Goal: Task Accomplishment & Management: Use online tool/utility

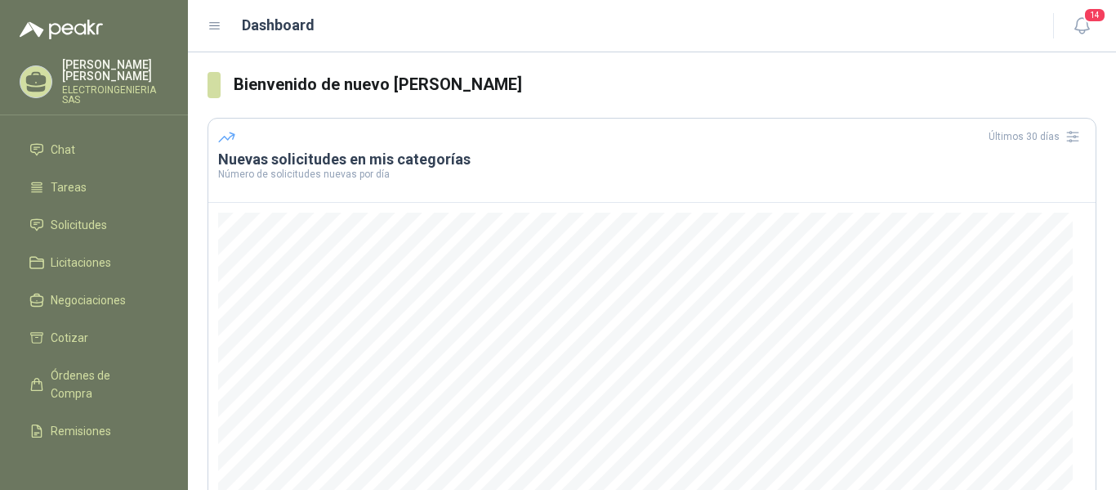
scroll to position [41, 0]
click at [75, 326] on span "Cotizar" at bounding box center [70, 335] width 38 height 18
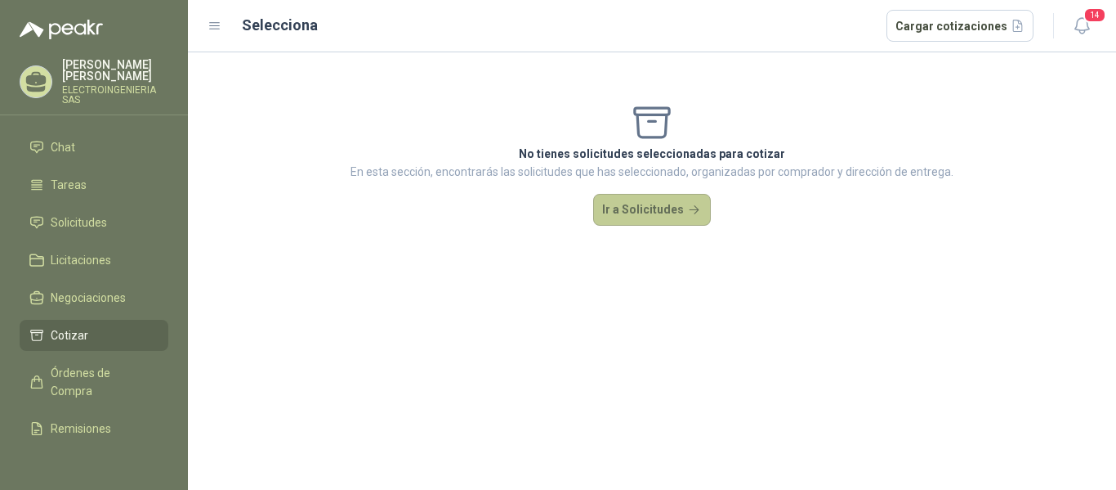
click at [658, 207] on button "Ir a Solicitudes" at bounding box center [652, 210] width 118 height 33
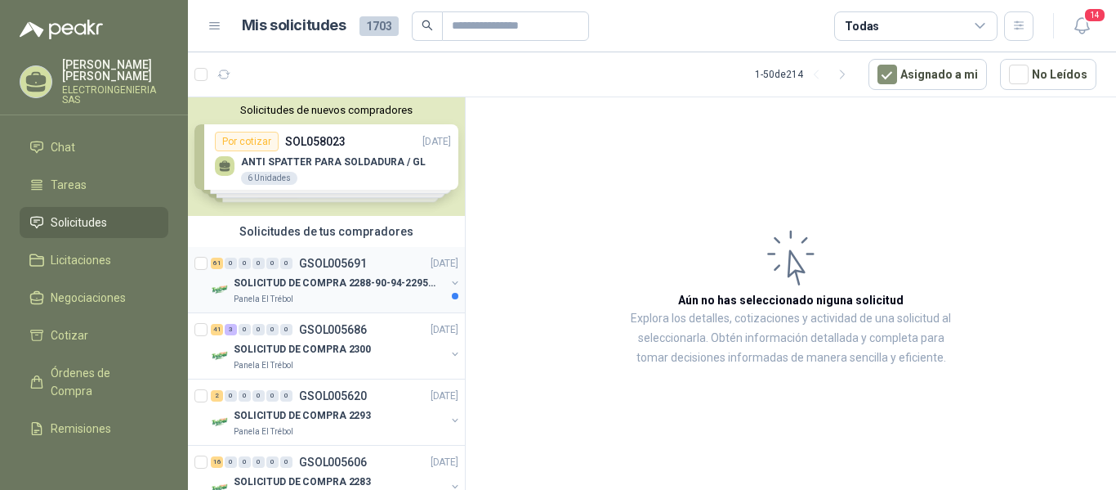
click at [332, 285] on p "SOLICITUD DE COMPRA 2288-90-94-2295-96-2301-02-04" at bounding box center [335, 283] width 203 height 16
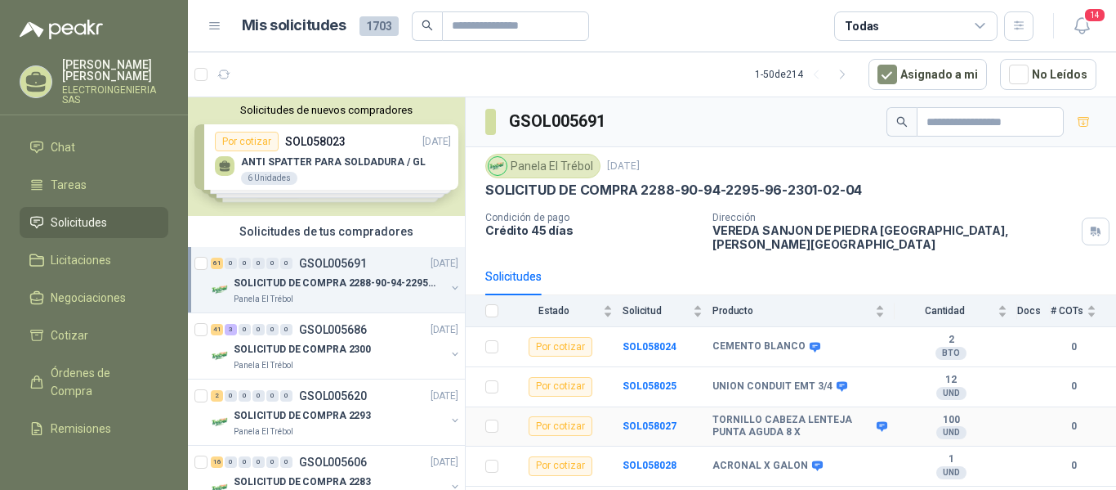
scroll to position [82, 0]
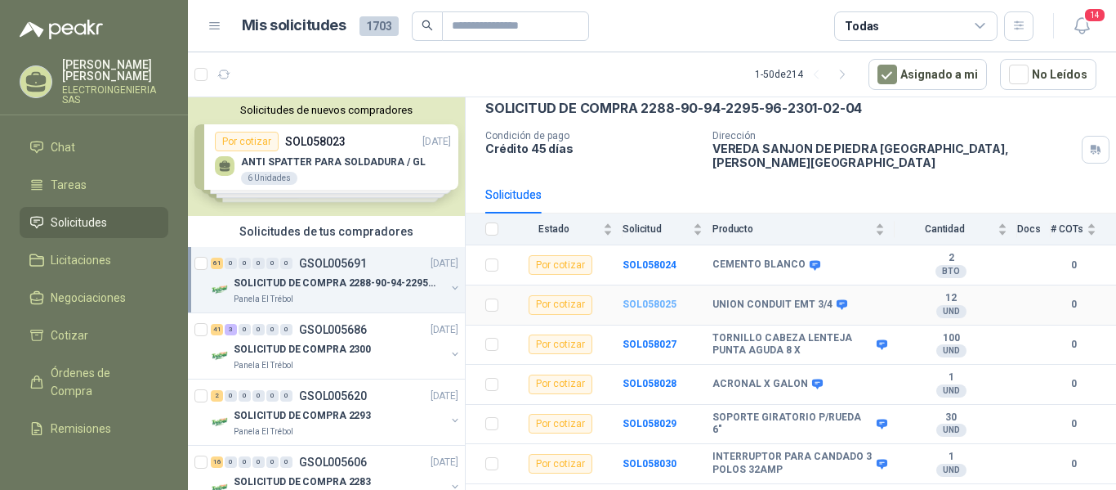
click at [643, 298] on b "SOL058025" at bounding box center [650, 303] width 54 height 11
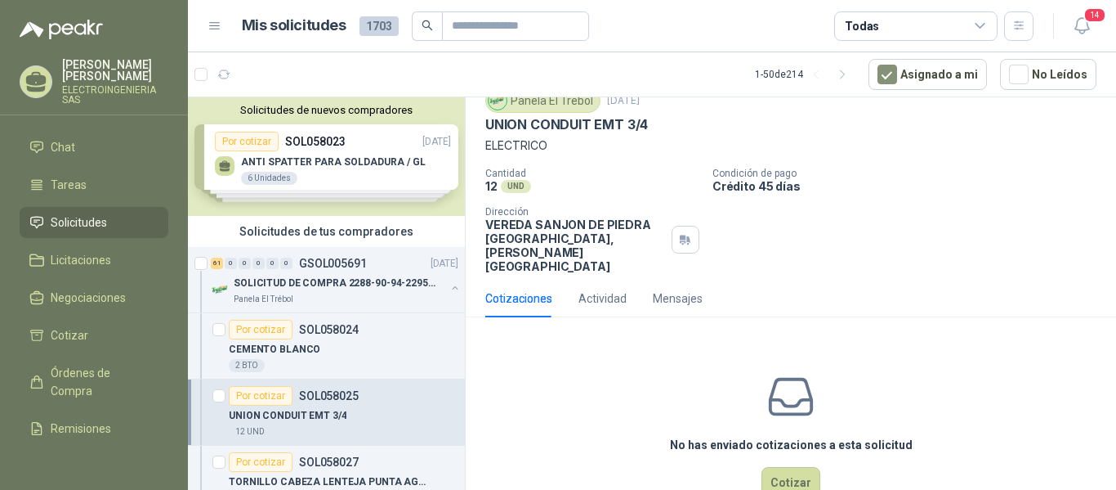
scroll to position [78, 0]
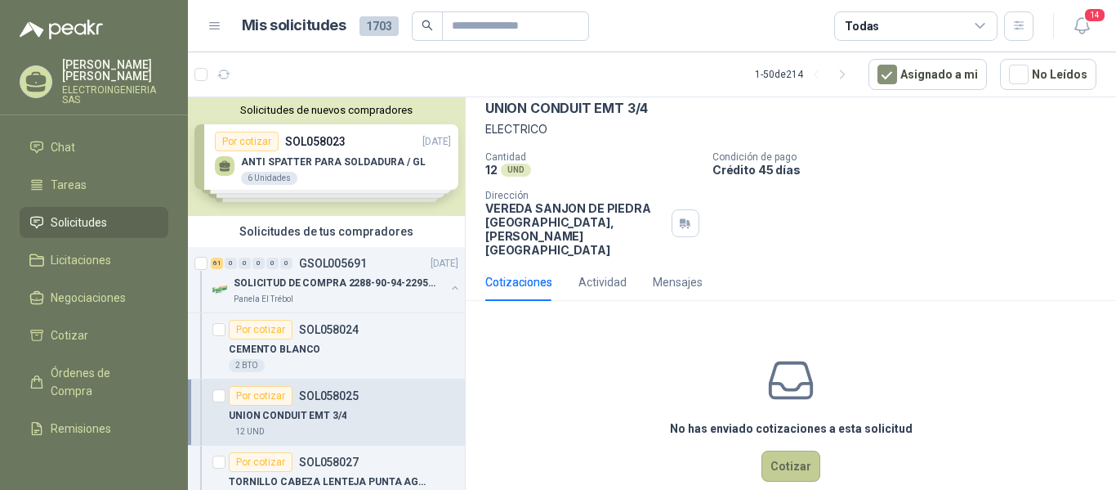
click at [796, 450] on button "Cotizar" at bounding box center [791, 465] width 59 height 31
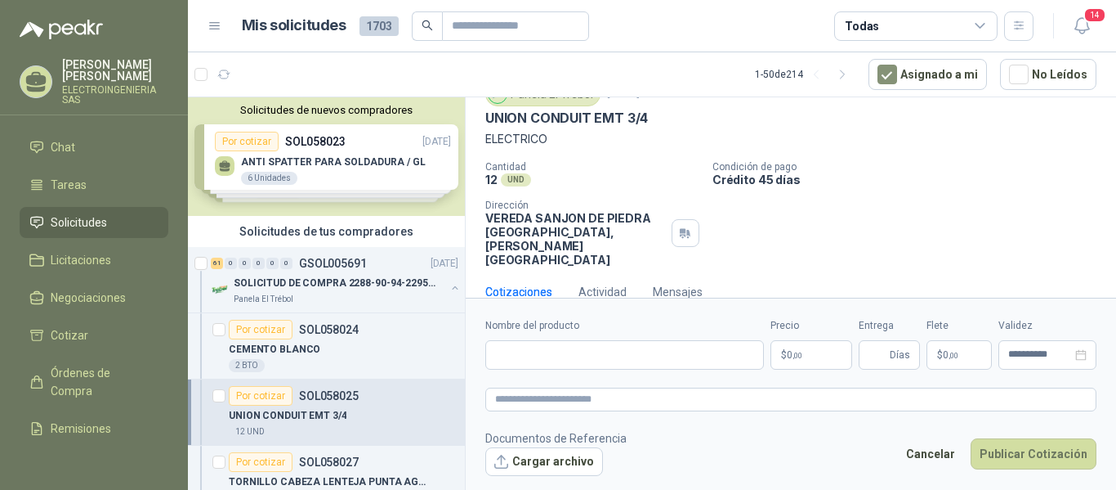
scroll to position [67, 0]
drag, startPoint x: 484, startPoint y: 120, endPoint x: 662, endPoint y: 125, distance: 178.2
click at [662, 125] on div "Panela El Trébol [DATE] UNION CONDUIT EMT 3/4 ELECTRICO Cantidad 12 UND  Condi…" at bounding box center [791, 176] width 651 height 198
copy p "UNION CONDUIT EMT 3/4"
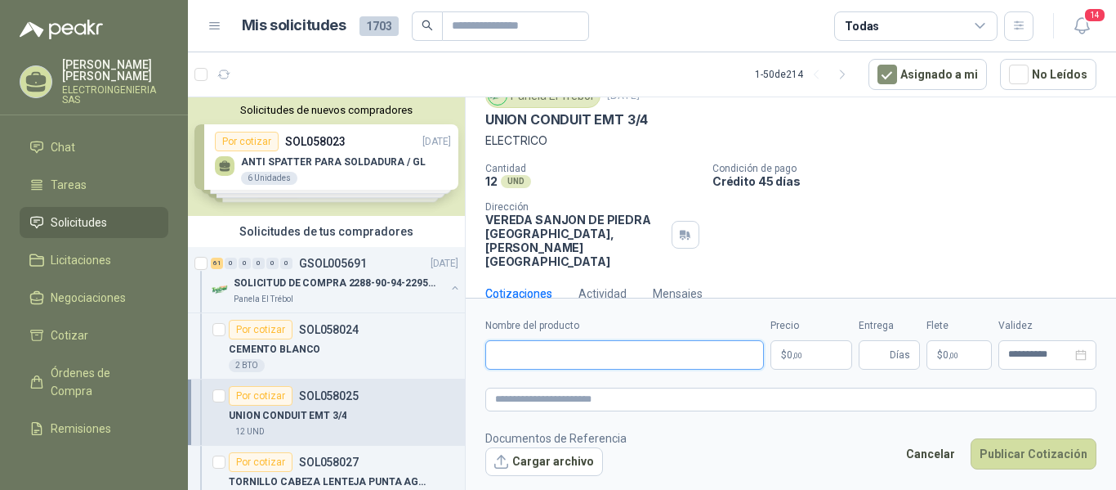
paste input "**********"
type input "**********"
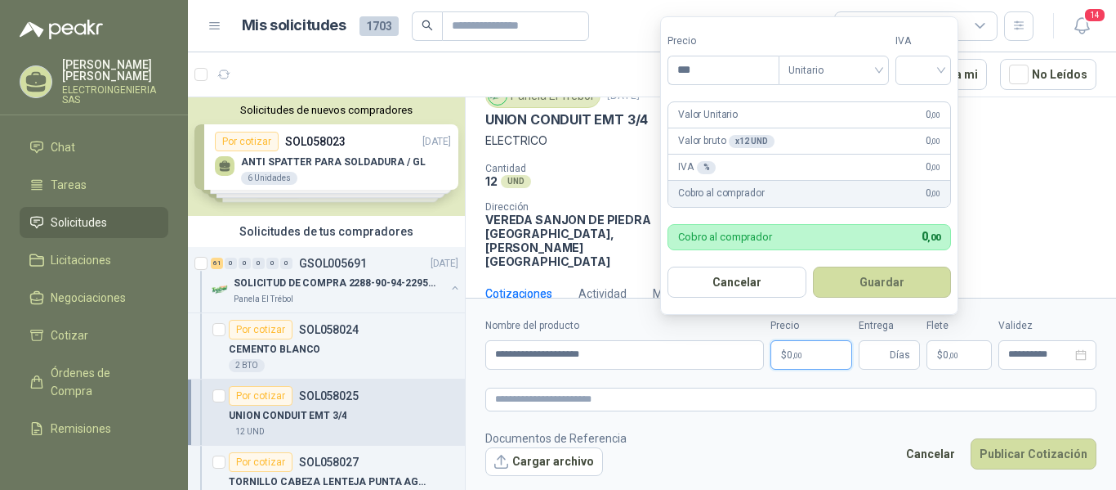
click at [804, 356] on p "$ 0 ,00" at bounding box center [812, 354] width 82 height 29
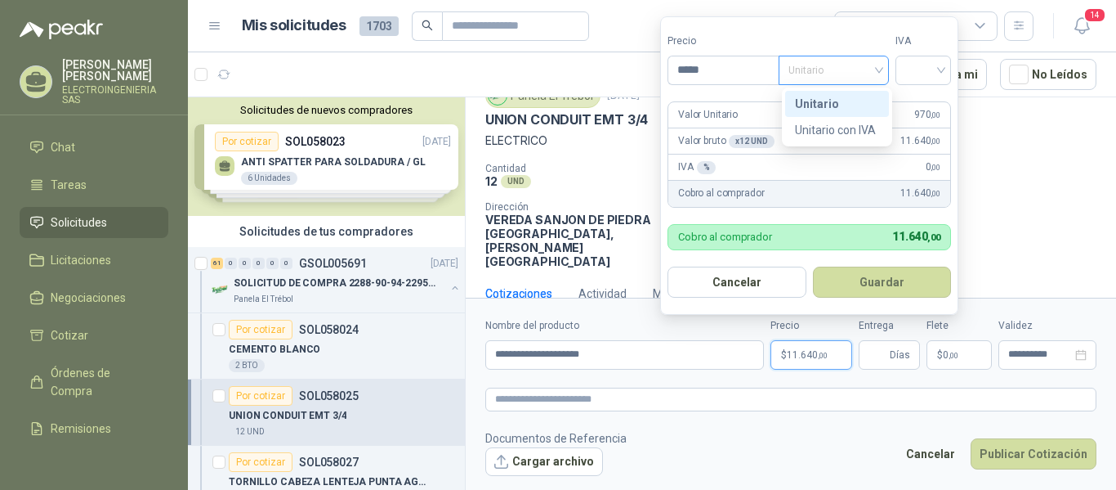
click at [852, 73] on span "Unitario" at bounding box center [834, 70] width 91 height 25
type input "*****"
click at [824, 101] on div "Unitario" at bounding box center [837, 104] width 84 height 18
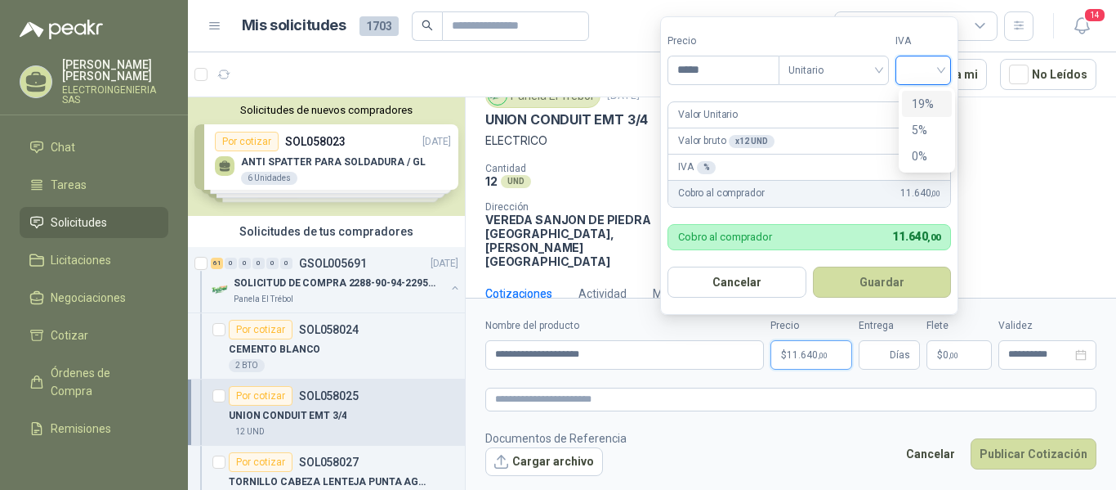
click at [929, 68] on input "search" at bounding box center [924, 68] width 36 height 25
click at [917, 101] on div "19%" at bounding box center [927, 104] width 30 height 18
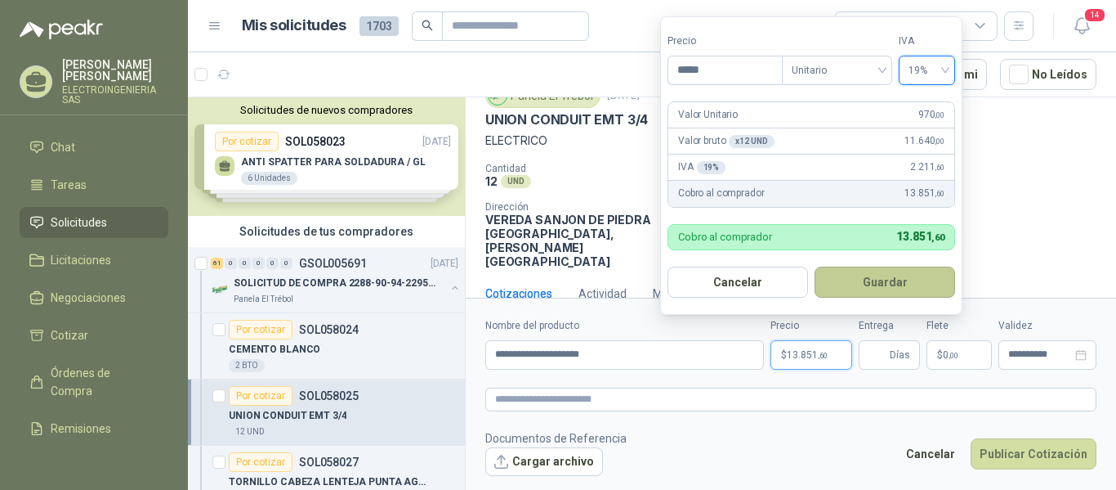
click at [885, 288] on button "Guardar" at bounding box center [885, 281] width 141 height 31
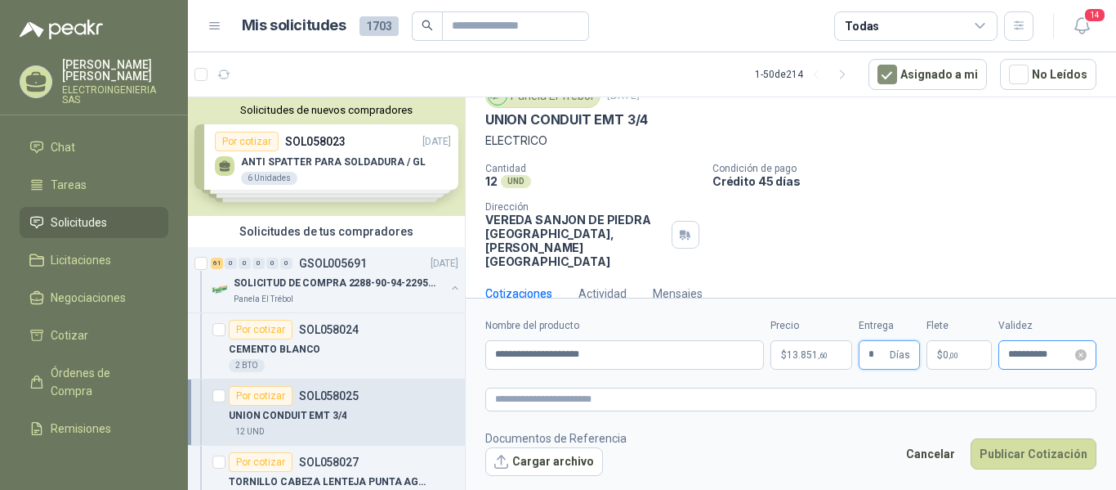
type input "*"
click at [1057, 351] on input "**********" at bounding box center [1040, 354] width 64 height 11
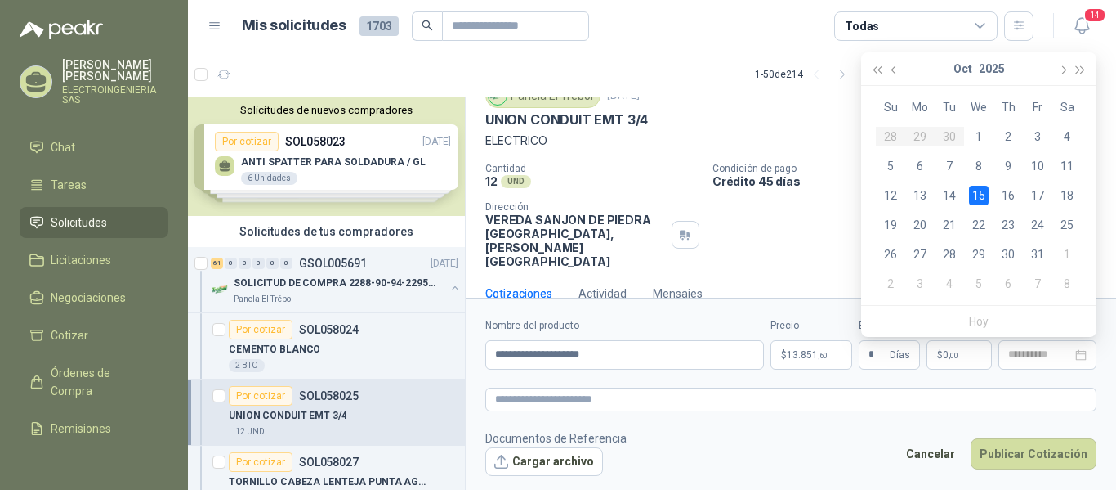
click at [984, 199] on div "15" at bounding box center [979, 196] width 20 height 20
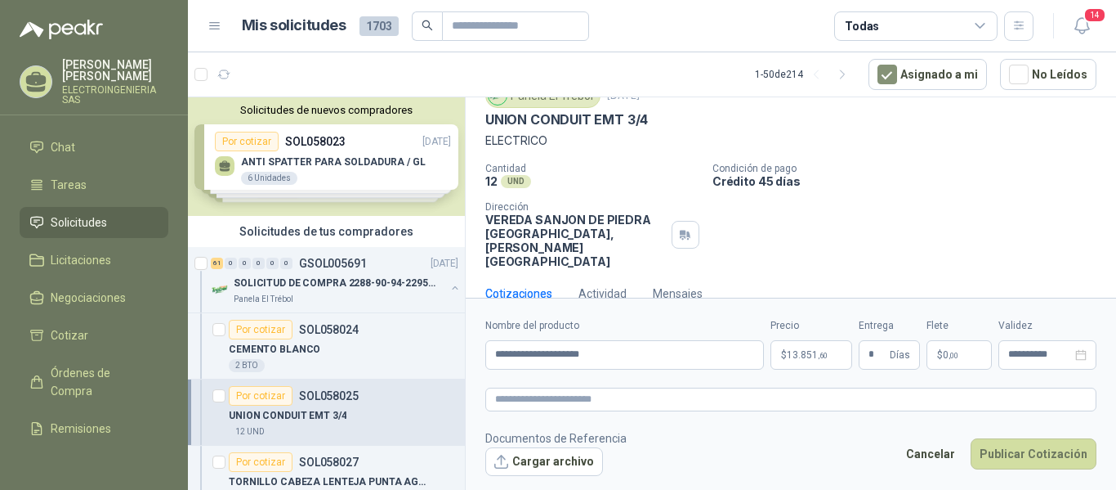
type input "**********"
click at [1021, 450] on button "Publicar Cotización" at bounding box center [1034, 453] width 126 height 31
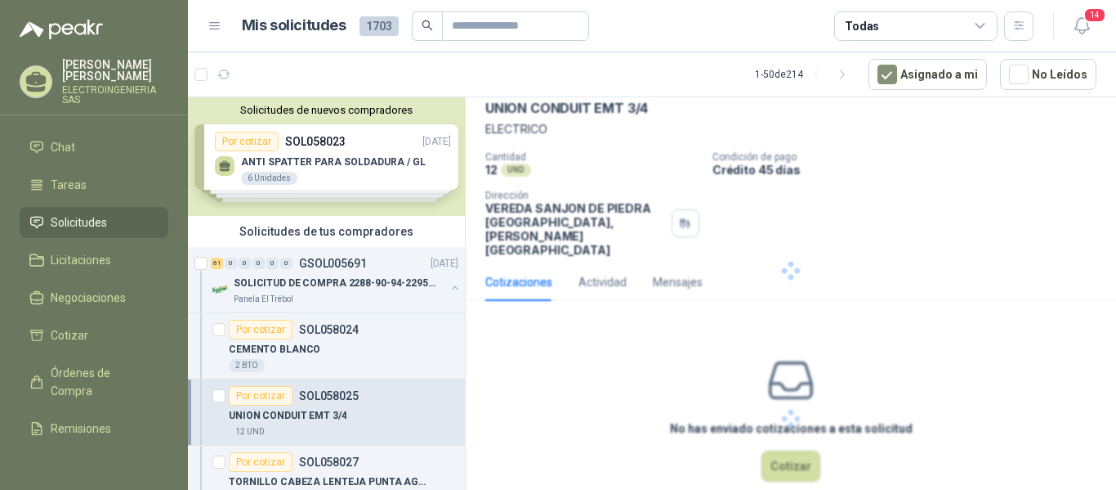
scroll to position [0, 0]
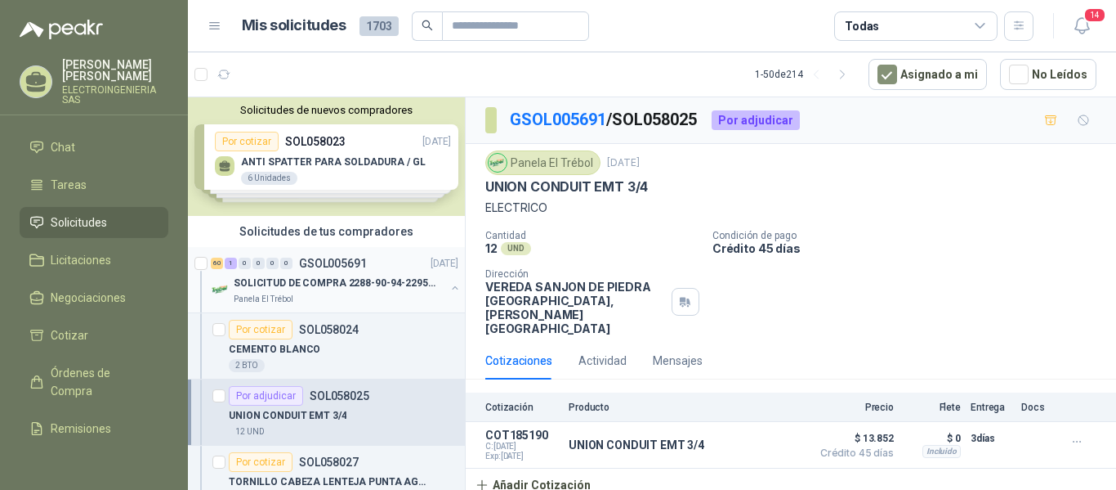
click at [354, 284] on p "SOLICITUD DE COMPRA 2288-90-94-2295-96-2301-02-04" at bounding box center [335, 283] width 203 height 16
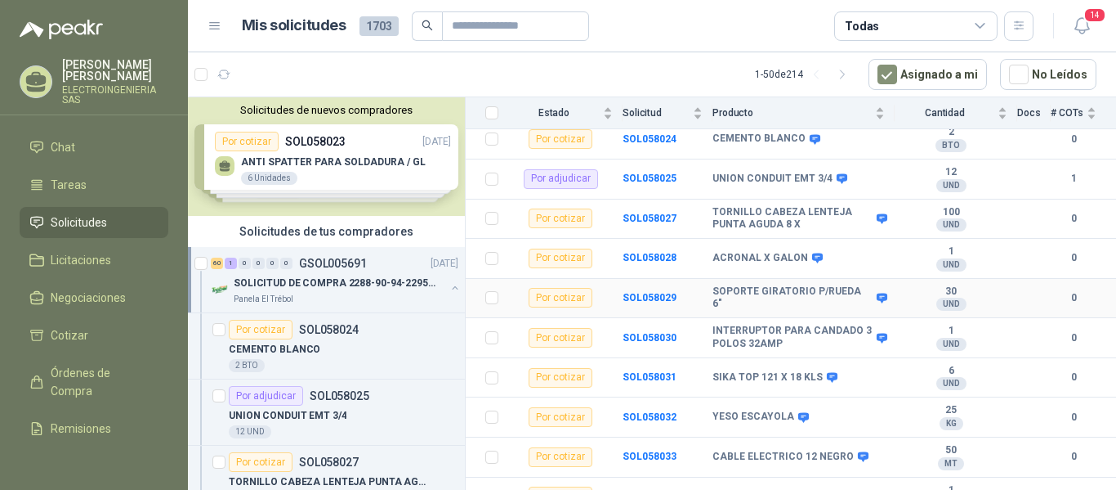
scroll to position [245, 0]
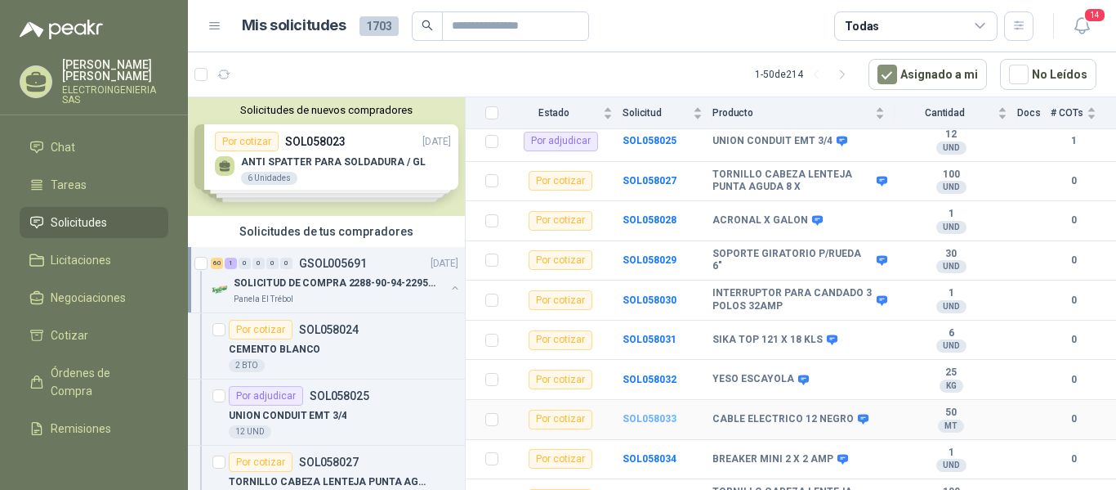
click at [650, 413] on b "SOL058033" at bounding box center [650, 418] width 54 height 11
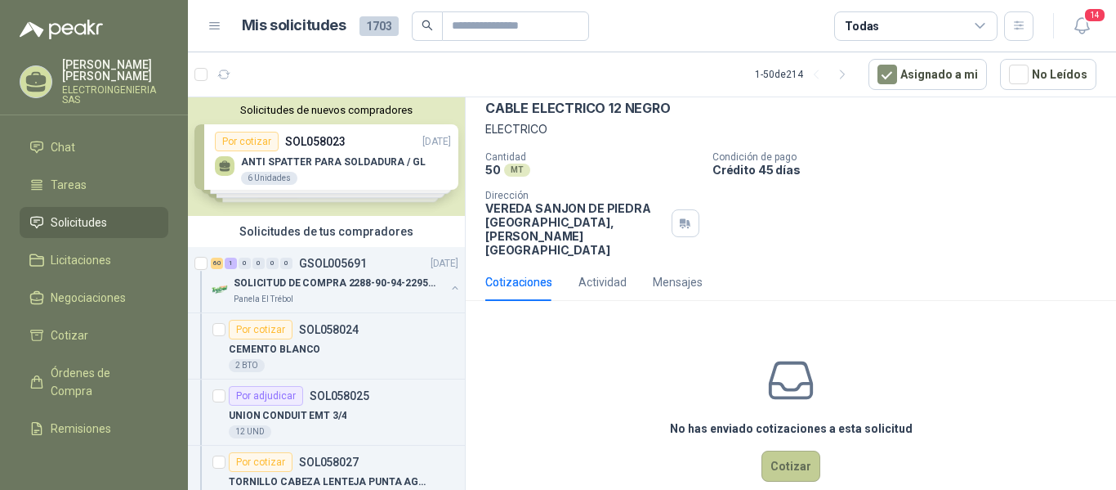
click at [798, 450] on button "Cotizar" at bounding box center [791, 465] width 59 height 31
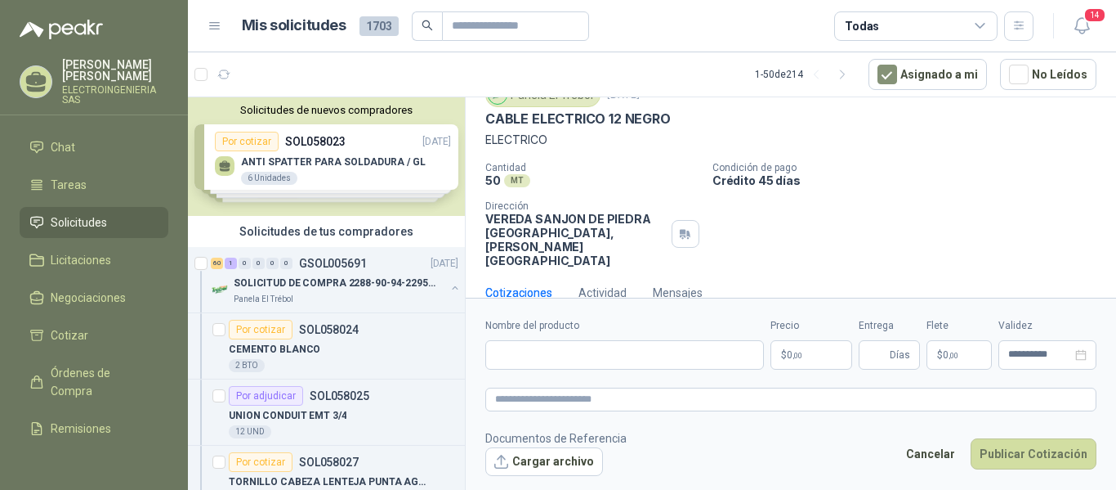
scroll to position [67, 0]
drag, startPoint x: 484, startPoint y: 116, endPoint x: 687, endPoint y: 123, distance: 203.6
click at [687, 123] on div "Panela El Trébol [DATE] CABLE ELECTRICO 12 NEGRO ELECTRICO Cantidad 50 MT  Con…" at bounding box center [791, 176] width 651 height 198
copy p "CABLE ELECTRICO 12 NEGRO"
paste input "**********"
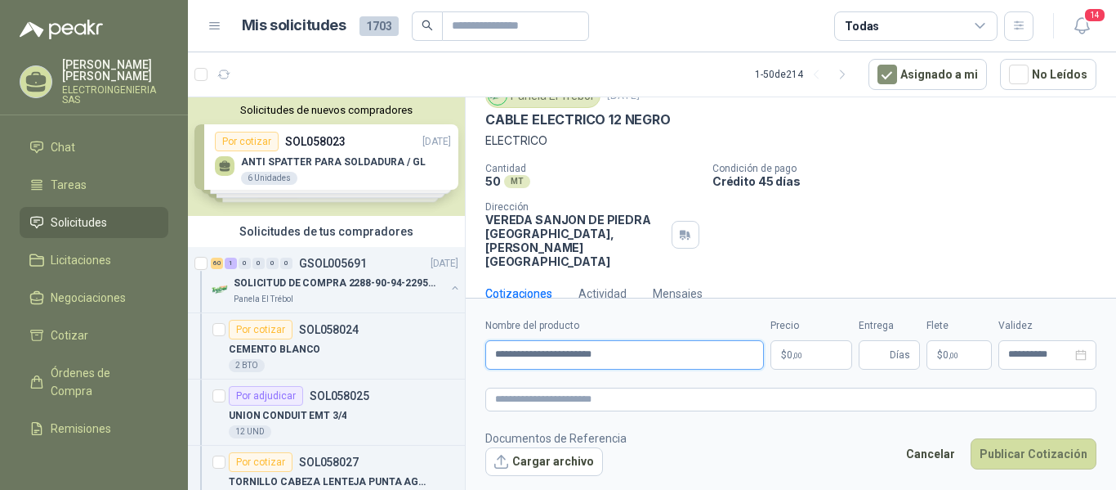
type input "**********"
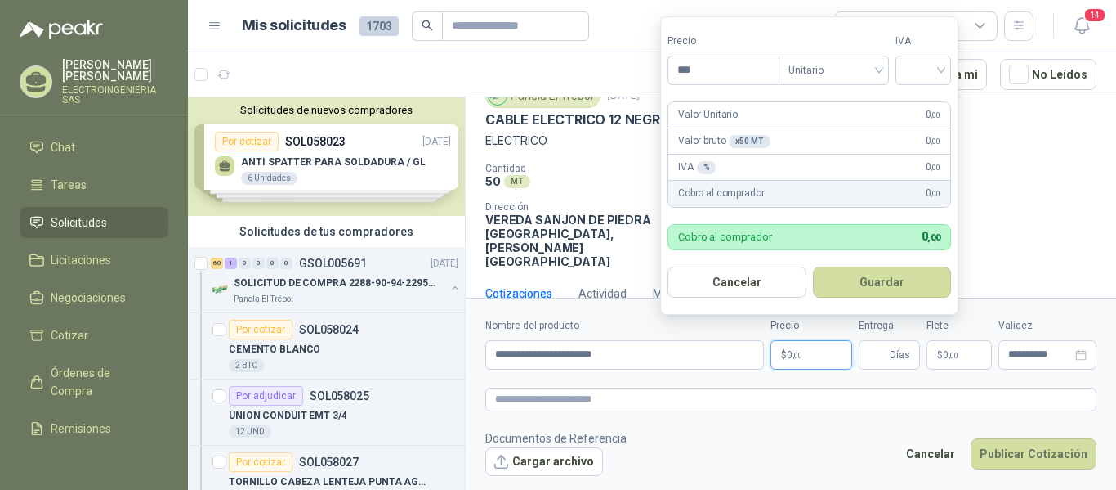
click at [822, 351] on p "$ 0 ,00" at bounding box center [812, 354] width 82 height 29
drag, startPoint x: 740, startPoint y: 66, endPoint x: 677, endPoint y: 56, distance: 63.8
click at [677, 56] on input "*******" at bounding box center [724, 70] width 110 height 28
type input "*******"
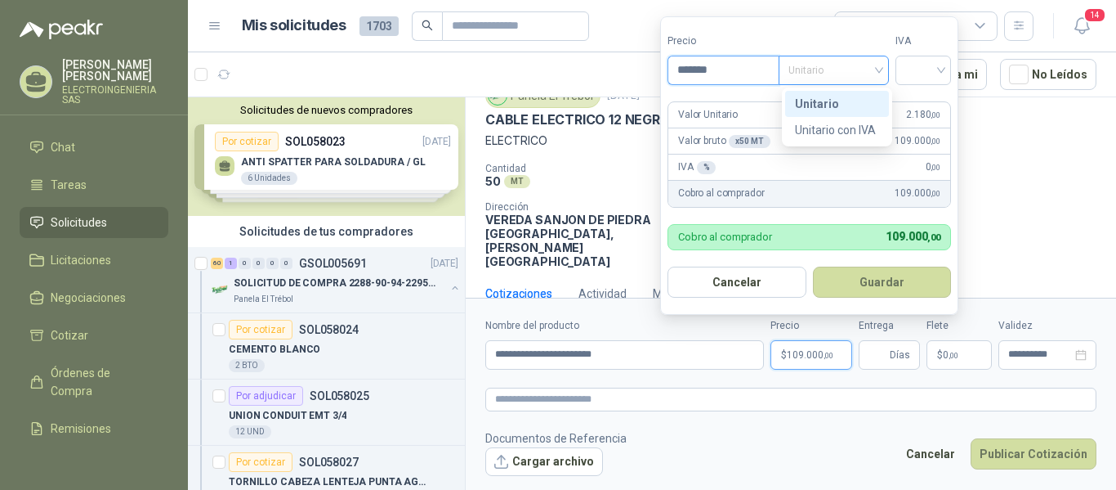
drag, startPoint x: 882, startPoint y: 67, endPoint x: 870, endPoint y: 77, distance: 15.1
click at [879, 68] on span "Unitario" at bounding box center [834, 70] width 91 height 25
click at [829, 102] on div "Unitario" at bounding box center [837, 104] width 84 height 18
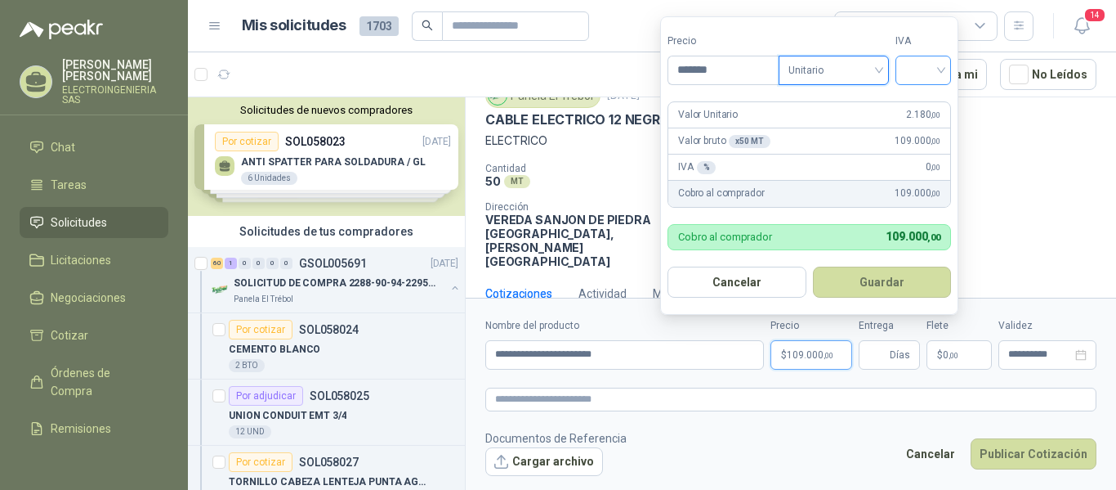
click at [934, 72] on input "search" at bounding box center [924, 68] width 36 height 25
drag, startPoint x: 914, startPoint y: 99, endPoint x: 911, endPoint y: 111, distance: 12.7
click at [914, 100] on div "19%" at bounding box center [927, 104] width 30 height 18
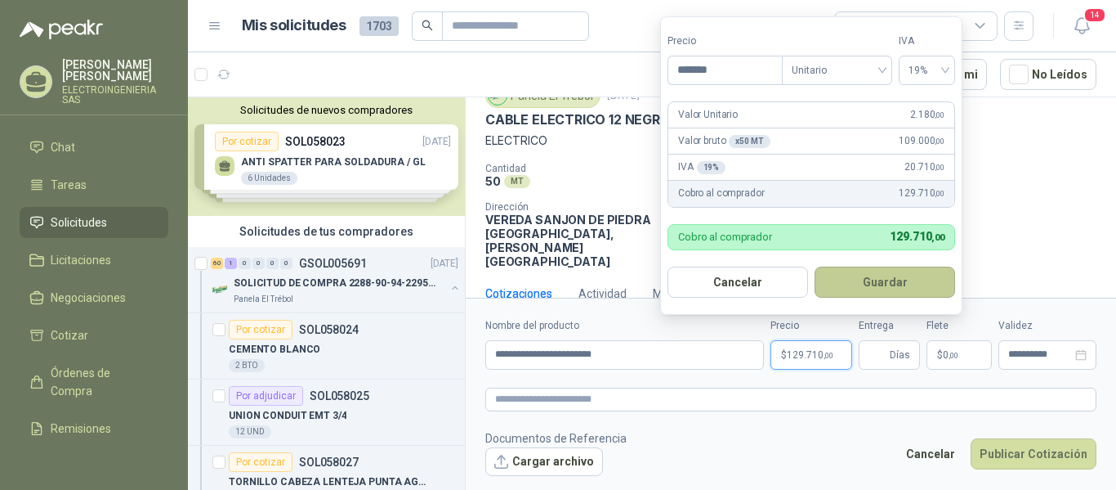
click at [878, 283] on button "Guardar" at bounding box center [885, 281] width 141 height 31
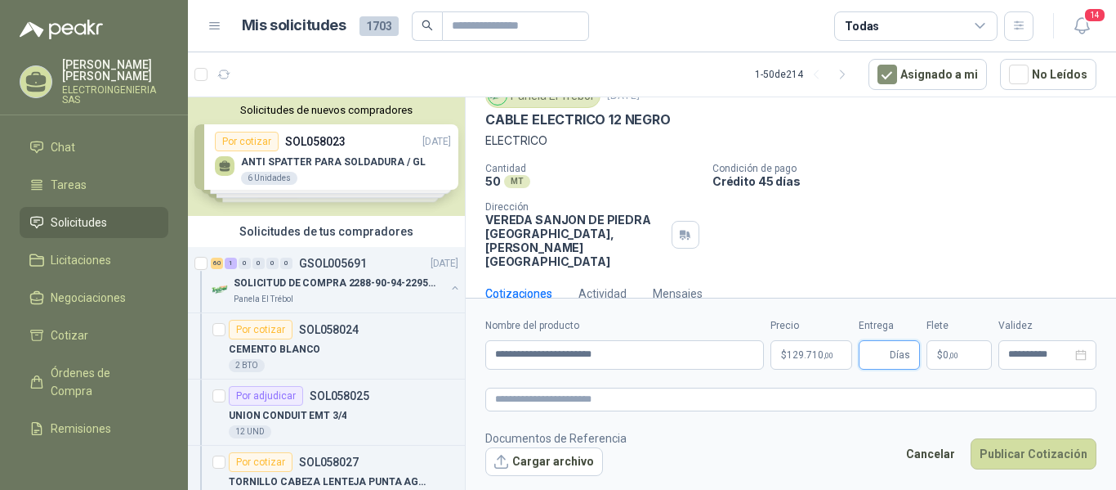
click at [886, 359] on input "Entrega" at bounding box center [878, 355] width 18 height 28
type input "*"
click at [1035, 353] on input "**********" at bounding box center [1040, 354] width 64 height 11
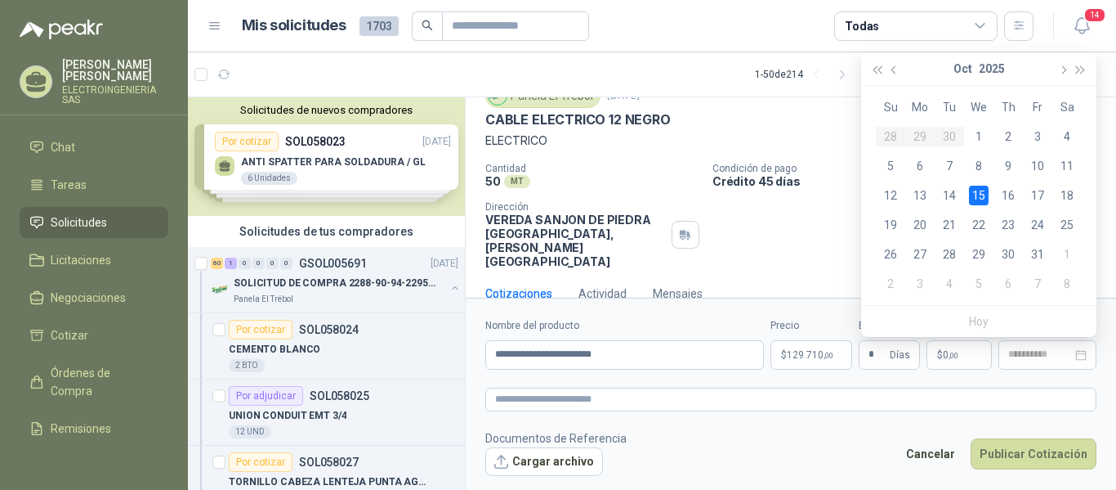
click at [989, 195] on td "15" at bounding box center [978, 195] width 29 height 29
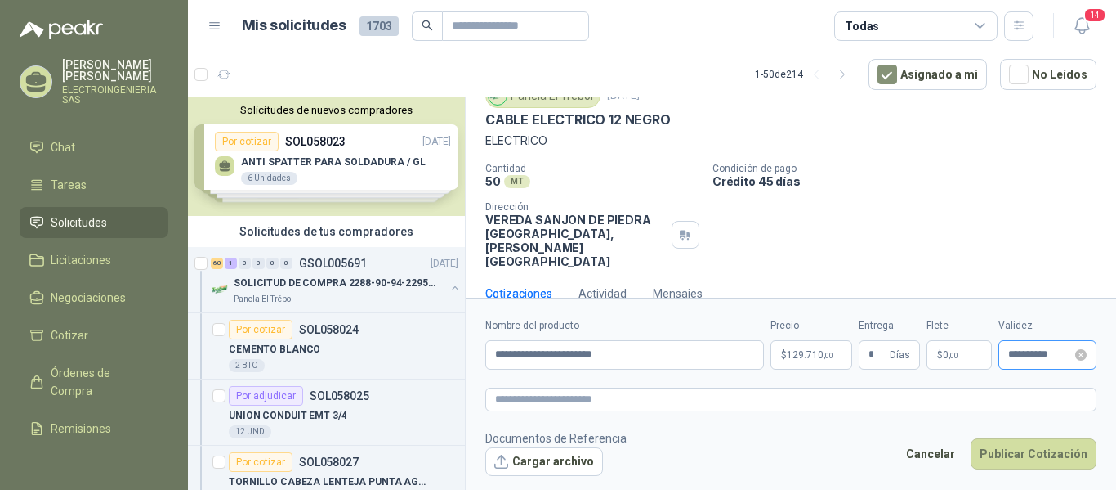
type input "**********"
click at [1049, 451] on button "Publicar Cotización" at bounding box center [1034, 453] width 126 height 31
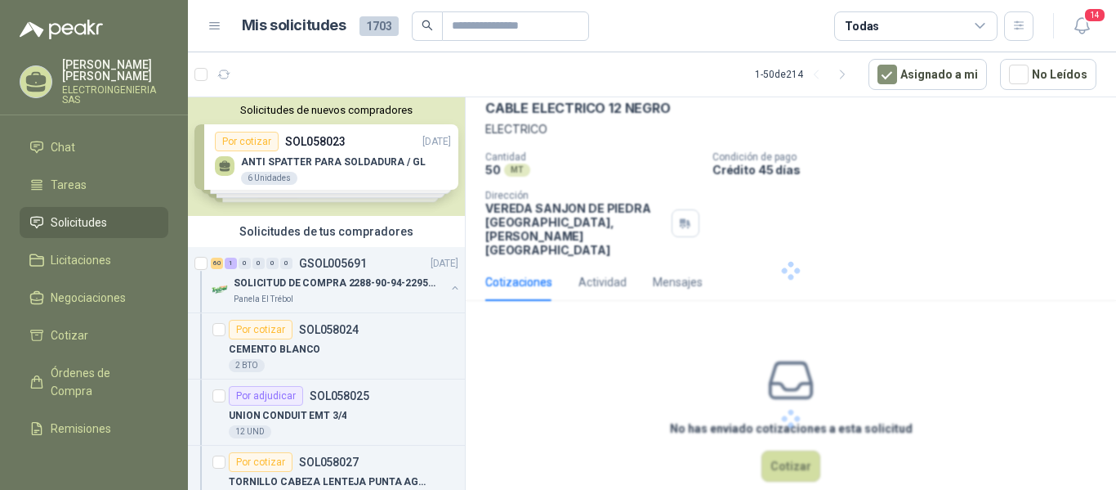
scroll to position [0, 0]
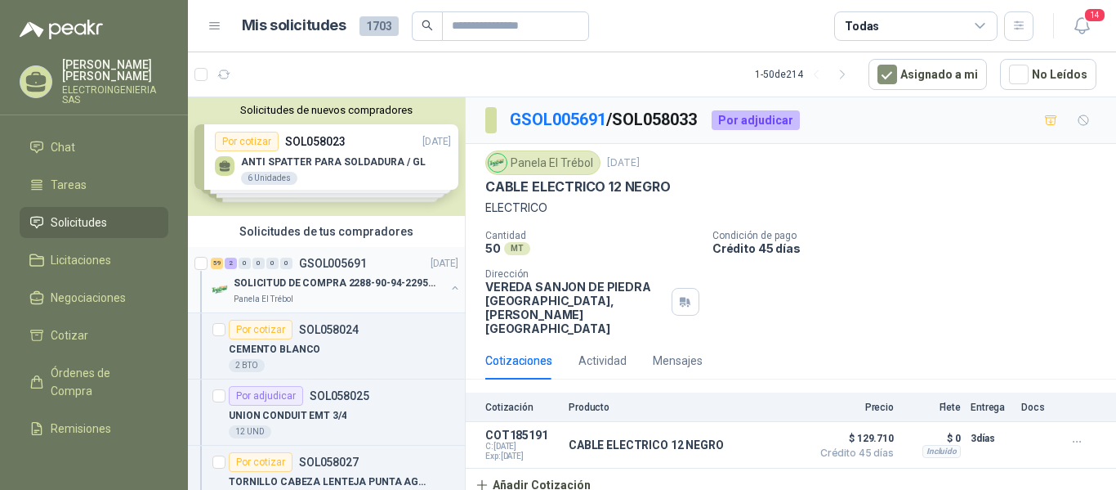
click at [321, 277] on p "SOLICITUD DE COMPRA 2288-90-94-2295-96-2301-02-04" at bounding box center [335, 283] width 203 height 16
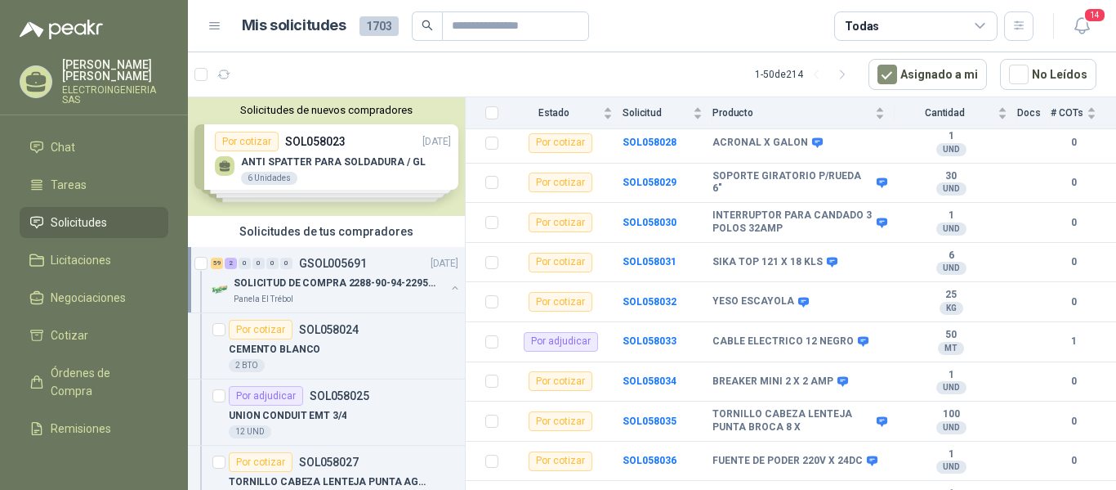
scroll to position [389, 0]
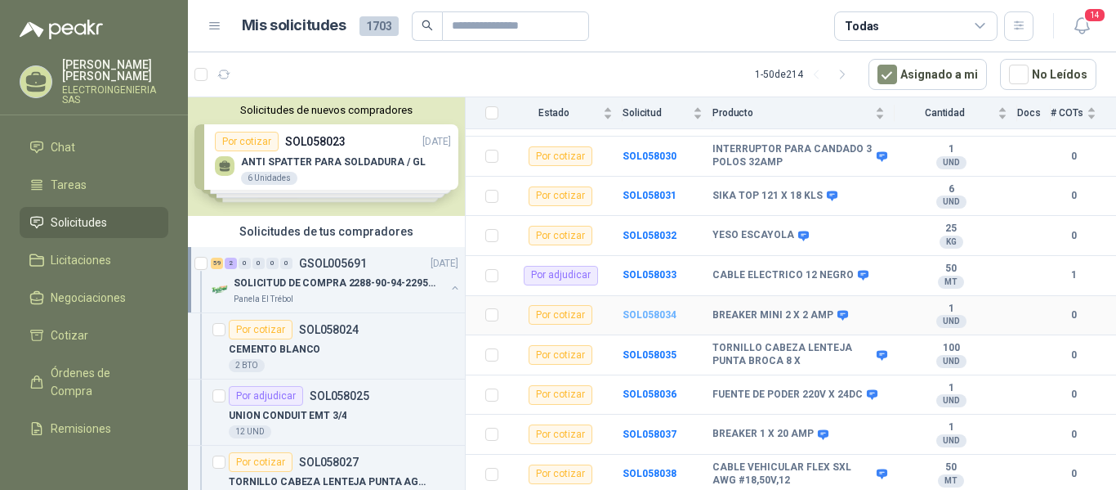
click at [633, 309] on b "SOL058034" at bounding box center [650, 314] width 54 height 11
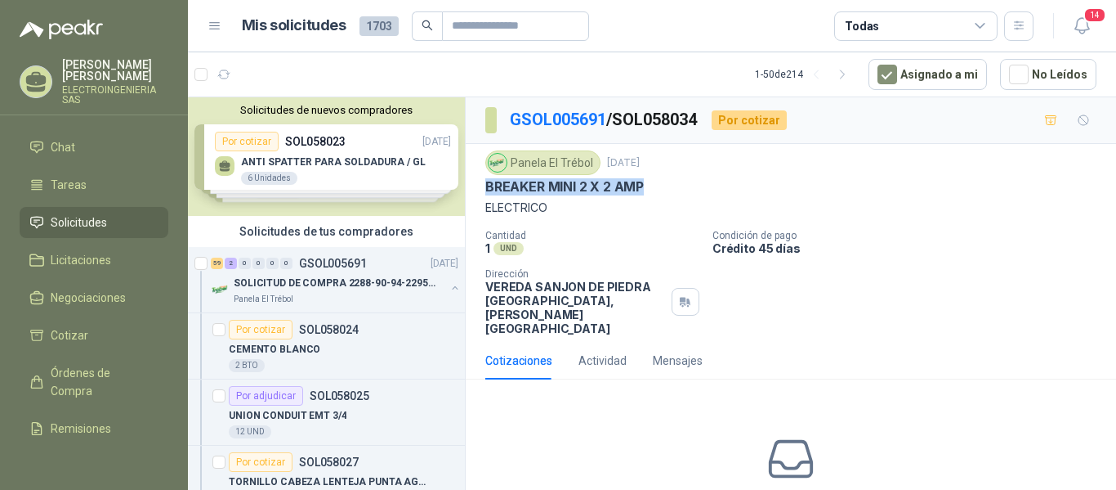
drag, startPoint x: 481, startPoint y: 184, endPoint x: 673, endPoint y: 190, distance: 191.3
click at [673, 190] on div "Panela El Trébol [DATE] BREAKER MINI 2 X 2 AMP ELECTRICO Cantidad 1 UND  Condi…" at bounding box center [791, 243] width 651 height 198
copy p "BREAKER MINI 2 X 2 AMP"
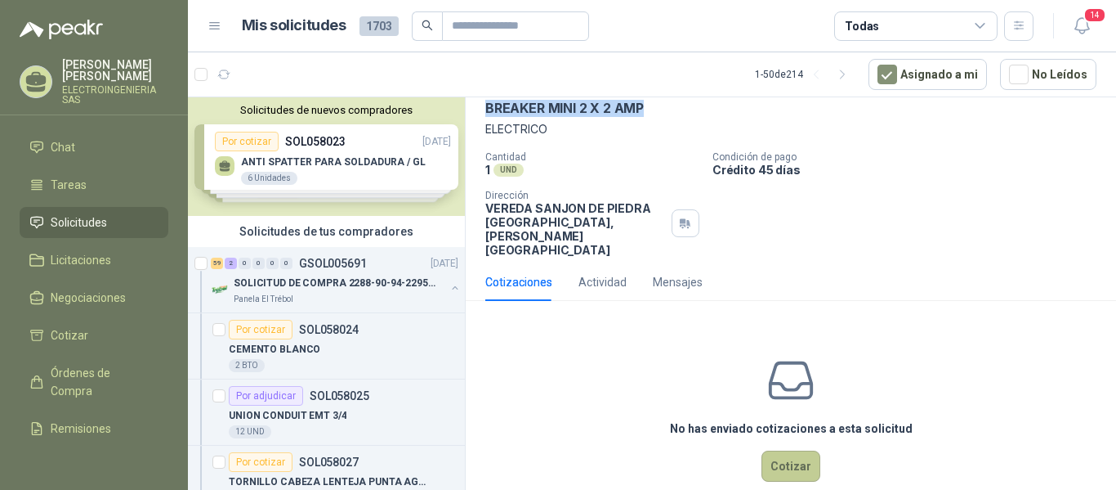
click at [785, 450] on button "Cotizar" at bounding box center [791, 465] width 59 height 31
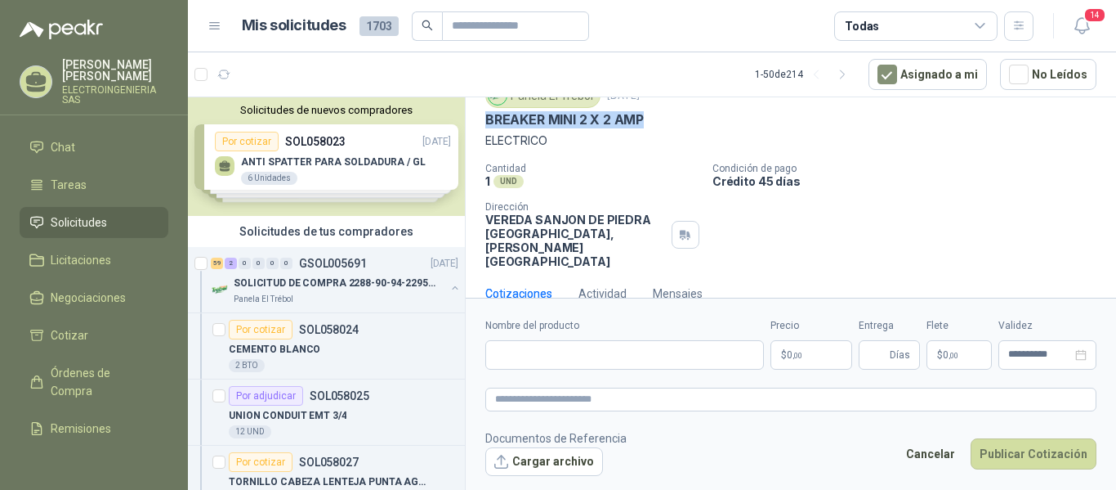
scroll to position [67, 0]
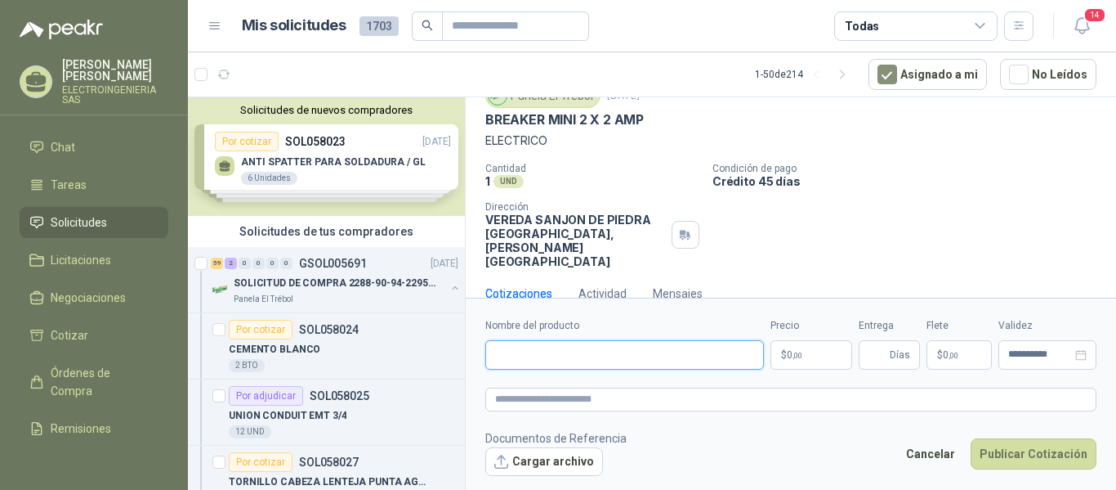
paste input "**********"
type input "**********"
click at [819, 354] on p "$ 0 ,00" at bounding box center [812, 354] width 82 height 29
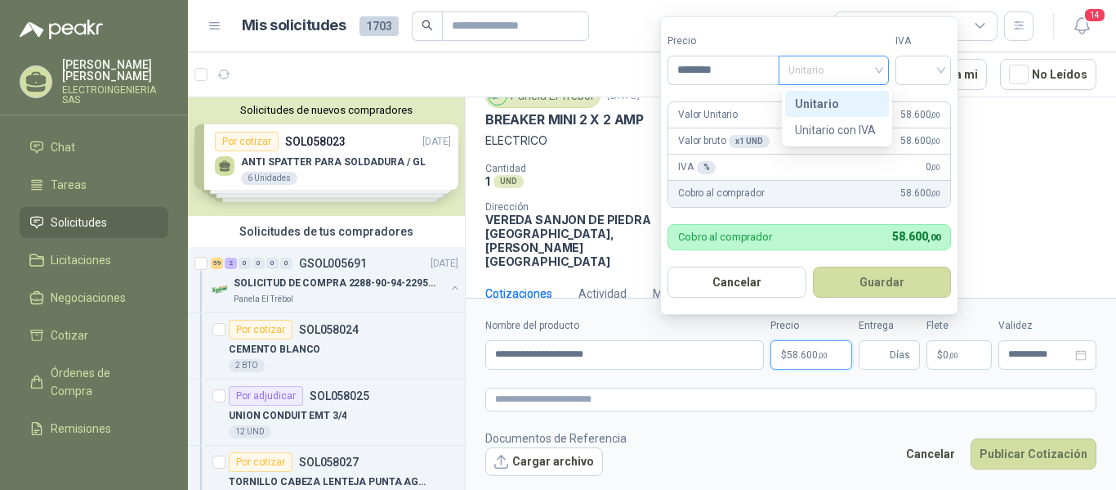
click at [856, 64] on span "Unitario" at bounding box center [834, 70] width 91 height 25
type input "********"
click at [830, 98] on div "Unitario" at bounding box center [837, 104] width 84 height 18
click at [936, 70] on input "search" at bounding box center [924, 68] width 36 height 25
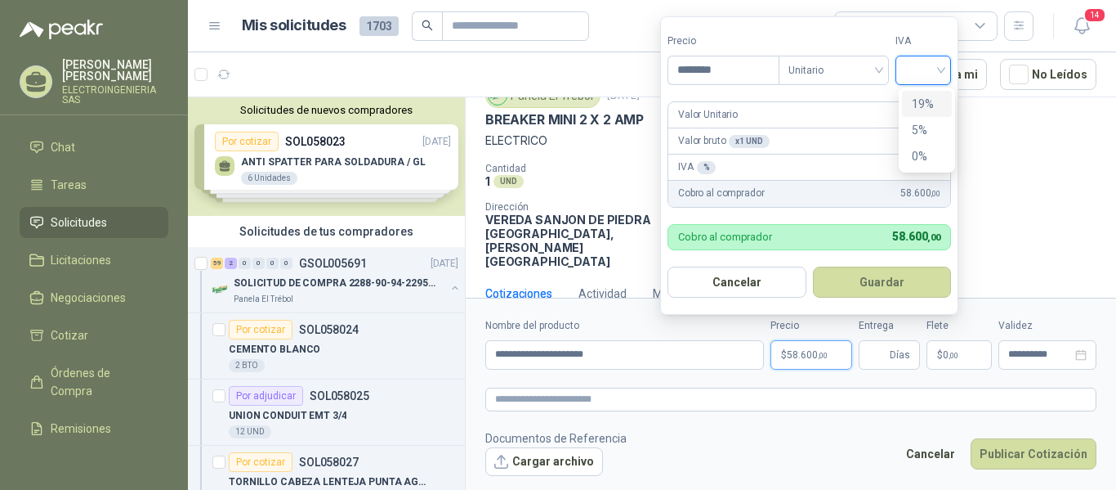
click at [922, 96] on div "19%" at bounding box center [927, 104] width 30 height 18
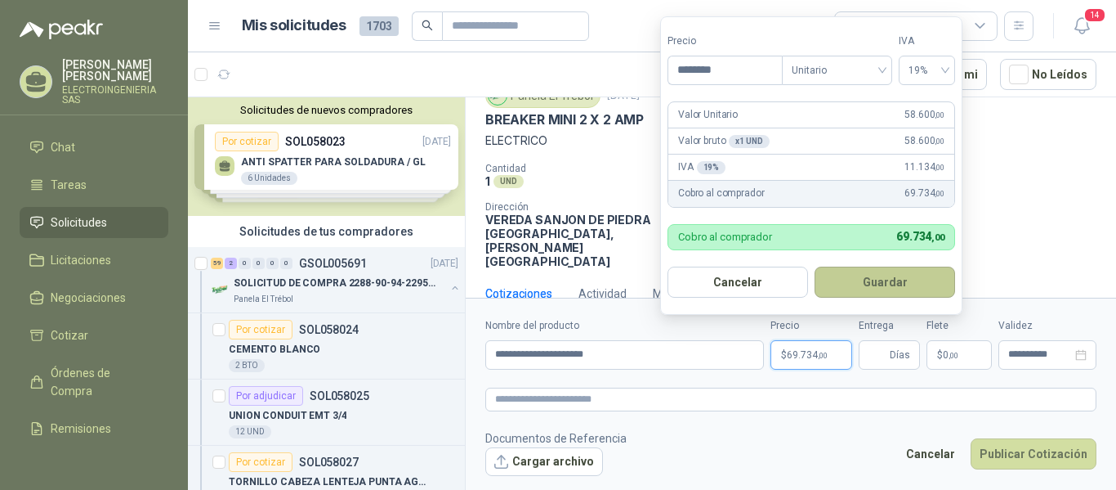
click at [906, 285] on button "Guardar" at bounding box center [885, 281] width 141 height 31
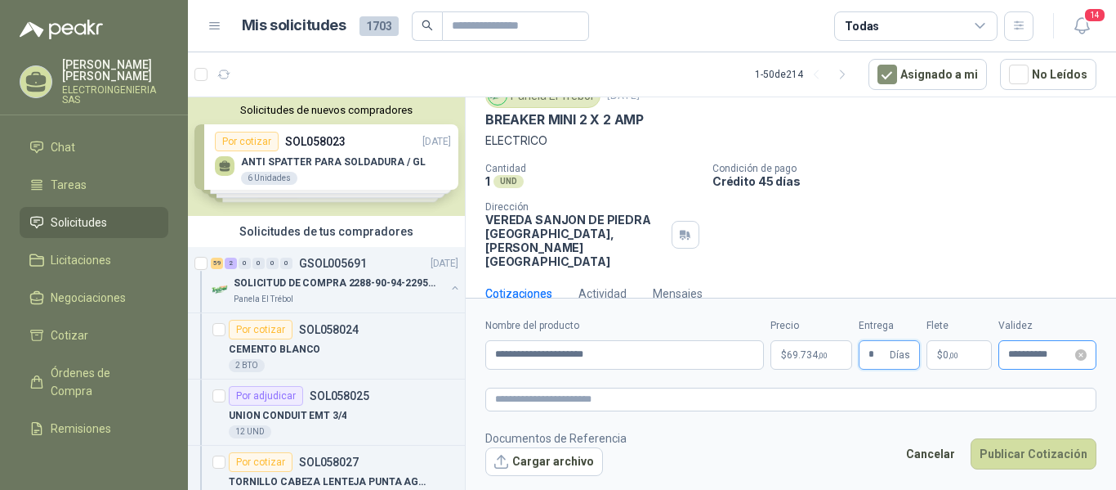
type input "*"
click at [1045, 354] on input "**********" at bounding box center [1040, 354] width 64 height 11
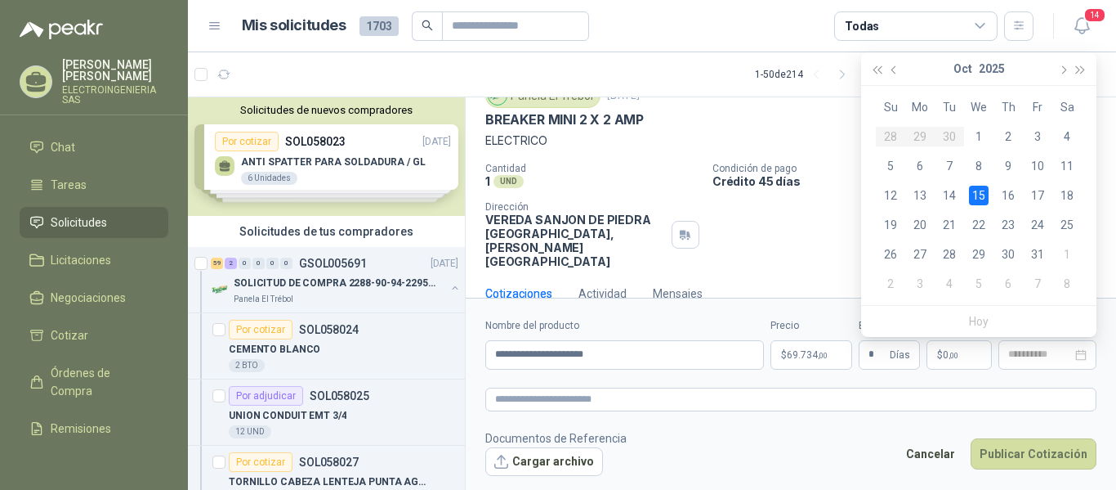
click at [979, 195] on div "15" at bounding box center [979, 196] width 20 height 20
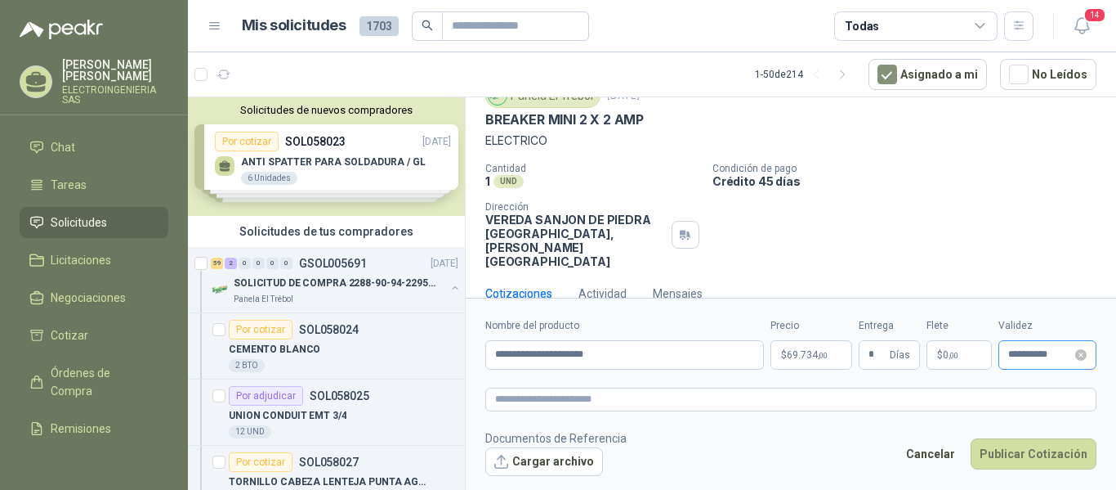
type input "**********"
click at [1053, 455] on button "Publicar Cotización" at bounding box center [1034, 453] width 126 height 31
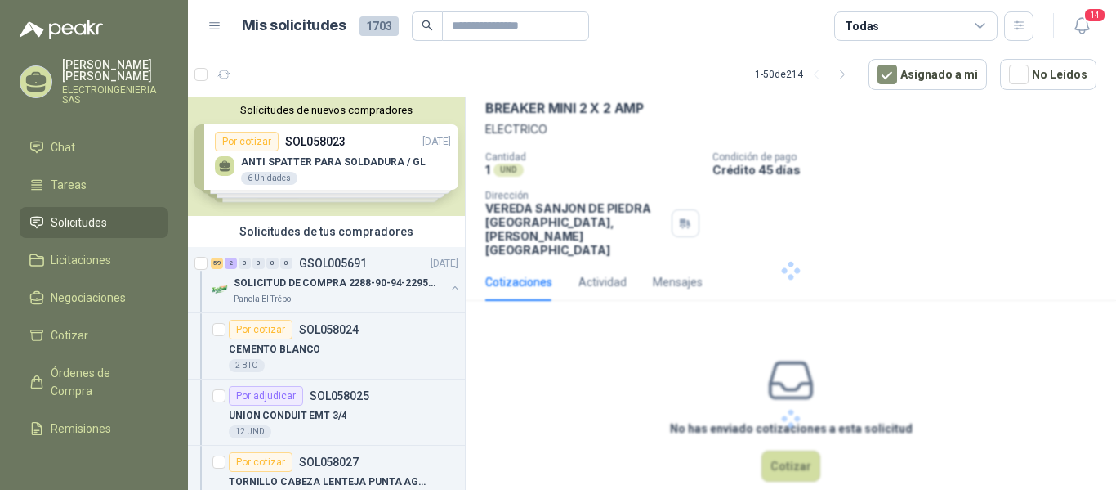
scroll to position [0, 0]
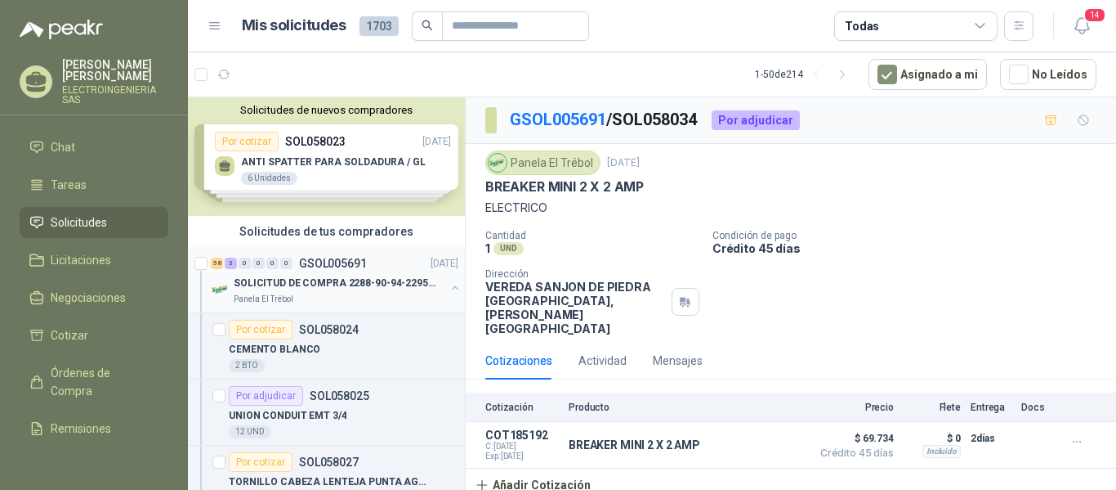
click at [324, 276] on p "SOLICITUD DE COMPRA 2288-90-94-2295-96-2301-02-04" at bounding box center [335, 283] width 203 height 16
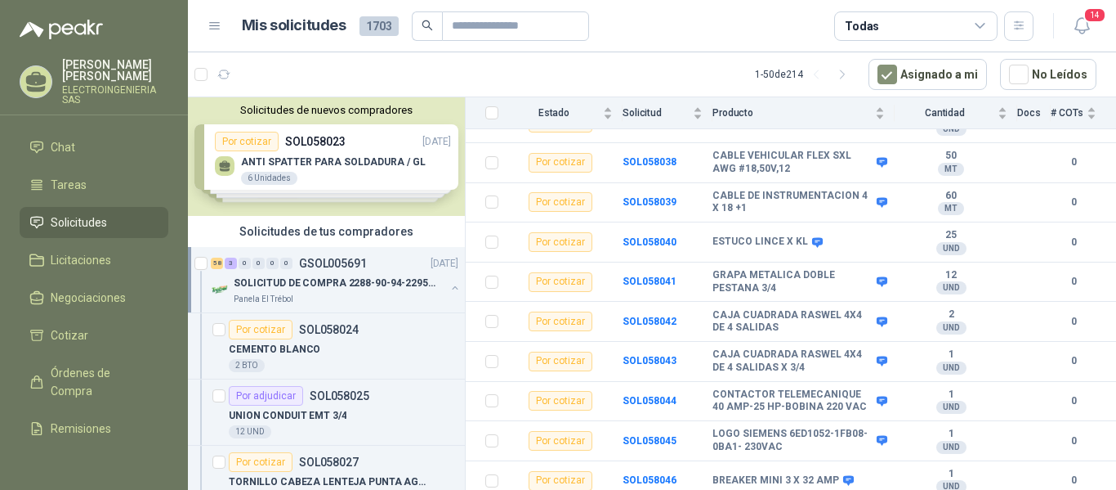
scroll to position [707, 0]
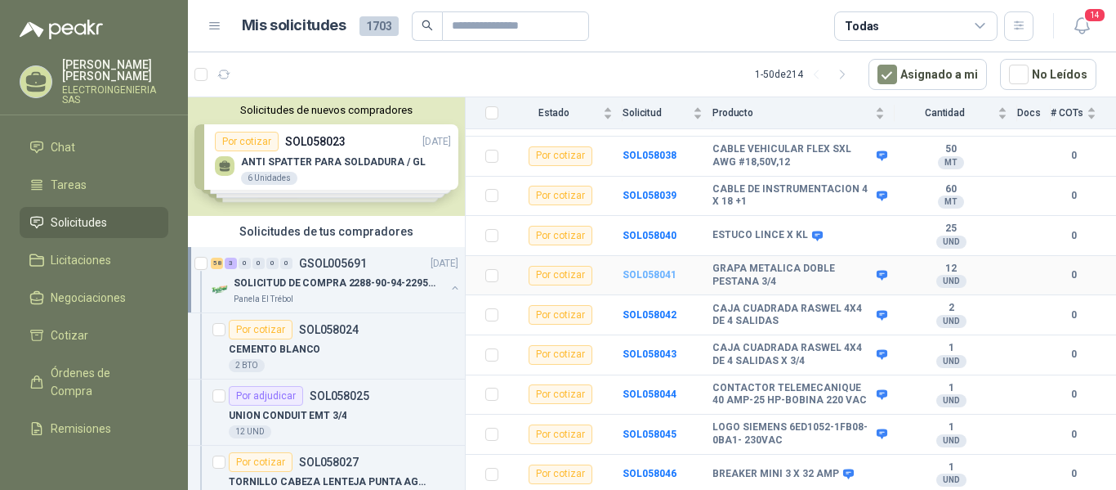
click at [661, 269] on b "SOL058041" at bounding box center [650, 274] width 54 height 11
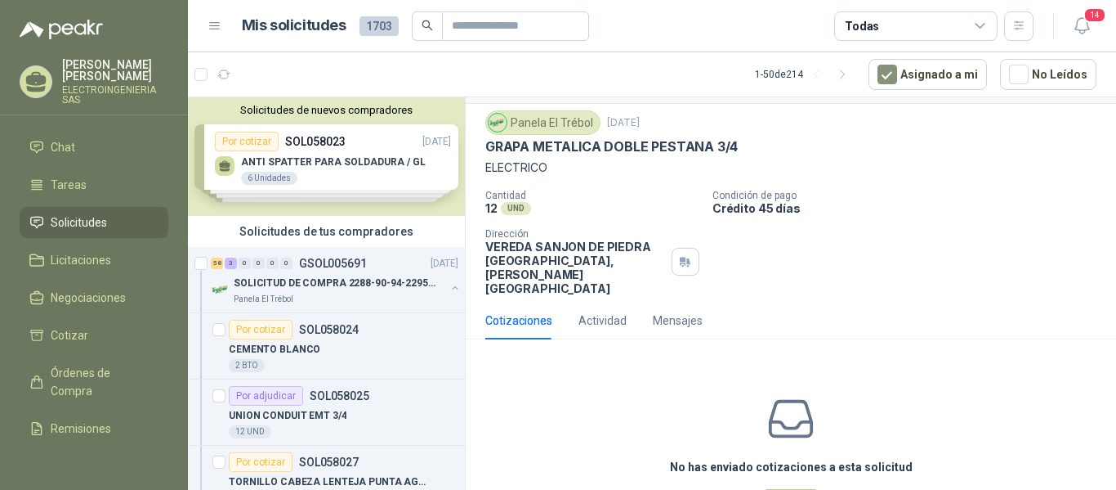
scroll to position [78, 0]
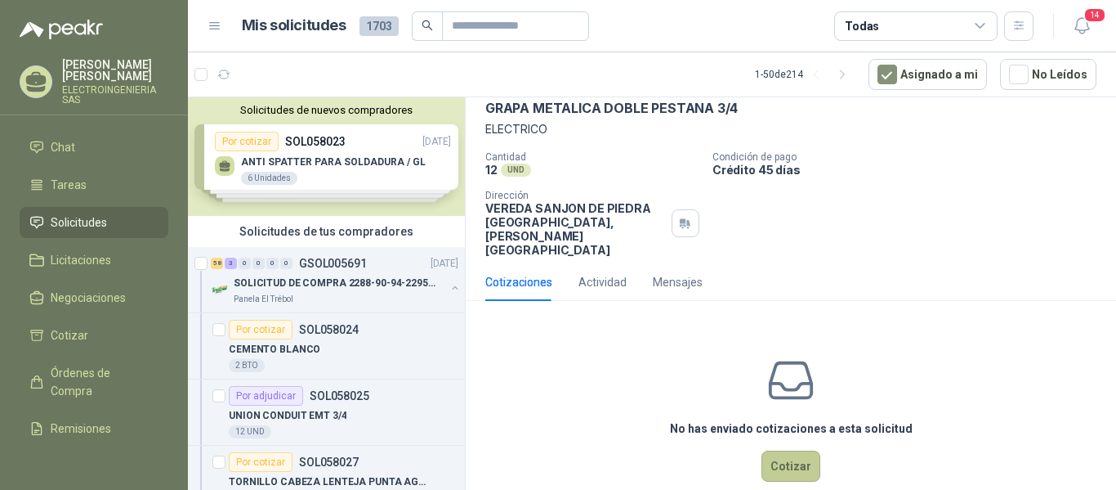
click at [779, 450] on button "Cotizar" at bounding box center [791, 465] width 59 height 31
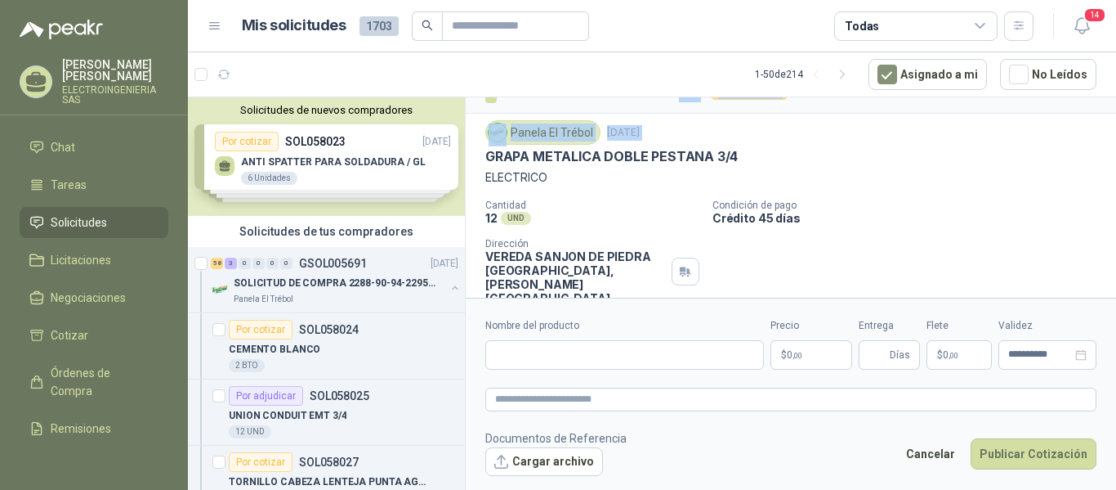
scroll to position [20, 0]
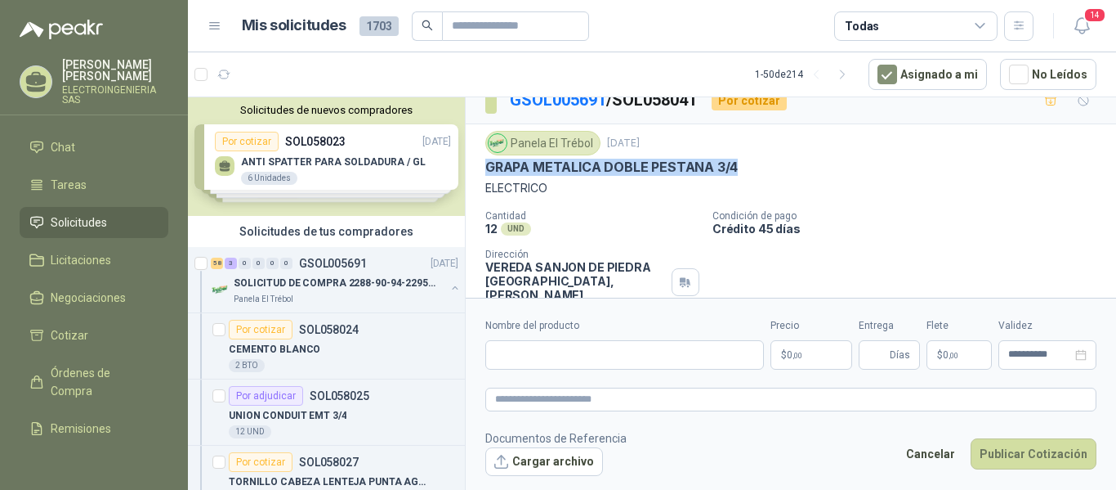
drag, startPoint x: 481, startPoint y: 116, endPoint x: 744, endPoint y: 172, distance: 268.3
click at [744, 172] on div "Panela El Trébol [DATE] GRAPA METALICA DOBLE PESTANA 3/4 ELECTRICO Cantidad 12 …" at bounding box center [791, 223] width 651 height 198
copy p "GRAPA METALICA DOBLE PESTANA 3/4"
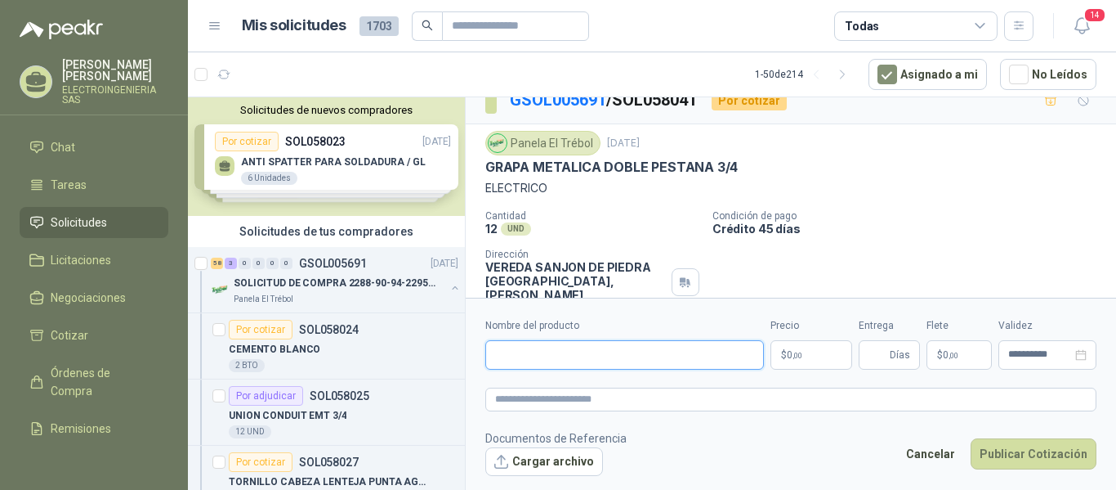
paste input "**********"
type input "**********"
click at [802, 352] on span ",00" at bounding box center [798, 355] width 10 height 9
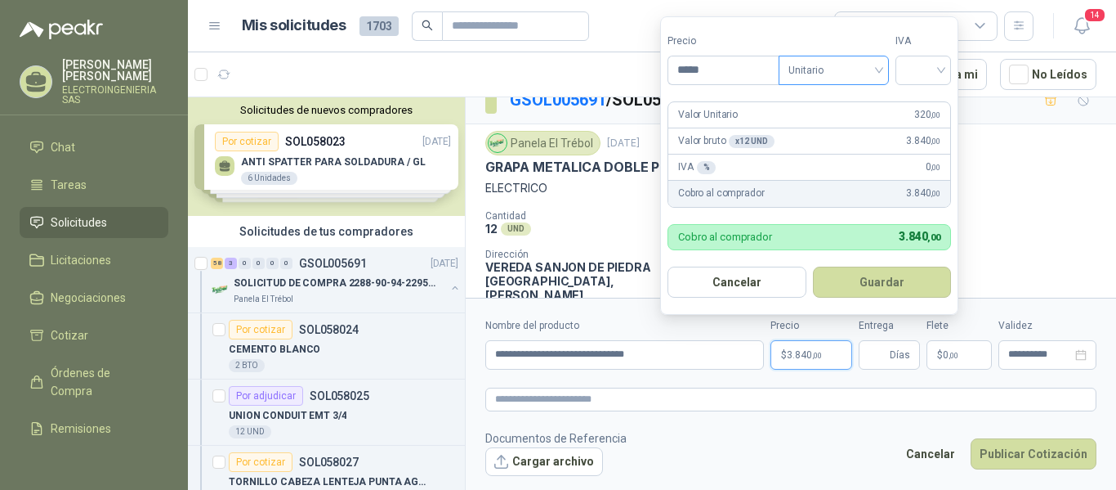
click at [859, 64] on span "Unitario" at bounding box center [834, 70] width 91 height 25
type input "*****"
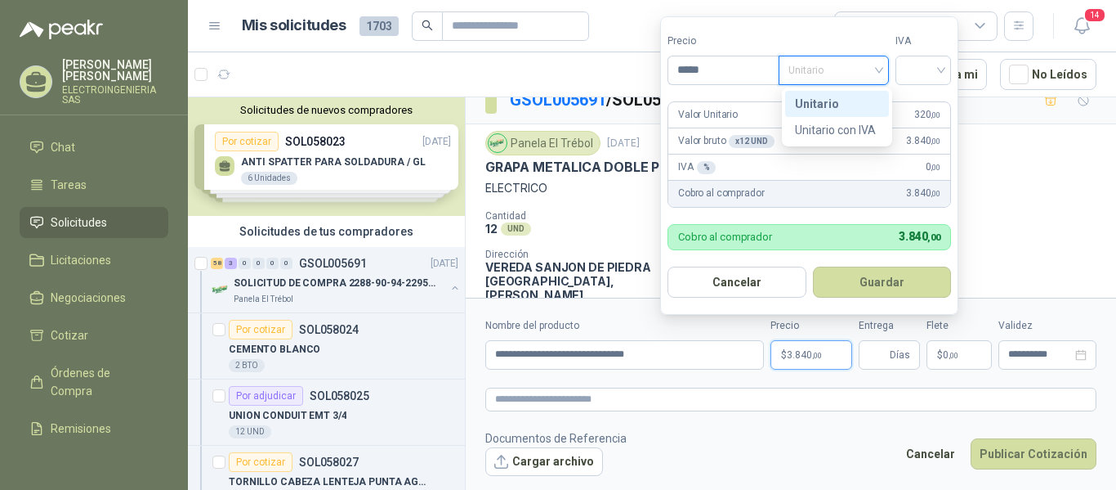
click at [834, 97] on div "Unitario" at bounding box center [837, 104] width 84 height 18
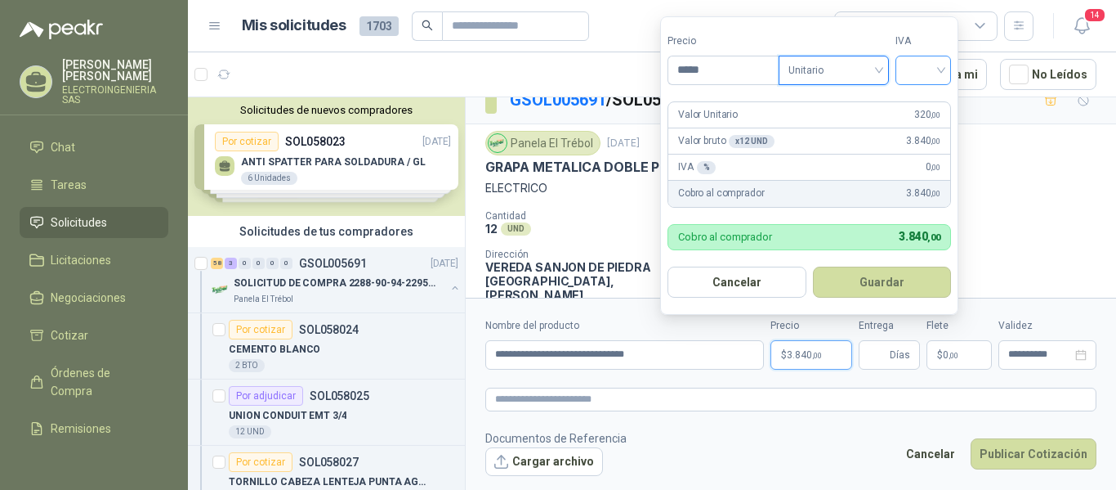
click at [931, 62] on input "search" at bounding box center [924, 68] width 36 height 25
click at [919, 99] on div "19%" at bounding box center [927, 104] width 30 height 18
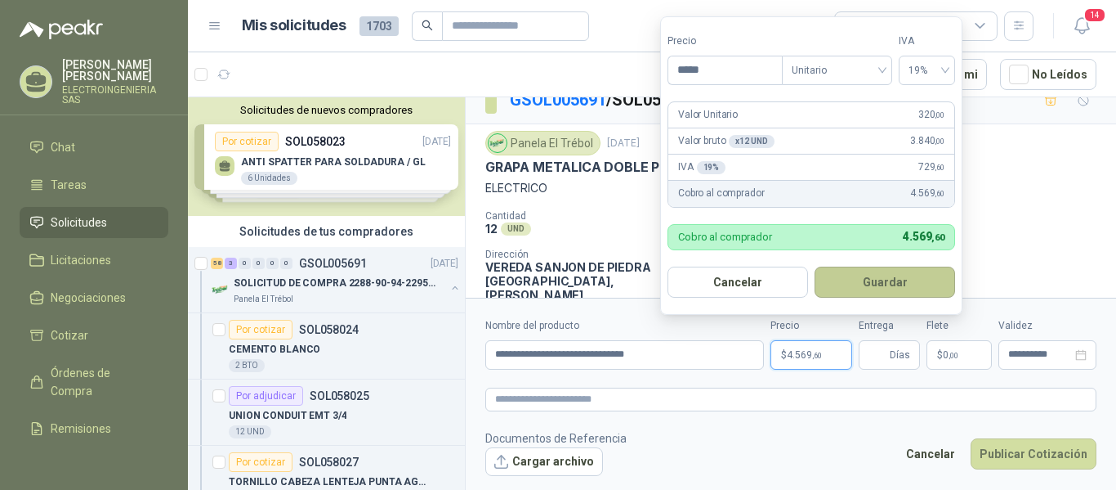
click at [906, 279] on button "Guardar" at bounding box center [885, 281] width 141 height 31
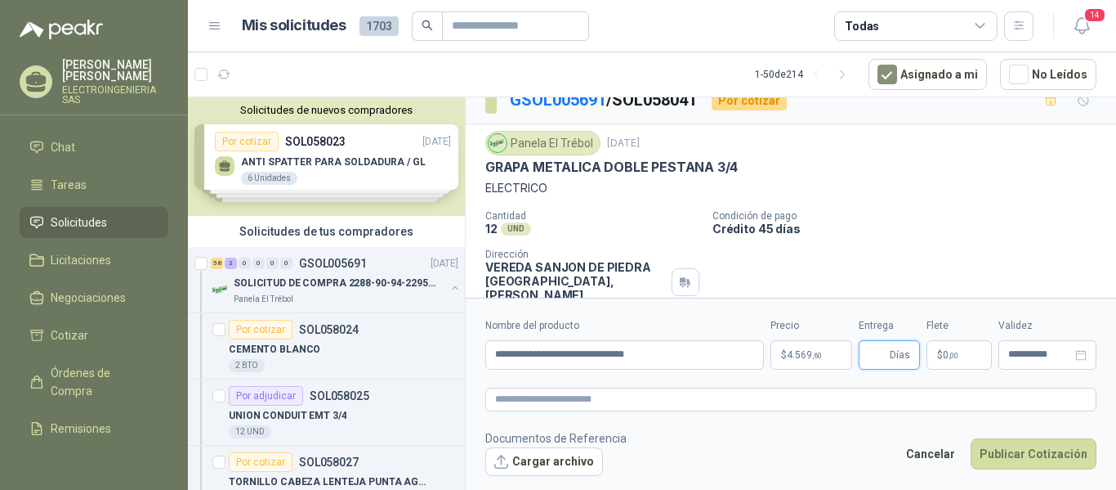
click at [877, 354] on input "Entrega" at bounding box center [878, 355] width 18 height 28
type input "*"
click at [1048, 355] on input "**********" at bounding box center [1040, 354] width 64 height 11
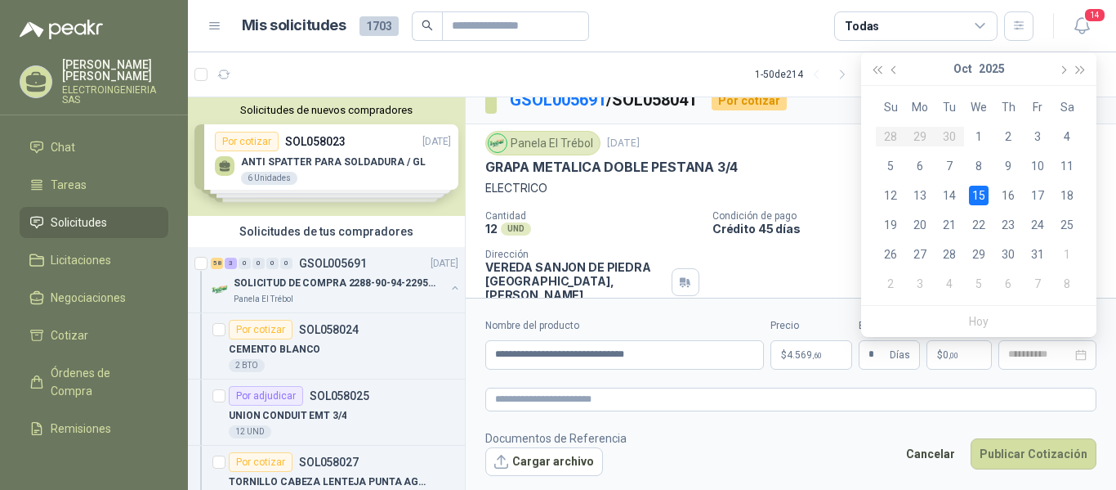
click at [978, 190] on div "15" at bounding box center [979, 196] width 20 height 20
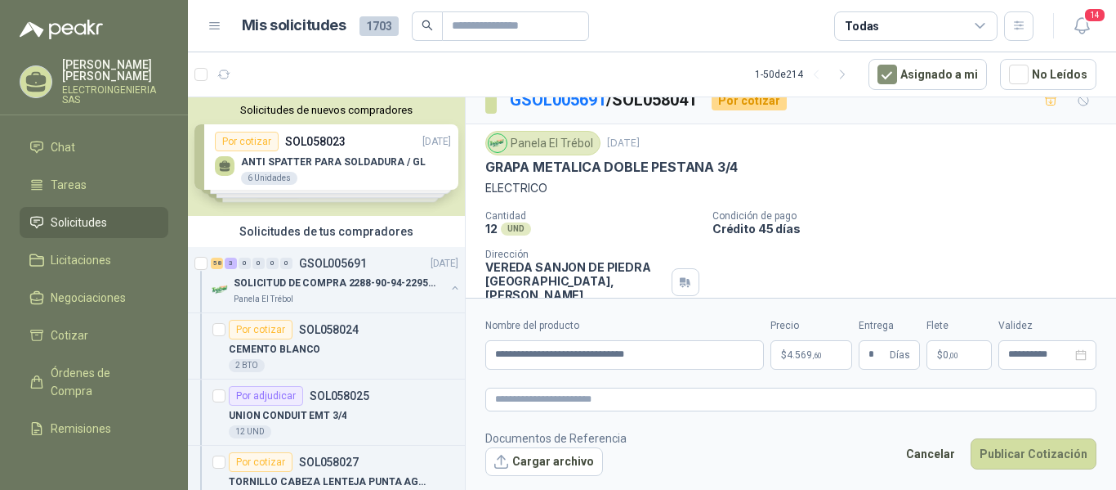
type input "**********"
click at [1033, 449] on button "Publicar Cotización" at bounding box center [1034, 453] width 126 height 31
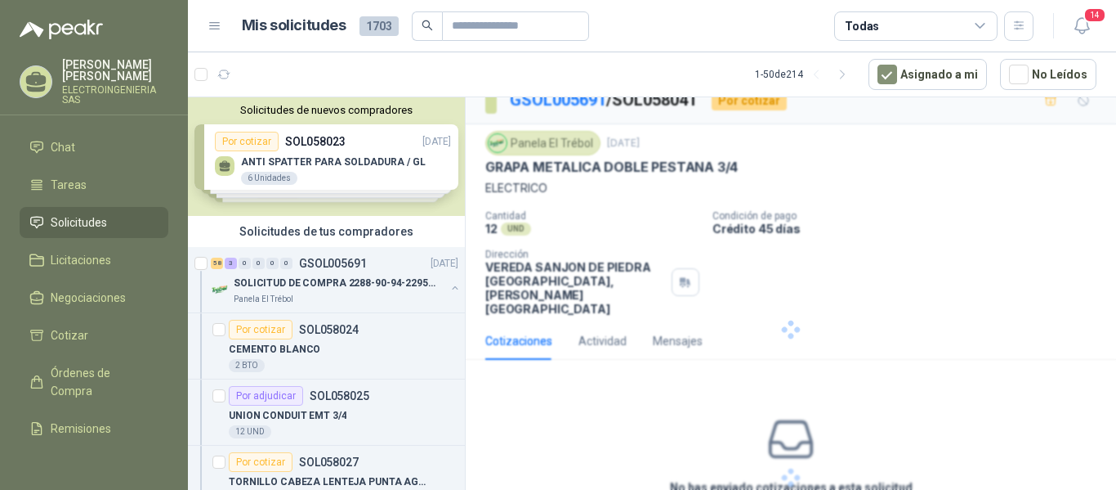
scroll to position [0, 0]
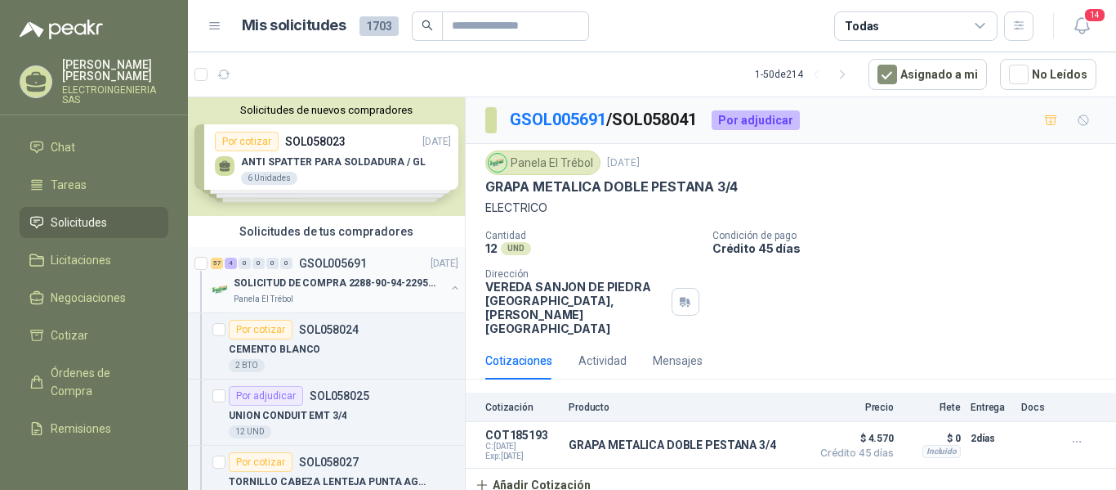
click at [350, 282] on p "SOLICITUD DE COMPRA 2288-90-94-2295-96-2301-02-04" at bounding box center [335, 283] width 203 height 16
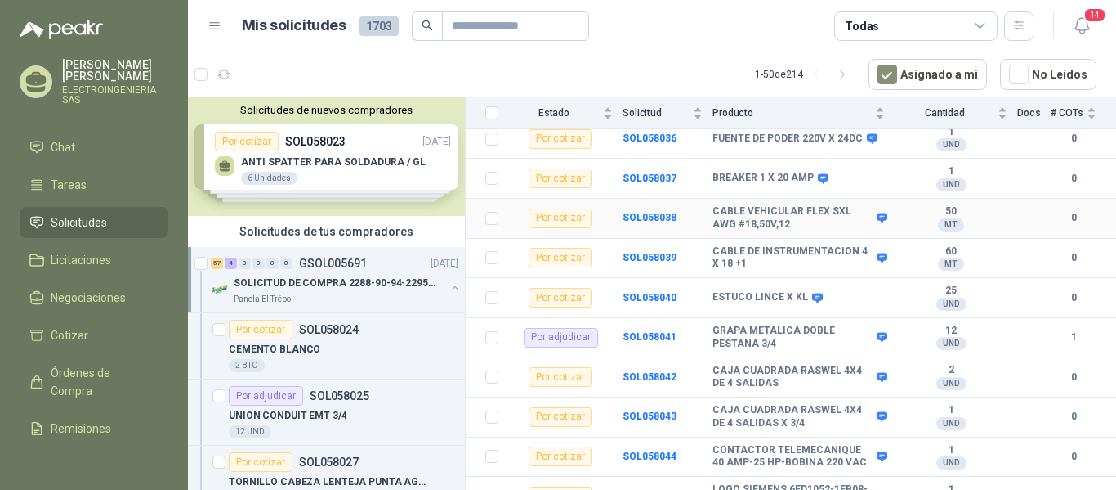
scroll to position [654, 0]
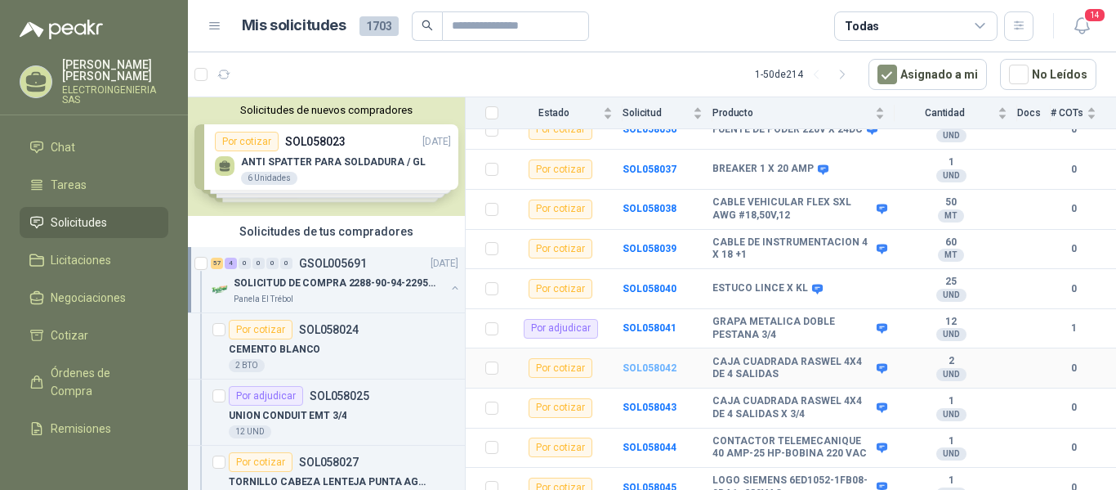
click at [649, 362] on b "SOL058042" at bounding box center [650, 367] width 54 height 11
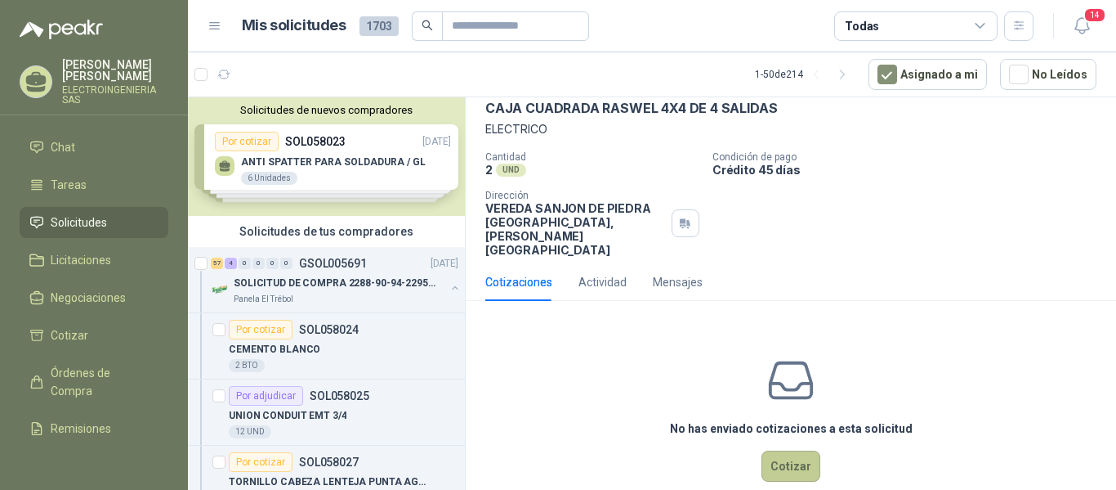
click at [777, 450] on button "Cotizar" at bounding box center [791, 465] width 59 height 31
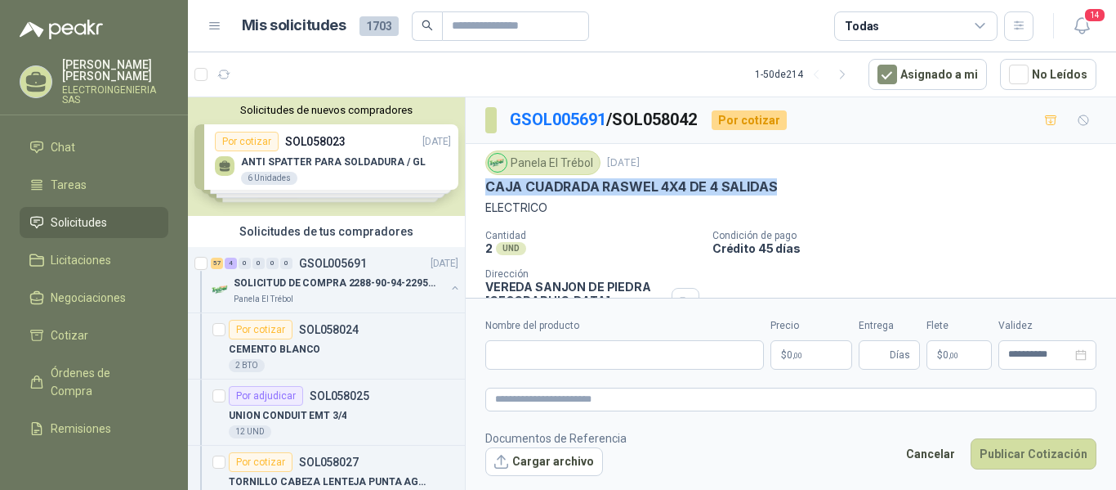
drag, startPoint x: 484, startPoint y: 120, endPoint x: 792, endPoint y: 187, distance: 315.3
click at [792, 187] on div "Panela El Trébol [DATE] CAJA CUADRADA RASWEL 4X4 DE 4 SALIDAS ELECTRICO Cantida…" at bounding box center [791, 243] width 651 height 198
copy p "CAJA CUADRADA RASWEL 4X4 DE 4 SALIDAS"
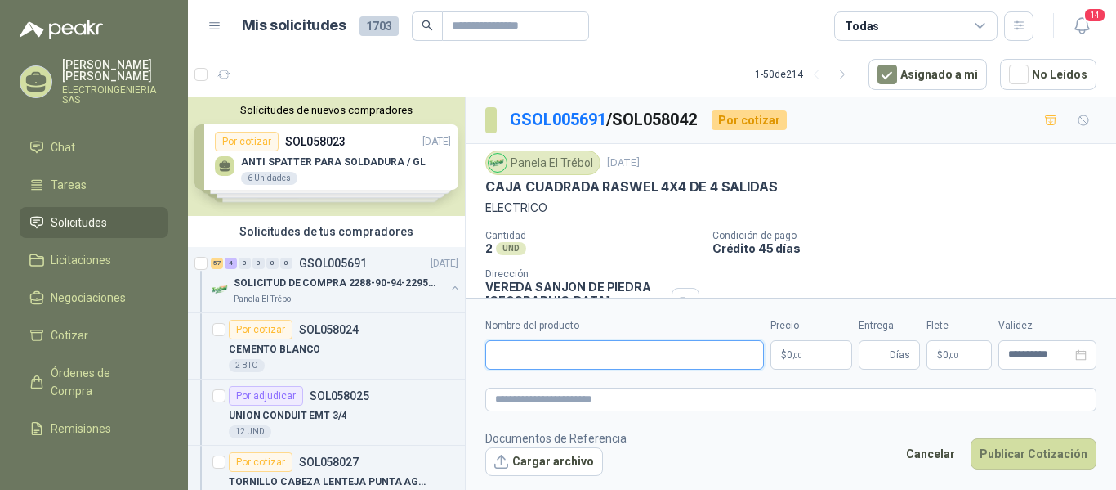
paste input "**********"
type input "**********"
click at [830, 347] on p "$ 0 ,00" at bounding box center [812, 354] width 82 height 29
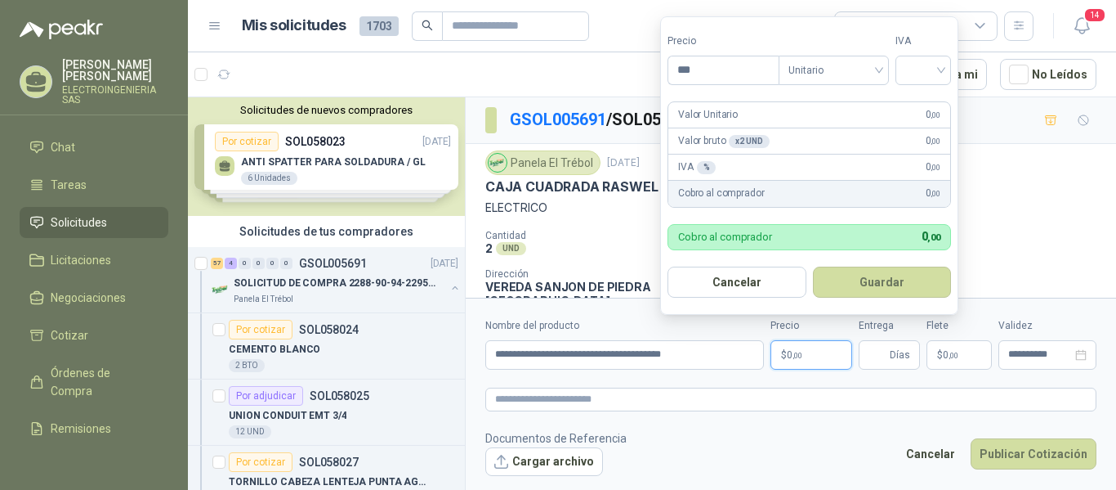
click at [831, 351] on p "$ 0 ,00" at bounding box center [812, 354] width 82 height 29
click at [737, 67] on input "***" at bounding box center [724, 70] width 110 height 28
click at [853, 66] on span "Unitario" at bounding box center [834, 70] width 91 height 25
type input "********"
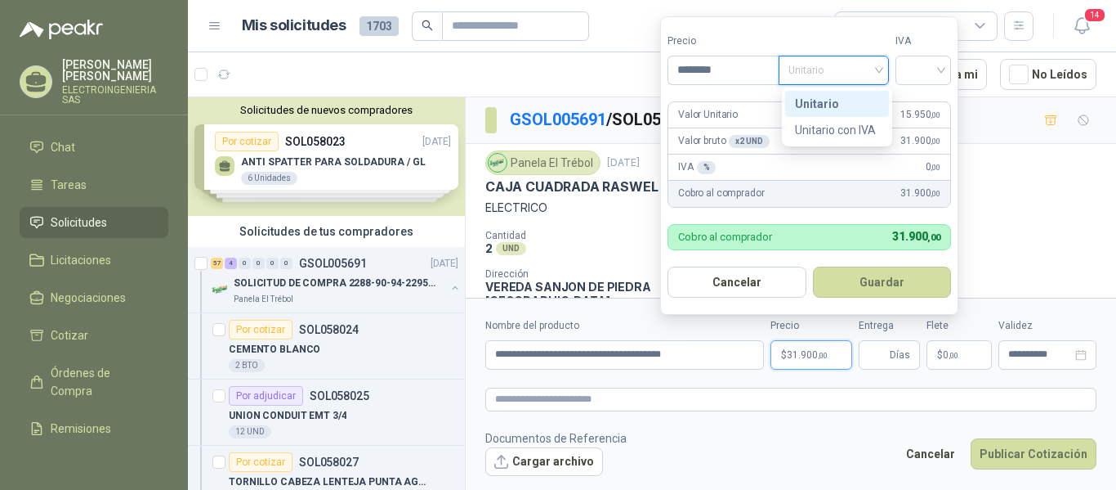
click at [831, 105] on div "Unitario" at bounding box center [837, 104] width 84 height 18
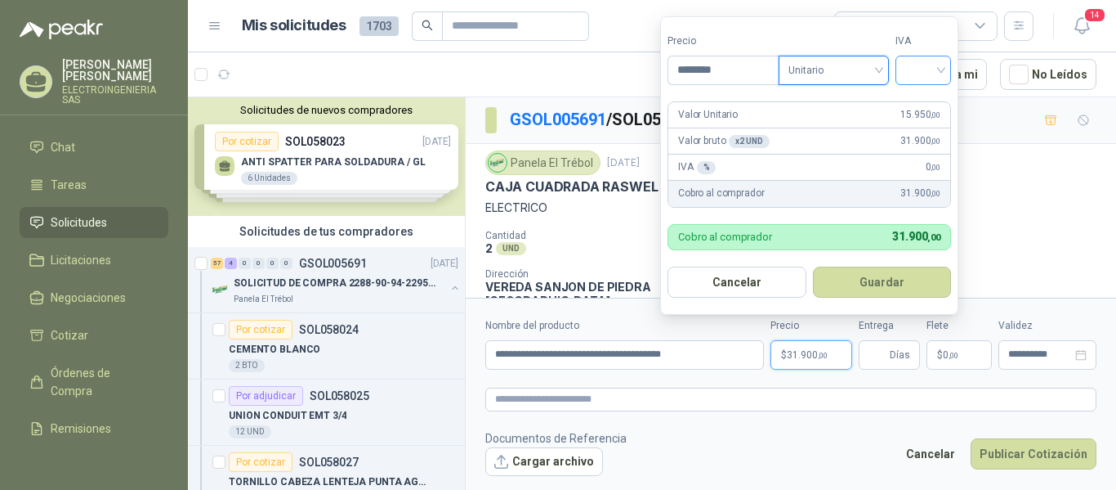
click at [928, 69] on input "search" at bounding box center [924, 68] width 36 height 25
click at [922, 98] on div "19%" at bounding box center [927, 104] width 30 height 18
click at [874, 283] on button "Guardar" at bounding box center [885, 281] width 141 height 31
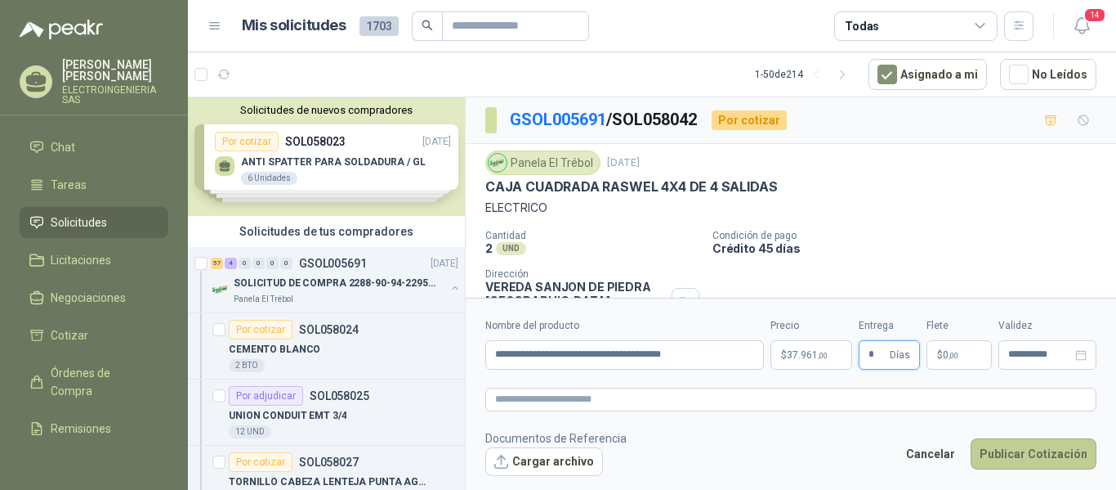
type input "*"
click at [1042, 460] on button "Publicar Cotización" at bounding box center [1034, 453] width 126 height 31
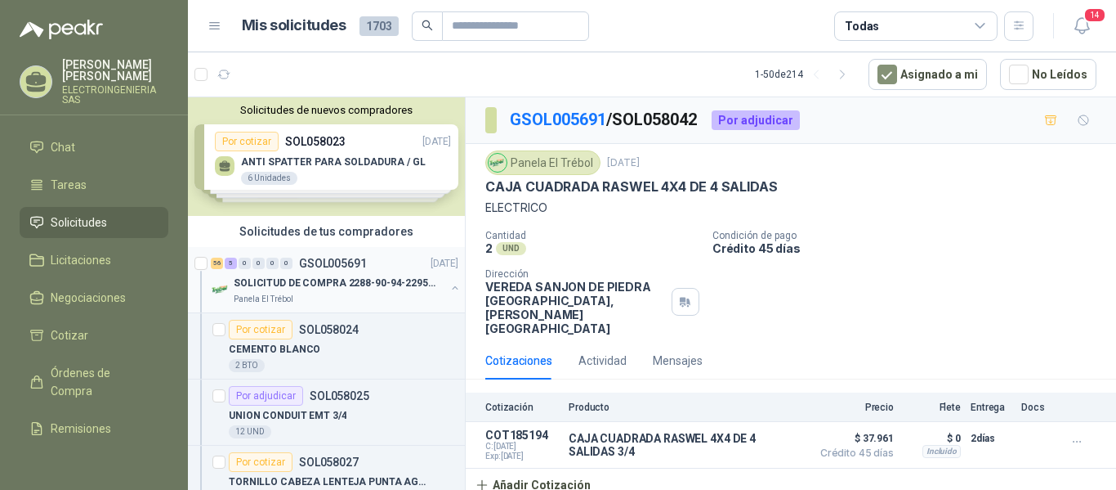
click at [331, 271] on div "56 5 0 0 0 0 GSOL005691 [DATE]" at bounding box center [336, 263] width 251 height 20
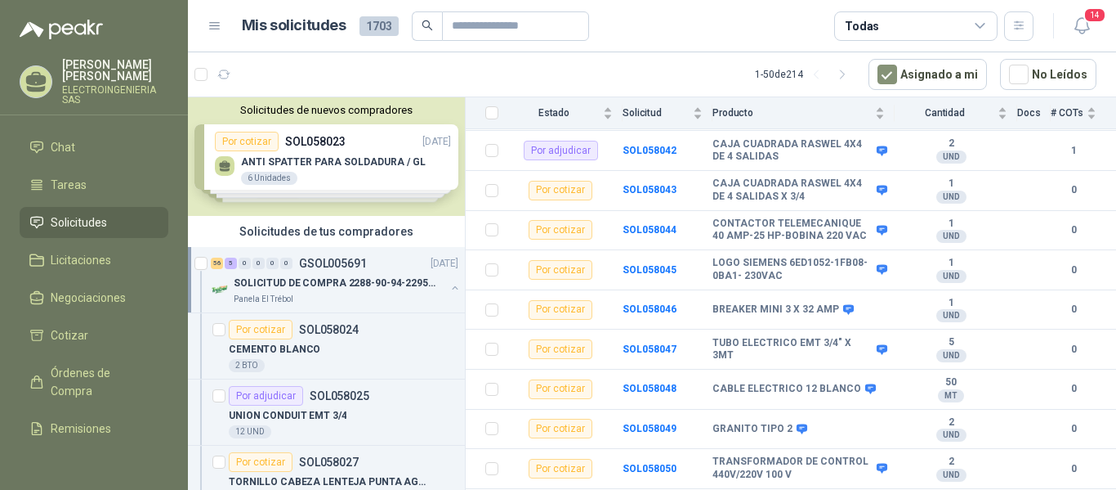
scroll to position [876, 0]
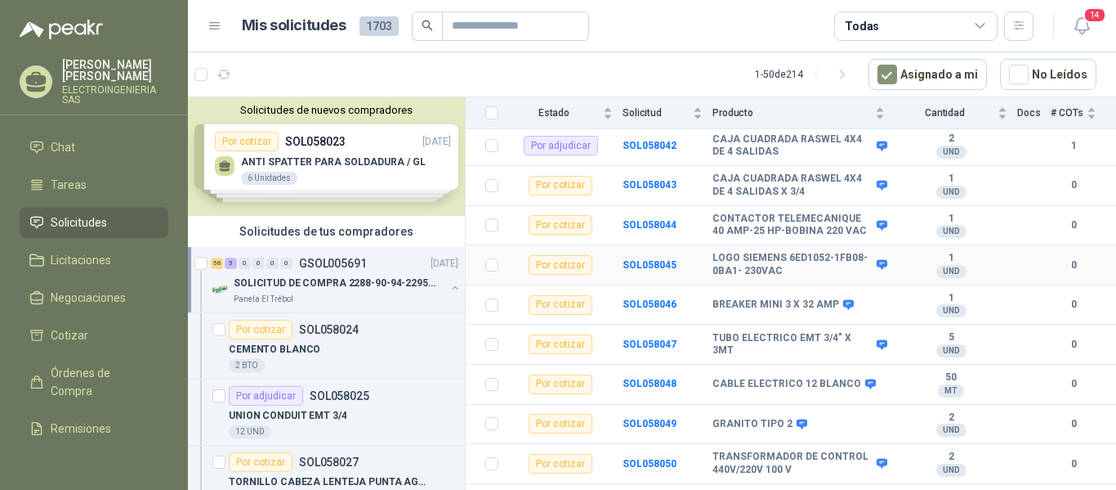
click at [785, 252] on b "LOGO SIEMENS 6ED1052-1FB08-0BA1- 230VAC" at bounding box center [793, 264] width 160 height 25
click at [657, 259] on b "SOL058045" at bounding box center [650, 264] width 54 height 11
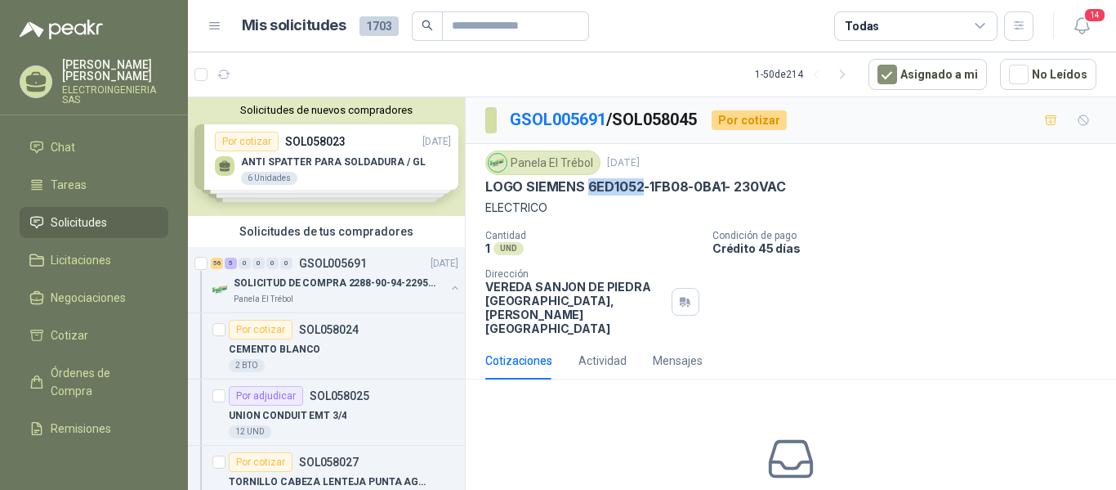
drag, startPoint x: 584, startPoint y: 185, endPoint x: 642, endPoint y: 190, distance: 58.3
click at [642, 190] on p "LOGO SIEMENS 6ED1052-1FB08-0BA1- 230VAC" at bounding box center [635, 186] width 301 height 17
click at [622, 212] on p "ELECTRICO" at bounding box center [790, 208] width 611 height 18
drag, startPoint x: 587, startPoint y: 188, endPoint x: 724, endPoint y: 194, distance: 137.4
click at [724, 194] on p "LOGO SIEMENS 6ED1052-1FB08-0BA1- 230VAC" at bounding box center [635, 186] width 301 height 17
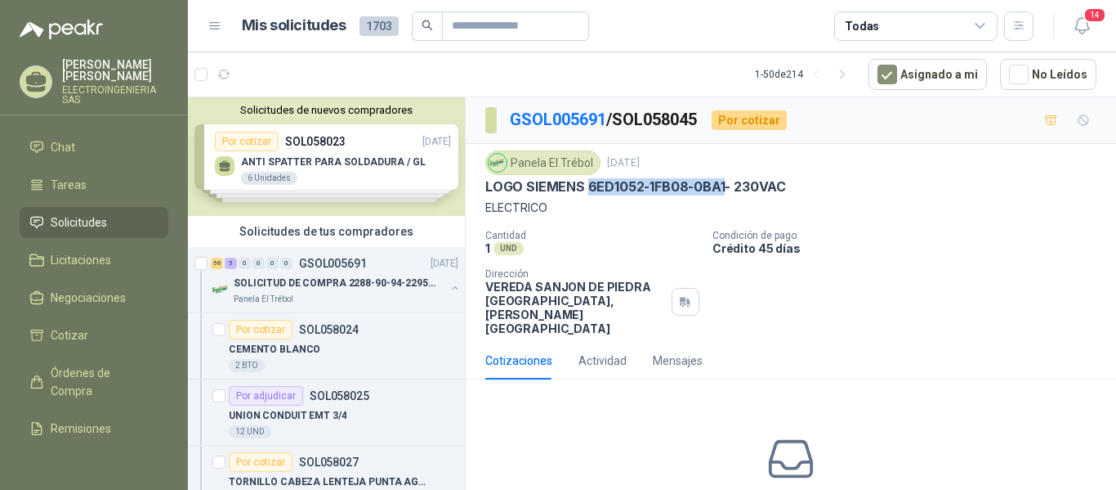
copy p "6ED1052-1FB08-0BA1"
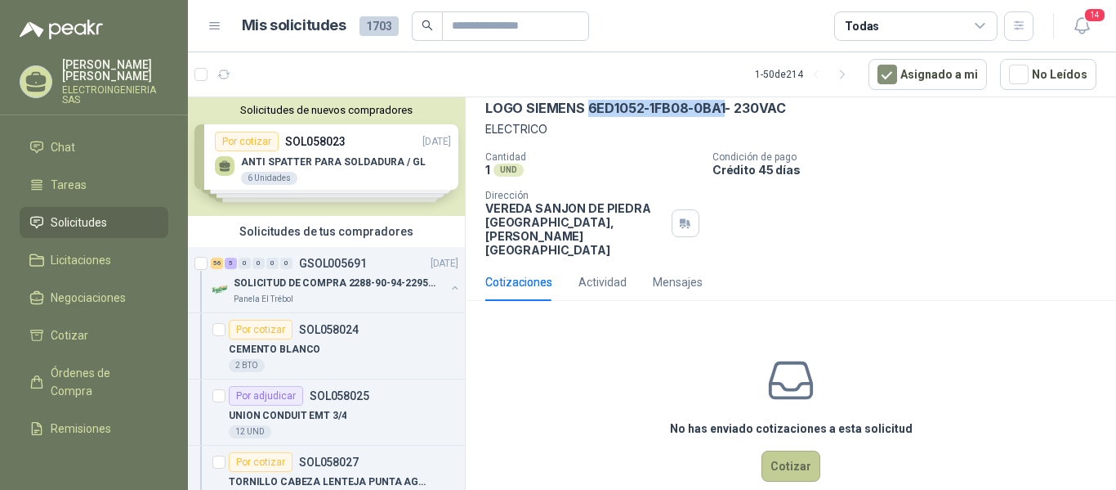
click at [794, 450] on button "Cotizar" at bounding box center [791, 465] width 59 height 31
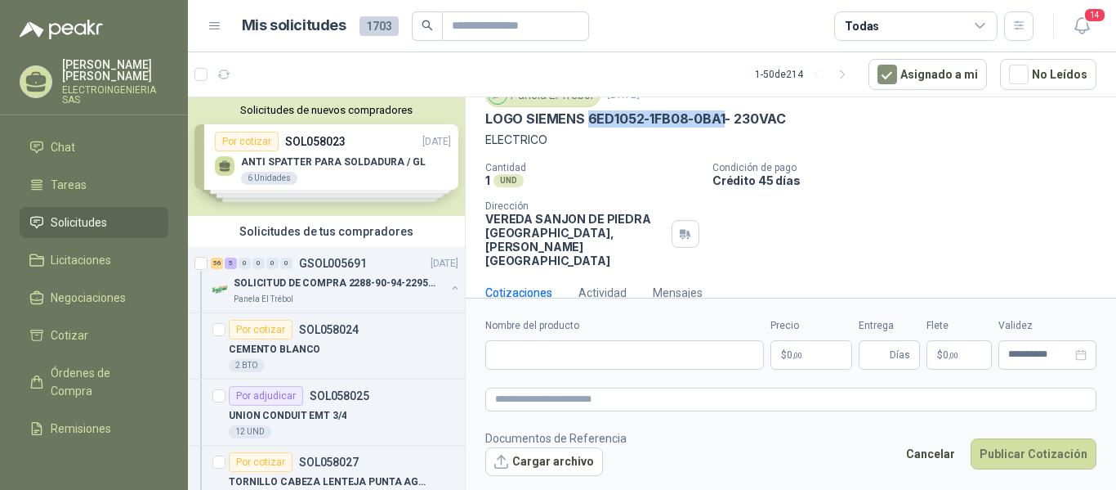
scroll to position [67, 0]
click at [677, 157] on div "Panela El Trébol [DATE] LOGO SIEMENS 6ED1052-1FB08-0BA1- 230VAC ELECTRICO Canti…" at bounding box center [790, 175] width 611 height 185
drag, startPoint x: 482, startPoint y: 118, endPoint x: 794, endPoint y: 125, distance: 312.3
click at [794, 125] on div "Panela El Trébol [DATE] LOGO SIEMENS 6ED1052-1FB08-0BA1- 230VAC ELECTRICO Canti…" at bounding box center [791, 176] width 651 height 198
drag, startPoint x: 769, startPoint y: 118, endPoint x: 883, endPoint y: 209, distance: 145.4
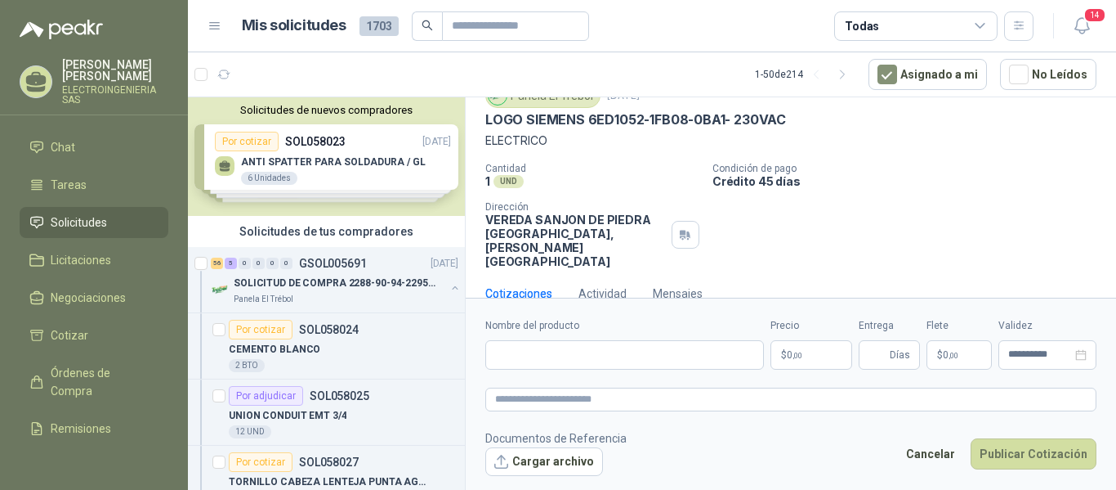
click at [883, 209] on div "Cantidad 1 UND  Condición de pago Crédito 45 días Dirección VEREDA SANJON DE […" at bounding box center [790, 215] width 611 height 105
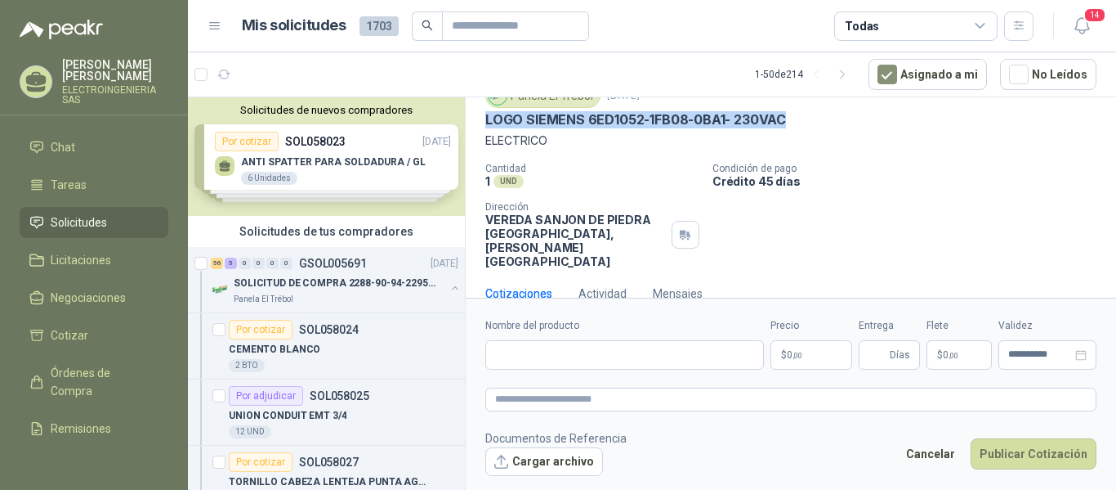
drag, startPoint x: 483, startPoint y: 118, endPoint x: 808, endPoint y: 118, distance: 325.3
click at [808, 118] on div "Panela El Trébol [DATE] LOGO SIEMENS 6ED1052-1FB08-0BA1- 230VAC ELECTRICO Canti…" at bounding box center [791, 176] width 651 height 198
copy p "LOGO SIEMENS 6ED1052-1FB08-0BA1- 230VAC"
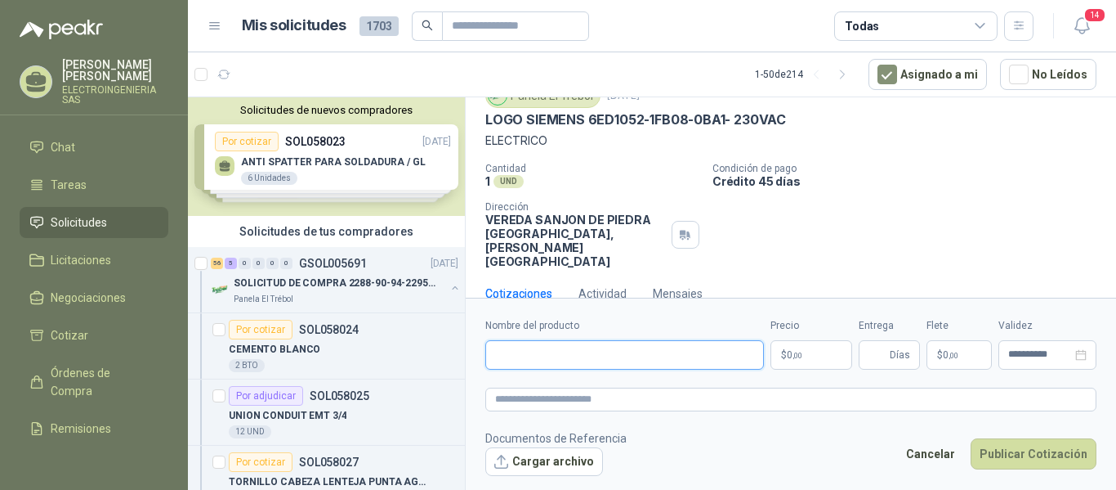
paste input "**********"
click at [664, 351] on input "**********" at bounding box center [624, 354] width 279 height 29
type input "**********"
click at [801, 360] on p "$ 0 ,00" at bounding box center [812, 354] width 82 height 29
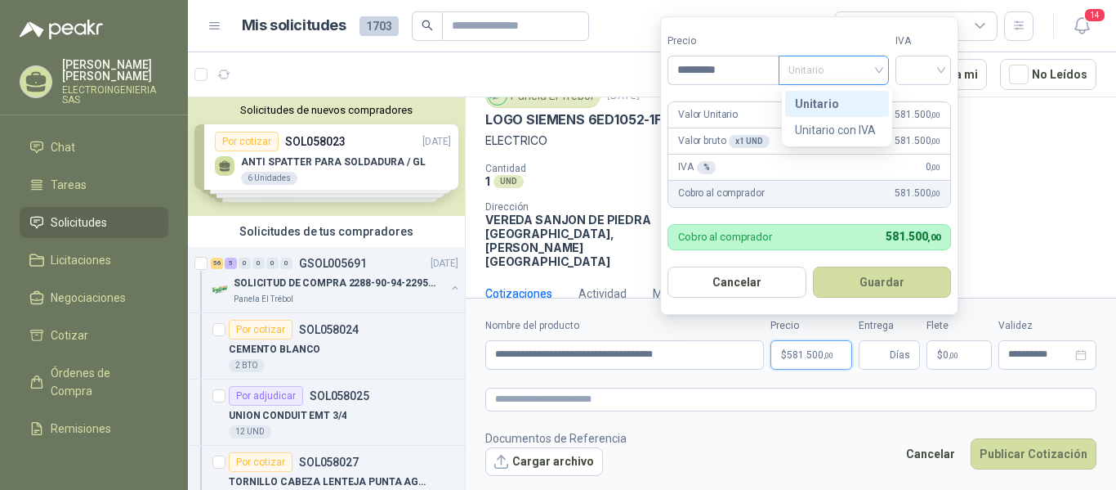
click at [874, 70] on span "Unitario" at bounding box center [834, 70] width 91 height 25
type input "*********"
click at [839, 95] on div "Unitario" at bounding box center [837, 104] width 84 height 18
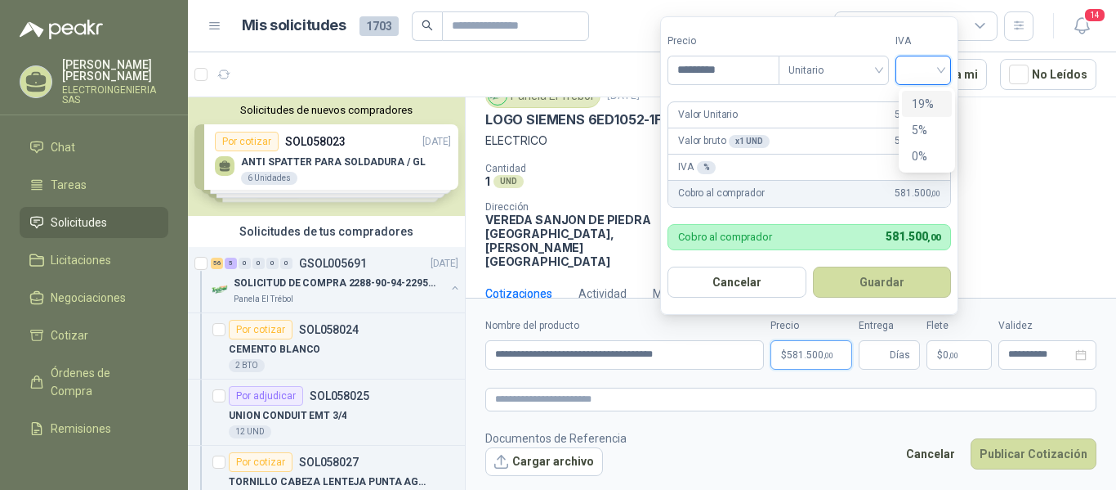
click at [914, 69] on input "search" at bounding box center [924, 68] width 36 height 25
click at [917, 100] on div "19%" at bounding box center [927, 104] width 30 height 18
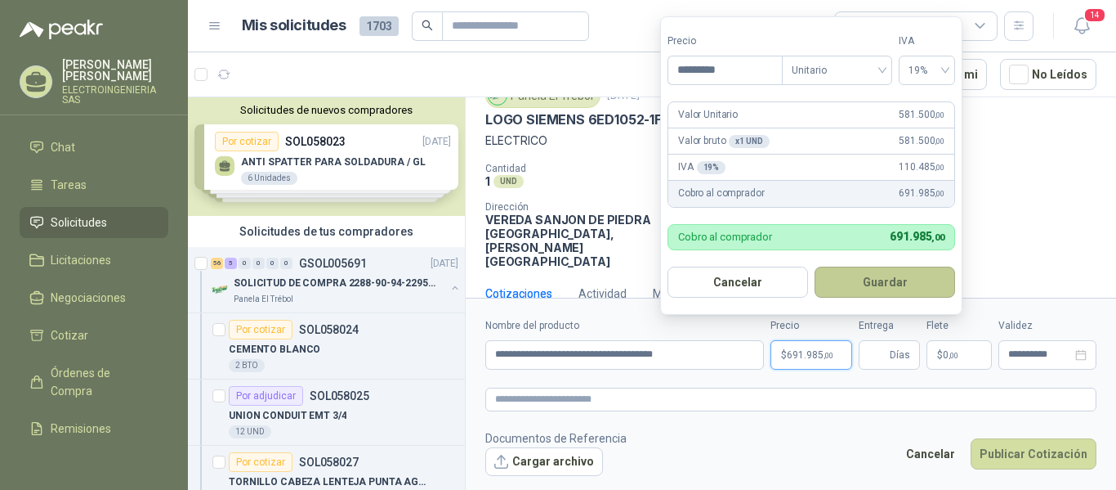
click at [894, 293] on button "Guardar" at bounding box center [885, 281] width 141 height 31
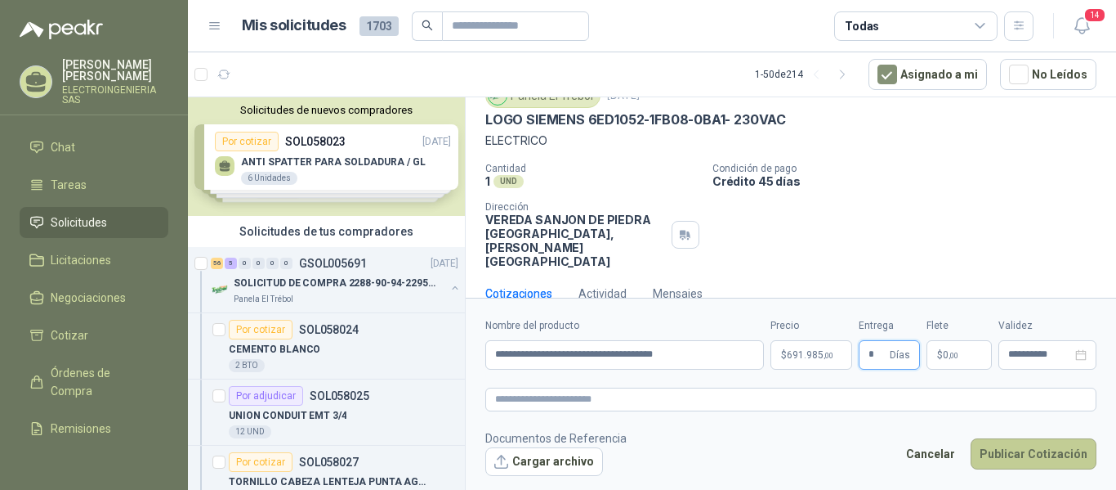
type input "*"
click at [1042, 447] on button "Publicar Cotización" at bounding box center [1034, 453] width 126 height 31
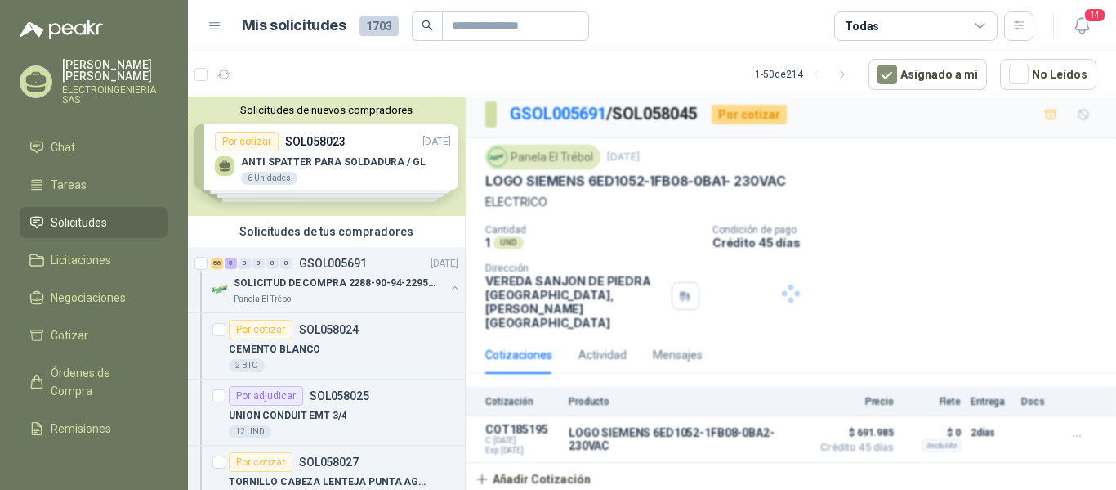
scroll to position [0, 0]
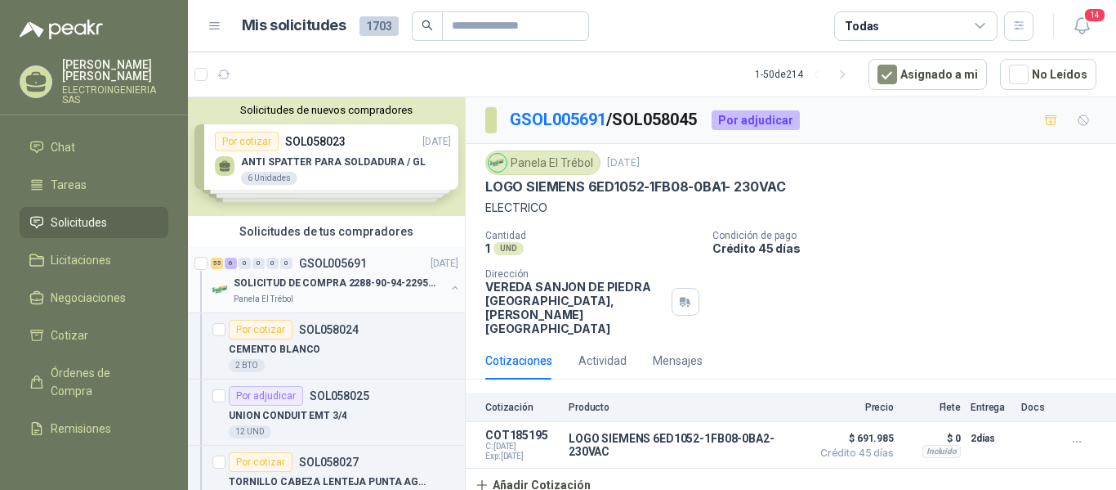
click at [328, 281] on p "SOLICITUD DE COMPRA 2288-90-94-2295-96-2301-02-04" at bounding box center [335, 283] width 203 height 16
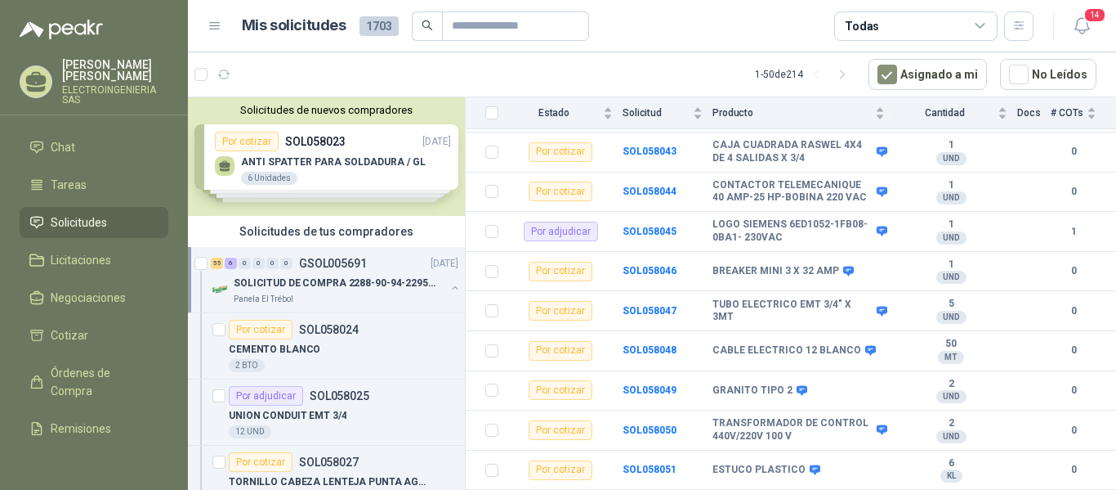
scroll to position [991, 0]
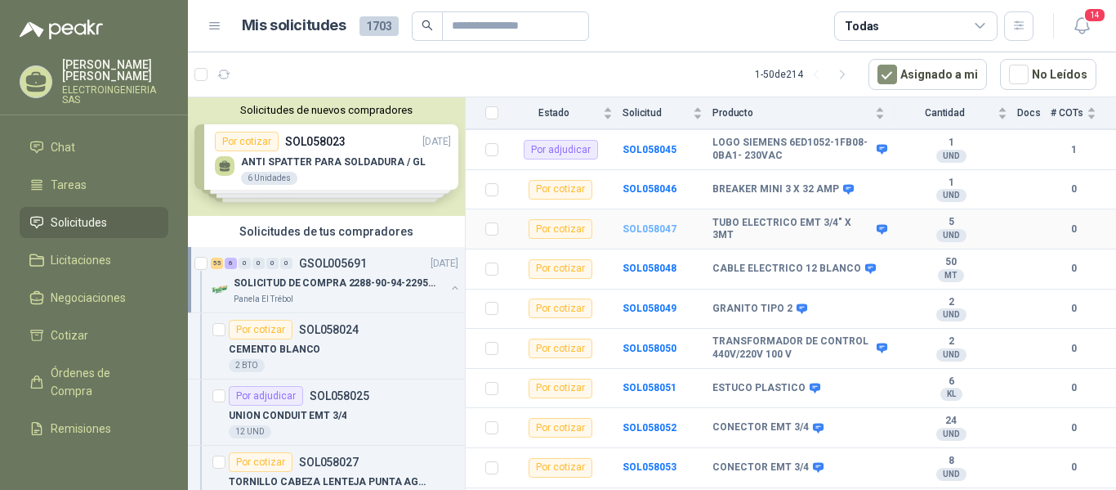
click at [661, 223] on b "SOL058047" at bounding box center [650, 228] width 54 height 11
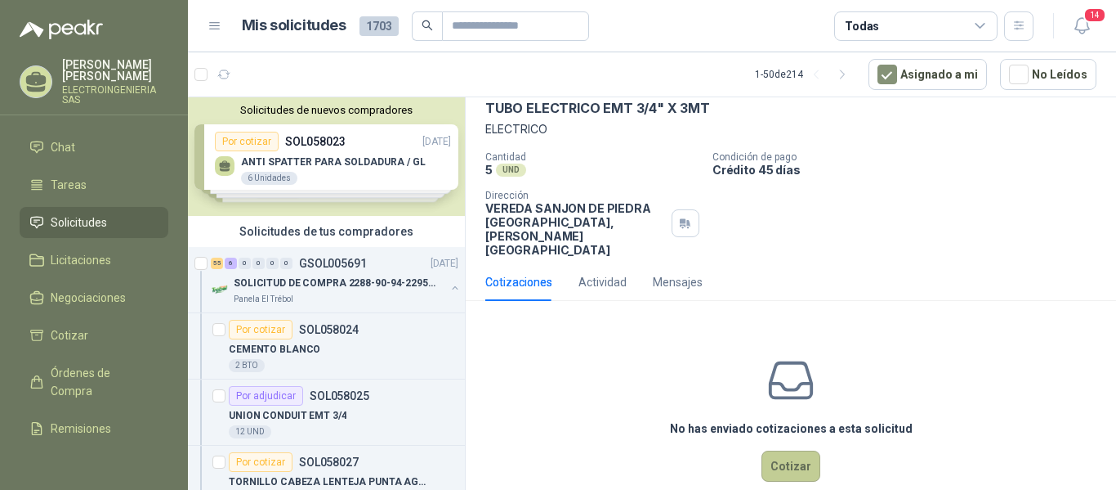
click at [777, 450] on button "Cotizar" at bounding box center [791, 465] width 59 height 31
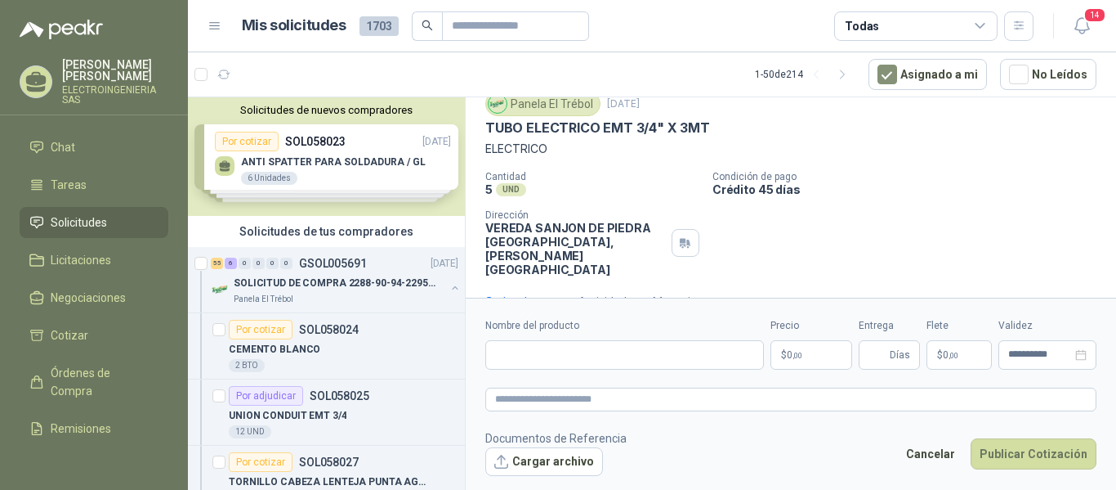
scroll to position [56, 0]
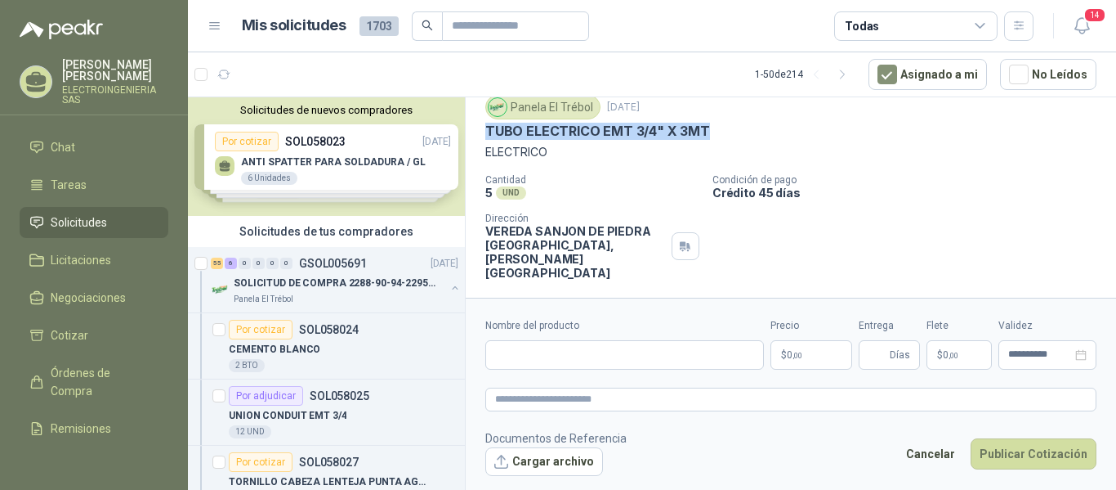
drag, startPoint x: 488, startPoint y: 121, endPoint x: 718, endPoint y: 129, distance: 229.8
click at [718, 129] on div "TUBO ELECTRICO EMT 3/4" X 3MT" at bounding box center [790, 131] width 611 height 17
copy p "TUBO ELECTRICO EMT 3/4" X 3MT"
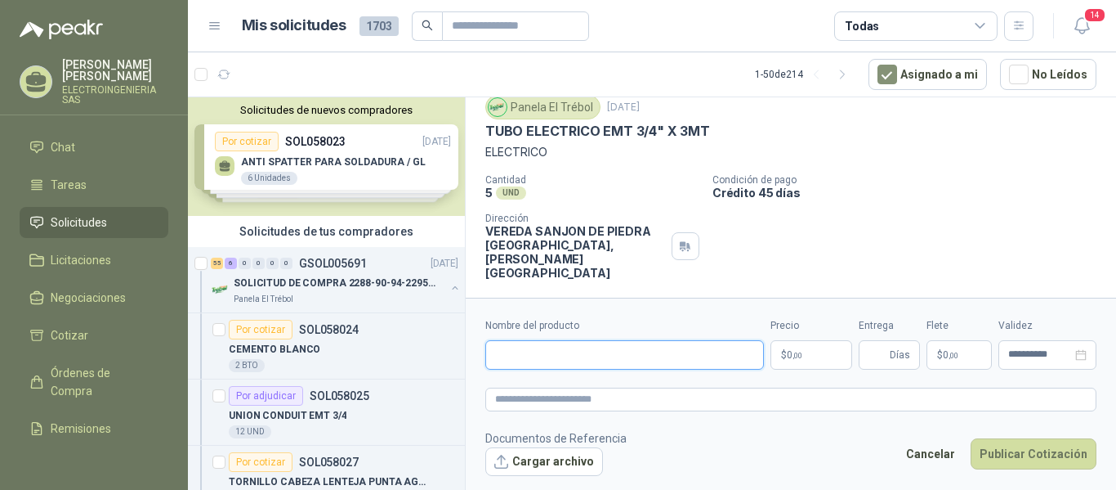
paste input "**********"
type input "**********"
click at [804, 351] on p "$ 0 ,00" at bounding box center [812, 354] width 82 height 29
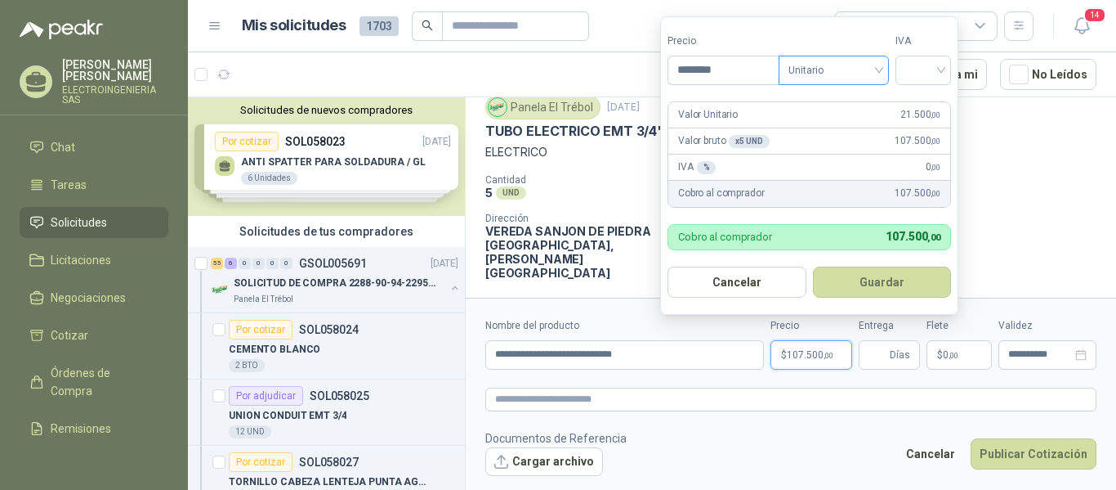
click at [856, 66] on span "Unitario" at bounding box center [834, 70] width 91 height 25
type input "********"
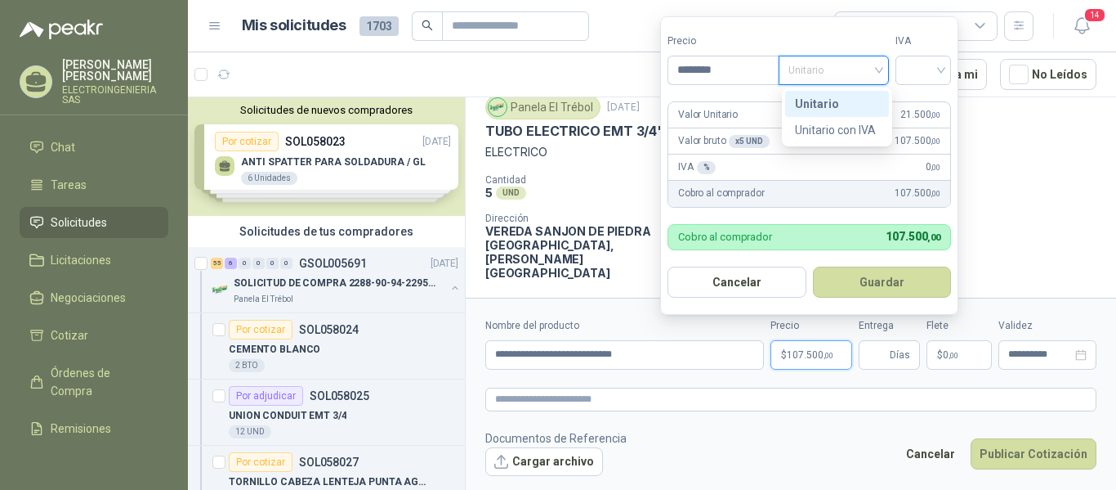
drag, startPoint x: 821, startPoint y: 102, endPoint x: 887, endPoint y: 71, distance: 72.4
click at [821, 103] on div "Unitario" at bounding box center [837, 104] width 84 height 18
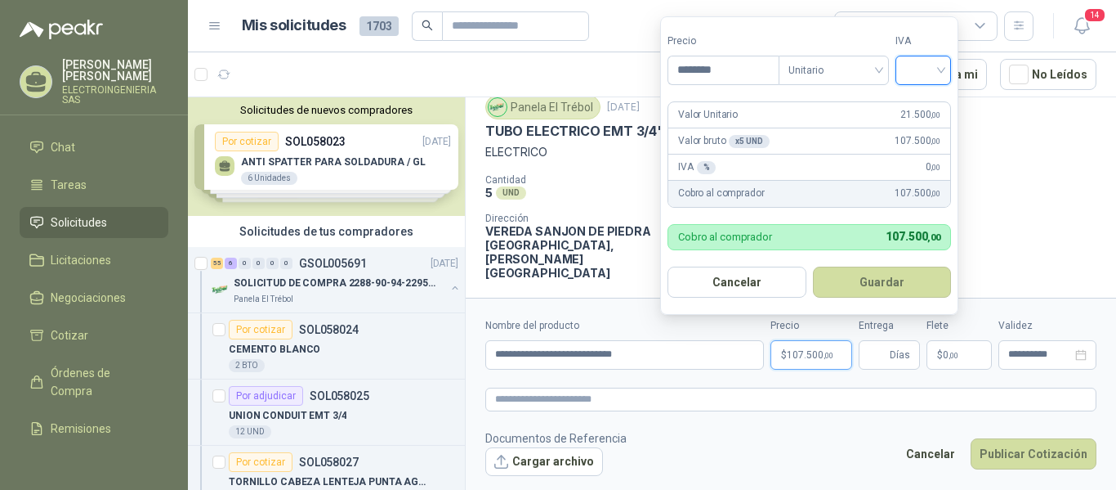
click at [941, 67] on input "search" at bounding box center [924, 68] width 36 height 25
click at [919, 103] on div "19%" at bounding box center [927, 104] width 30 height 18
click at [894, 290] on button "Guardar" at bounding box center [885, 281] width 141 height 31
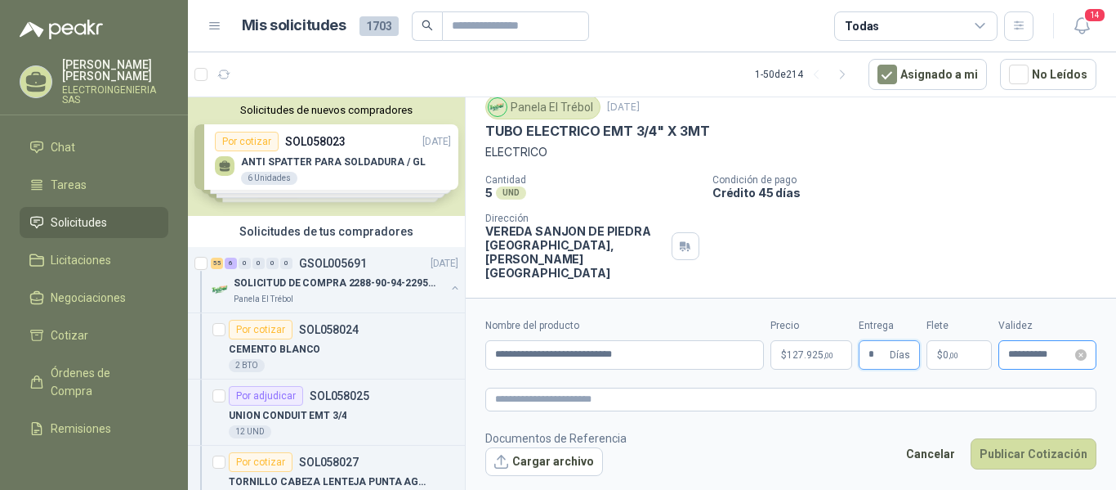
type input "*"
click at [1033, 349] on input "**********" at bounding box center [1040, 354] width 64 height 11
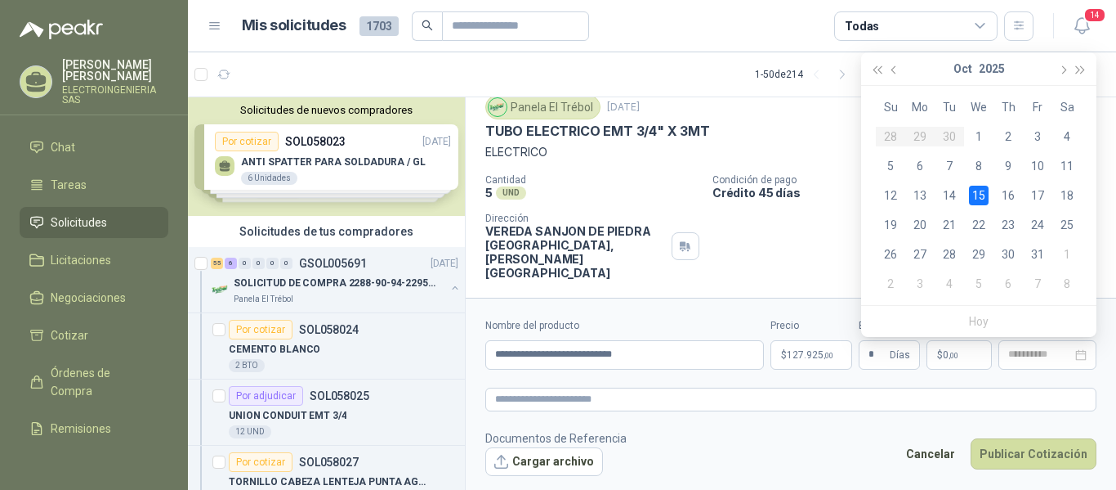
click at [981, 194] on div "15" at bounding box center [979, 196] width 20 height 20
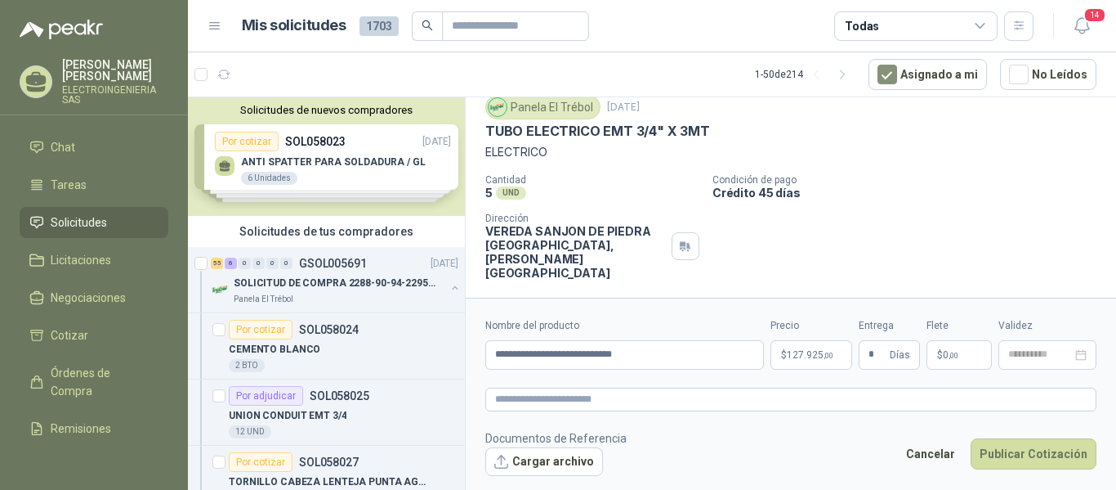
type input "**********"
click at [1030, 455] on button "Publicar Cotización" at bounding box center [1034, 453] width 126 height 31
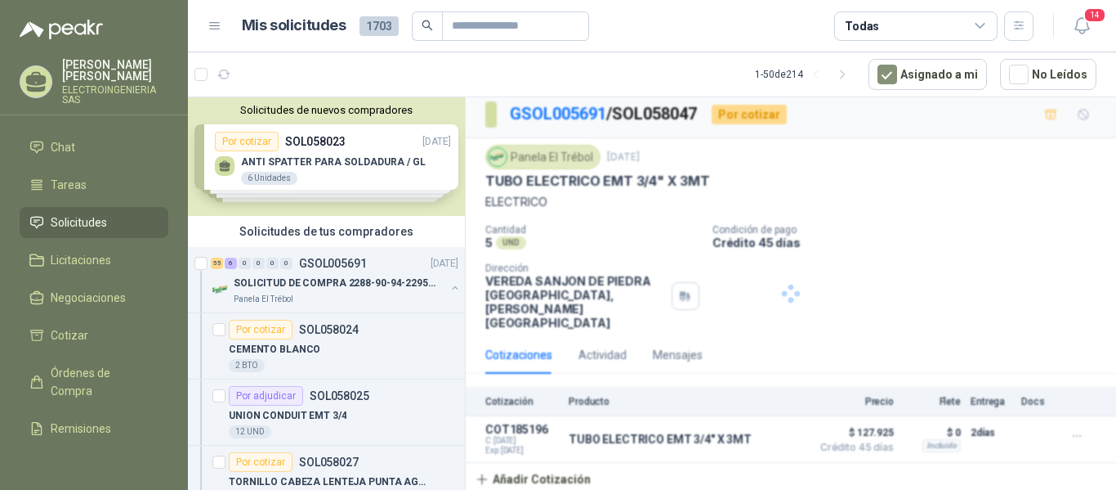
scroll to position [0, 0]
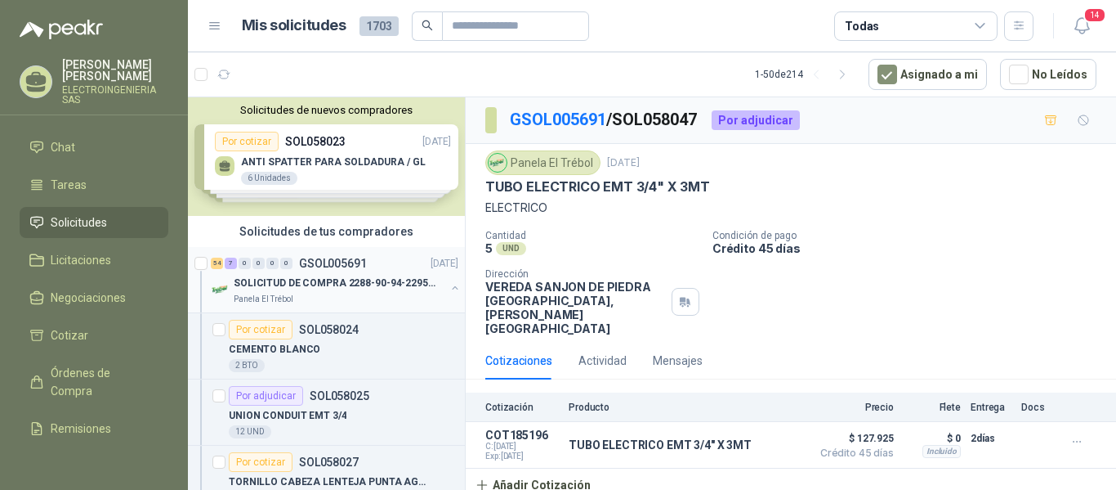
drag, startPoint x: 354, startPoint y: 274, endPoint x: 364, endPoint y: 271, distance: 10.1
click at [355, 274] on div "SOLICITUD DE COMPRA 2288-90-94-2295-96-2301-02-04" at bounding box center [340, 283] width 212 height 20
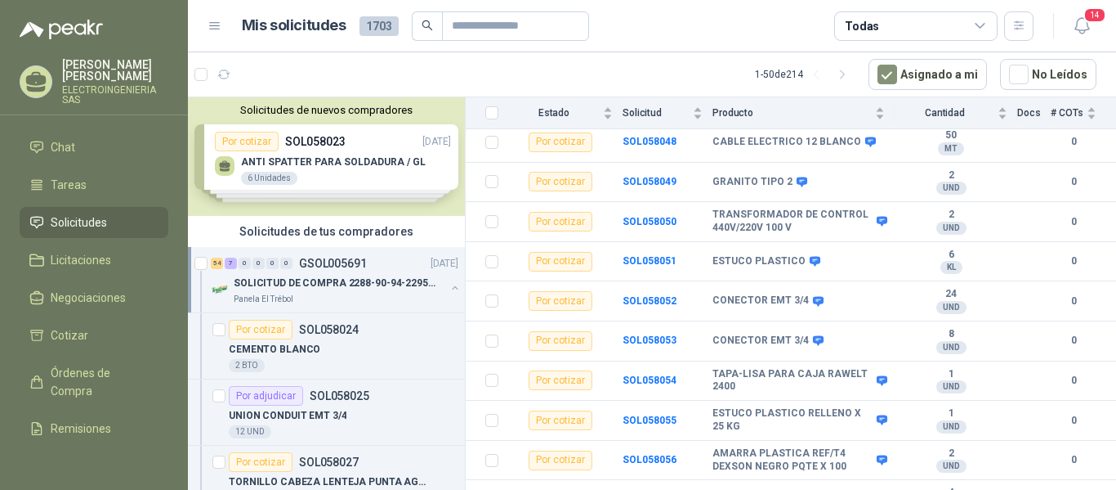
scroll to position [1019, 0]
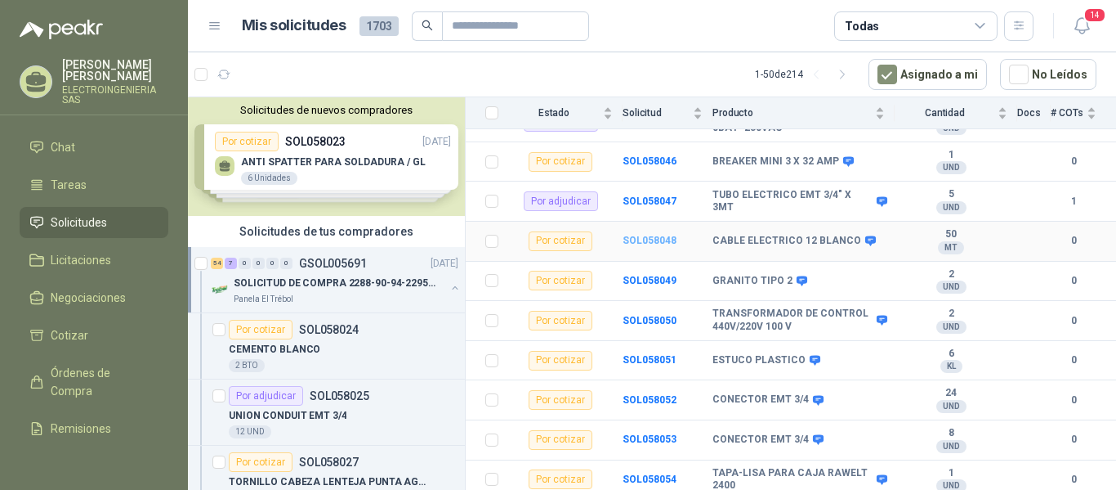
click at [657, 235] on b "SOL058048" at bounding box center [650, 240] width 54 height 11
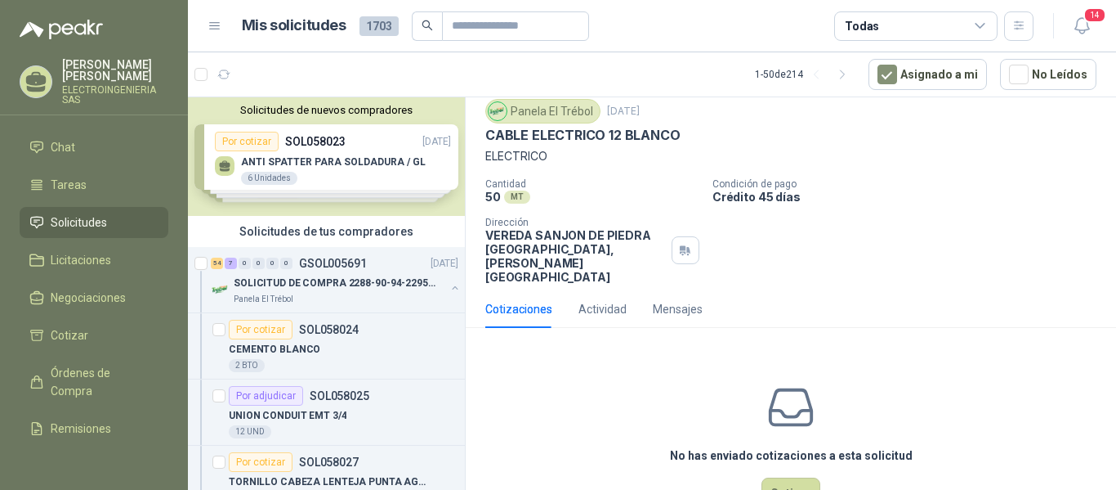
scroll to position [78, 0]
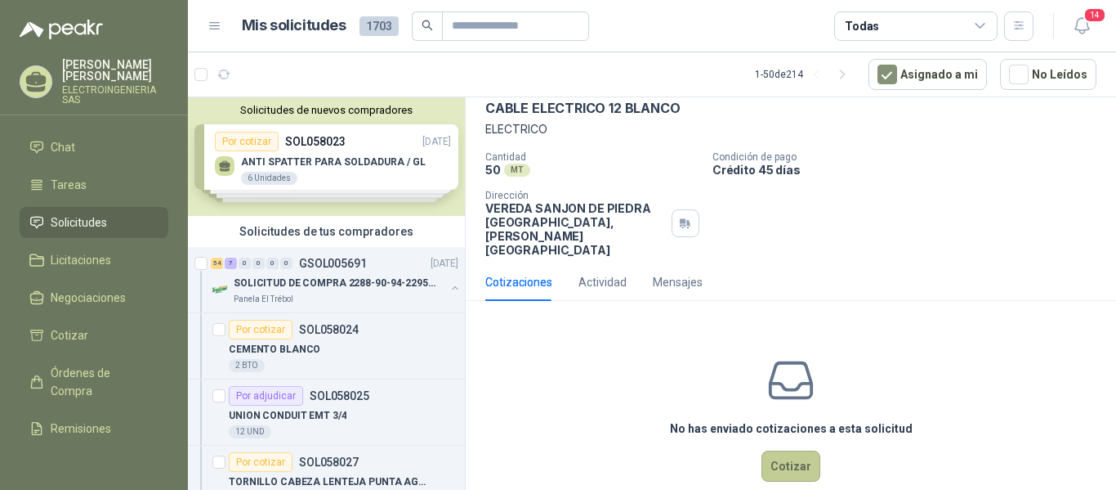
click at [786, 450] on button "Cotizar" at bounding box center [791, 465] width 59 height 31
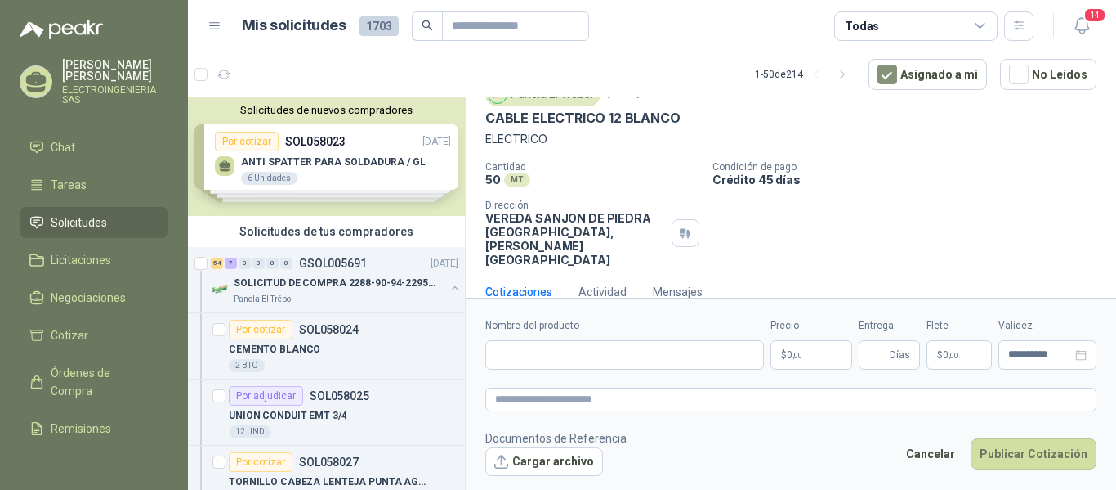
scroll to position [67, 0]
drag, startPoint x: 477, startPoint y: 118, endPoint x: 687, endPoint y: 122, distance: 210.1
click at [687, 122] on div "Panela El Trébol [DATE] CABLE ELECTRICO 12 BLANCO ELECTRICO Cantidad 50 MT  Co…" at bounding box center [791, 176] width 651 height 198
copy p "CABLE ELECTRICO 12 BLANCO"
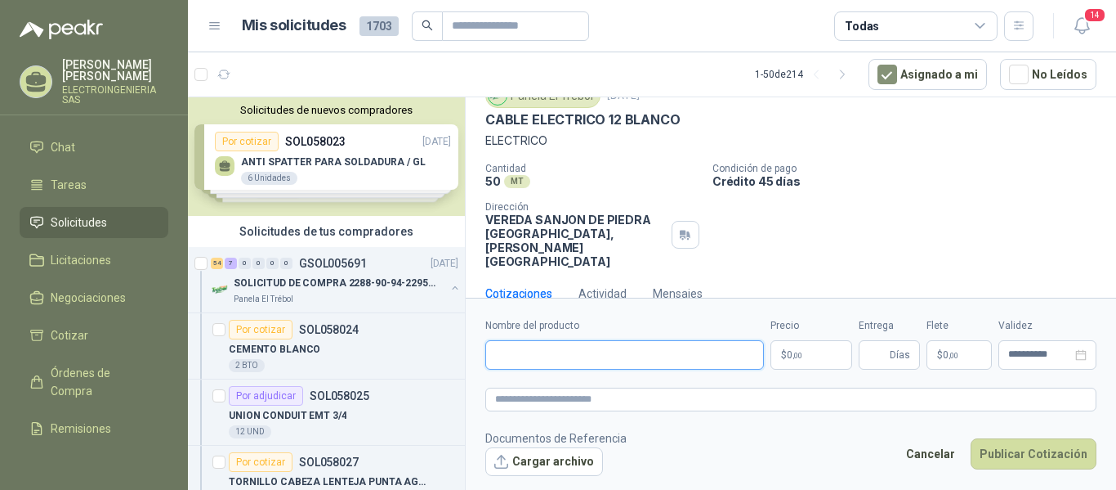
paste input "**********"
type input "**********"
click at [824, 349] on p "$ 0 ,00" at bounding box center [812, 354] width 82 height 29
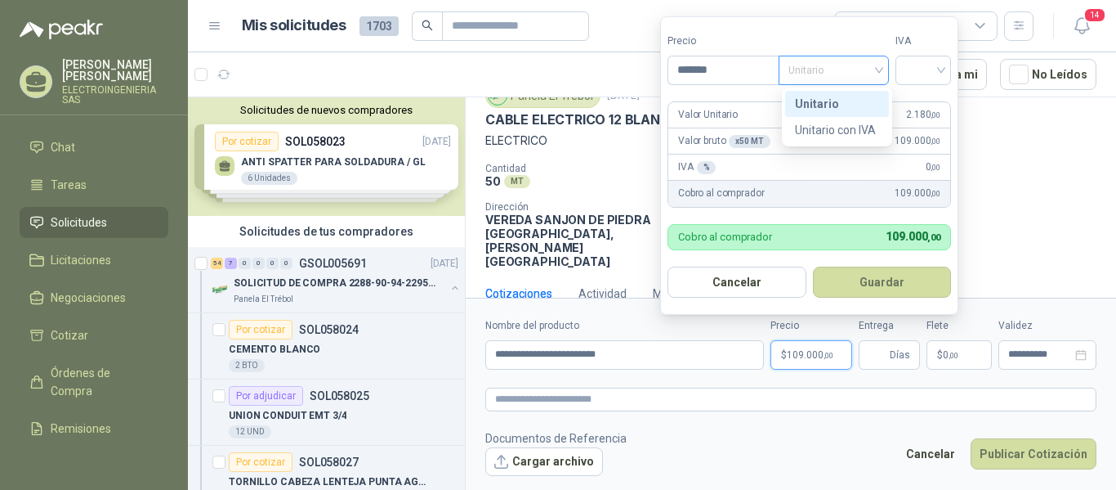
click at [847, 64] on span "Unitario" at bounding box center [834, 70] width 91 height 25
type input "*******"
click at [832, 99] on div "Unitario" at bounding box center [837, 104] width 84 height 18
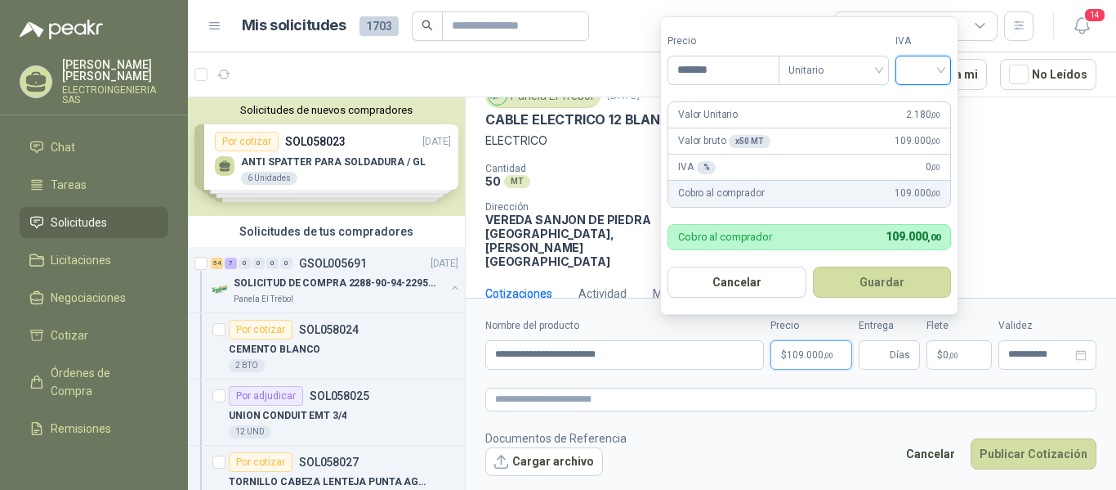
click at [923, 66] on input "search" at bounding box center [924, 68] width 36 height 25
click at [922, 96] on div "19%" at bounding box center [927, 104] width 30 height 18
drag, startPoint x: 904, startPoint y: 279, endPoint x: 891, endPoint y: 286, distance: 15.0
click at [902, 278] on button "Guardar" at bounding box center [885, 281] width 141 height 31
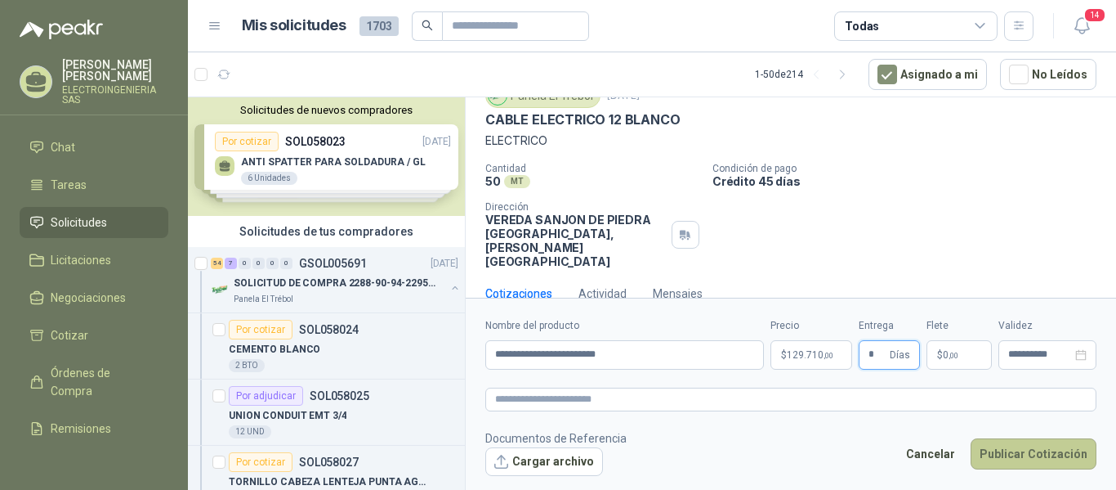
type input "*"
click at [1035, 453] on button "Publicar Cotización" at bounding box center [1034, 453] width 126 height 31
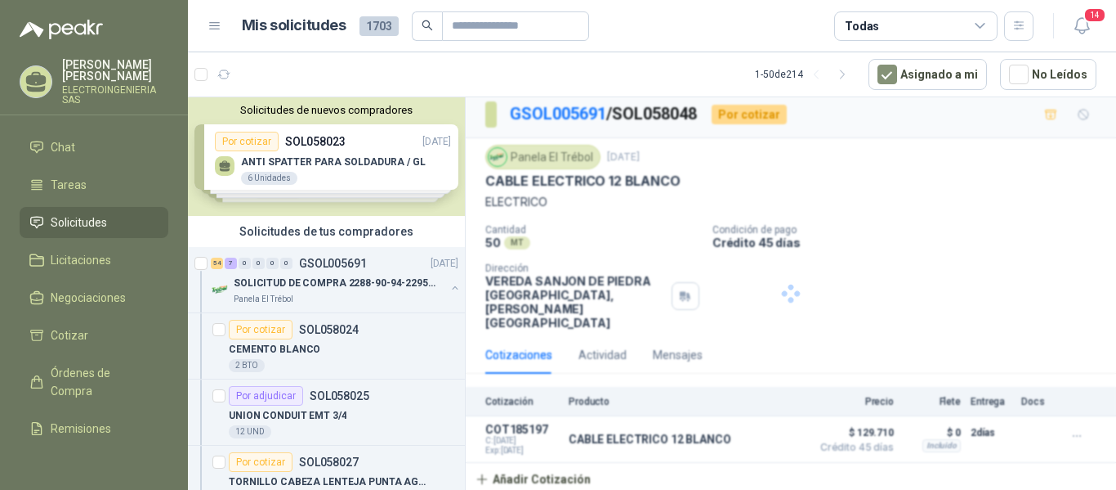
scroll to position [0, 0]
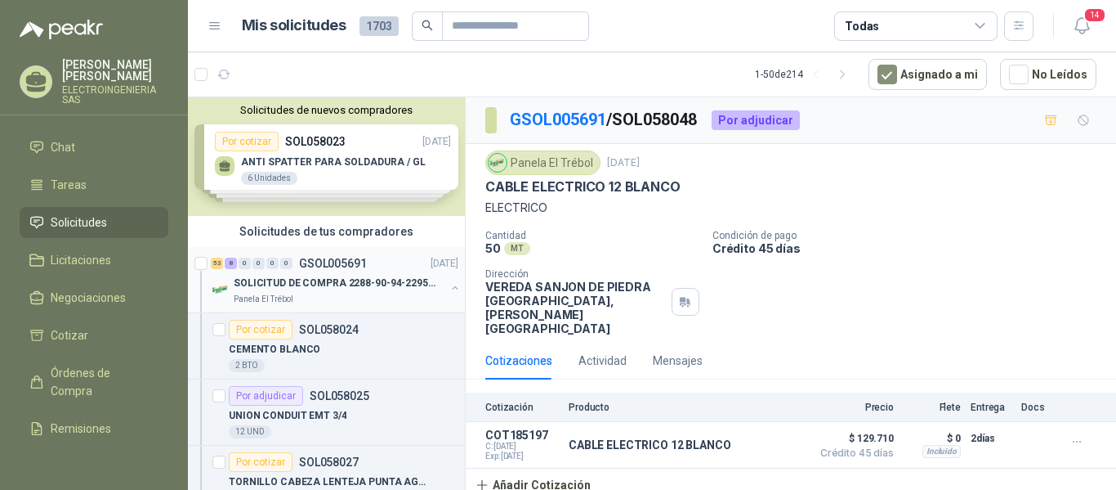
click at [324, 282] on p "SOLICITUD DE COMPRA 2288-90-94-2295-96-2301-02-04" at bounding box center [335, 283] width 203 height 16
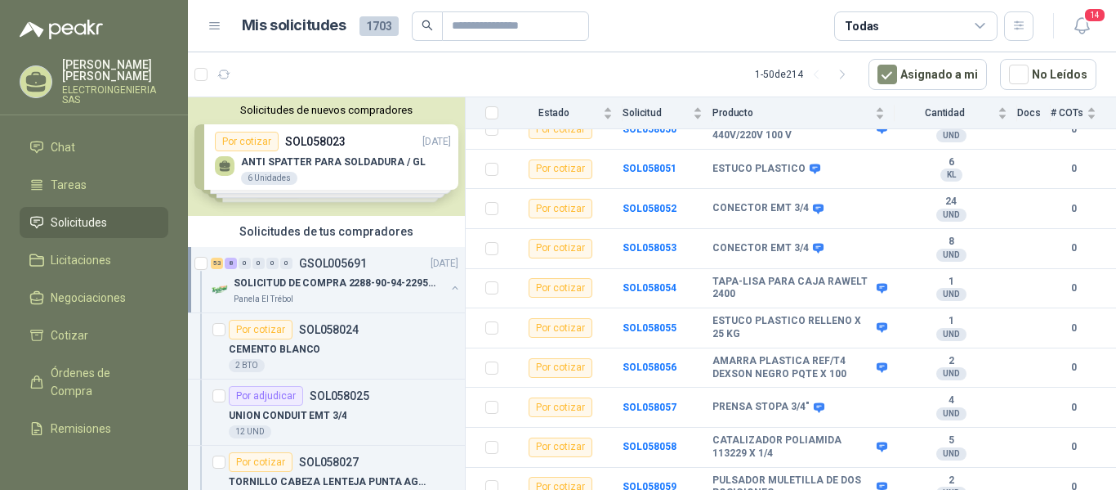
scroll to position [1222, 0]
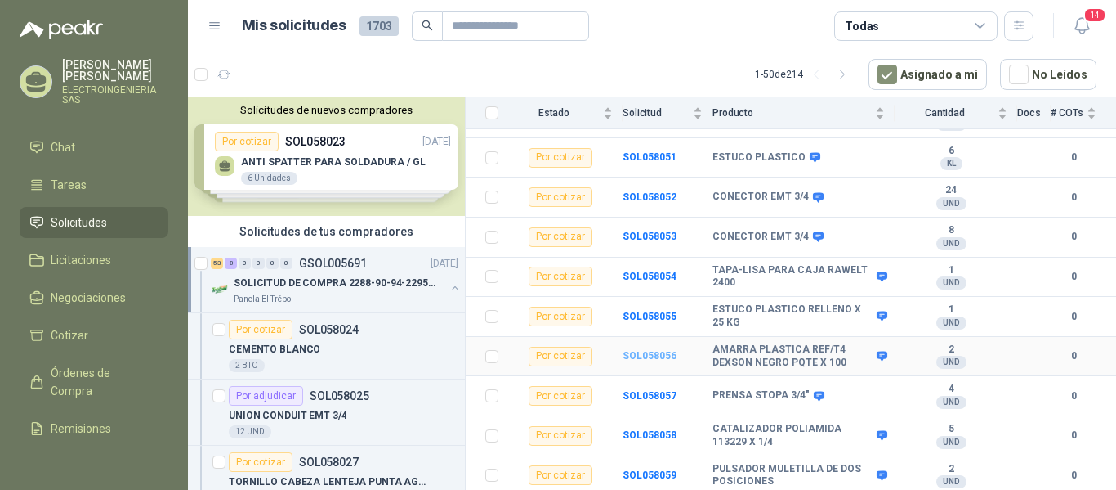
click at [657, 350] on b "SOL058056" at bounding box center [650, 355] width 54 height 11
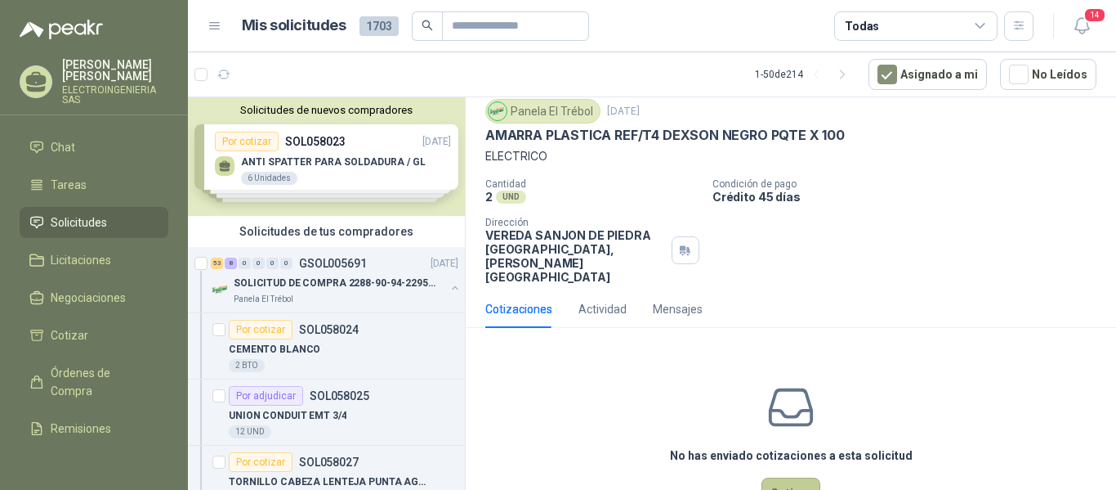
scroll to position [78, 0]
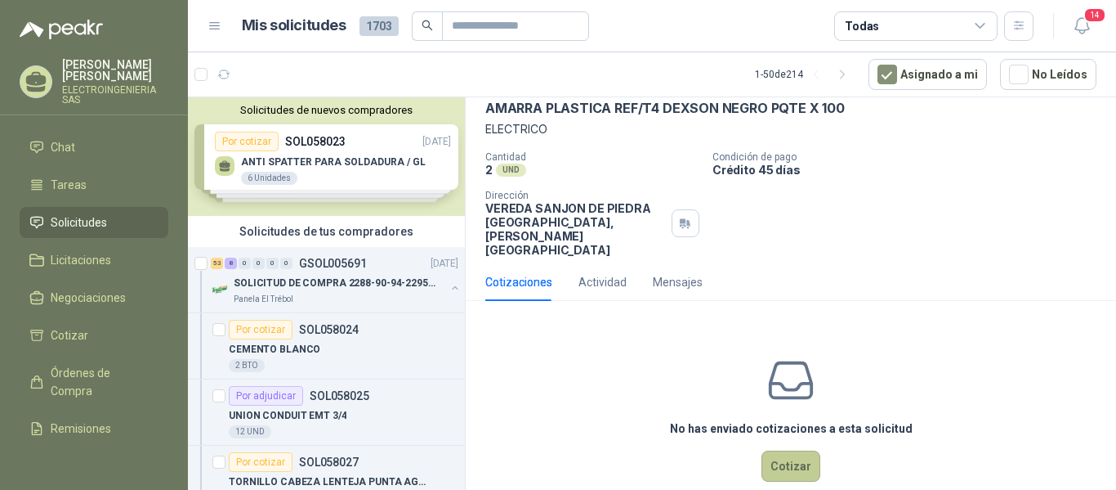
click at [791, 450] on button "Cotizar" at bounding box center [791, 465] width 59 height 31
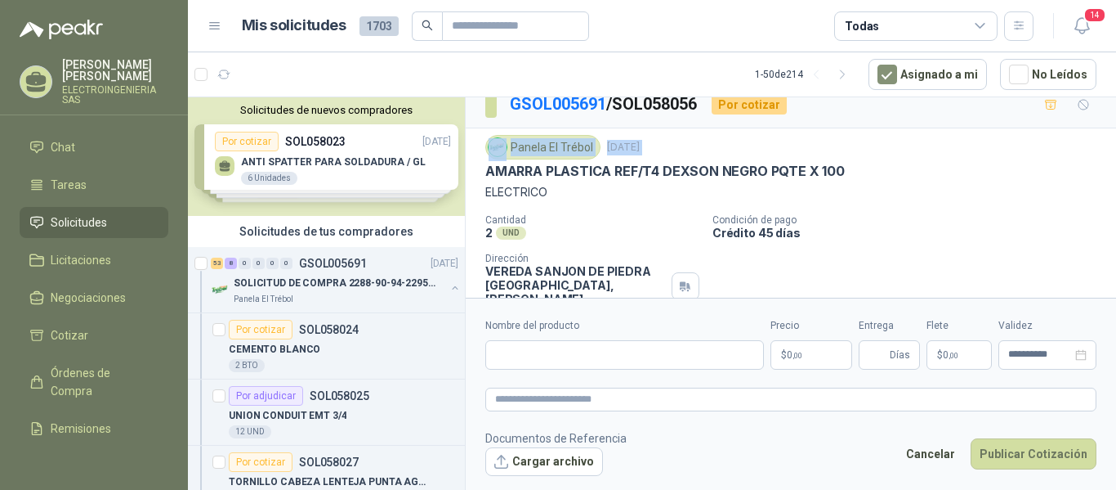
scroll to position [0, 0]
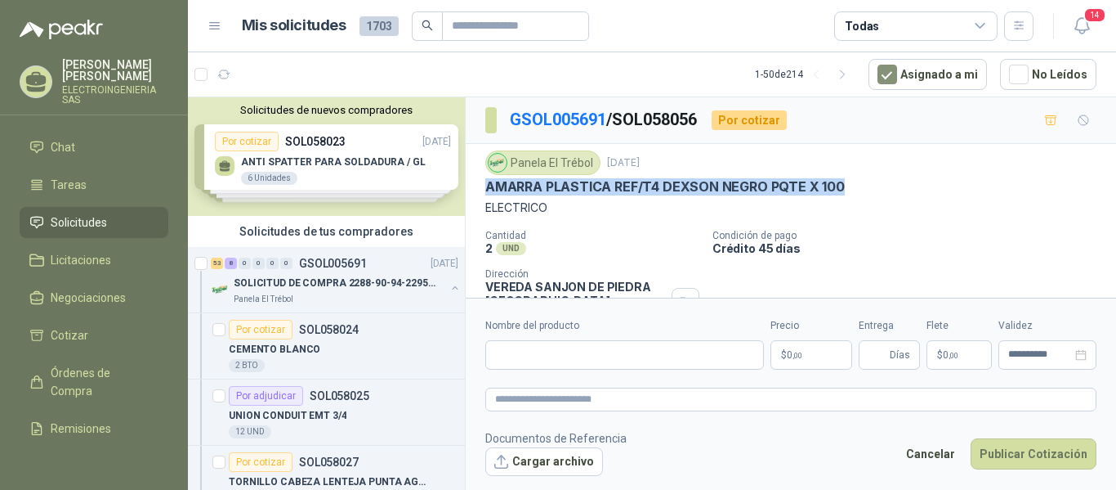
drag, startPoint x: 487, startPoint y: 118, endPoint x: 857, endPoint y: 190, distance: 377.3
click at [857, 190] on div "AMARRA PLASTICA REF/T4 DEXSON NEGRO PQTE X 100" at bounding box center [790, 186] width 611 height 17
copy p "AMARRA PLASTICA REF/T4 DEXSON NEGRO PQTE X 100"
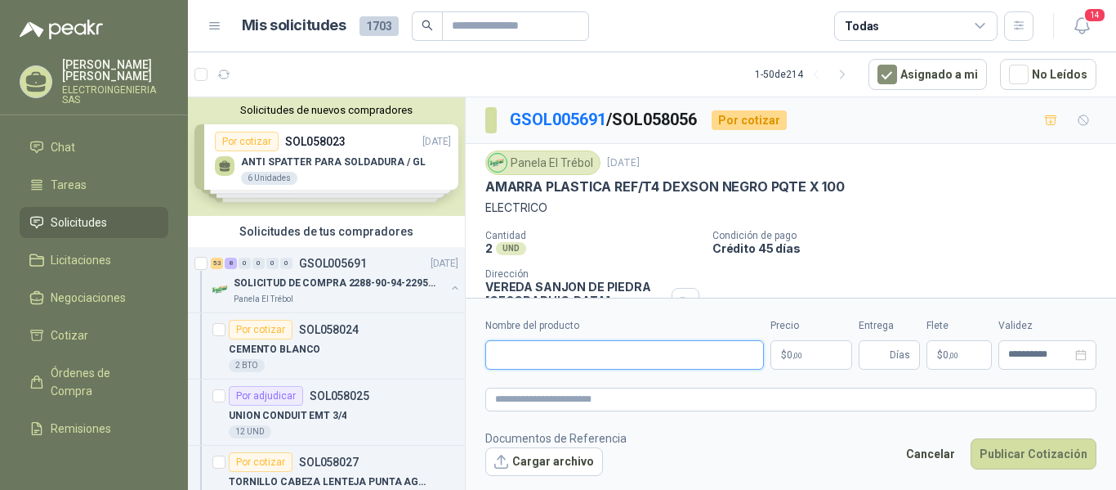
paste input "**********"
type input "**********"
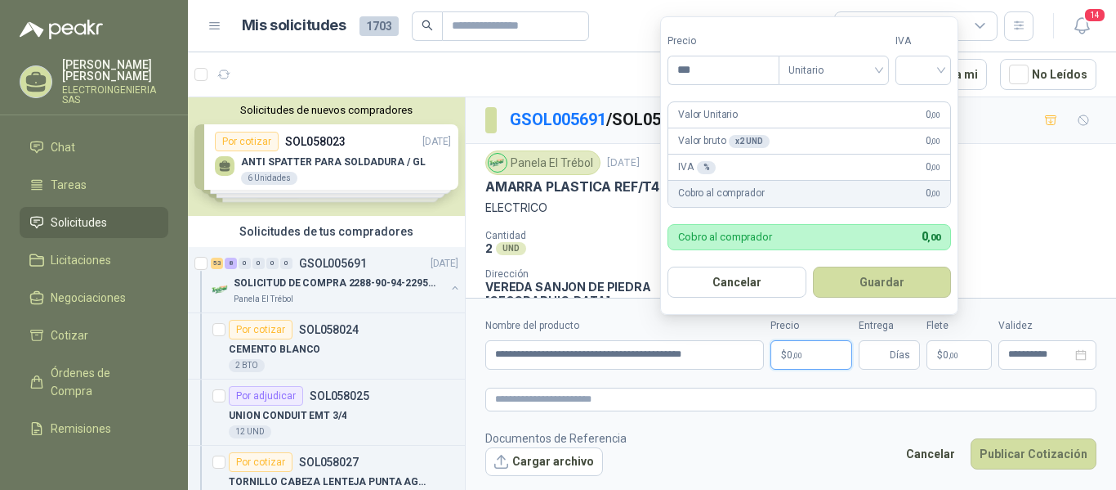
click at [807, 350] on p "$ 0 ,00" at bounding box center [812, 354] width 82 height 29
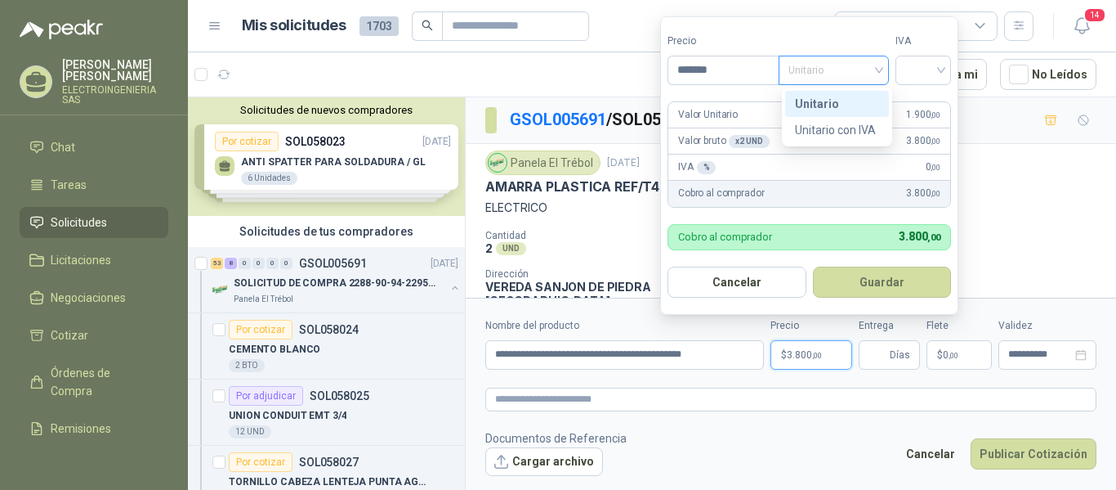
click at [859, 73] on span "Unitario" at bounding box center [834, 70] width 91 height 25
type input "*******"
click at [838, 100] on div "Unitario" at bounding box center [837, 104] width 84 height 18
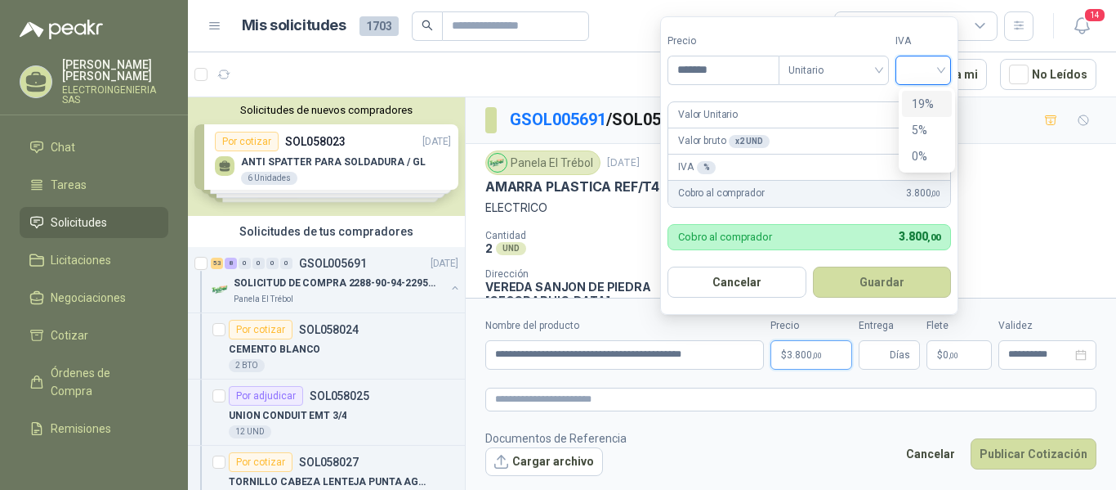
click at [918, 65] on input "search" at bounding box center [924, 68] width 36 height 25
click at [922, 95] on div "19%" at bounding box center [927, 104] width 30 height 18
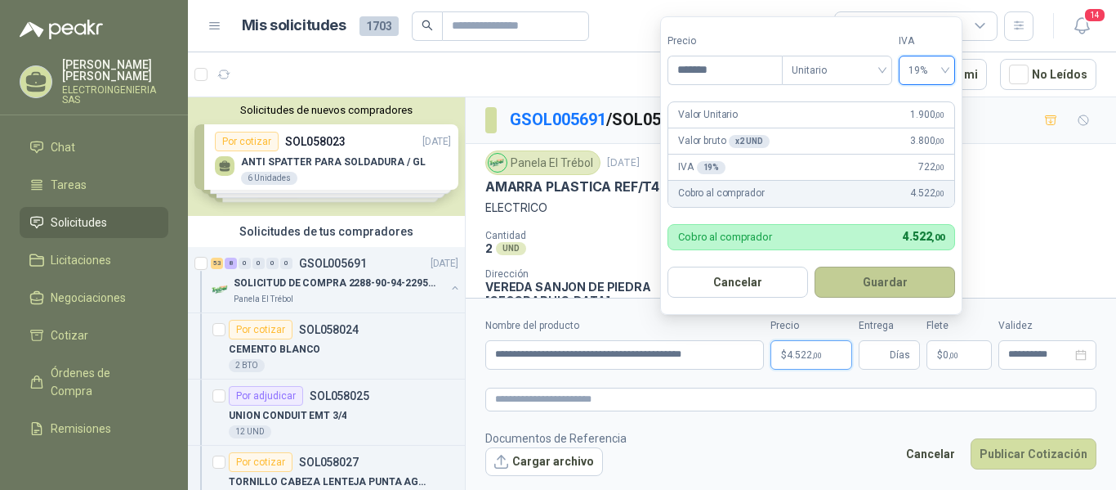
click at [905, 284] on button "Guardar" at bounding box center [885, 281] width 141 height 31
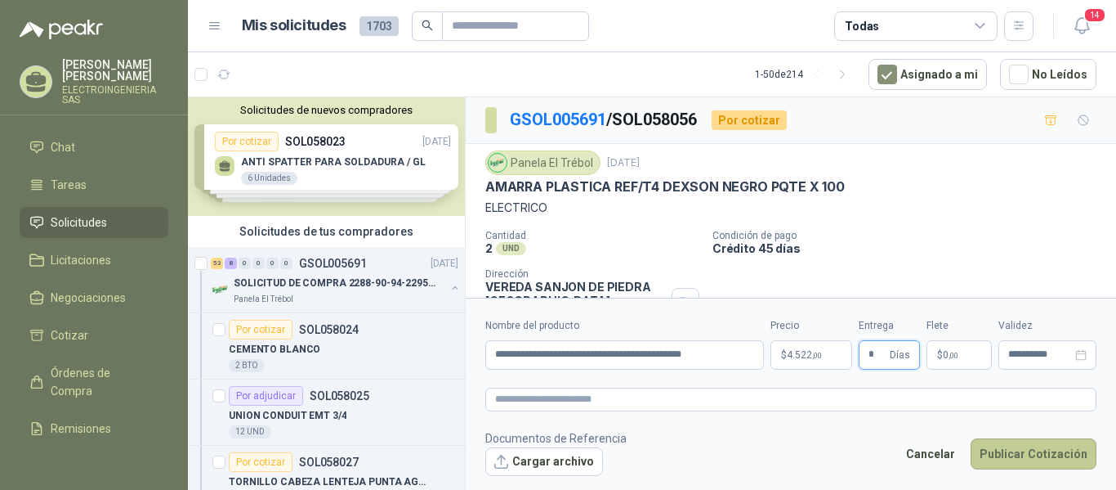
type input "*"
click at [1035, 445] on button "Publicar Cotización" at bounding box center [1034, 453] width 126 height 31
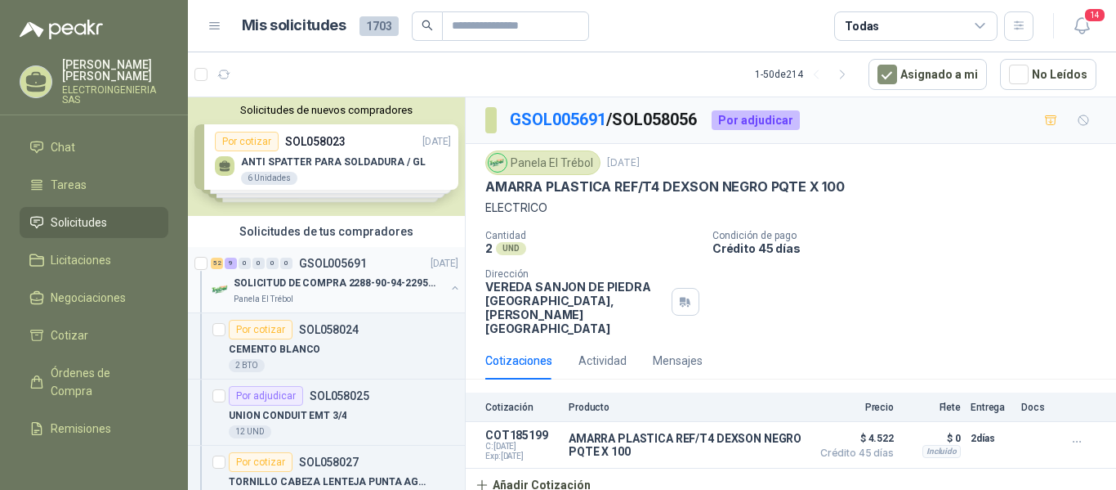
click at [343, 282] on p "SOLICITUD DE COMPRA 2288-90-94-2295-96-2301-02-04" at bounding box center [335, 283] width 203 height 16
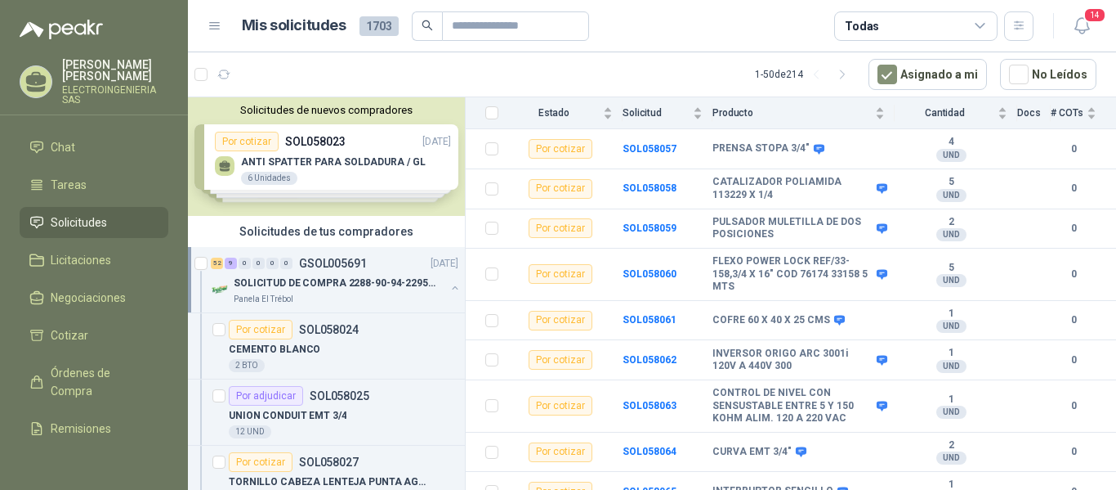
scroll to position [1451, 0]
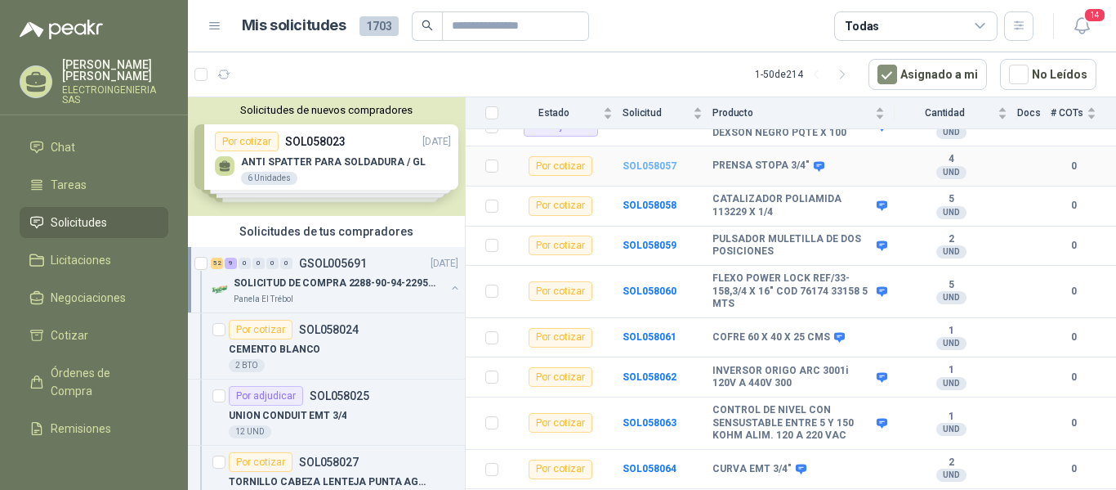
click at [643, 160] on b "SOL058057" at bounding box center [650, 165] width 54 height 11
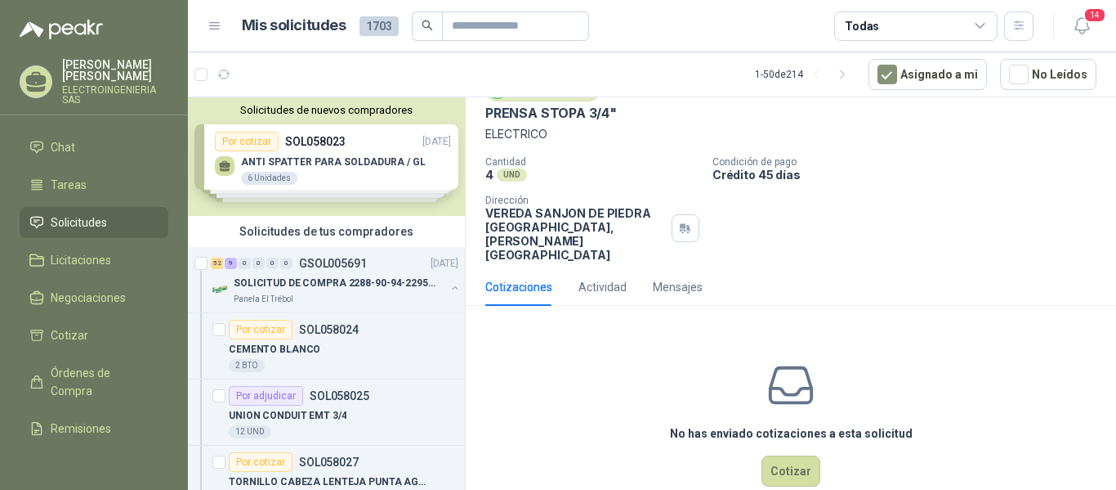
scroll to position [78, 0]
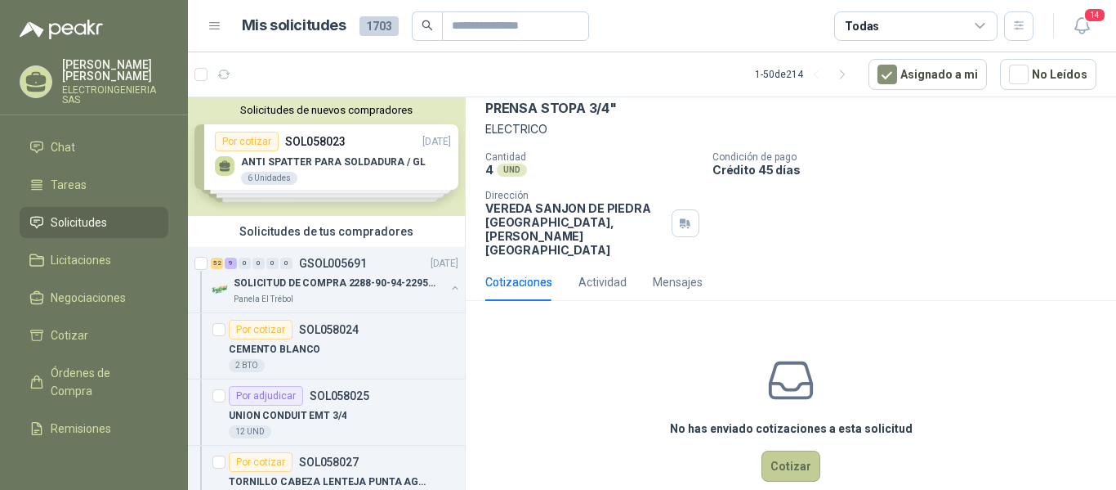
click at [787, 450] on button "Cotizar" at bounding box center [791, 465] width 59 height 31
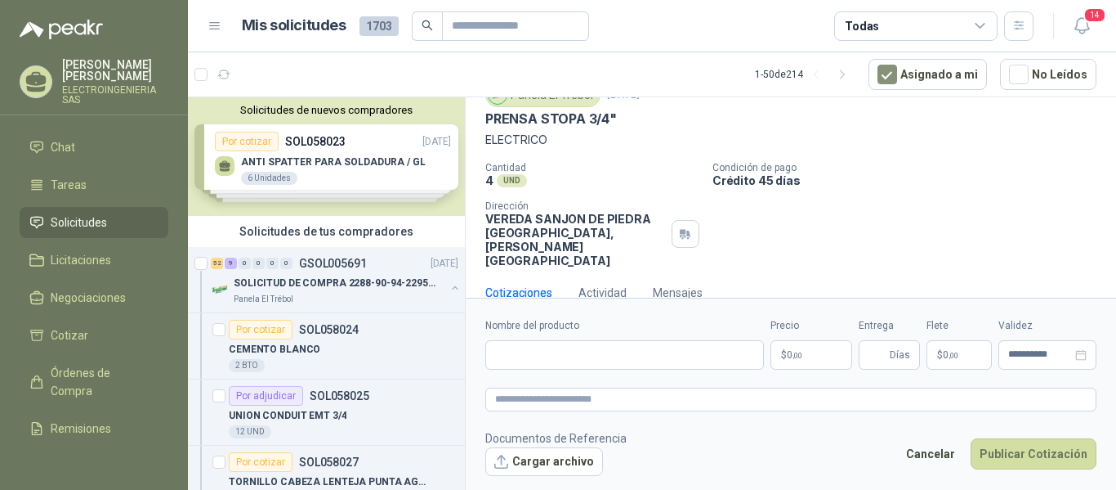
scroll to position [67, 0]
drag, startPoint x: 485, startPoint y: 117, endPoint x: 622, endPoint y: 118, distance: 136.5
click at [622, 118] on div "PRENSA STOPA 3/4"" at bounding box center [790, 119] width 611 height 17
paste input "**********"
type input "**********"
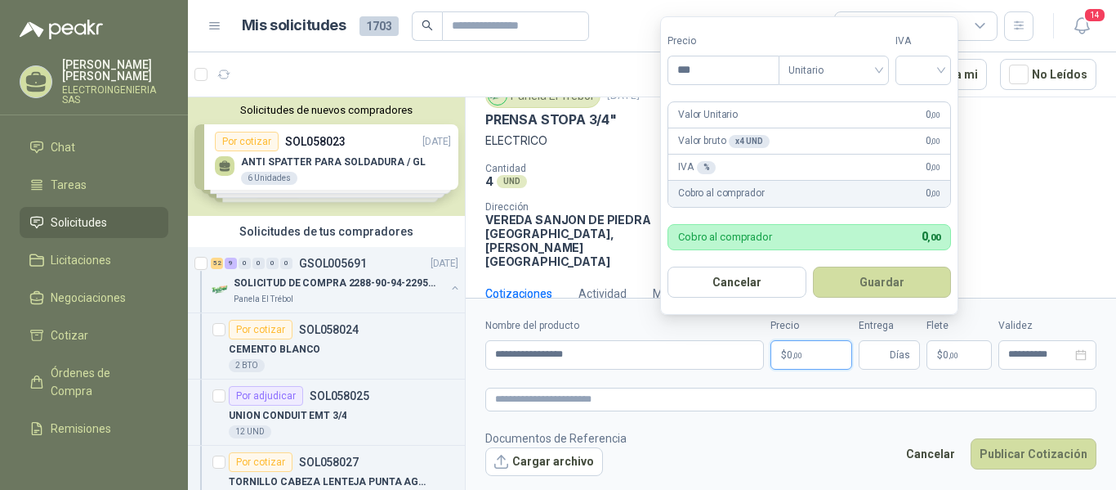
click at [817, 353] on p "$ 0 ,00" at bounding box center [812, 354] width 82 height 29
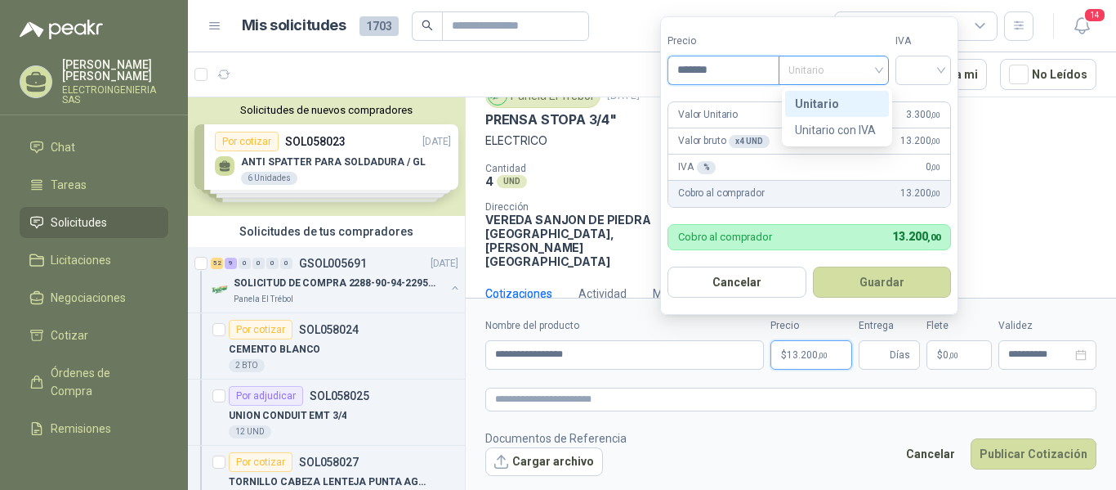
click at [846, 72] on span "Unitario" at bounding box center [834, 70] width 91 height 25
type input "*******"
click at [825, 104] on div "Unitario" at bounding box center [837, 104] width 84 height 18
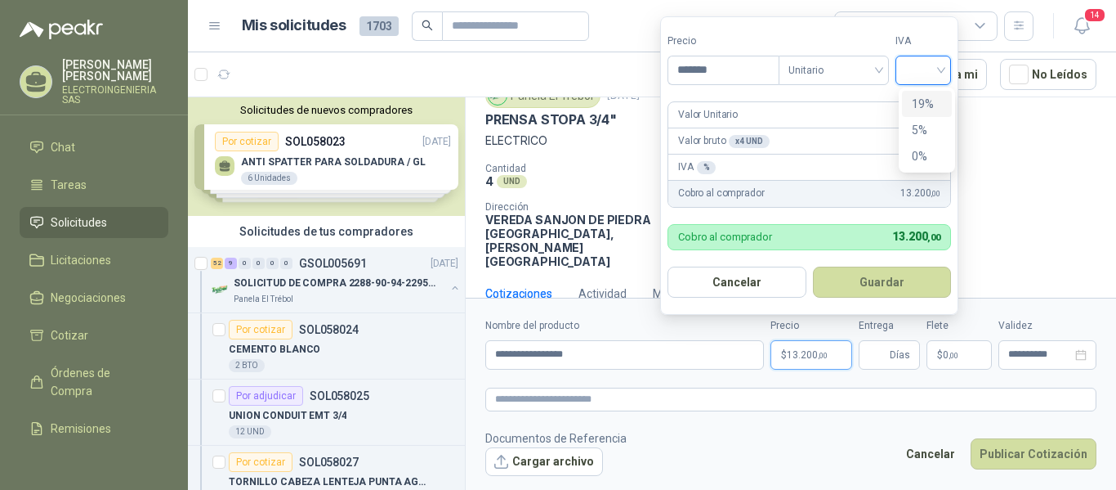
click at [923, 72] on input "search" at bounding box center [924, 68] width 36 height 25
click at [920, 102] on div "19%" at bounding box center [927, 104] width 30 height 18
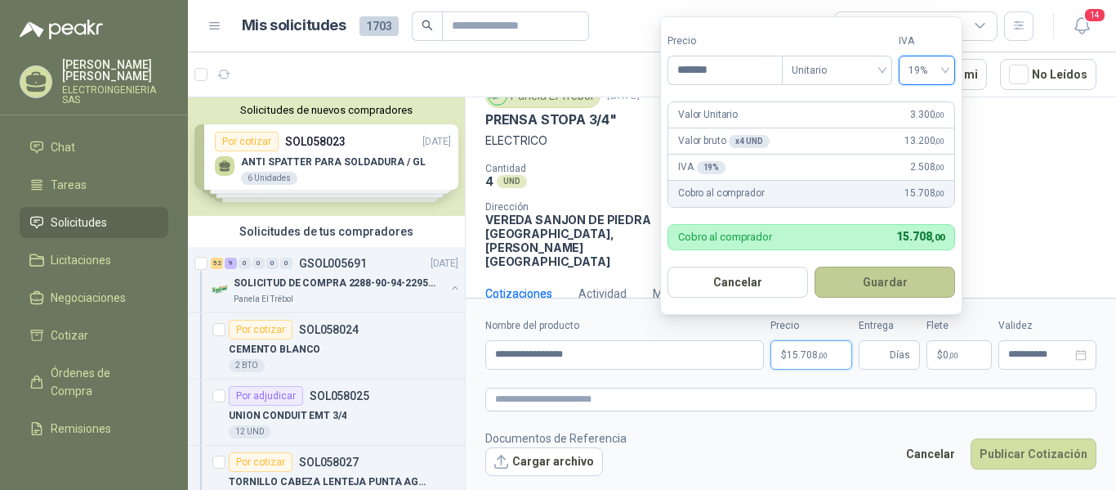
click at [879, 287] on button "Guardar" at bounding box center [885, 281] width 141 height 31
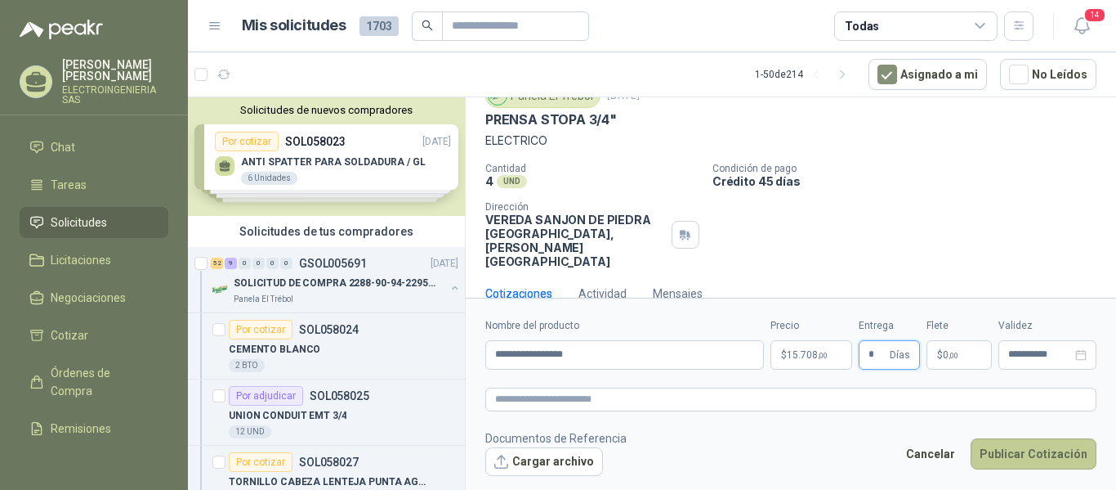
type input "*"
click at [1063, 458] on button "Publicar Cotización" at bounding box center [1034, 453] width 126 height 31
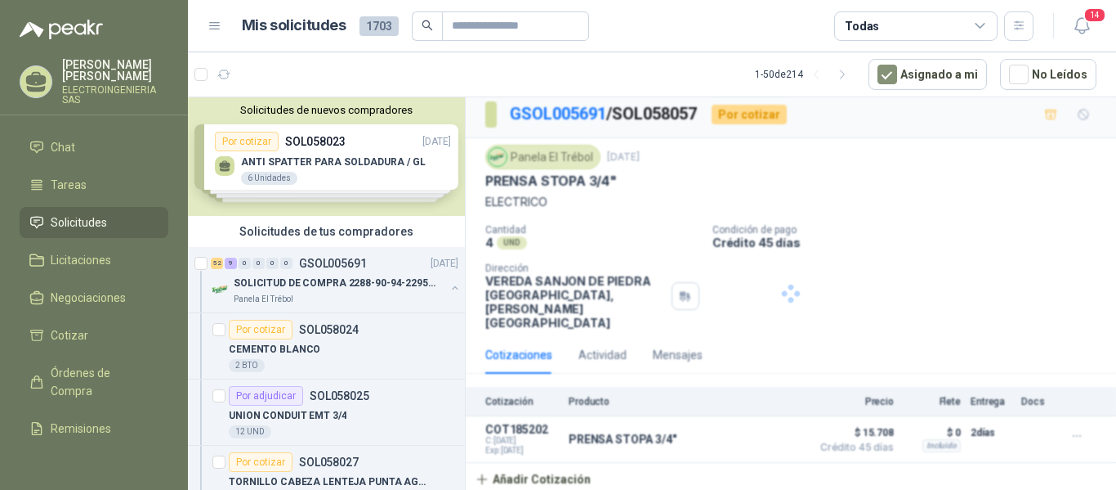
scroll to position [0, 0]
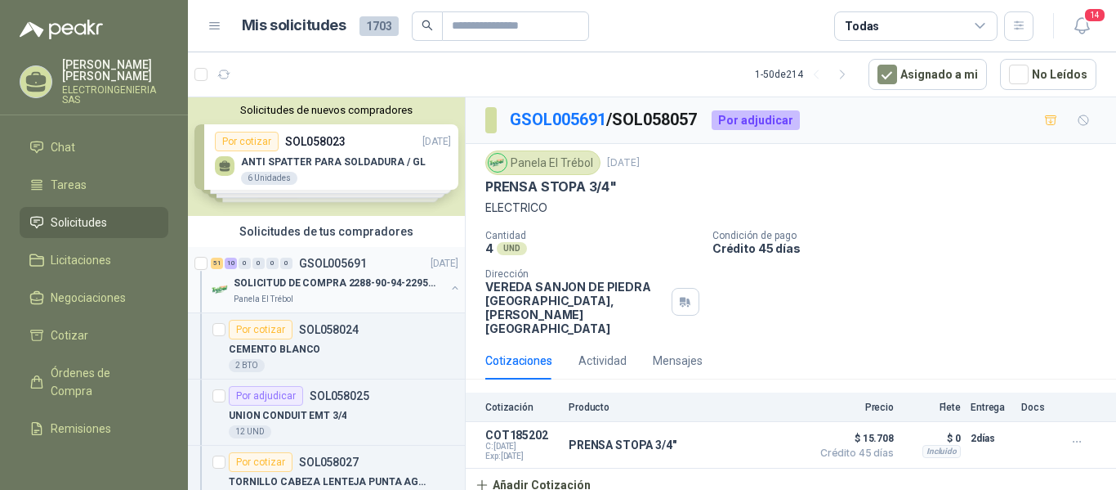
click at [339, 283] on p "SOLICITUD DE COMPRA 2288-90-94-2295-96-2301-02-04" at bounding box center [335, 283] width 203 height 16
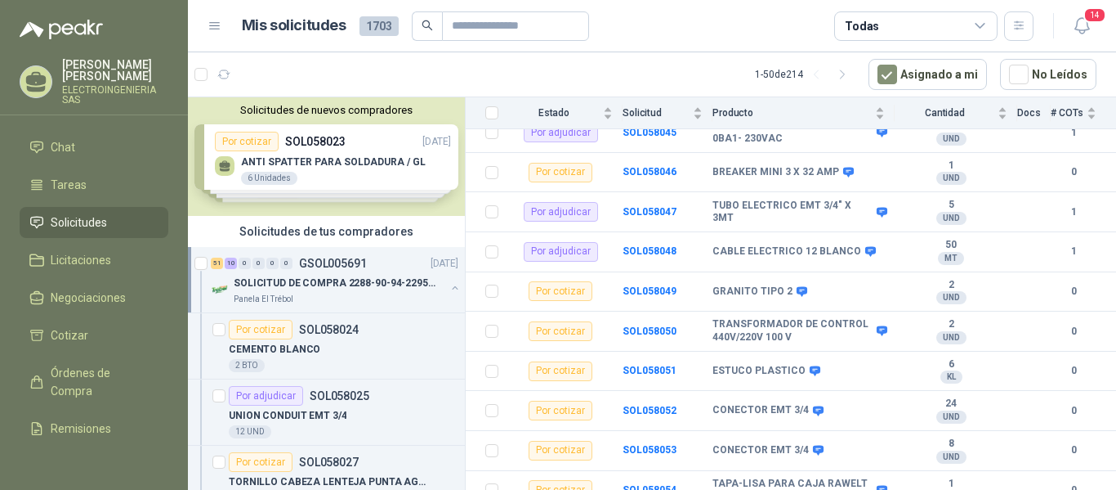
scroll to position [1018, 0]
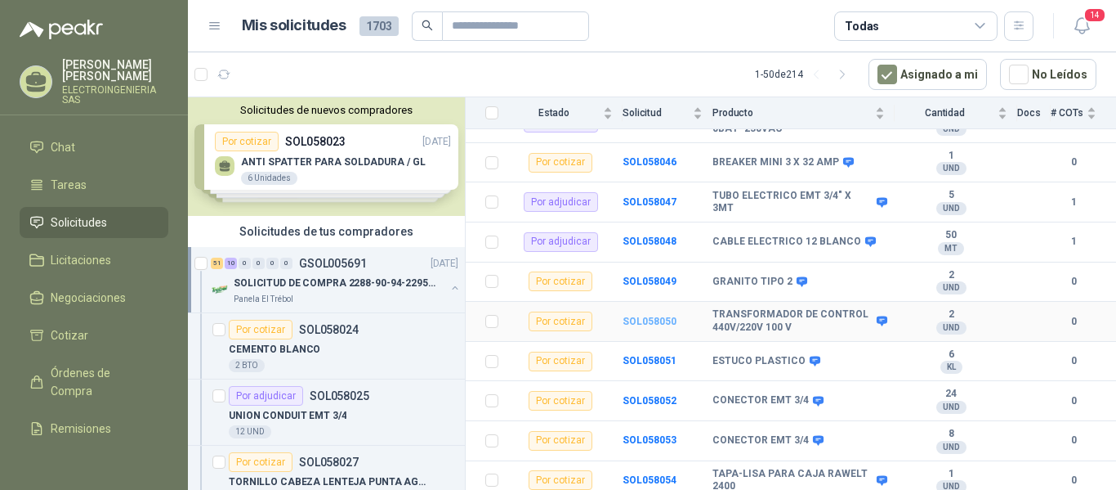
click at [650, 315] on b "SOL058050" at bounding box center [650, 320] width 54 height 11
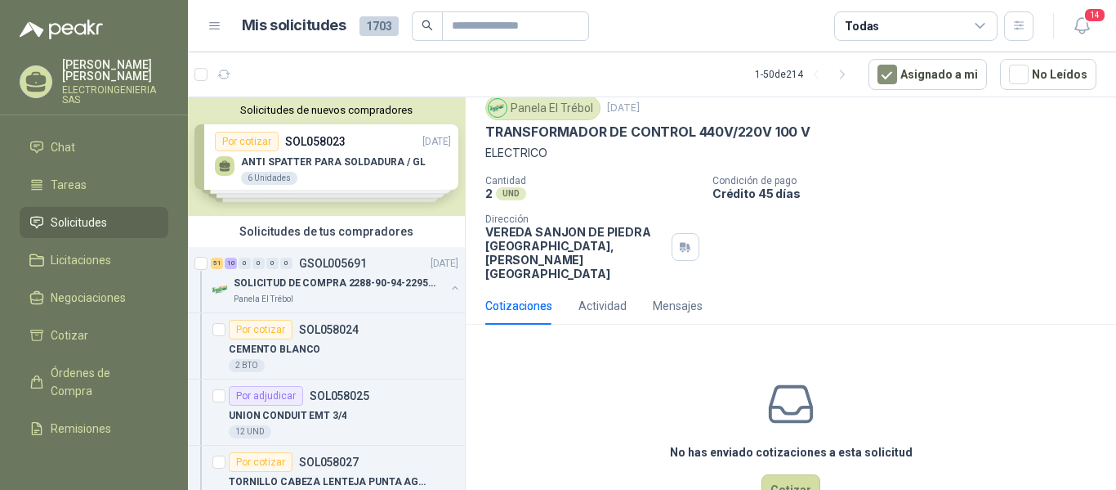
scroll to position [78, 0]
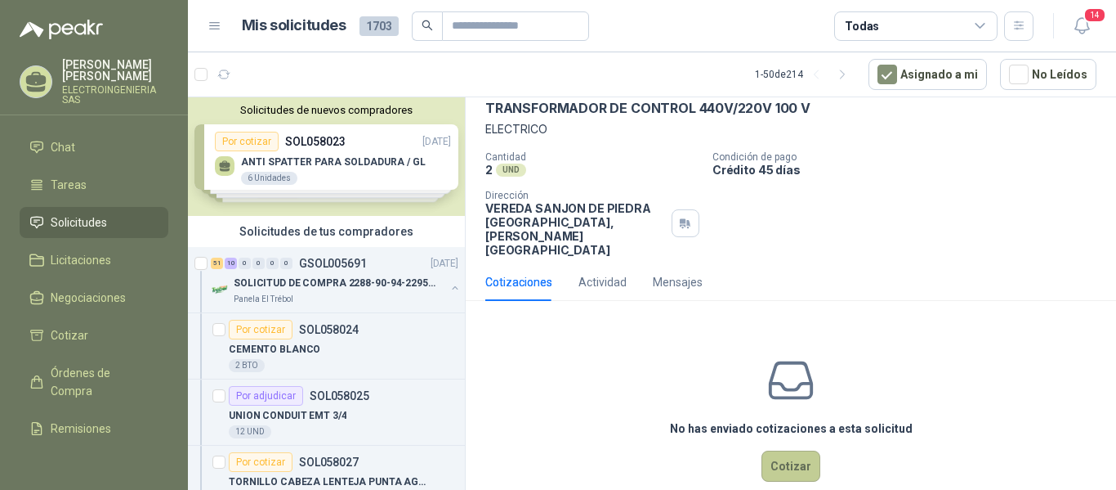
click at [802, 450] on button "Cotizar" at bounding box center [791, 465] width 59 height 31
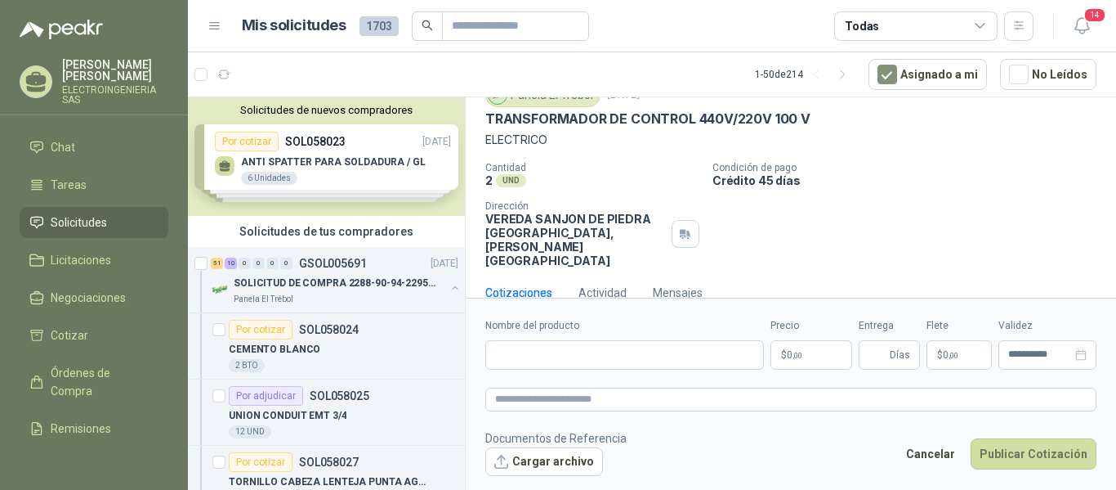
scroll to position [67, 0]
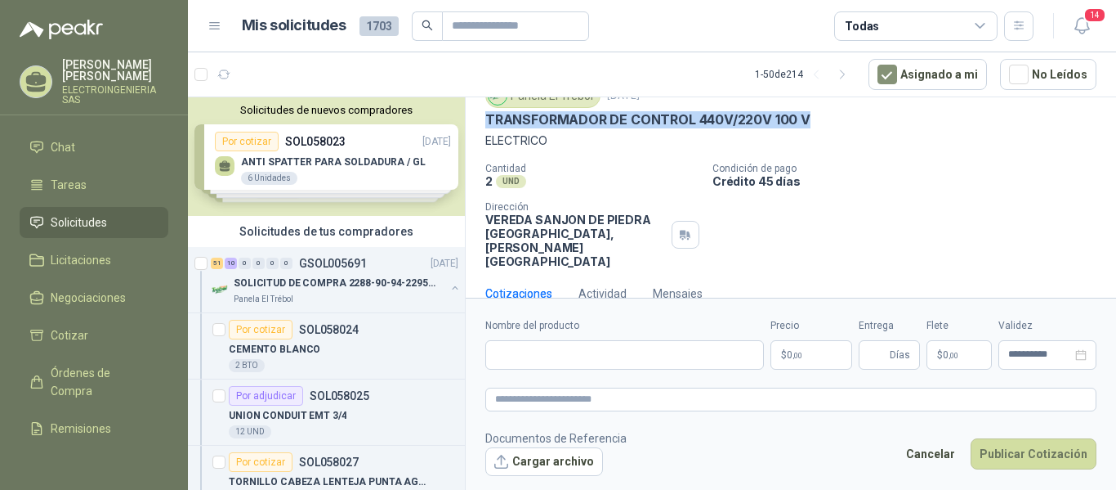
drag, startPoint x: 483, startPoint y: 118, endPoint x: 823, endPoint y: 119, distance: 340.0
click at [823, 119] on div "Panela El Trébol [DATE] TRANSFORMADOR DE CONTROL 440V/220V 100 V ELECTRICO Cant…" at bounding box center [791, 176] width 651 height 198
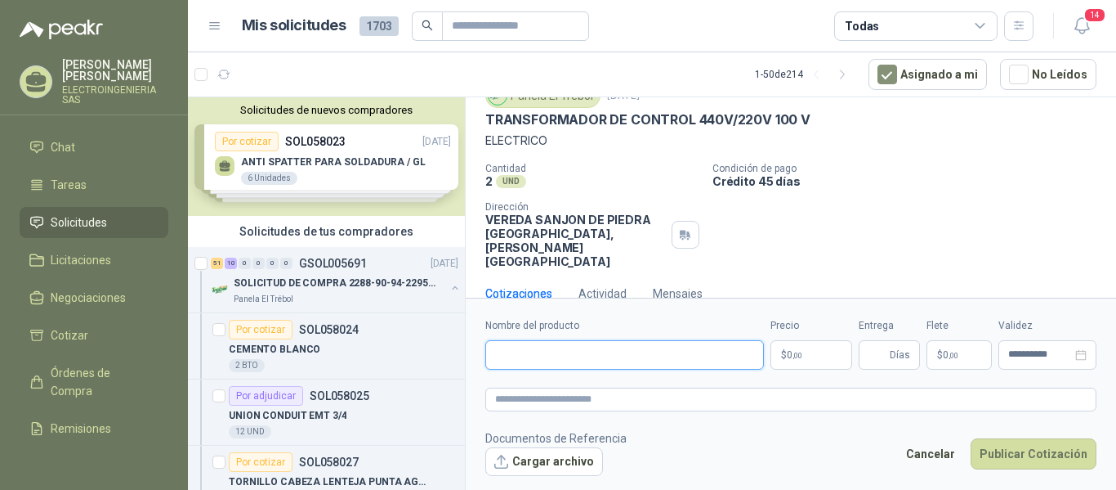
paste input "**********"
type input "**********"
click at [836, 360] on p "$ 0 ,00" at bounding box center [812, 354] width 82 height 29
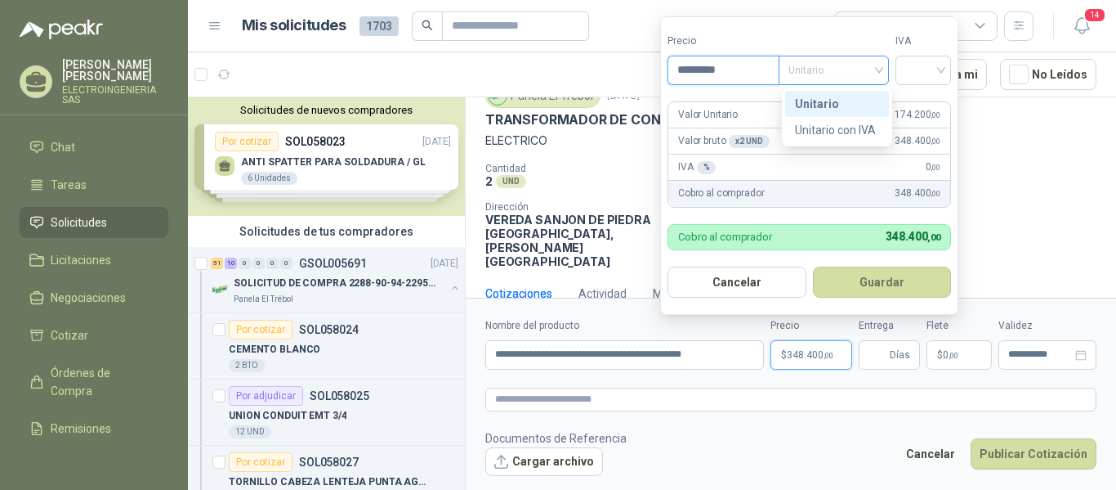
click at [828, 64] on span "Unitario" at bounding box center [834, 70] width 91 height 25
type input "*********"
click at [829, 103] on div "Unitario" at bounding box center [837, 104] width 84 height 18
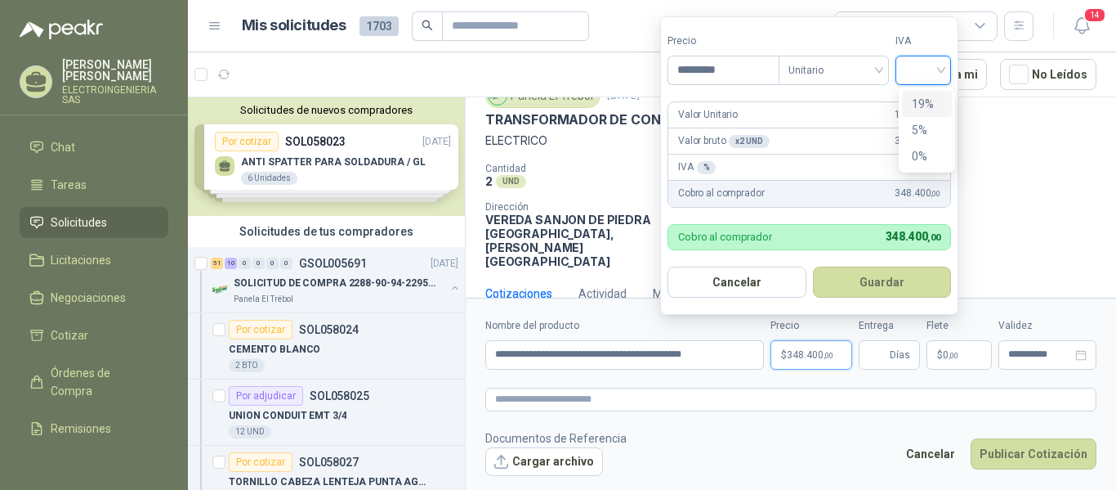
click at [940, 69] on input "search" at bounding box center [924, 68] width 36 height 25
click at [919, 104] on div "19%" at bounding box center [927, 104] width 30 height 18
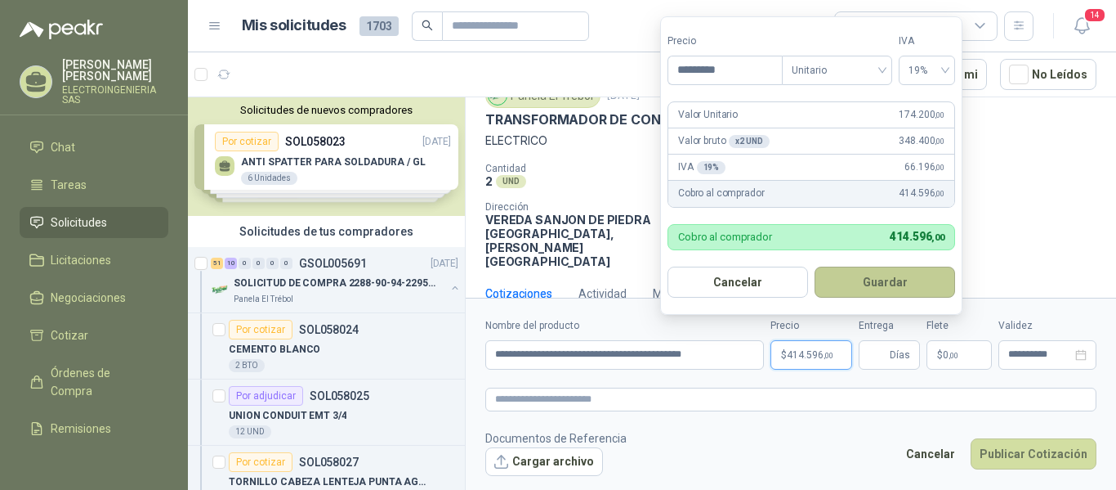
click at [900, 279] on button "Guardar" at bounding box center [885, 281] width 141 height 31
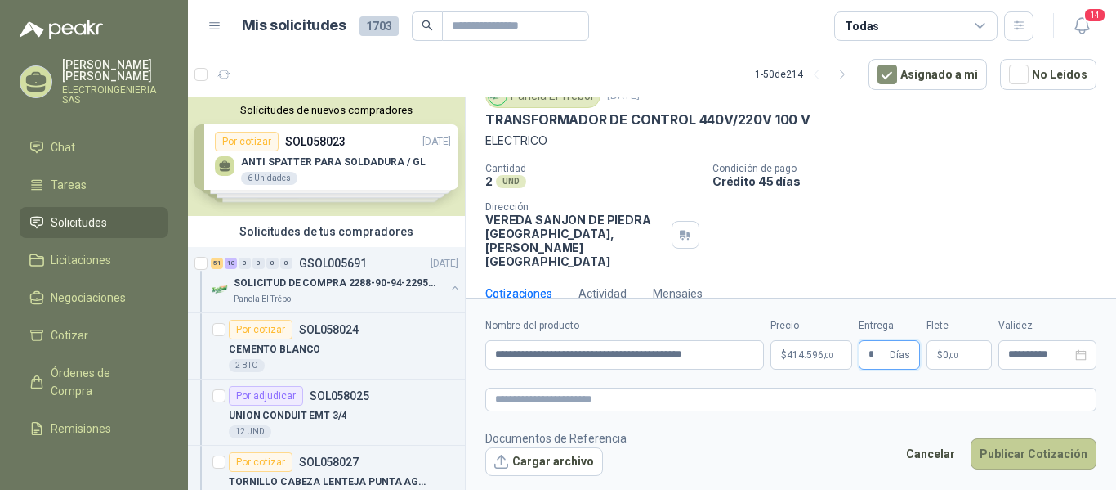
type input "*"
click at [1035, 458] on button "Publicar Cotización" at bounding box center [1034, 453] width 126 height 31
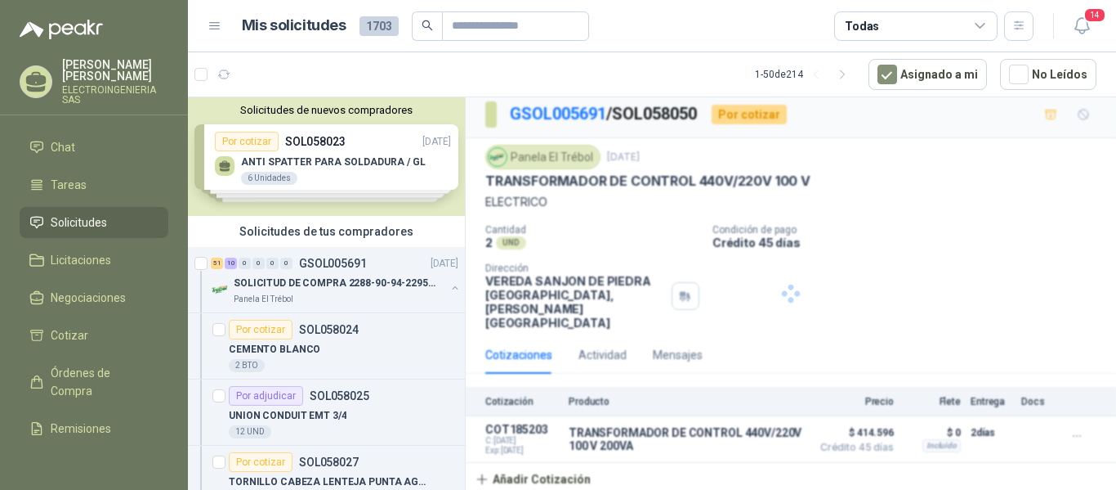
scroll to position [0, 0]
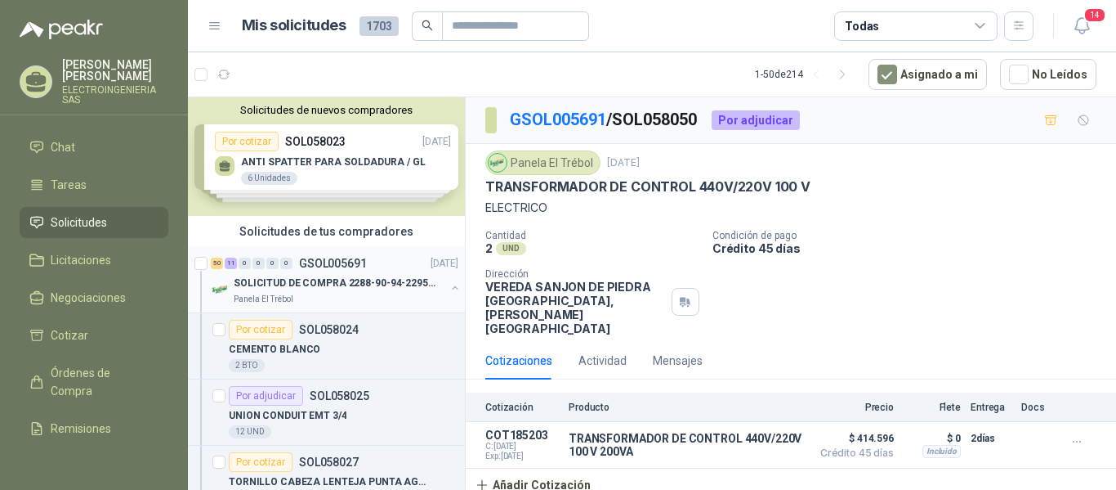
click at [323, 282] on p "SOLICITUD DE COMPRA 2288-90-94-2295-96-2301-02-04" at bounding box center [335, 283] width 203 height 16
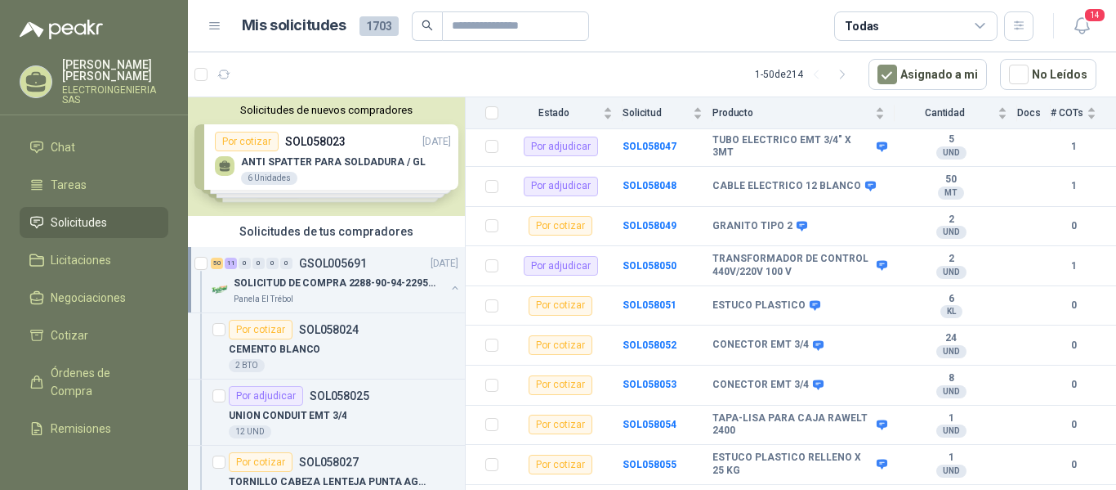
scroll to position [1080, 0]
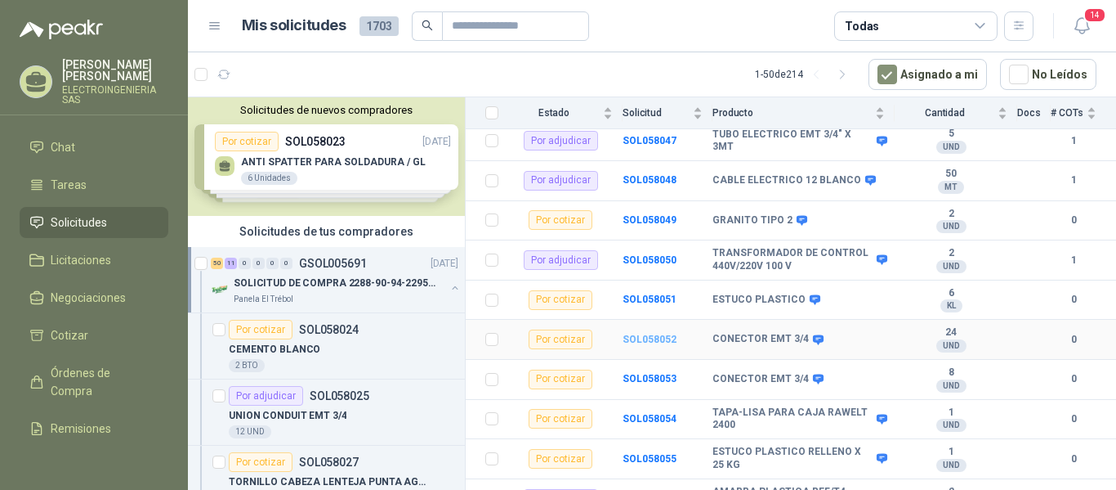
click at [642, 333] on b "SOL058052" at bounding box center [650, 338] width 54 height 11
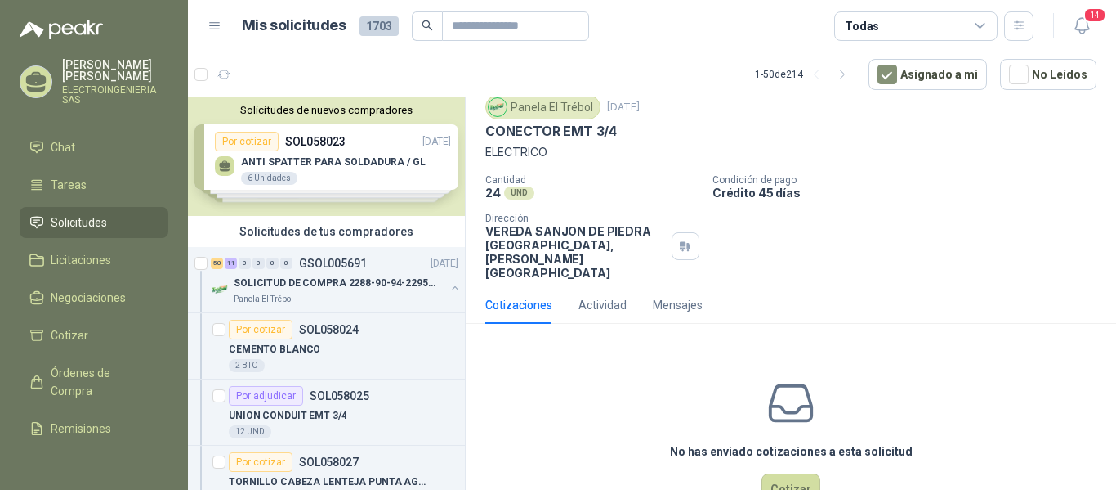
scroll to position [78, 0]
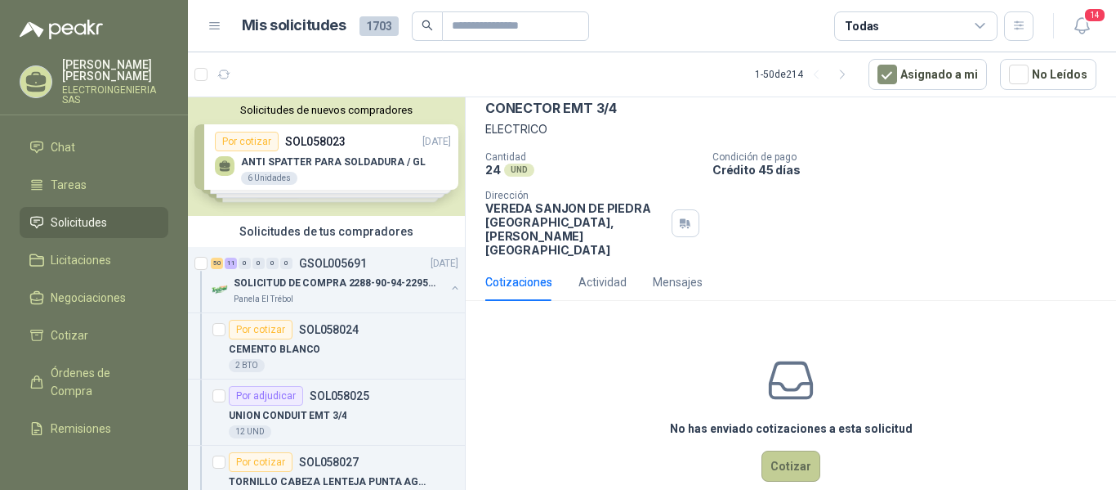
click at [783, 450] on button "Cotizar" at bounding box center [791, 465] width 59 height 31
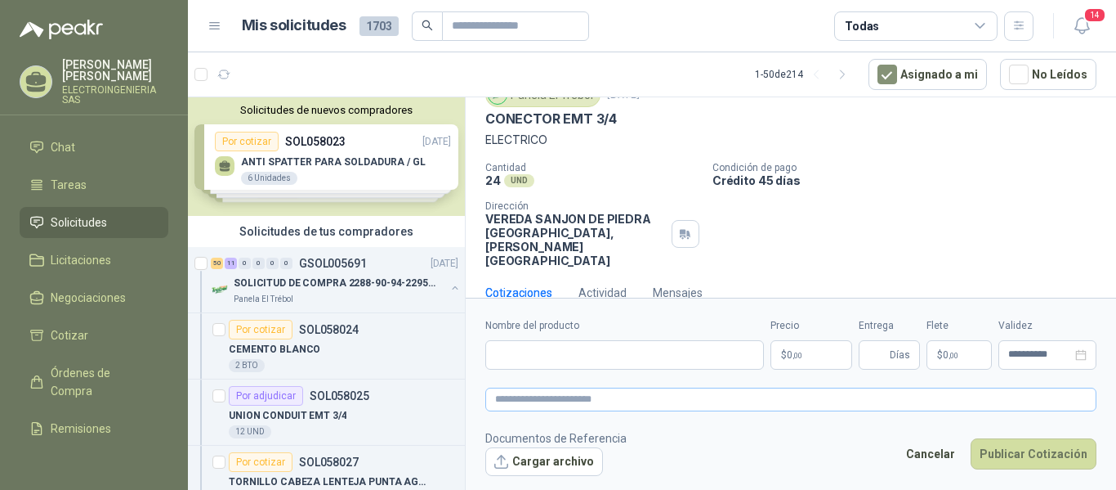
scroll to position [67, 0]
drag, startPoint x: 485, startPoint y: 118, endPoint x: 620, endPoint y: 120, distance: 134.9
click at [620, 120] on div "CONECTOR EMT 3/4" at bounding box center [790, 119] width 611 height 17
paste input "**********"
type input "**********"
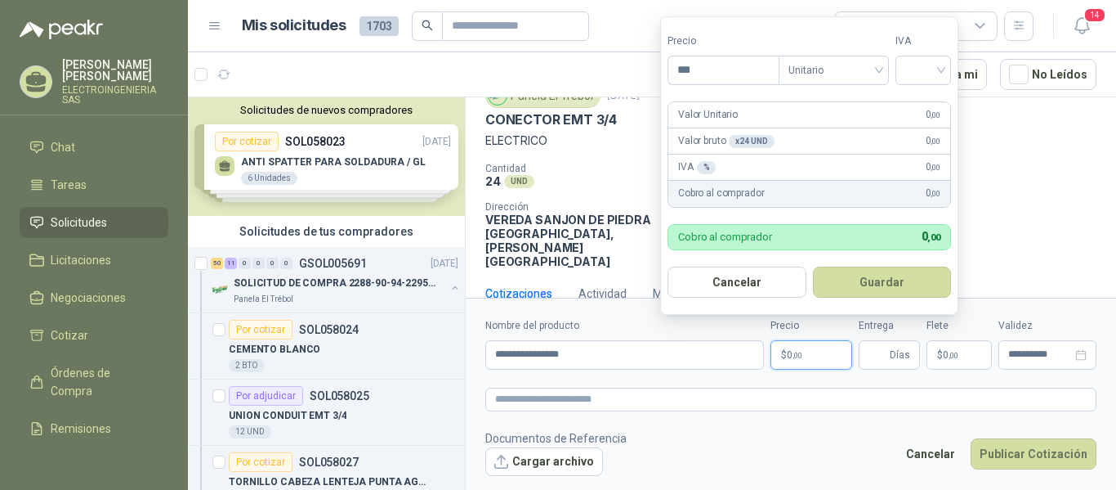
click at [796, 355] on span ",00" at bounding box center [798, 355] width 10 height 9
click at [835, 64] on span "Unitario" at bounding box center [834, 70] width 91 height 25
type input "*******"
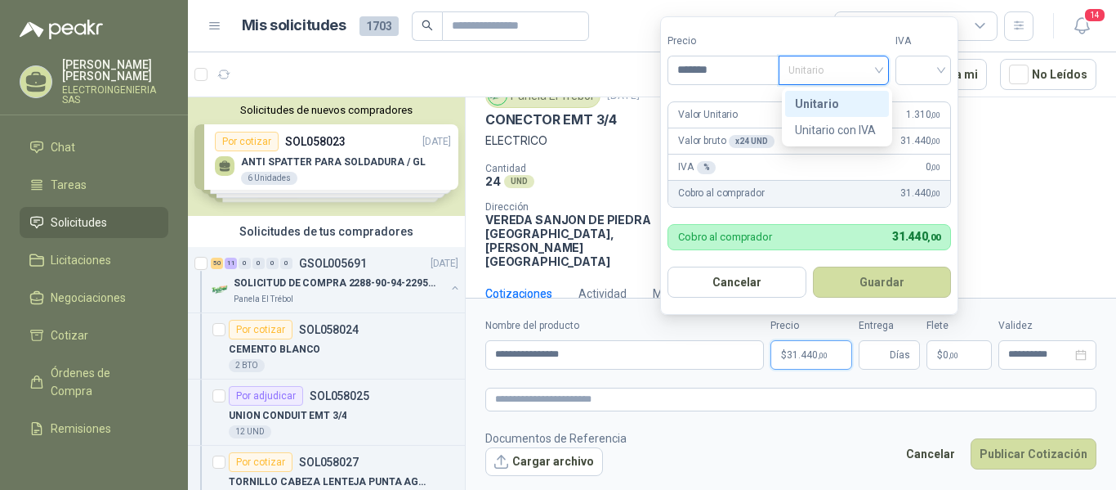
drag, startPoint x: 815, startPoint y: 101, endPoint x: 856, endPoint y: 78, distance: 46.8
click at [818, 97] on div "Unitario" at bounding box center [837, 104] width 84 height 18
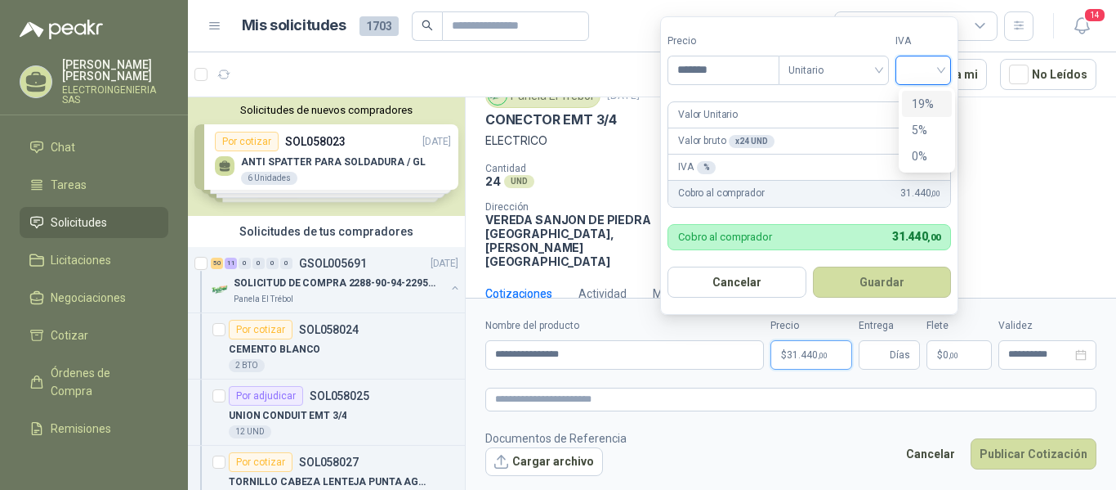
click at [921, 69] on input "search" at bounding box center [924, 68] width 36 height 25
click at [923, 98] on div "19%" at bounding box center [927, 104] width 30 height 18
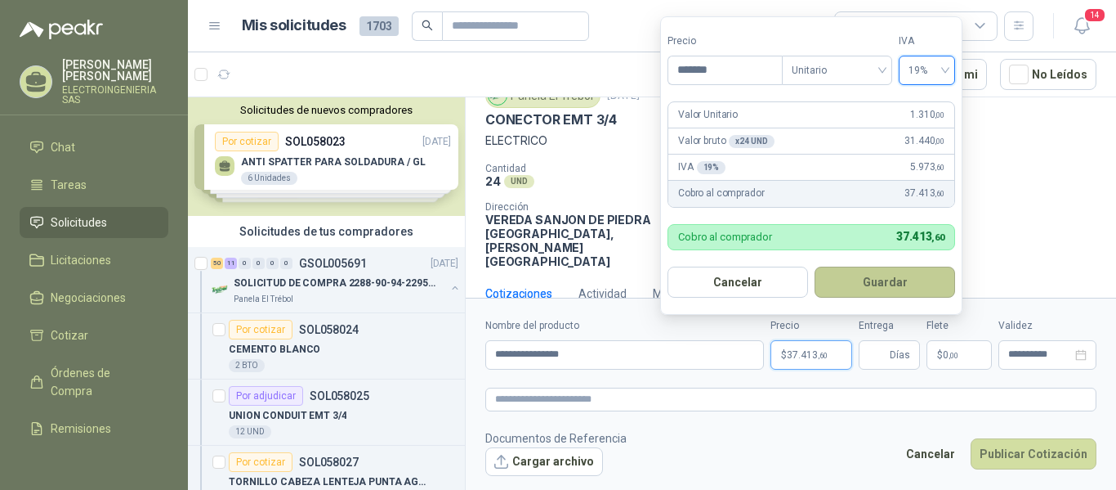
click at [894, 269] on button "Guardar" at bounding box center [885, 281] width 141 height 31
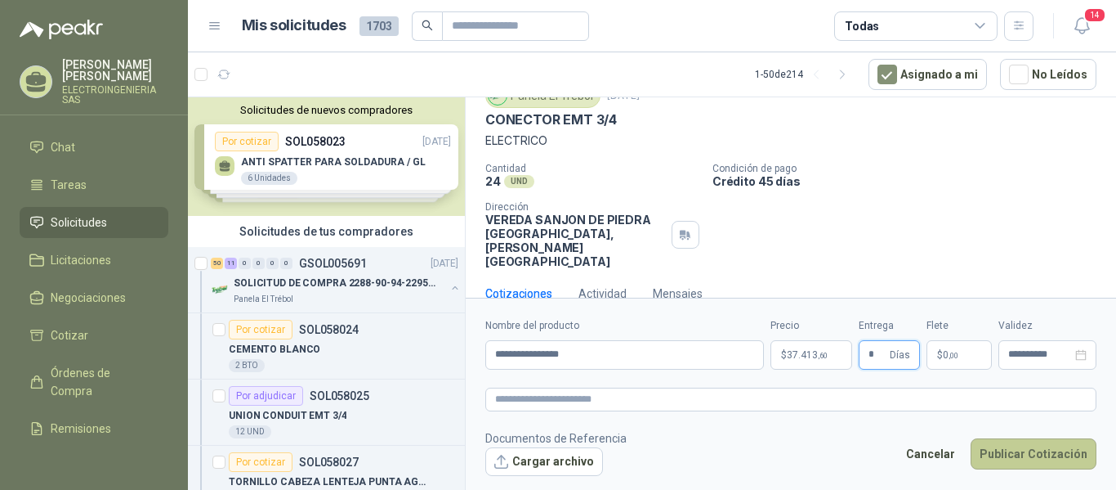
type input "*"
click at [1057, 455] on button "Publicar Cotización" at bounding box center [1034, 453] width 126 height 31
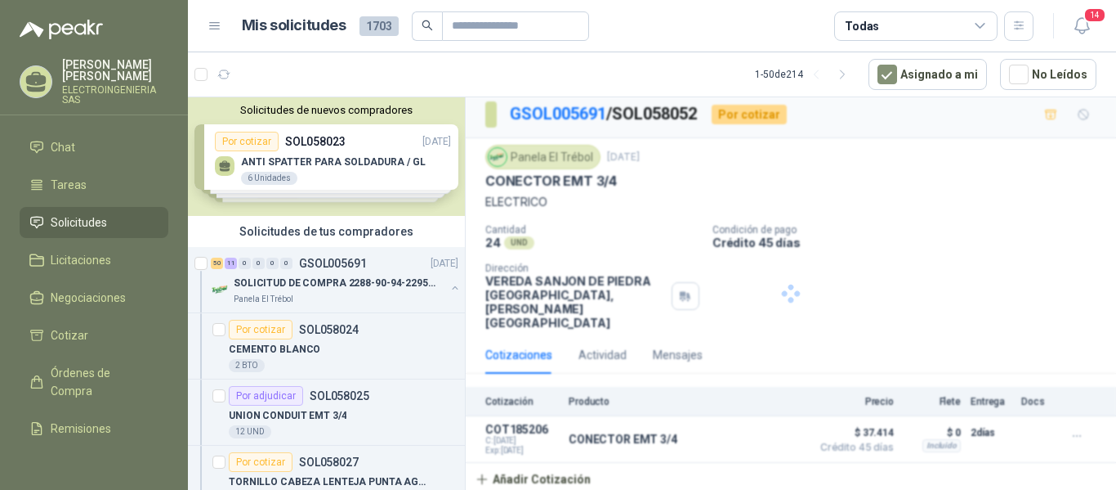
scroll to position [0, 0]
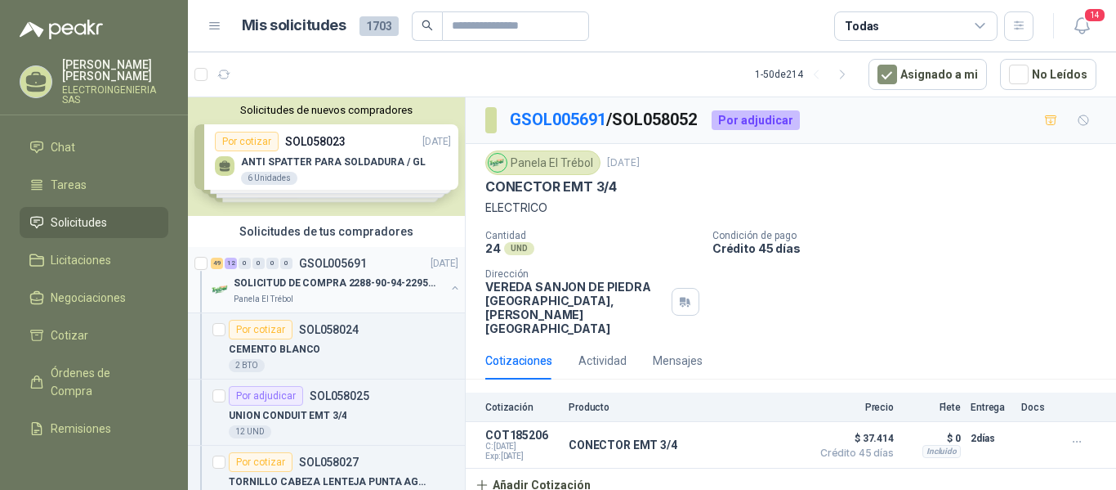
click at [335, 275] on p "SOLICITUD DE COMPRA 2288-90-94-2295-96-2301-02-04" at bounding box center [335, 283] width 203 height 16
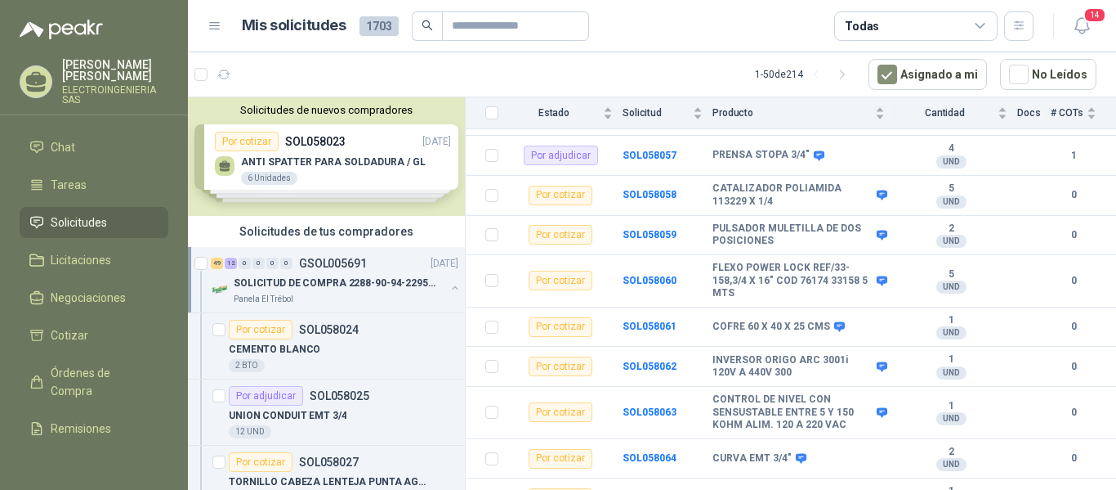
scroll to position [1469, 0]
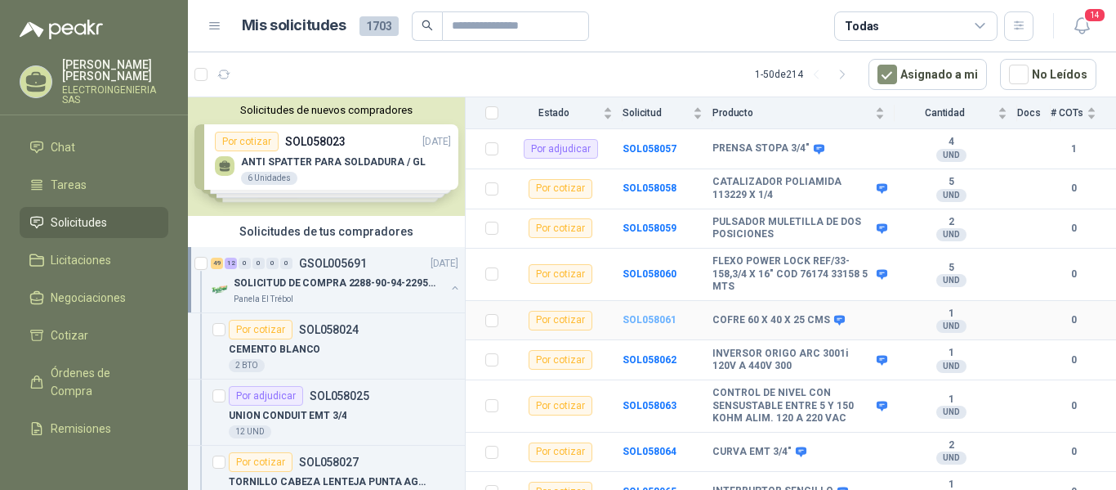
click at [651, 314] on b "SOL058061" at bounding box center [650, 319] width 54 height 11
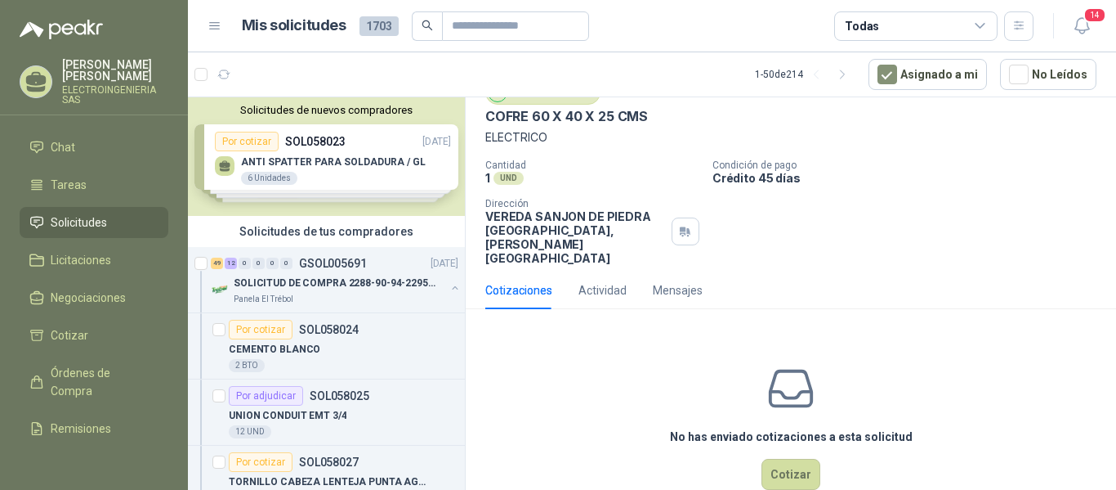
scroll to position [78, 0]
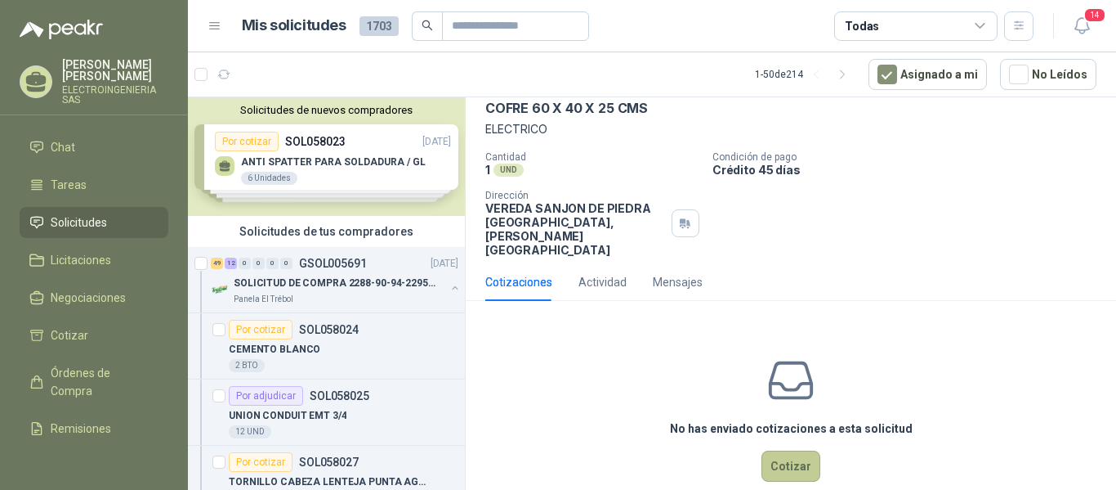
click at [785, 450] on button "Cotizar" at bounding box center [791, 465] width 59 height 31
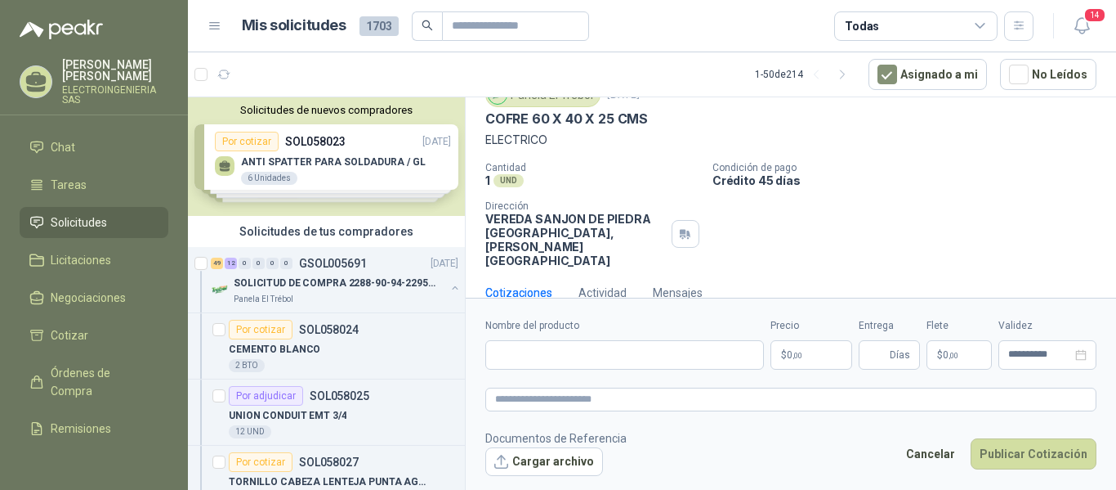
scroll to position [67, 0]
drag, startPoint x: 478, startPoint y: 118, endPoint x: 660, endPoint y: 124, distance: 182.4
click at [660, 124] on div "Panela El Trébol [DATE] COFRE 60 X 40 X 25 CMS ELECTRICO Cantidad 1 UND  Condi…" at bounding box center [791, 176] width 651 height 198
paste input "**********"
type input "**********"
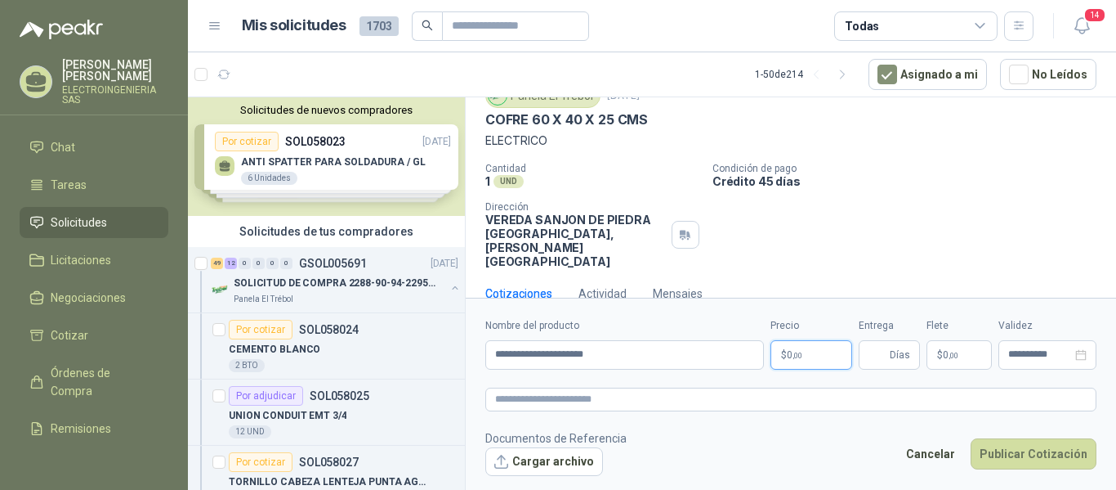
click at [785, 348] on p "$ 0 ,00" at bounding box center [812, 354] width 82 height 29
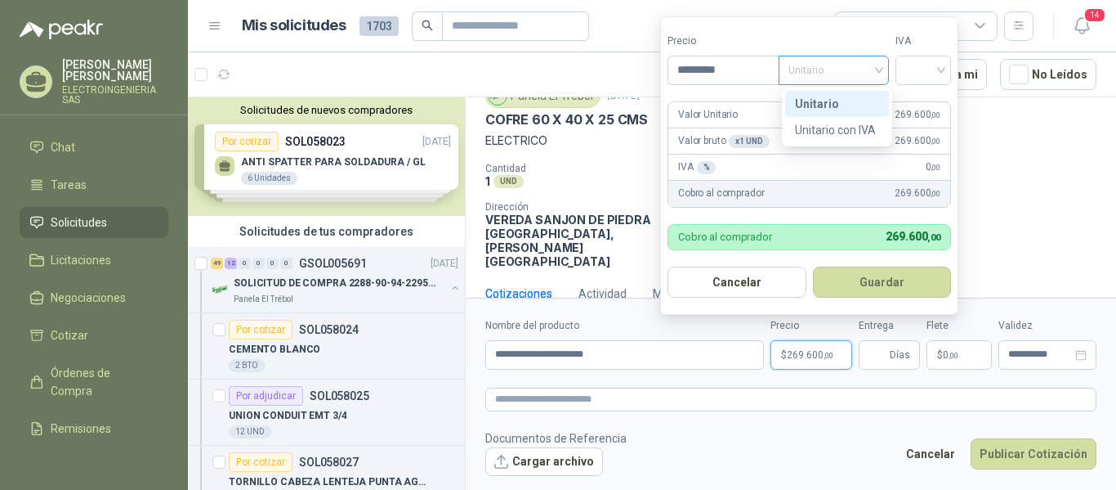
click at [849, 66] on span "Unitario" at bounding box center [834, 70] width 91 height 25
type input "*********"
click at [829, 101] on div "Unitario" at bounding box center [837, 104] width 84 height 18
click at [941, 67] on input "search" at bounding box center [924, 68] width 36 height 25
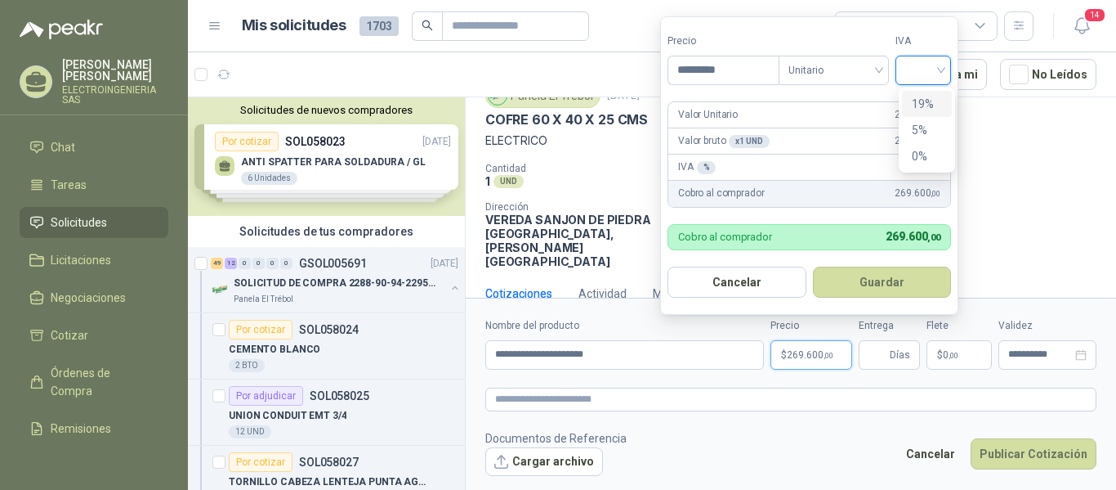
click at [918, 95] on div "19%" at bounding box center [927, 104] width 30 height 18
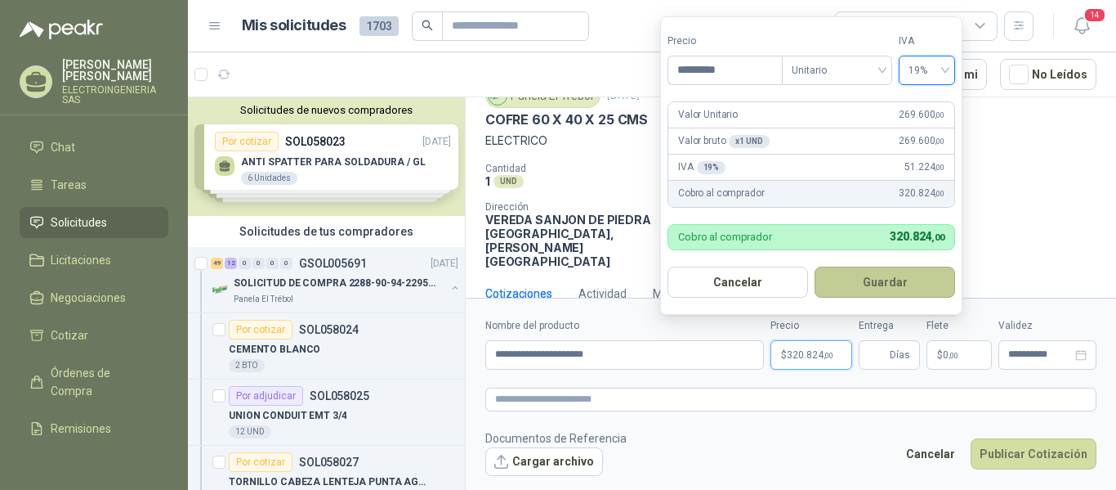
click at [882, 277] on button "Guardar" at bounding box center [885, 281] width 141 height 31
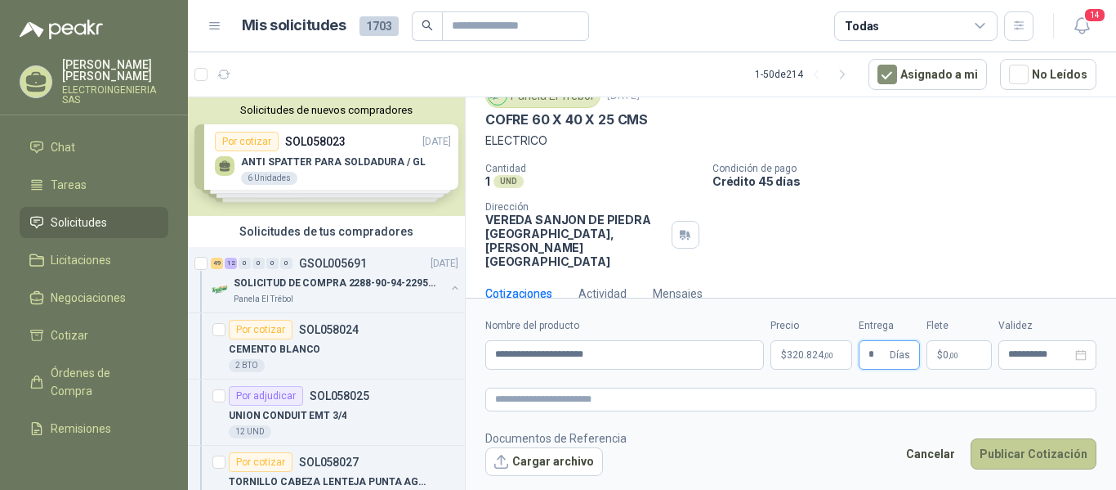
type input "*"
click at [1046, 451] on button "Publicar Cotización" at bounding box center [1034, 453] width 126 height 31
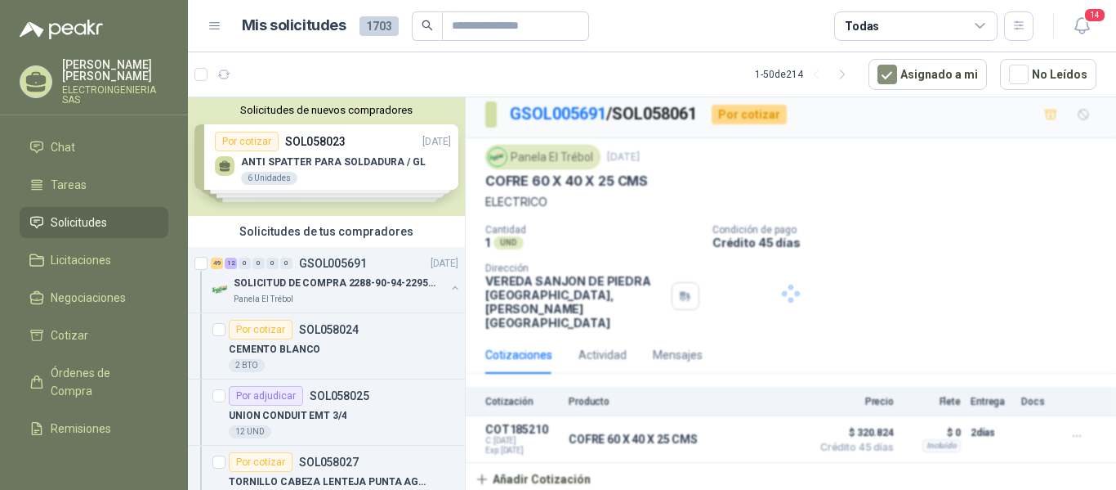
scroll to position [0, 0]
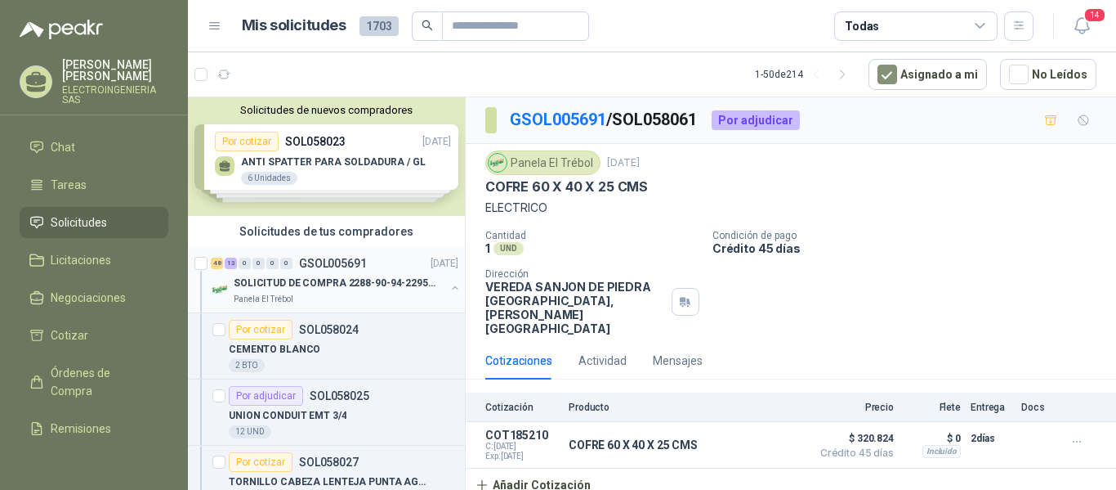
click at [355, 278] on p "SOLICITUD DE COMPRA 2288-90-94-2295-96-2301-02-04" at bounding box center [335, 283] width 203 height 16
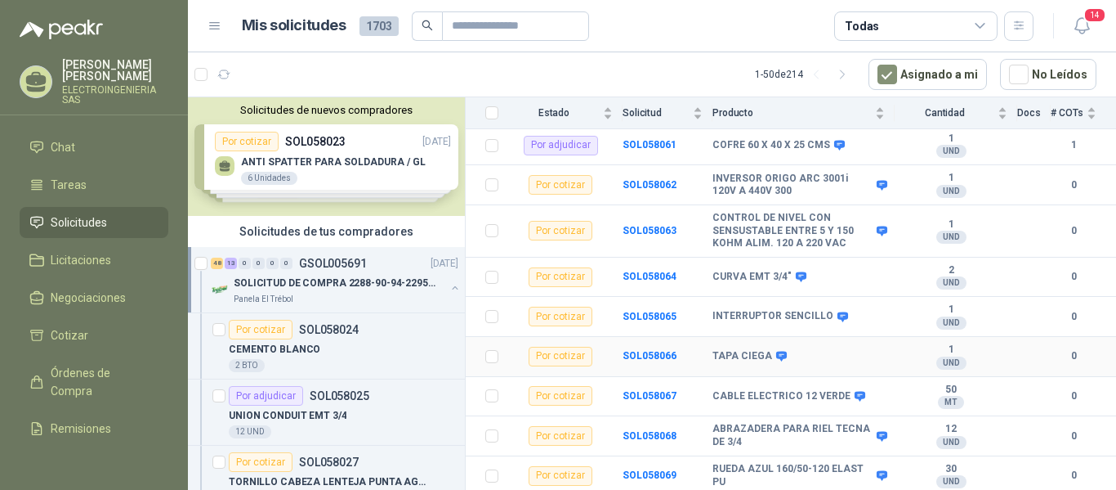
scroll to position [1616, 0]
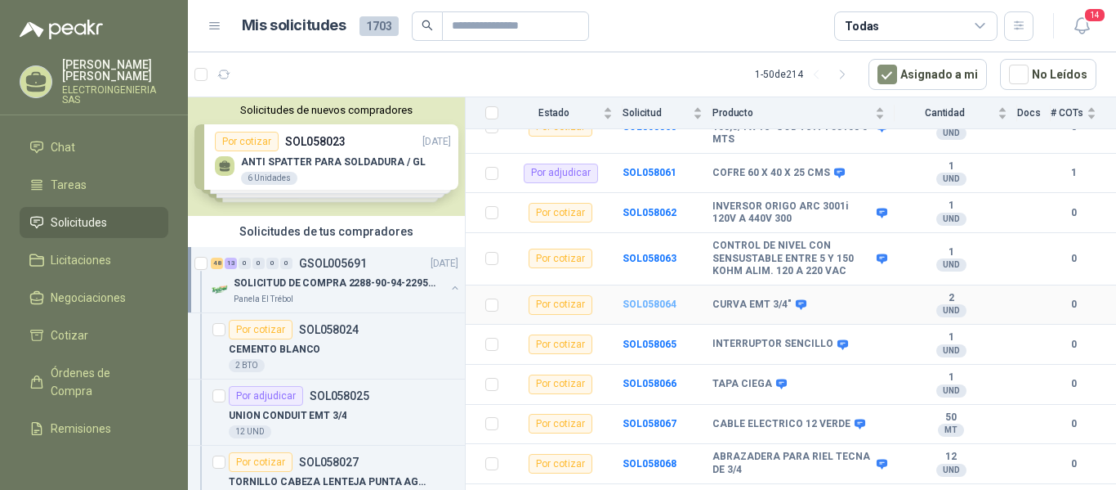
click at [667, 298] on b "SOL058064" at bounding box center [650, 303] width 54 height 11
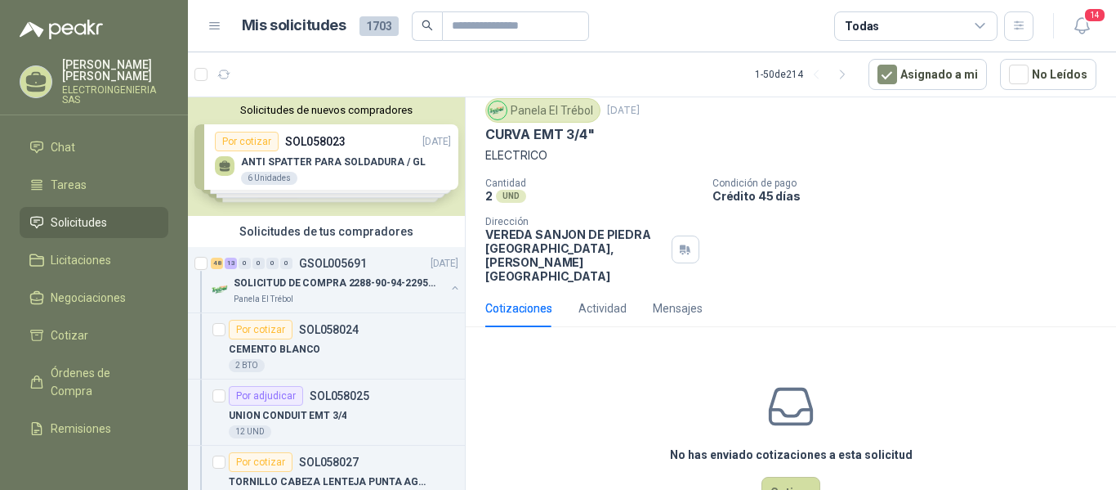
scroll to position [78, 0]
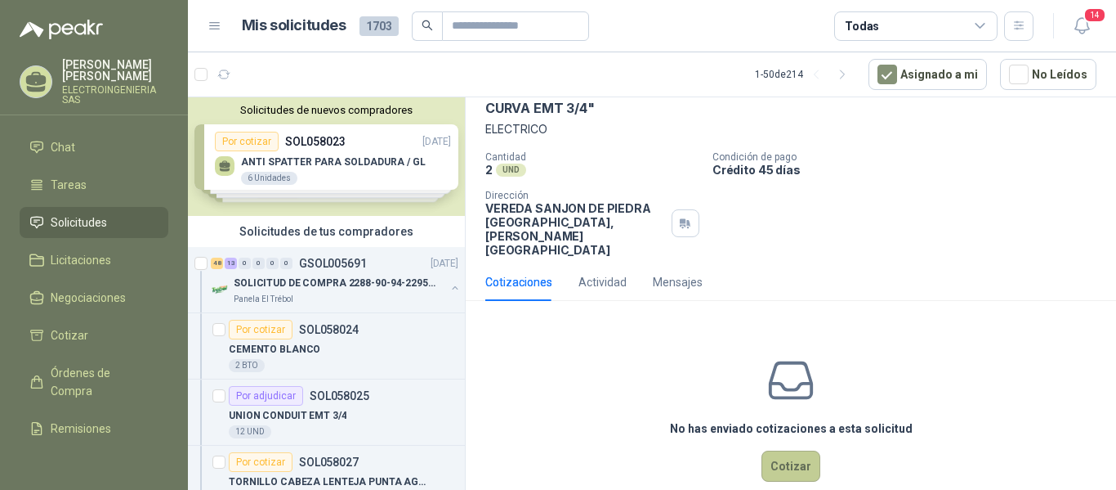
click at [781, 450] on button "Cotizar" at bounding box center [791, 465] width 59 height 31
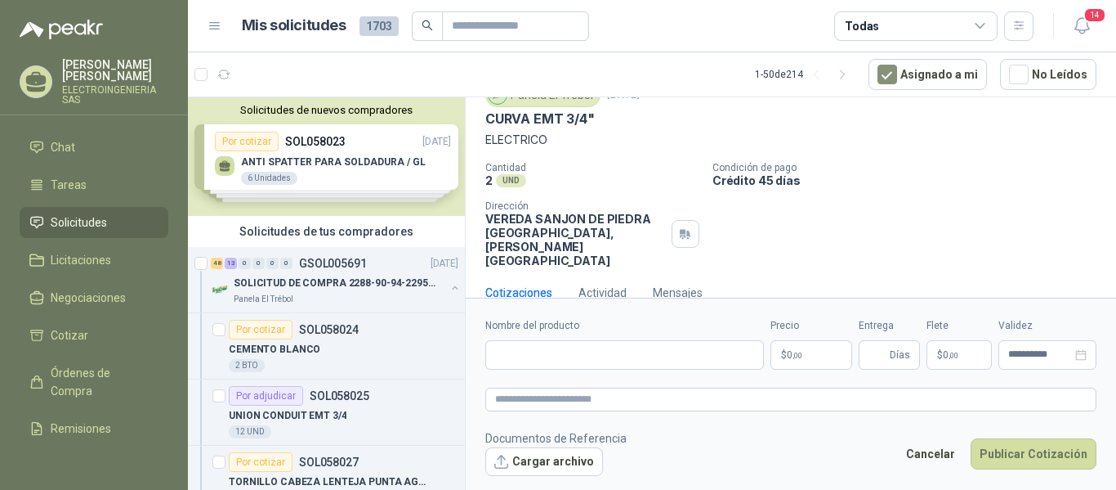
scroll to position [67, 0]
drag, startPoint x: 481, startPoint y: 118, endPoint x: 595, endPoint y: 128, distance: 114.0
click at [595, 128] on div "Panela El Trébol [DATE] CURVA EMT 3/4" ELECTRICO Cantidad 2 UND  Condición de …" at bounding box center [791, 176] width 651 height 198
paste input "**********"
type input "**********"
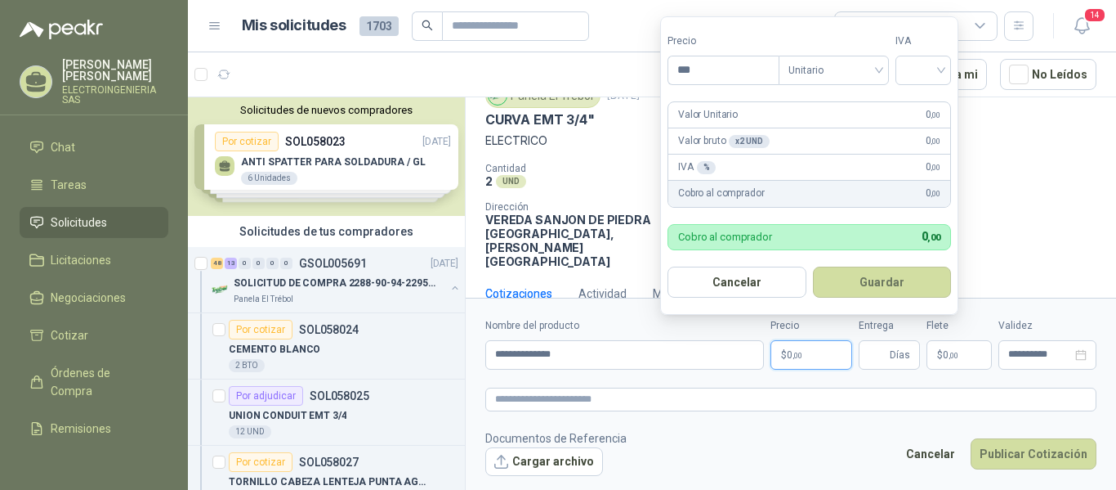
click at [804, 351] on p "$ 0 ,00" at bounding box center [812, 354] width 82 height 29
click at [861, 69] on span "Unitario" at bounding box center [834, 70] width 91 height 25
type input "*******"
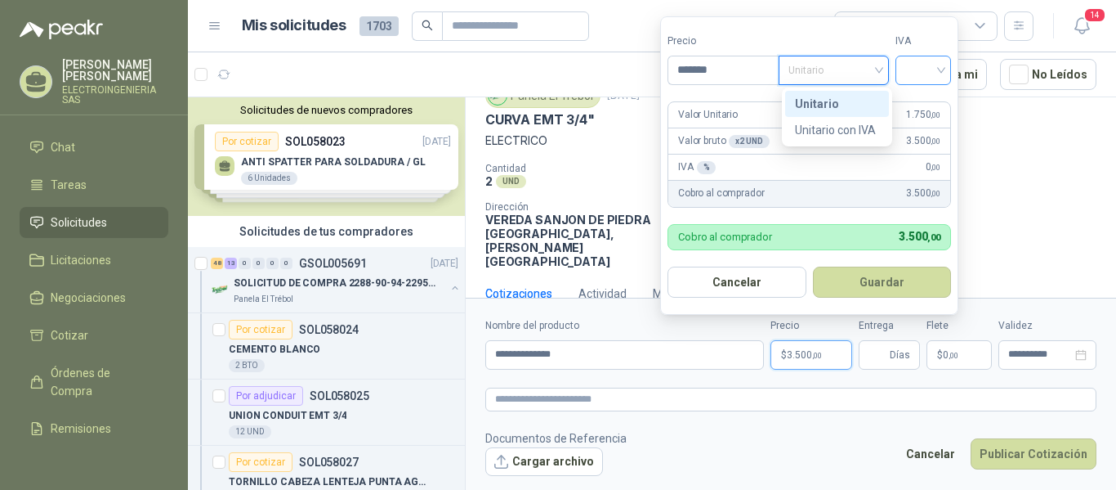
drag, startPoint x: 837, startPoint y: 104, endPoint x: 905, endPoint y: 73, distance: 74.6
click at [836, 104] on div "Unitario" at bounding box center [837, 104] width 84 height 18
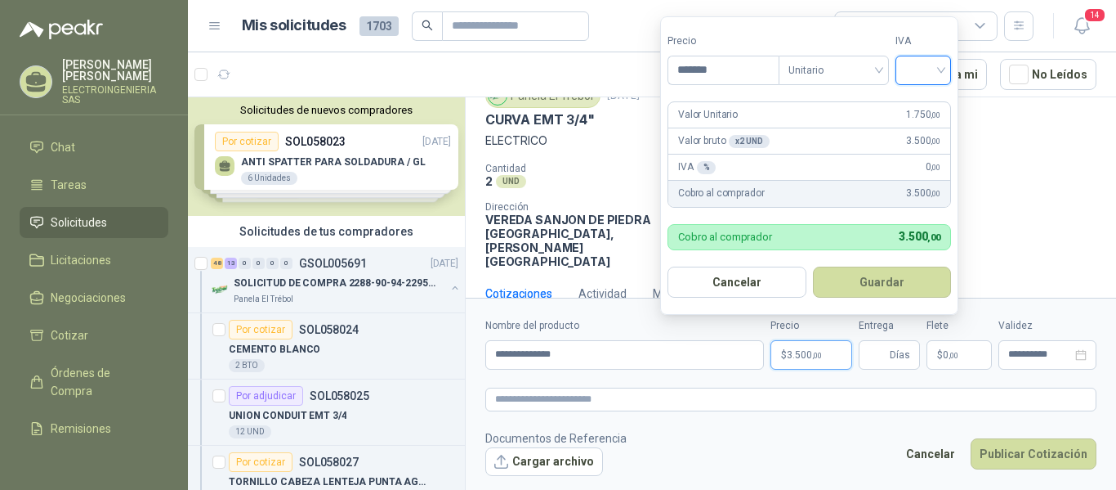
click at [914, 66] on input "search" at bounding box center [924, 68] width 36 height 25
click at [922, 99] on div "19%" at bounding box center [927, 104] width 30 height 18
click at [883, 278] on button "Guardar" at bounding box center [885, 281] width 141 height 31
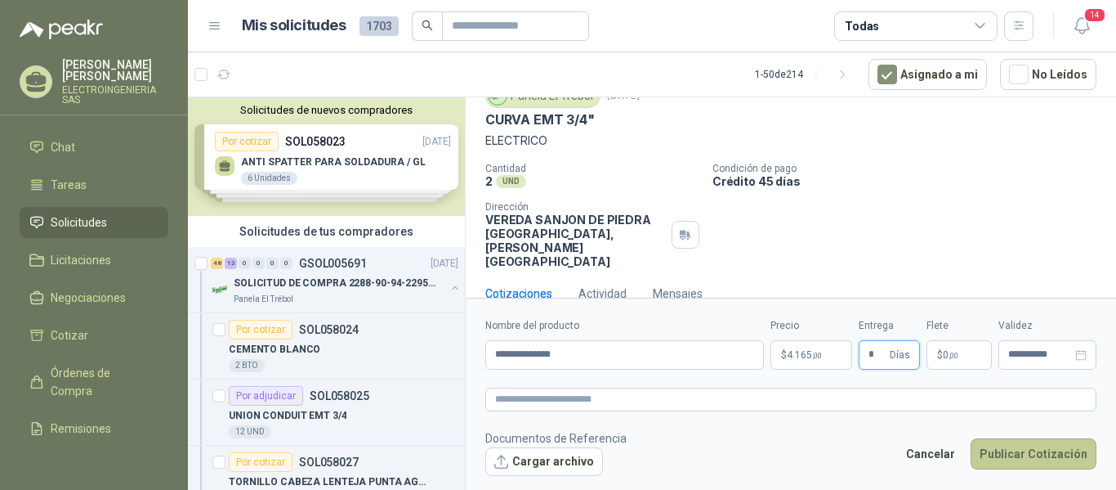
type input "*"
click at [1046, 459] on button "Publicar Cotización" at bounding box center [1034, 453] width 126 height 31
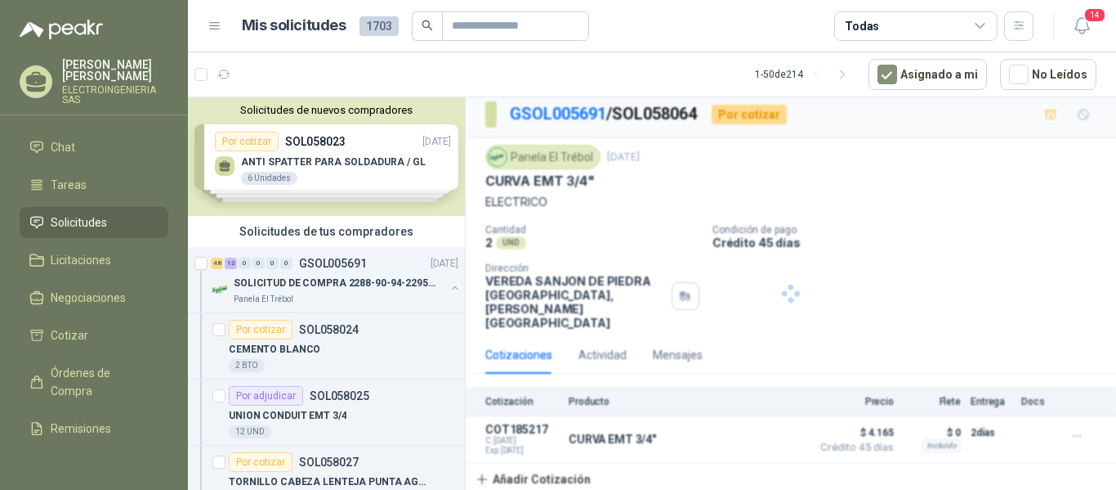
scroll to position [0, 0]
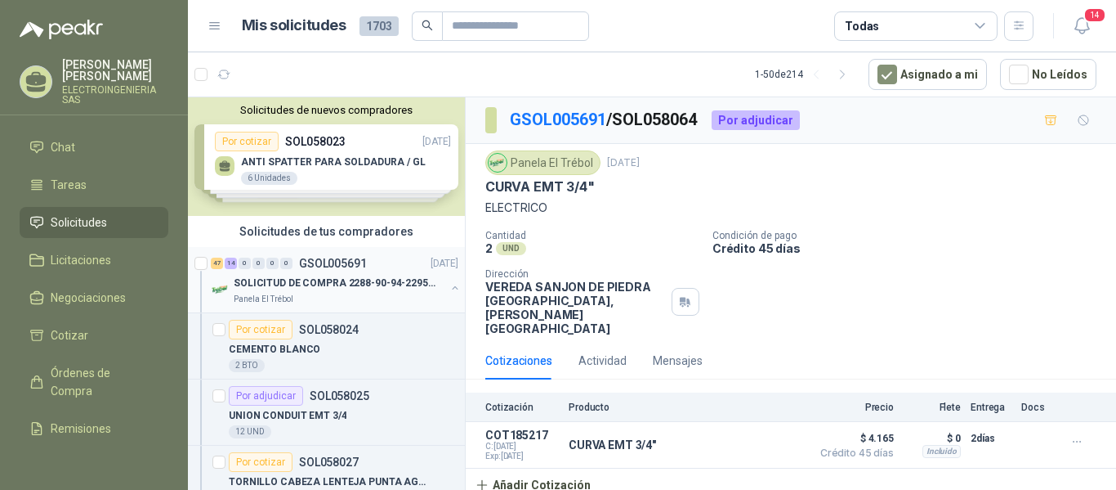
click at [355, 284] on p "SOLICITUD DE COMPRA 2288-90-94-2295-96-2301-02-04" at bounding box center [335, 283] width 203 height 16
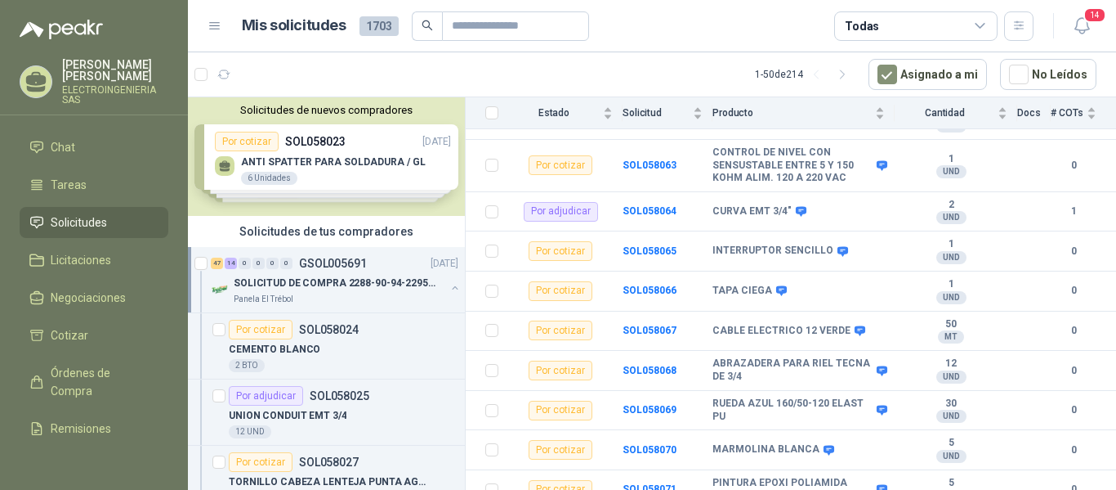
scroll to position [1720, 0]
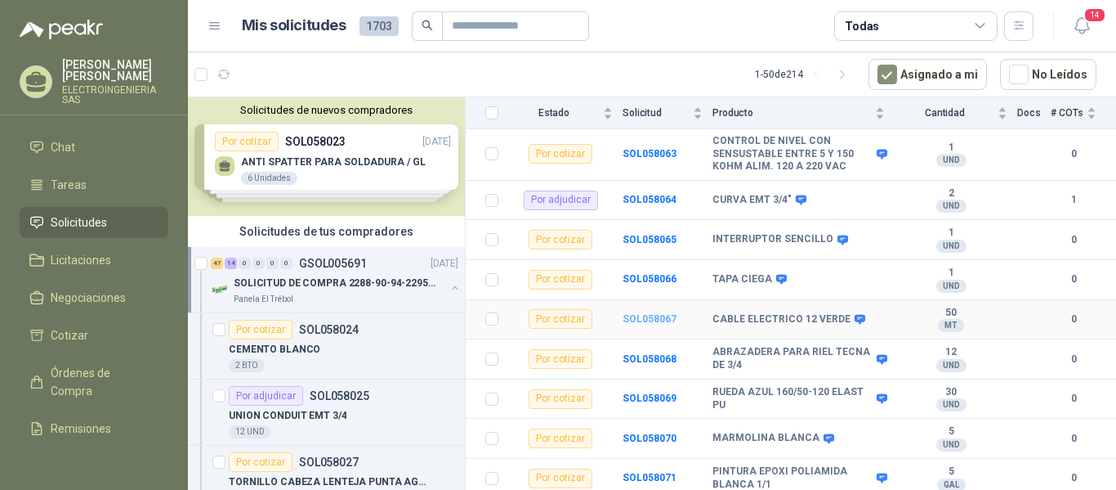
click at [655, 313] on b "SOL058067" at bounding box center [650, 318] width 54 height 11
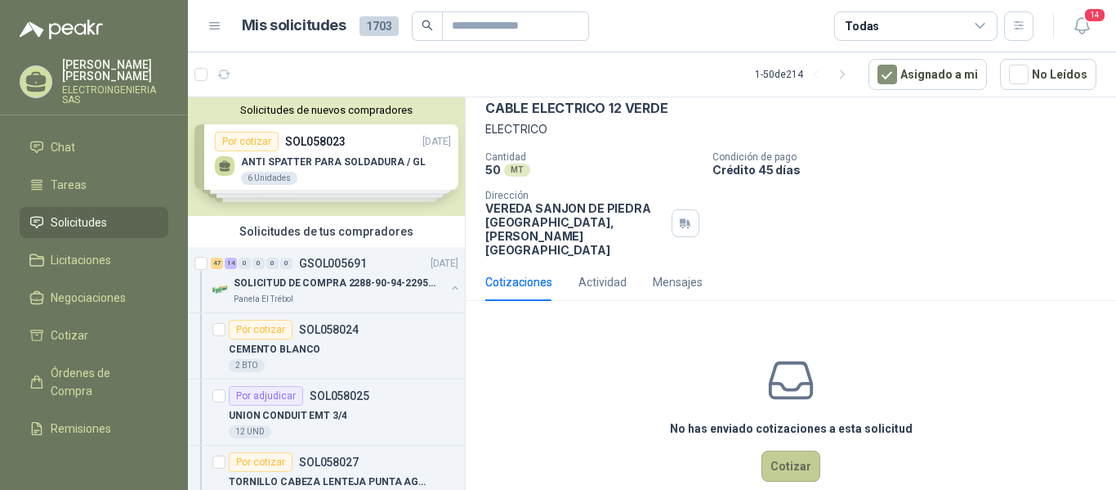
click at [794, 450] on button "Cotizar" at bounding box center [791, 465] width 59 height 31
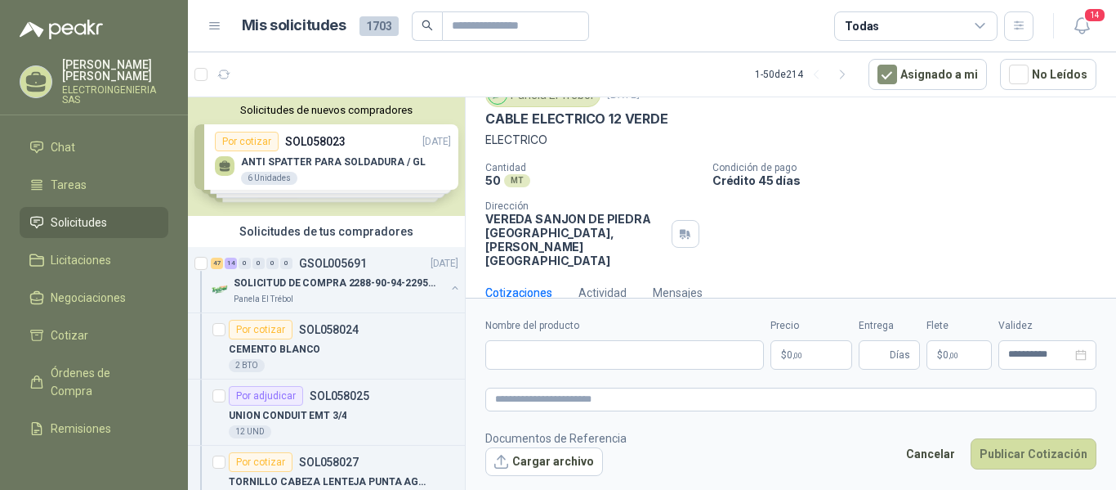
scroll to position [67, 0]
drag, startPoint x: 487, startPoint y: 114, endPoint x: 692, endPoint y: 132, distance: 205.9
click at [692, 132] on div "Panela El Trébol [DATE] CABLE ELECTRICO 12 VERDE ELECTRICO" at bounding box center [790, 116] width 611 height 66
click at [649, 145] on p "ELECTRICO" at bounding box center [790, 141] width 611 height 18
drag, startPoint x: 486, startPoint y: 119, endPoint x: 671, endPoint y: 126, distance: 184.8
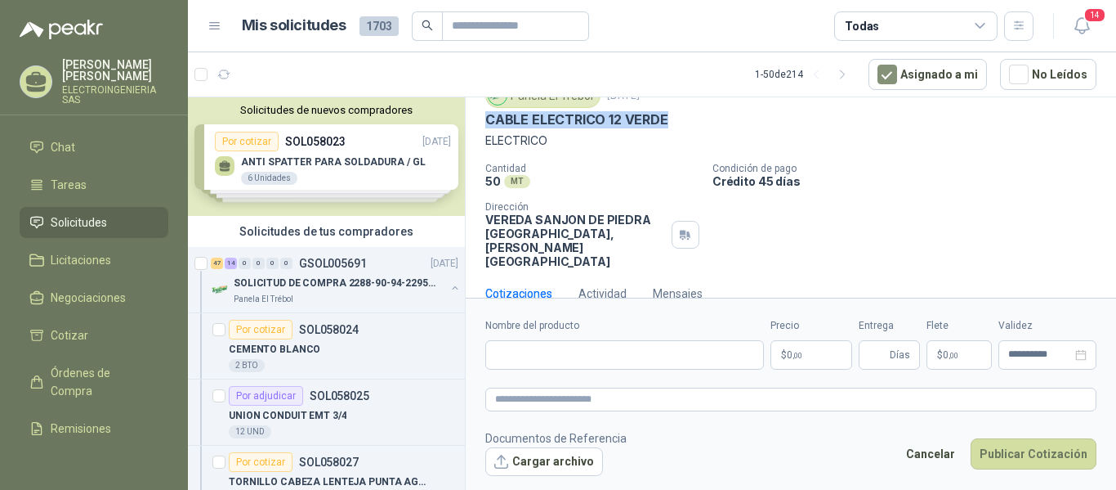
click at [671, 126] on div "CABLE ELECTRICO 12 VERDE" at bounding box center [790, 119] width 611 height 17
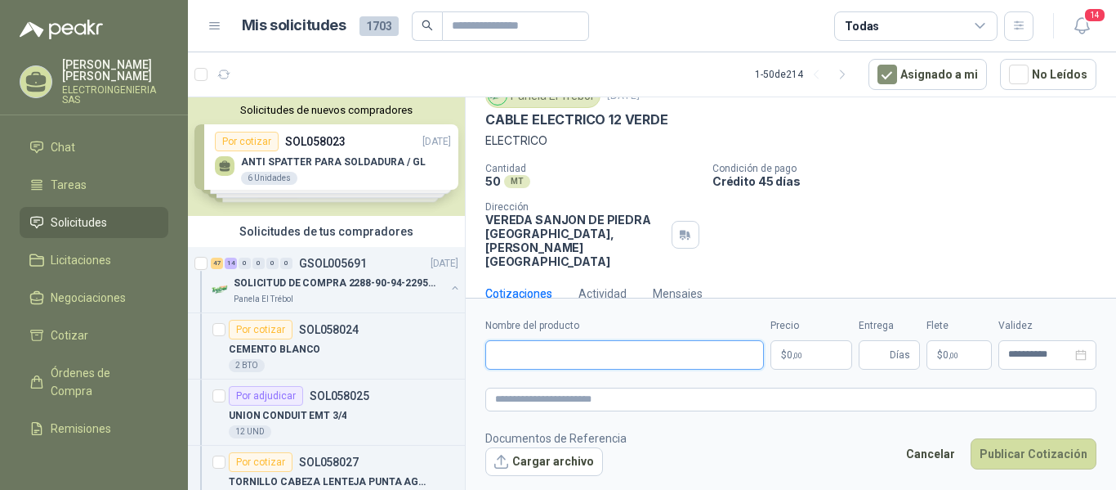
click at [648, 355] on input "Nombre del producto" at bounding box center [624, 354] width 279 height 29
paste input "**********"
type input "**********"
click at [807, 355] on p "$ 0 ,00" at bounding box center [812, 354] width 82 height 29
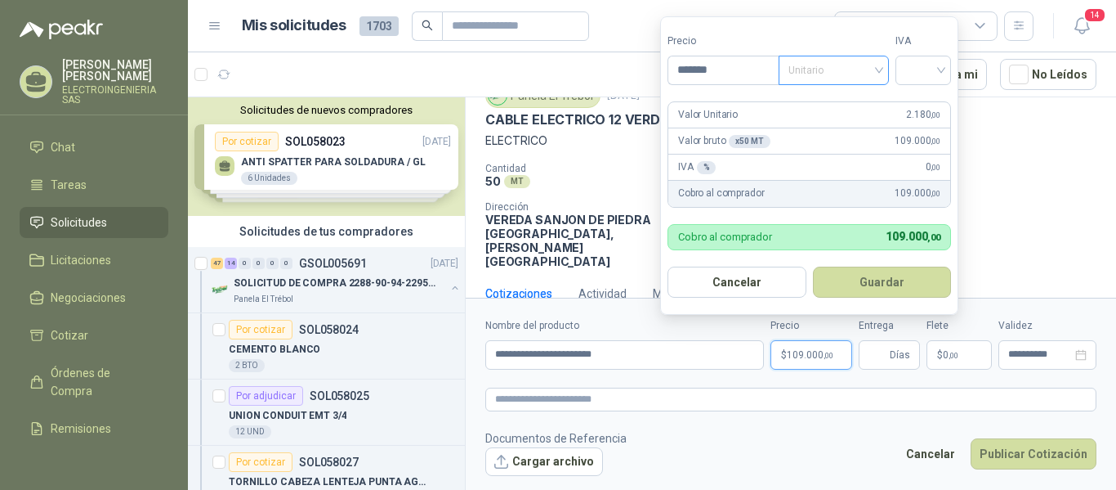
click at [854, 72] on span "Unitario" at bounding box center [834, 70] width 91 height 25
type input "*******"
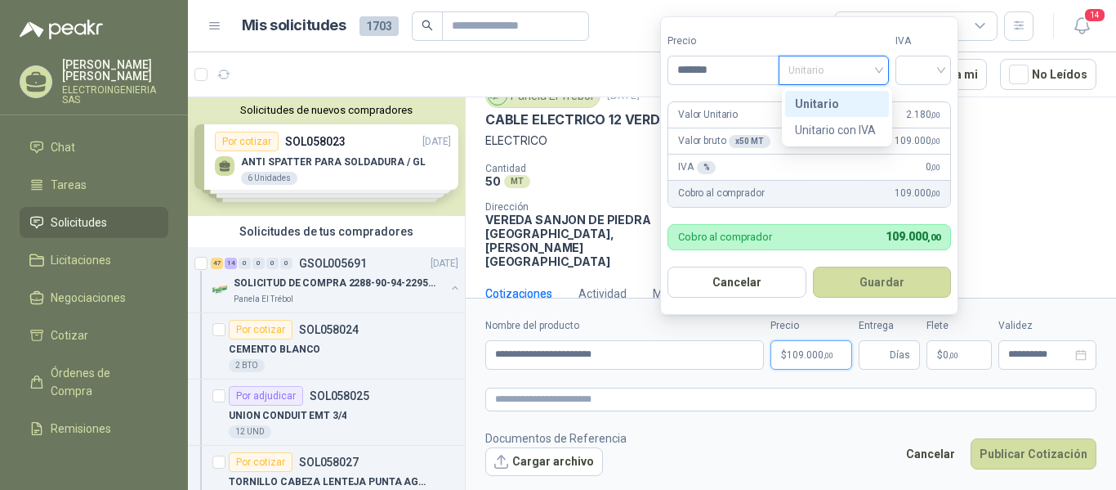
click at [838, 101] on div "Unitario" at bounding box center [837, 104] width 84 height 18
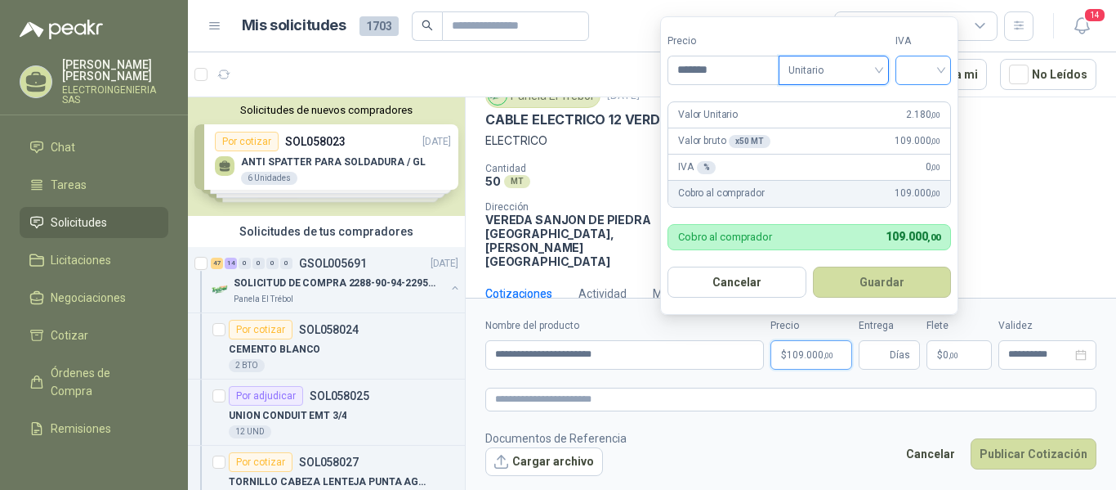
click at [923, 73] on input "search" at bounding box center [924, 68] width 36 height 25
click at [929, 101] on div "19%" at bounding box center [927, 104] width 30 height 18
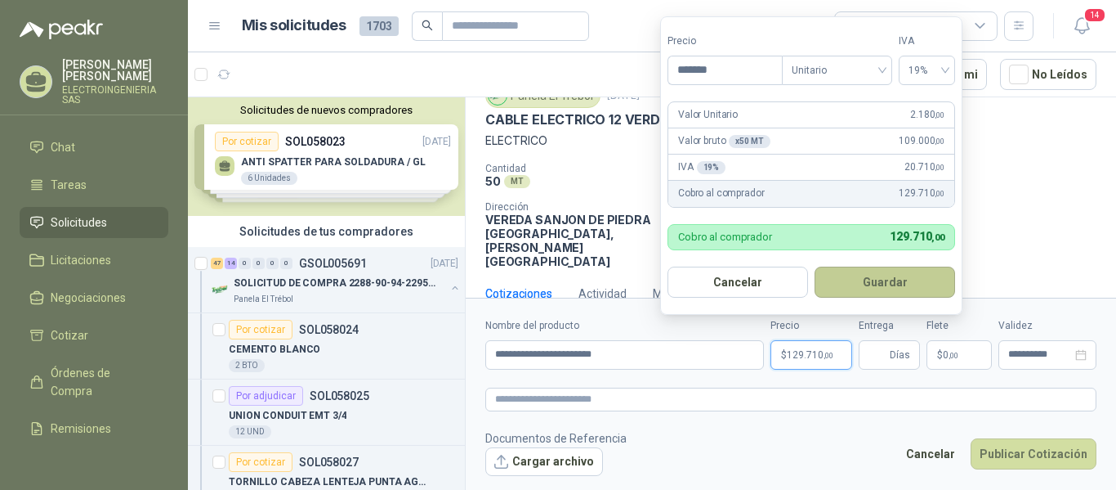
click at [892, 276] on button "Guardar" at bounding box center [885, 281] width 141 height 31
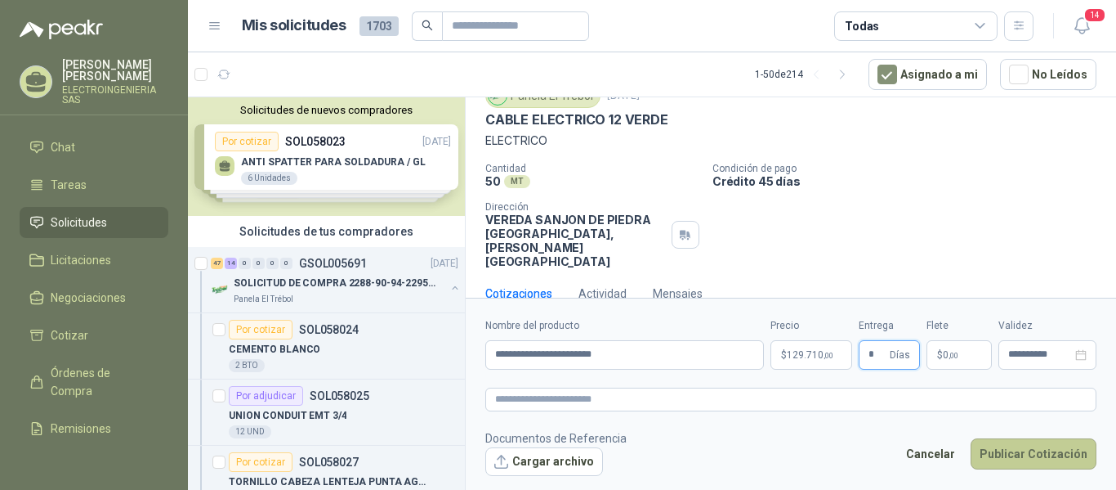
type input "*"
click at [1043, 462] on button "Publicar Cotización" at bounding box center [1034, 453] width 126 height 31
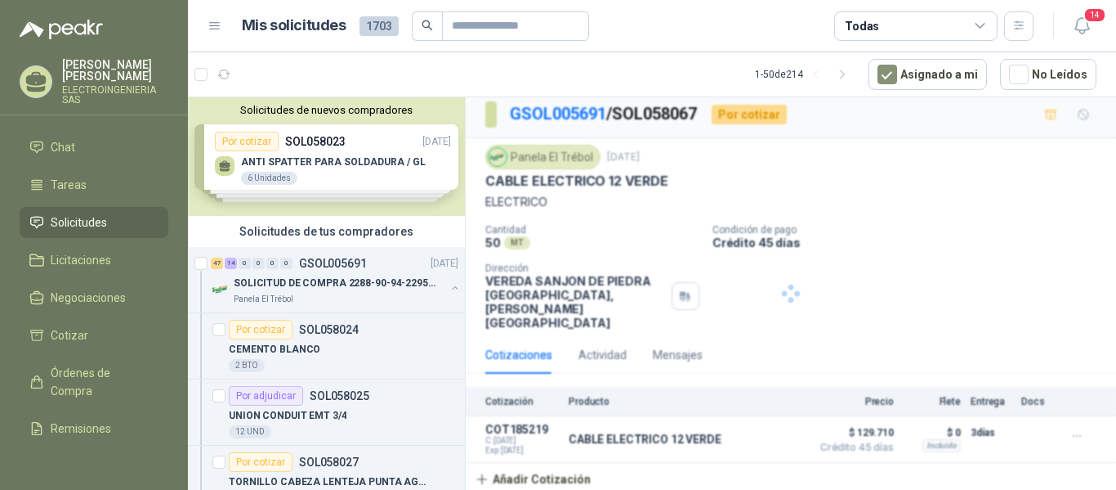
scroll to position [0, 0]
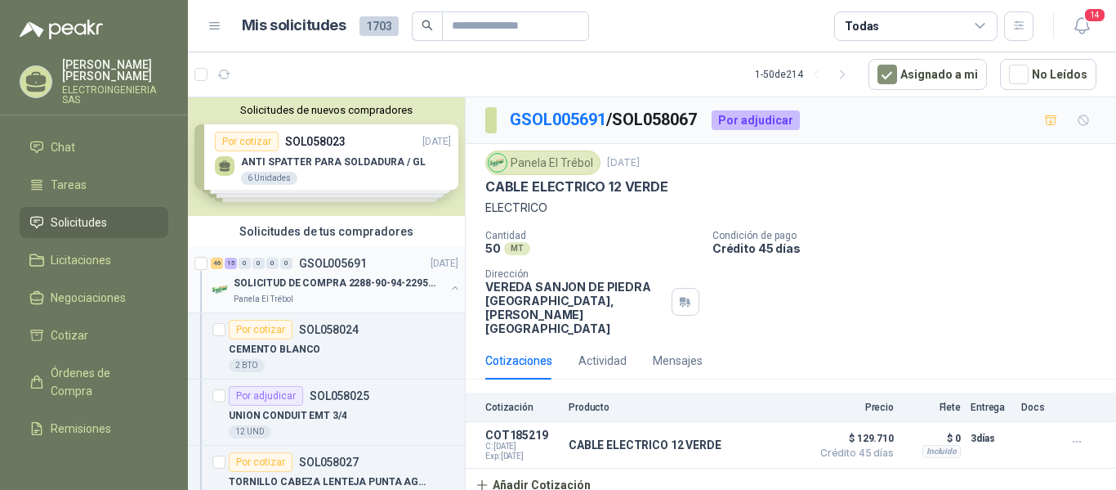
click at [313, 279] on p "SOLICITUD DE COMPRA 2288-90-94-2295-96-2301-02-04" at bounding box center [335, 283] width 203 height 16
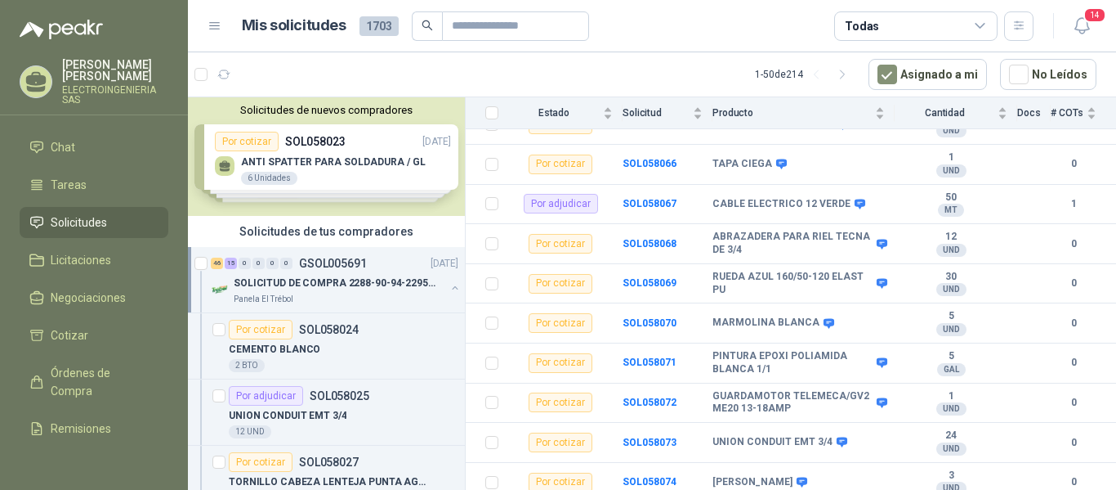
scroll to position [1830, 0]
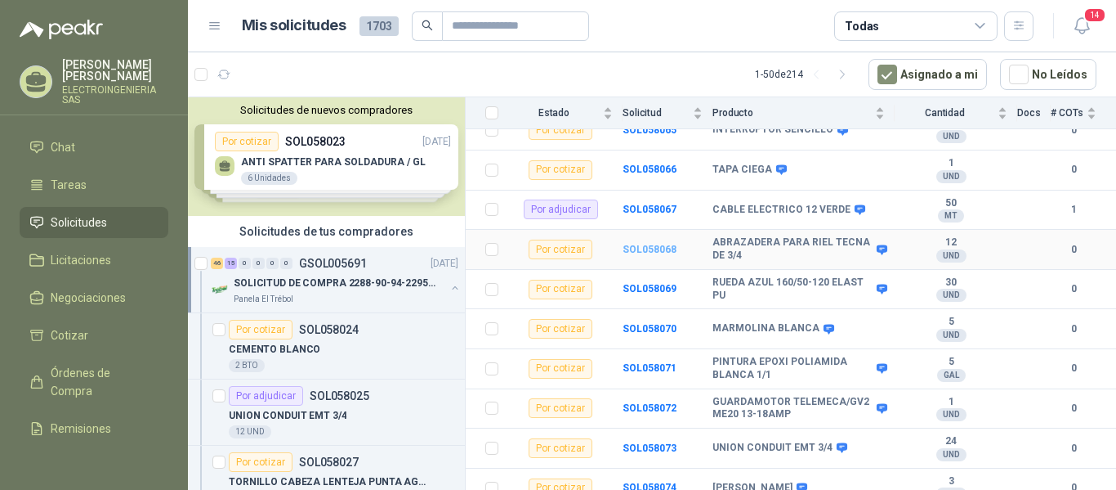
click at [639, 244] on b "SOL058068" at bounding box center [650, 249] width 54 height 11
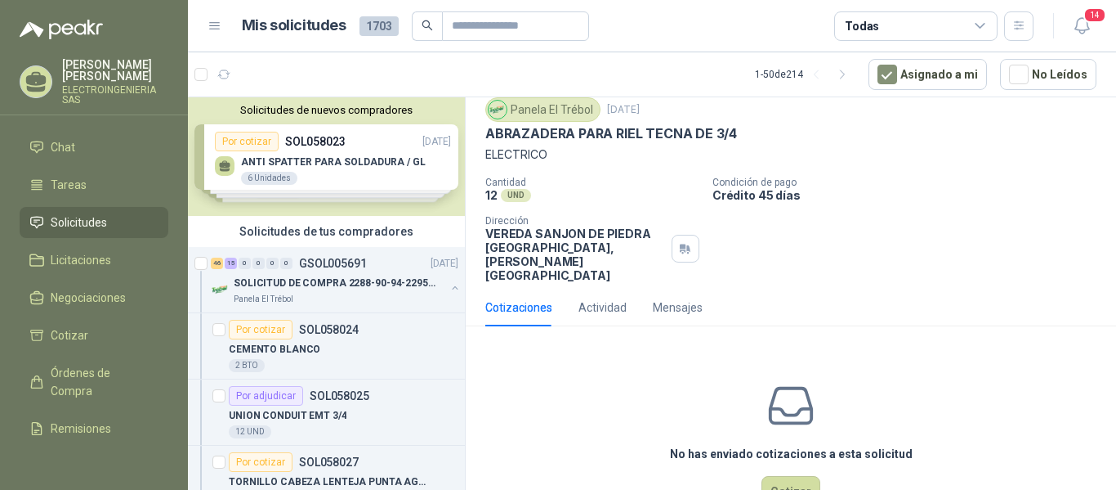
scroll to position [78, 0]
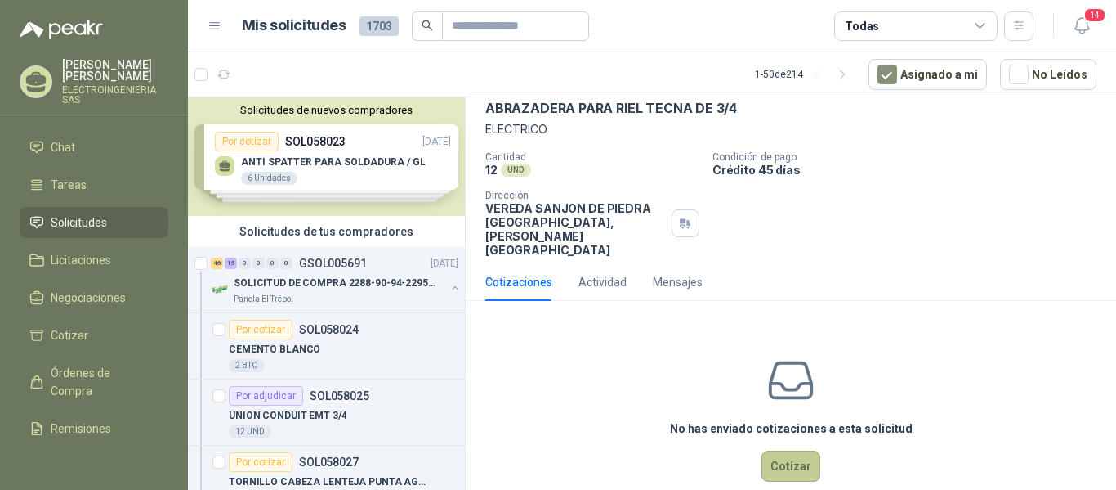
click at [804, 450] on button "Cotizar" at bounding box center [791, 465] width 59 height 31
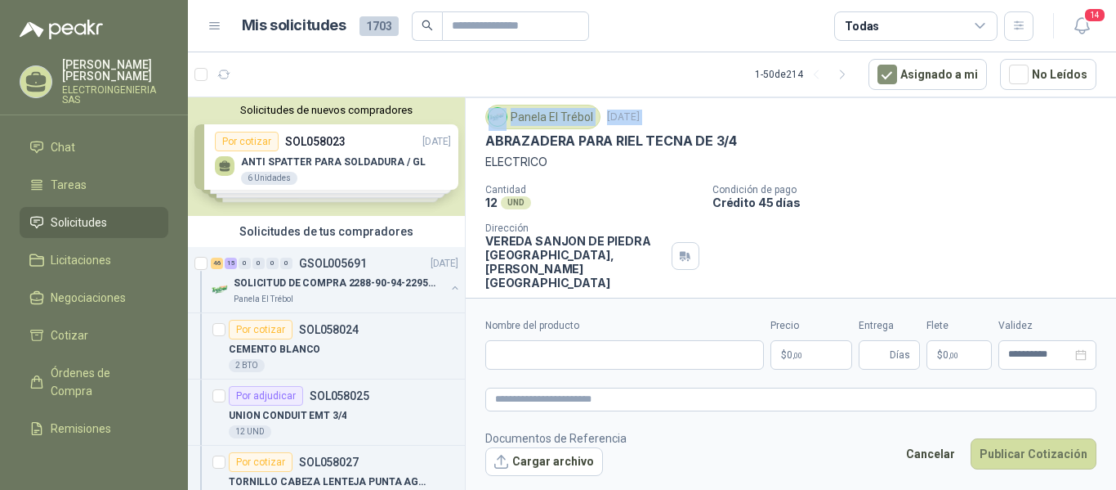
scroll to position [0, 0]
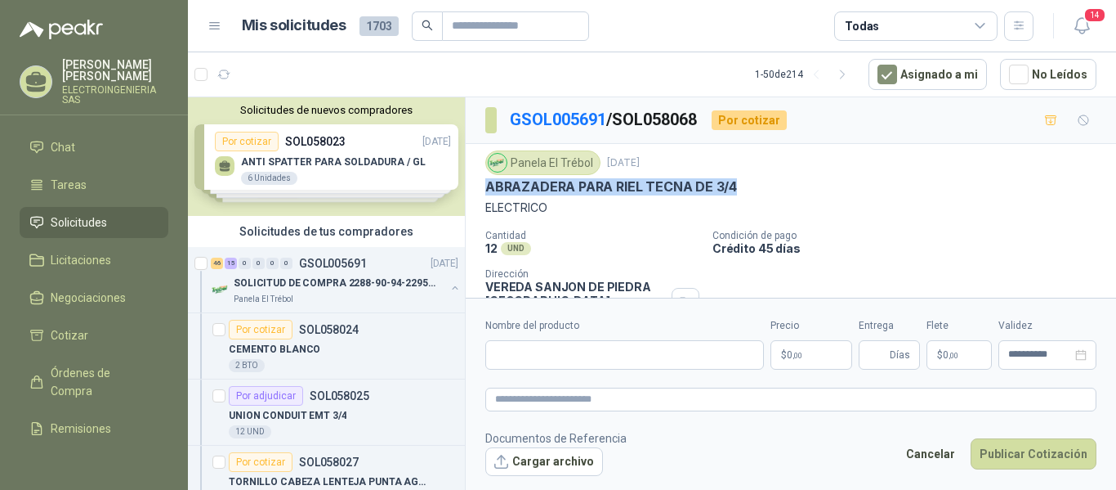
drag, startPoint x: 481, startPoint y: 121, endPoint x: 740, endPoint y: 192, distance: 268.6
click at [740, 192] on div "Panela El Trébol [DATE] ABRAZADERA PARA RIEL TECNA DE 3/4 ELECTRICO Cantidad 12…" at bounding box center [791, 243] width 651 height 198
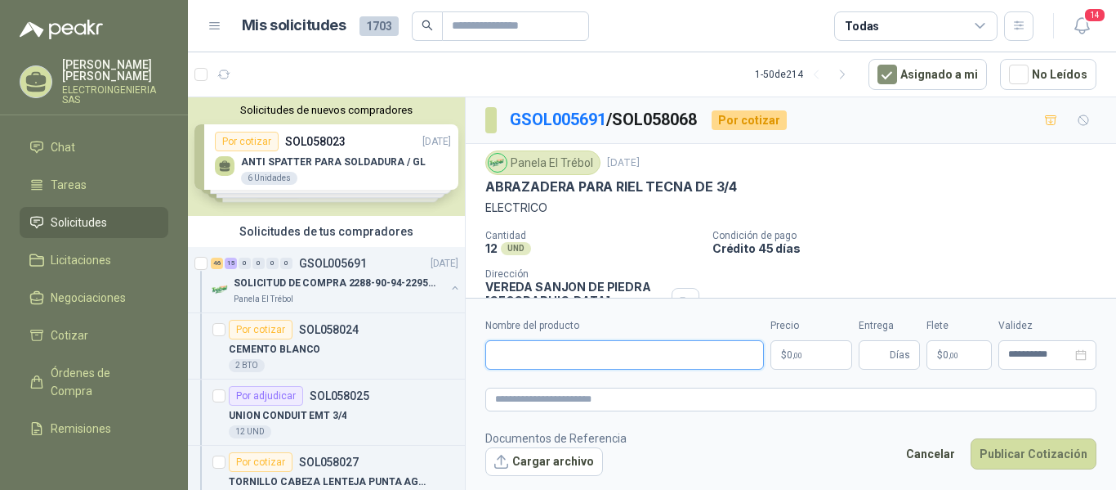
paste input "**********"
type input "**********"
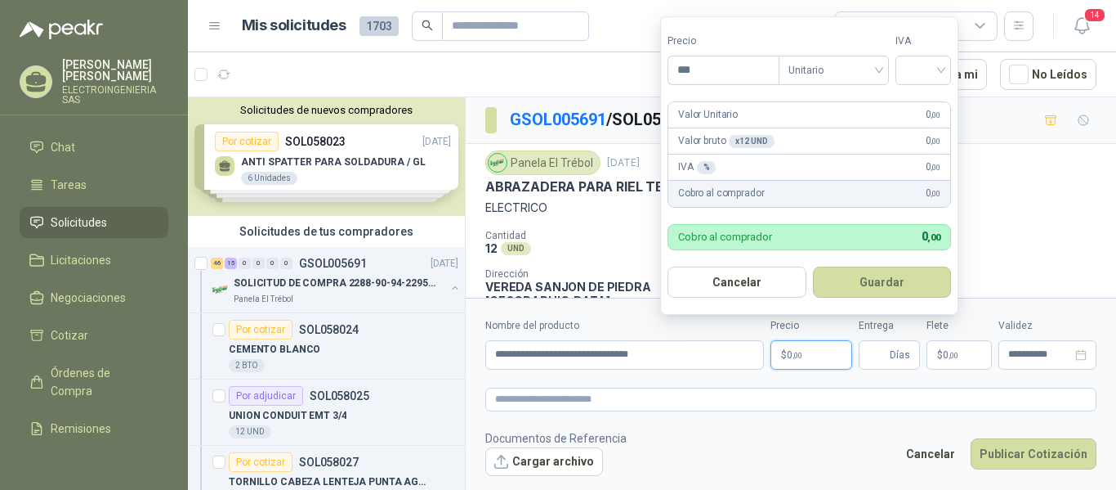
click at [795, 348] on p "$ 0 ,00" at bounding box center [812, 354] width 82 height 29
type input "*****"
drag, startPoint x: 873, startPoint y: 282, endPoint x: 884, endPoint y: 297, distance: 18.6
click at [874, 282] on button "Guardar" at bounding box center [882, 281] width 139 height 31
click at [912, 60] on div at bounding box center [924, 70] width 56 height 29
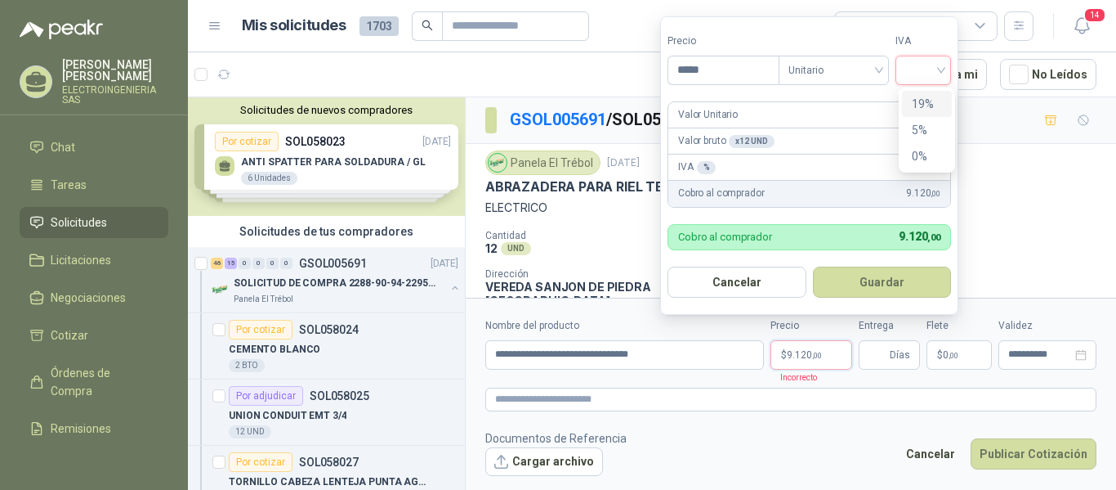
drag, startPoint x: 924, startPoint y: 104, endPoint x: 919, endPoint y: 115, distance: 12.4
click at [922, 110] on div "19%" at bounding box center [927, 104] width 30 height 18
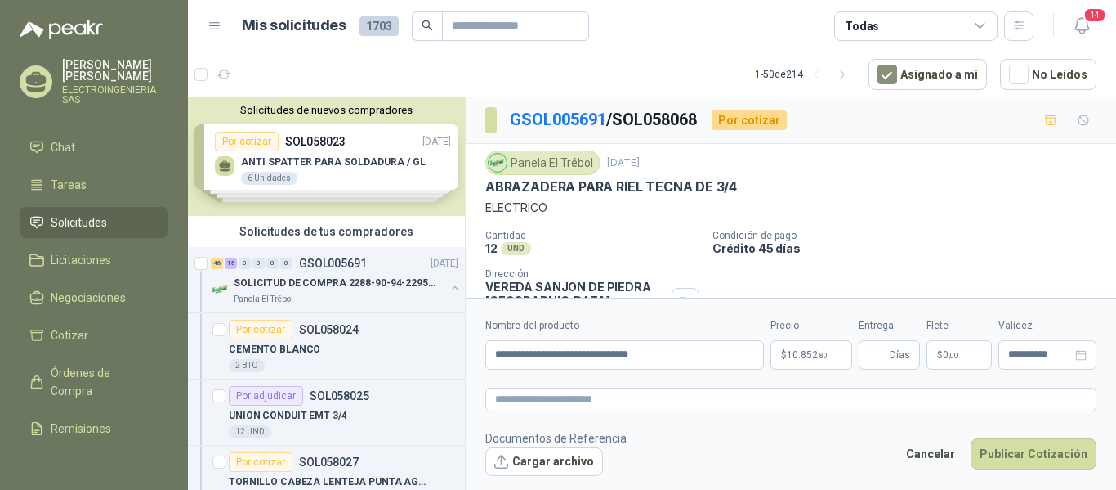
click at [1052, 475] on div "Cancelar Publicar Cotización" at bounding box center [996, 457] width 199 height 38
click at [880, 351] on input "Entrega" at bounding box center [878, 355] width 18 height 28
type input "*"
click at [1019, 447] on button "Publicar Cotización" at bounding box center [1034, 453] width 126 height 31
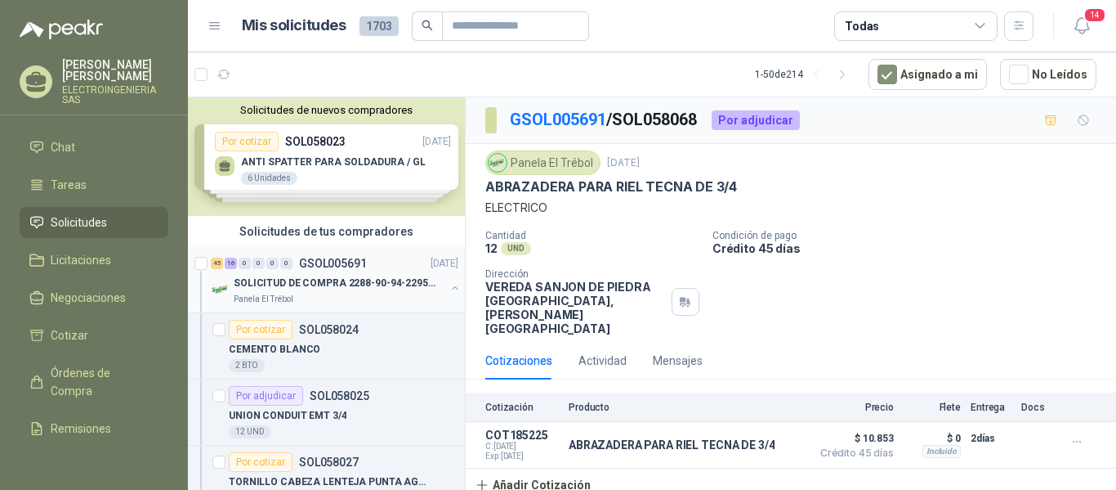
click at [343, 278] on p "SOLICITUD DE COMPRA 2288-90-94-2295-96-2301-02-04" at bounding box center [335, 283] width 203 height 16
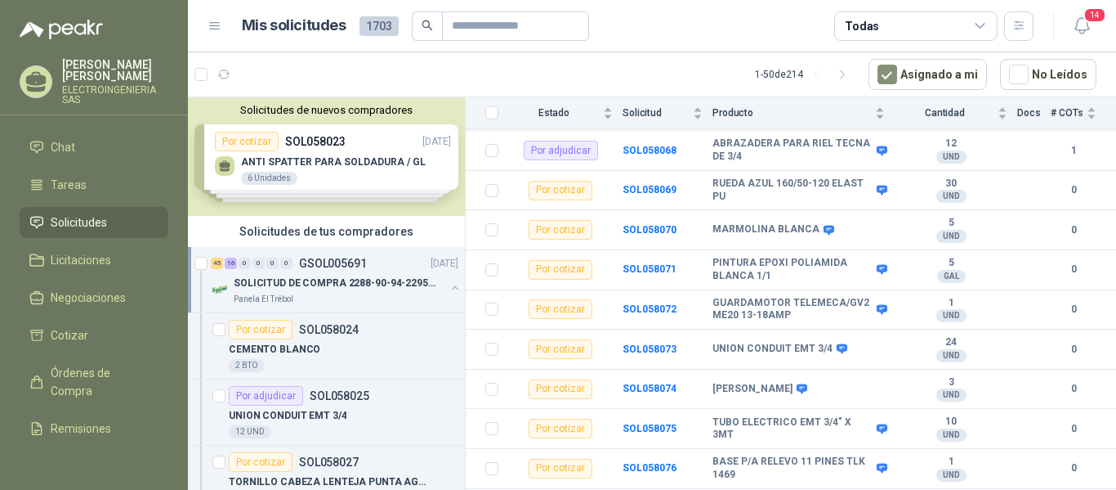
scroll to position [1934, 0]
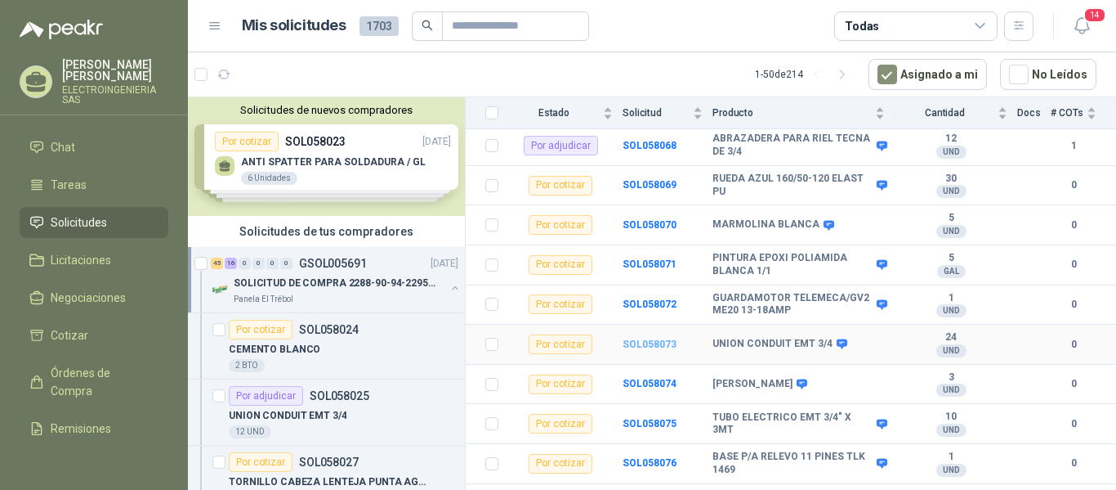
click at [633, 338] on b "SOL058073" at bounding box center [650, 343] width 54 height 11
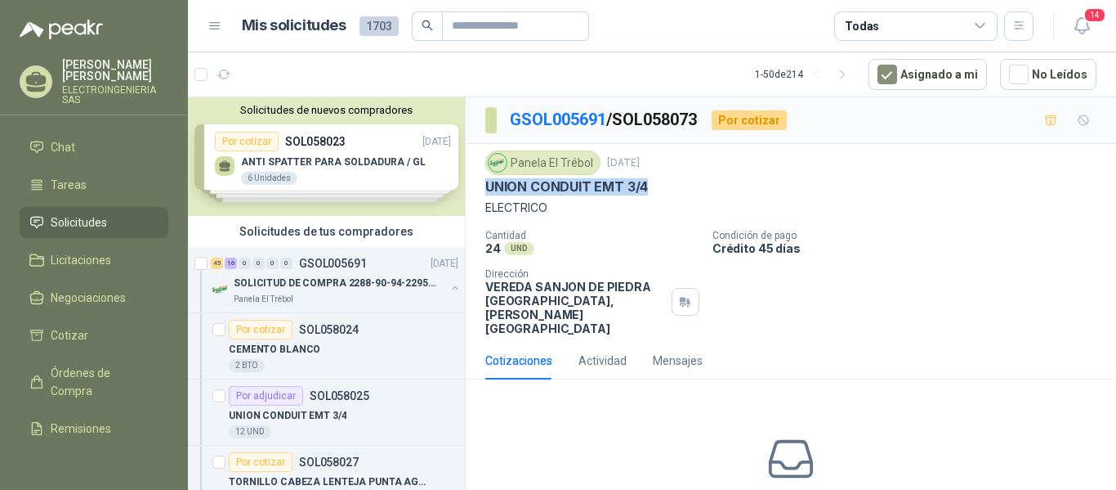
drag, startPoint x: 487, startPoint y: 187, endPoint x: 650, endPoint y: 190, distance: 162.6
click at [661, 190] on div "UNION CONDUIT EMT 3/4" at bounding box center [790, 186] width 611 height 17
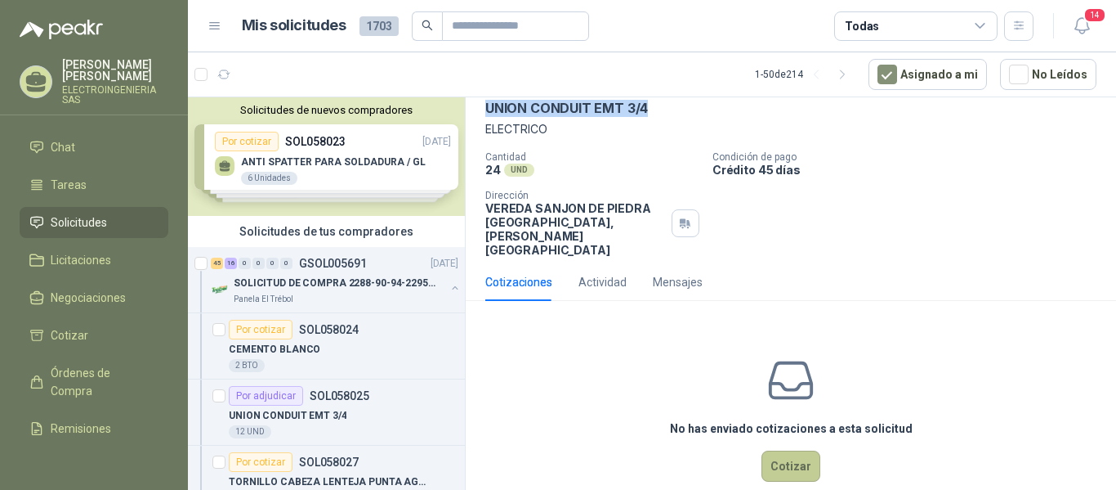
click at [797, 450] on button "Cotizar" at bounding box center [791, 465] width 59 height 31
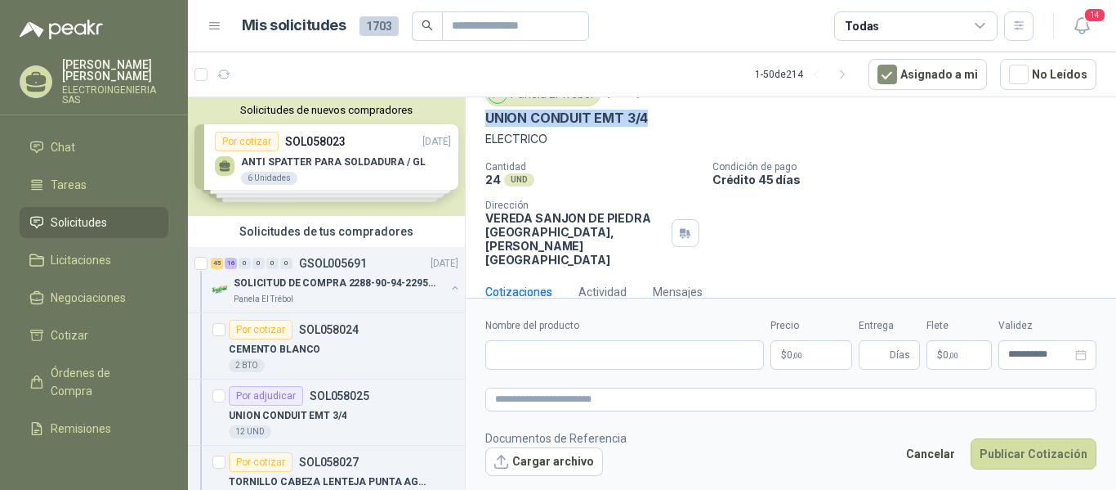
scroll to position [67, 0]
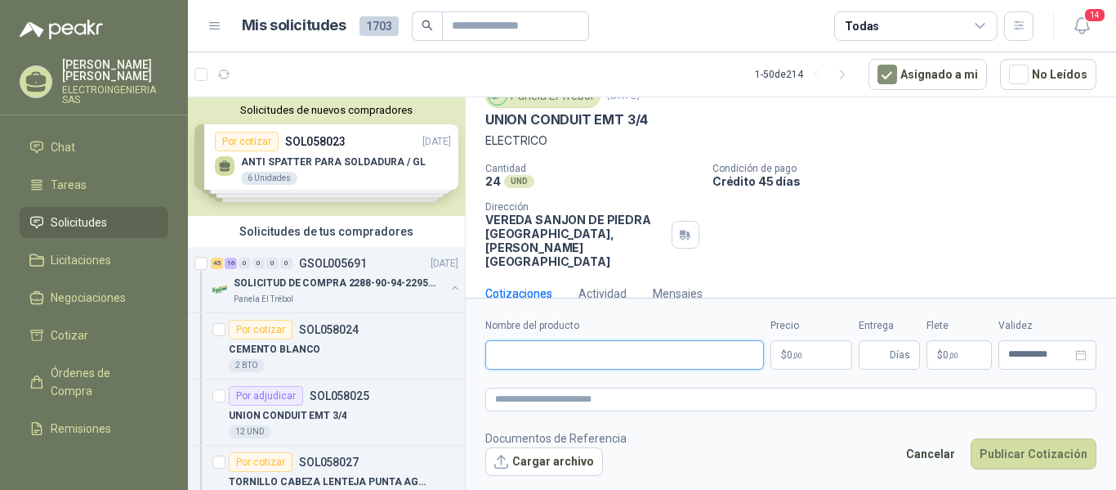
paste input "**********"
type input "**********"
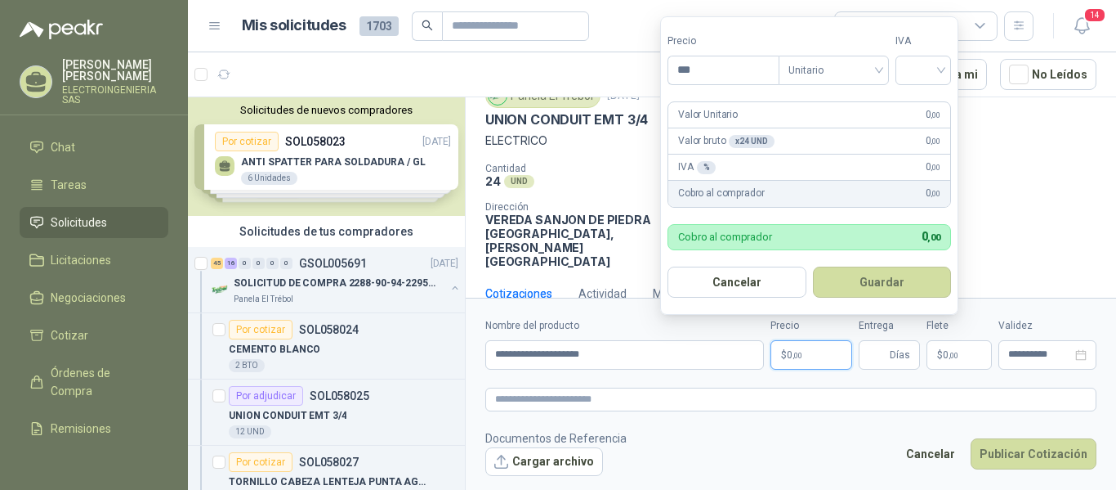
click at [793, 352] on span ",00" at bounding box center [798, 355] width 10 height 9
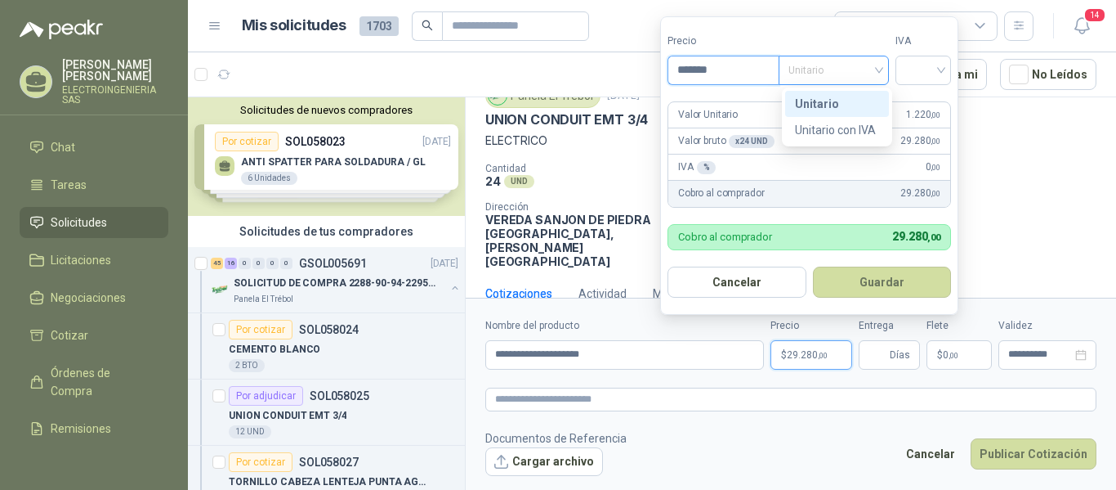
click at [822, 66] on span "Unitario" at bounding box center [834, 70] width 91 height 25
type input "*******"
click at [825, 95] on div "Unitario" at bounding box center [837, 104] width 84 height 18
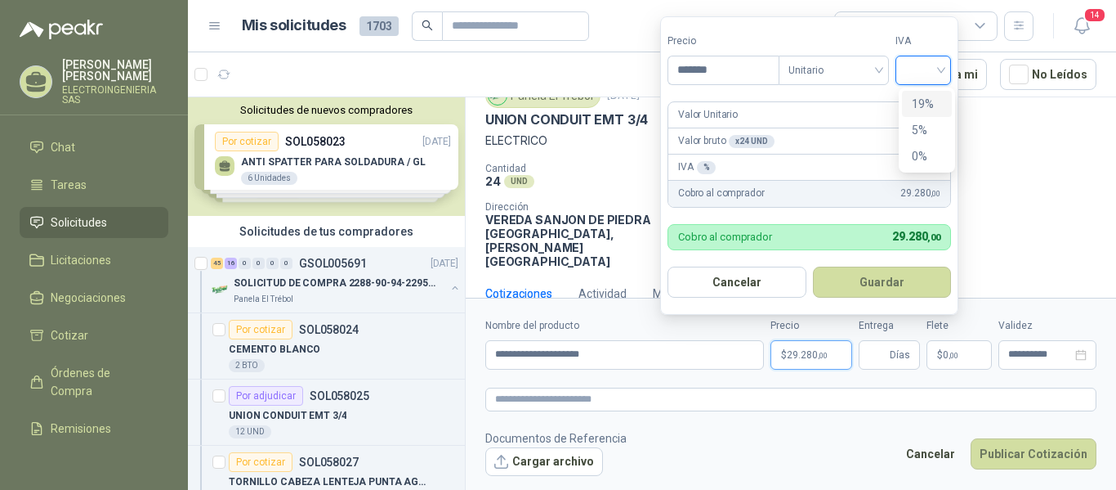
click at [917, 74] on input "search" at bounding box center [924, 68] width 36 height 25
click at [920, 101] on div "19%" at bounding box center [927, 104] width 30 height 18
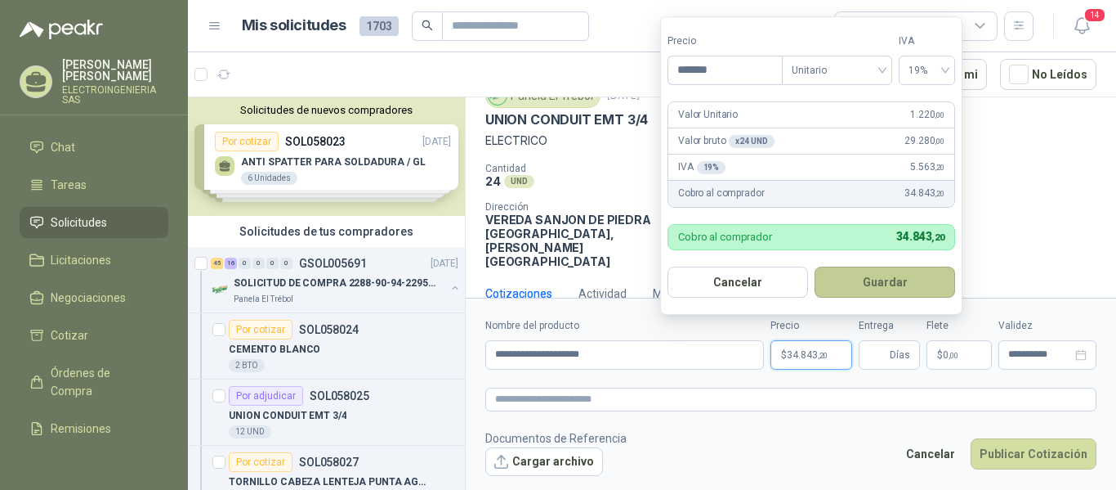
click at [899, 279] on button "Guardar" at bounding box center [885, 281] width 141 height 31
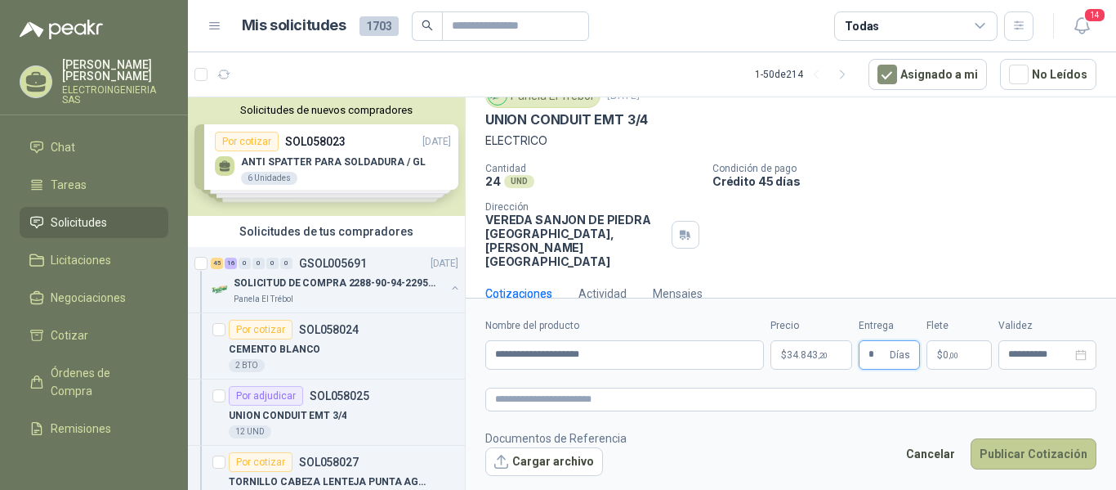
type input "*"
click at [1053, 447] on button "Publicar Cotización" at bounding box center [1034, 453] width 126 height 31
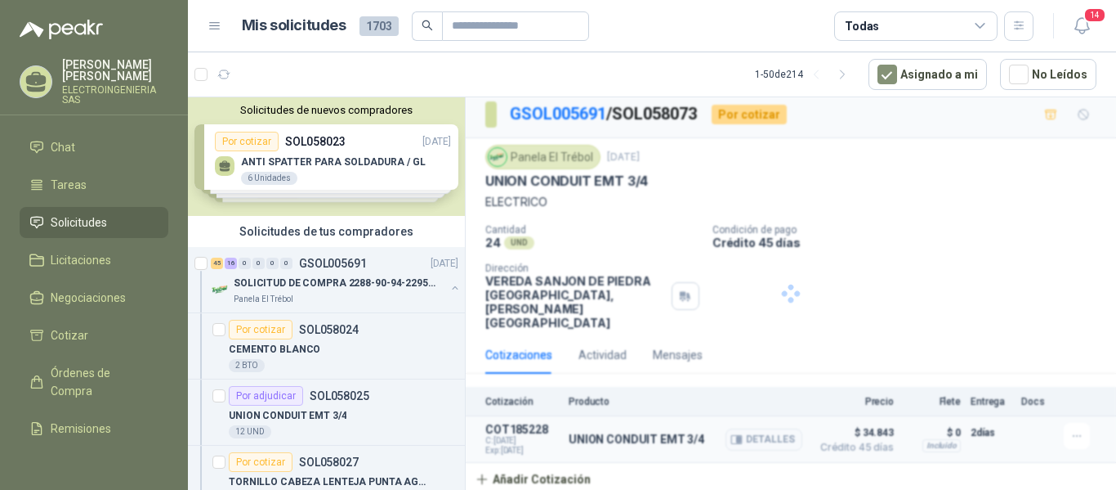
scroll to position [0, 0]
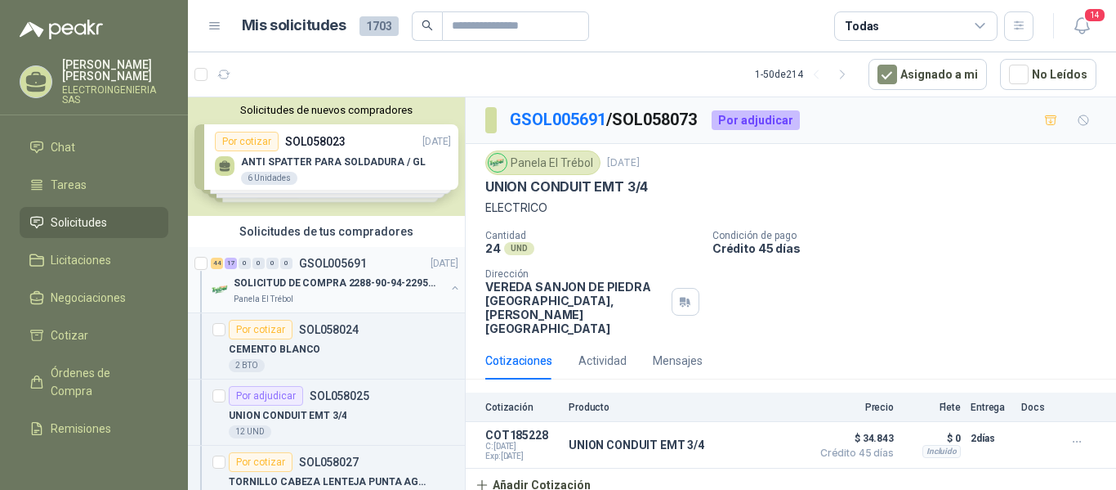
click at [335, 283] on p "SOLICITUD DE COMPRA 2288-90-94-2295-96-2301-02-04" at bounding box center [335, 283] width 203 height 16
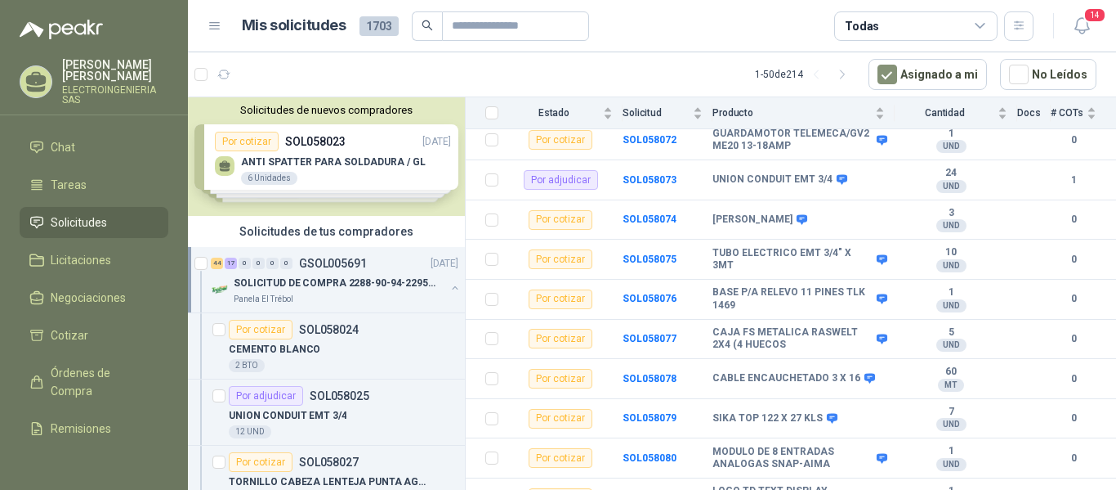
scroll to position [2087, 0]
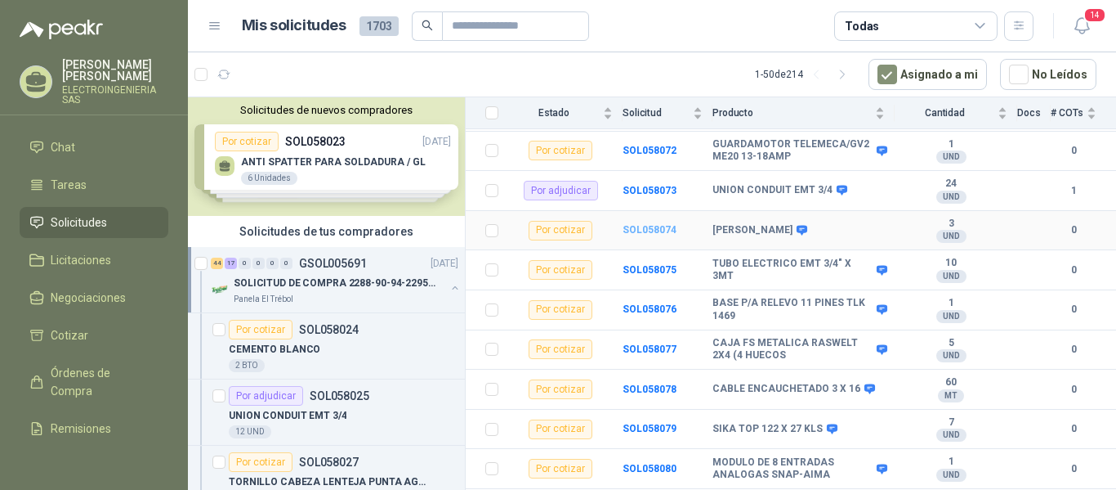
click at [651, 224] on b "SOL058074" at bounding box center [650, 229] width 54 height 11
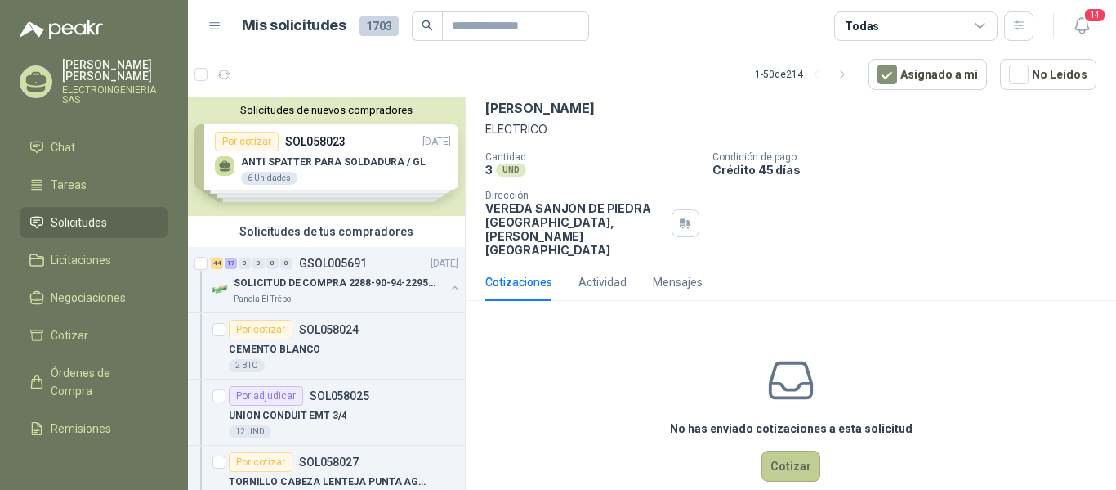
click at [793, 450] on button "Cotizar" at bounding box center [791, 465] width 59 height 31
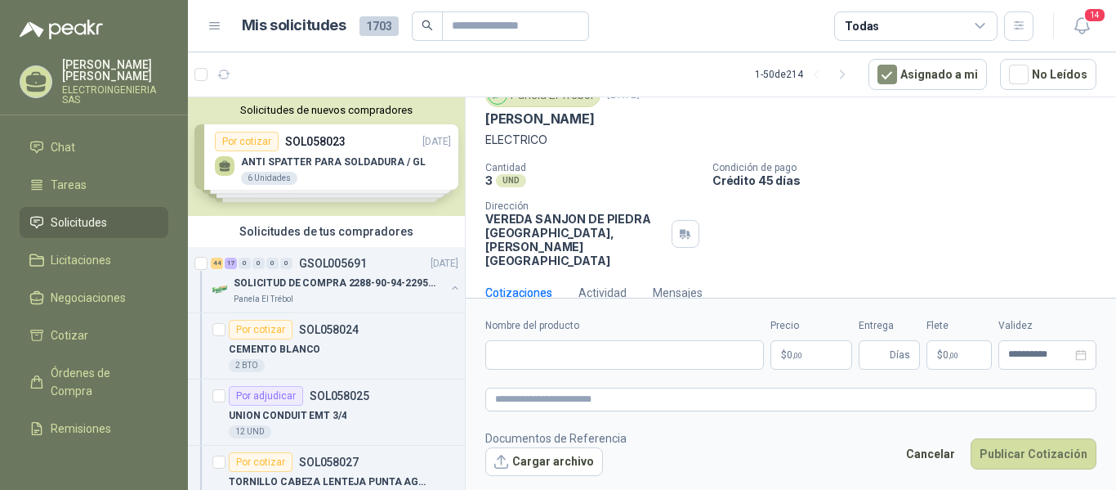
scroll to position [67, 0]
drag, startPoint x: 485, startPoint y: 116, endPoint x: 648, endPoint y: 123, distance: 162.8
click at [648, 123] on div "[PERSON_NAME]" at bounding box center [790, 119] width 611 height 17
paste input "**********"
type input "**********"
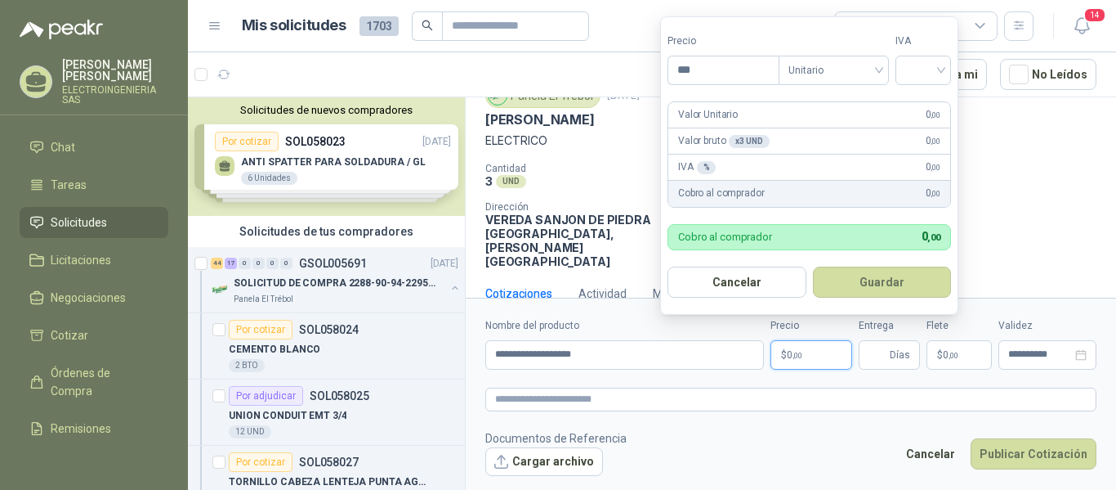
click at [797, 355] on span ",00" at bounding box center [798, 355] width 10 height 9
click at [857, 71] on span "Unitario" at bounding box center [834, 70] width 91 height 25
type input "*******"
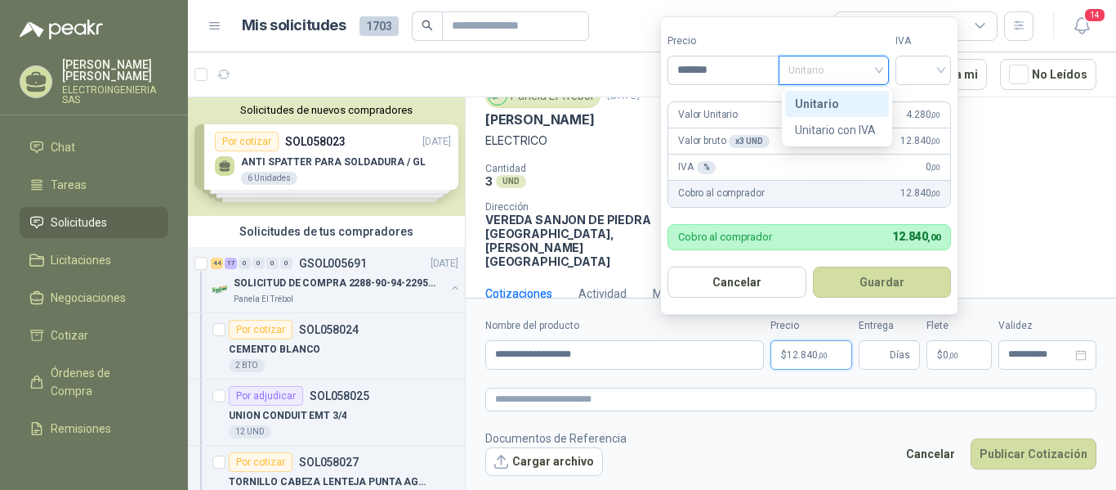
click at [825, 100] on div "Unitario" at bounding box center [837, 104] width 84 height 18
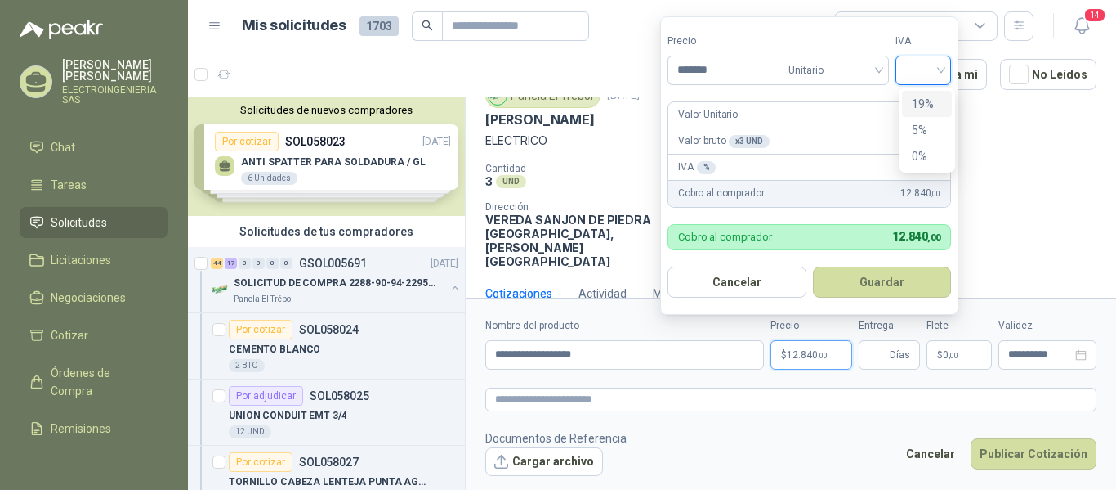
click at [927, 71] on input "search" at bounding box center [924, 68] width 36 height 25
click at [919, 99] on div "19%" at bounding box center [927, 104] width 30 height 18
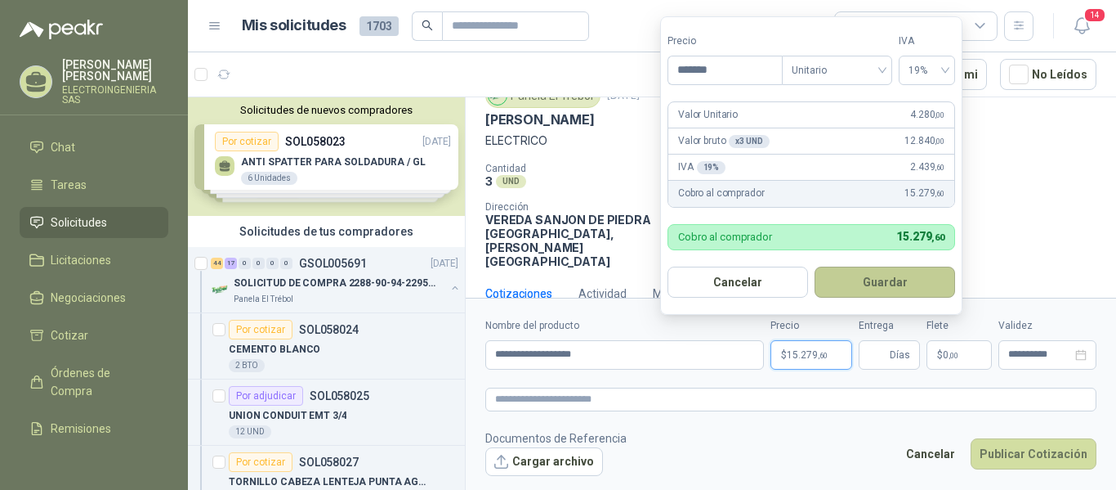
click at [884, 282] on button "Guardar" at bounding box center [885, 281] width 141 height 31
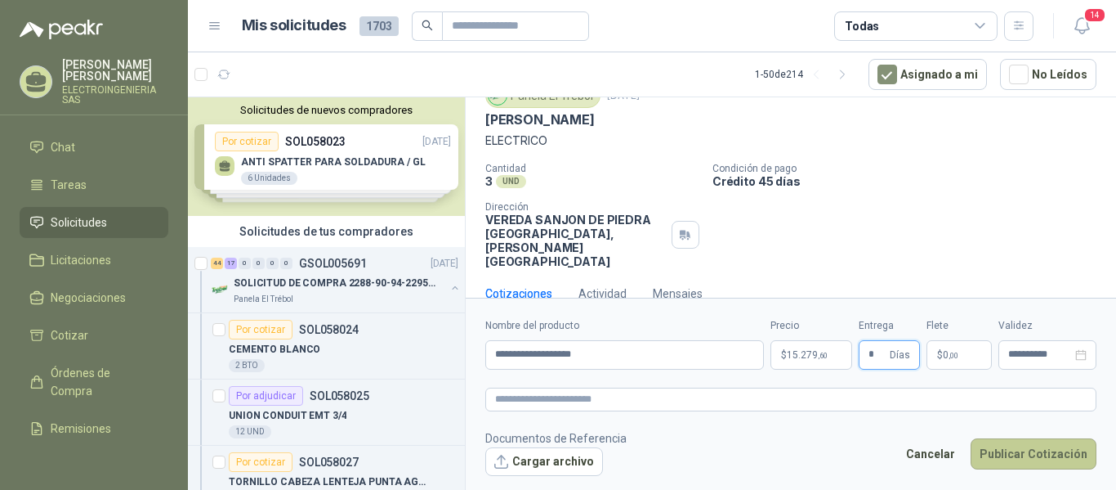
type input "*"
click at [1037, 456] on button "Publicar Cotización" at bounding box center [1034, 453] width 126 height 31
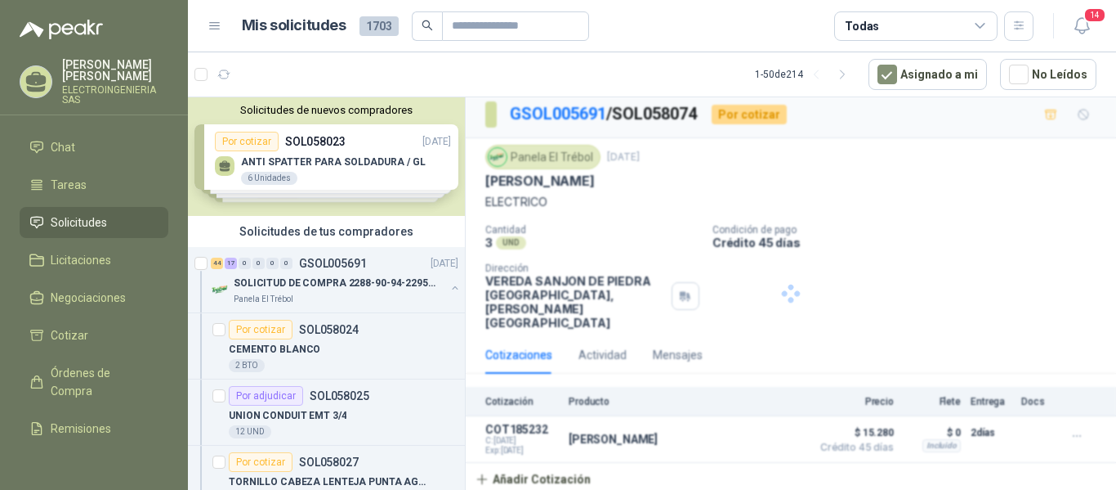
scroll to position [0, 0]
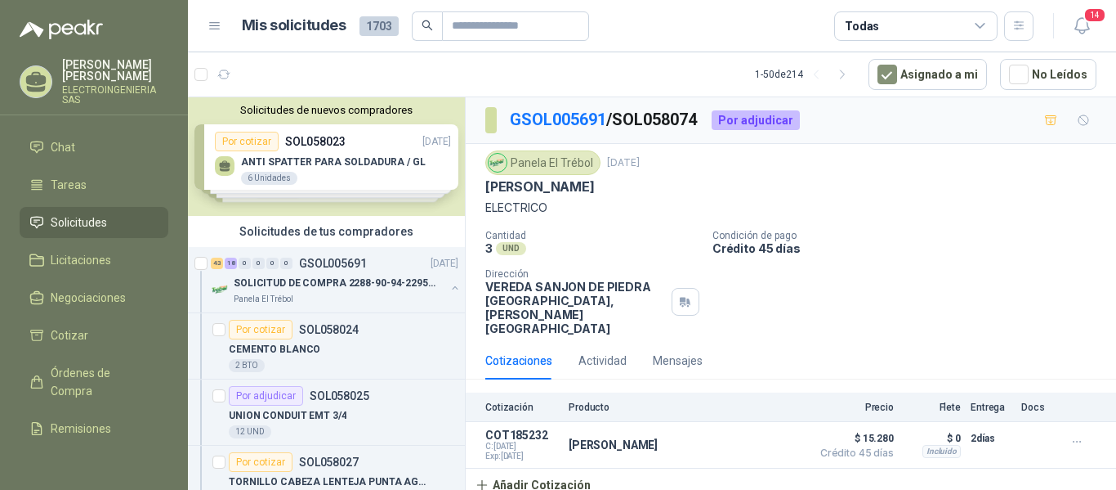
click at [942, 260] on div "Cantidad 3 UND  Condición de pago Crédito 45 días Dirección VEREDA SANJON DE […" at bounding box center [790, 282] width 611 height 105
click at [366, 284] on p "SOLICITUD DE COMPRA 2288-90-94-2295-96-2301-02-04" at bounding box center [335, 283] width 203 height 16
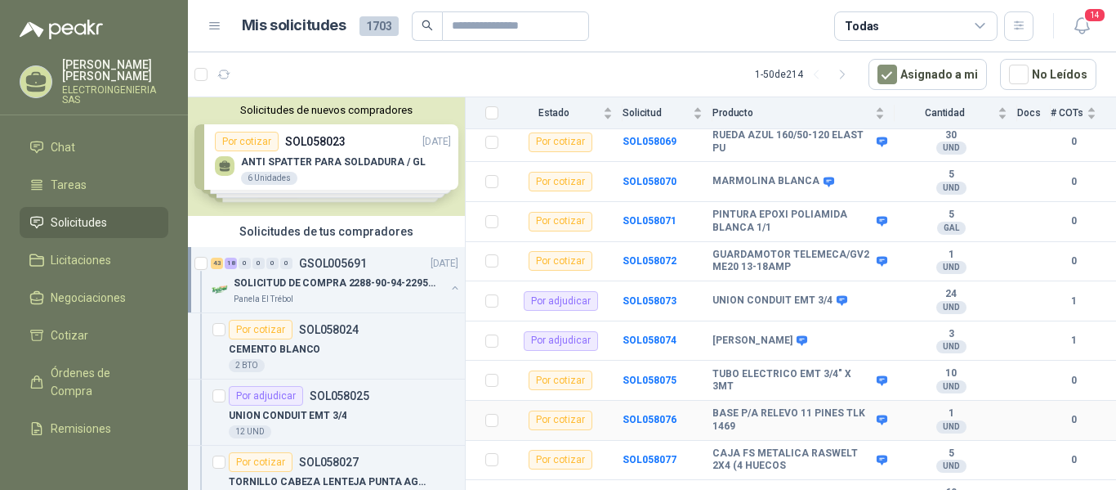
scroll to position [1967, 0]
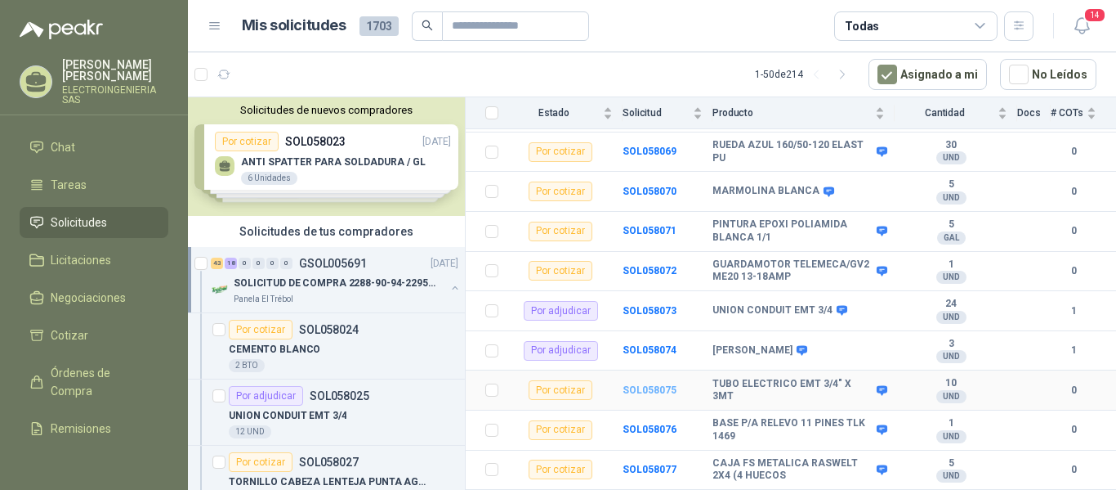
click at [630, 384] on b "SOL058075" at bounding box center [650, 389] width 54 height 11
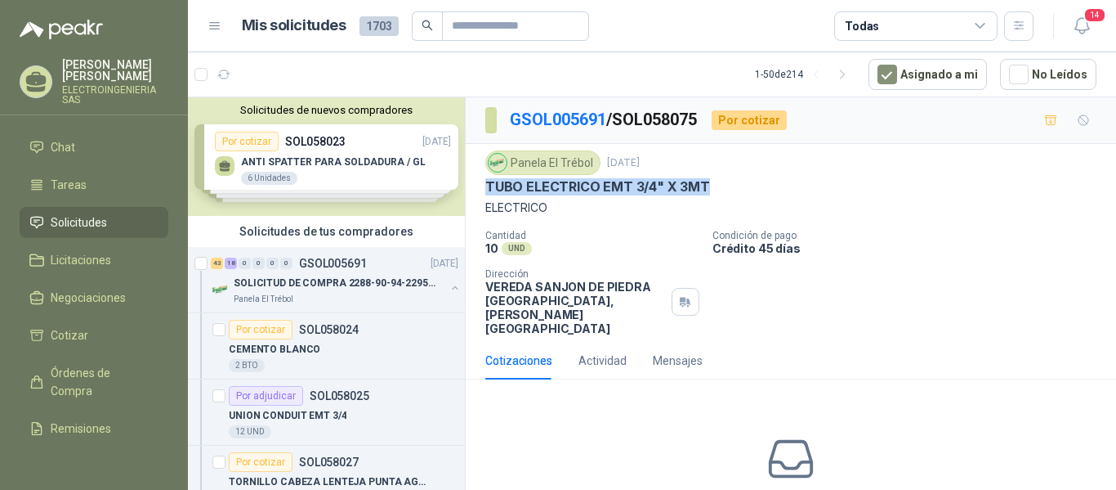
drag, startPoint x: 477, startPoint y: 185, endPoint x: 708, endPoint y: 188, distance: 230.5
click at [723, 184] on div "Panela El Trébol [DATE] TUBO ELECTRICO EMT 3/4" X 3MT ELECTRICO Cantidad 10 UND…" at bounding box center [791, 243] width 651 height 198
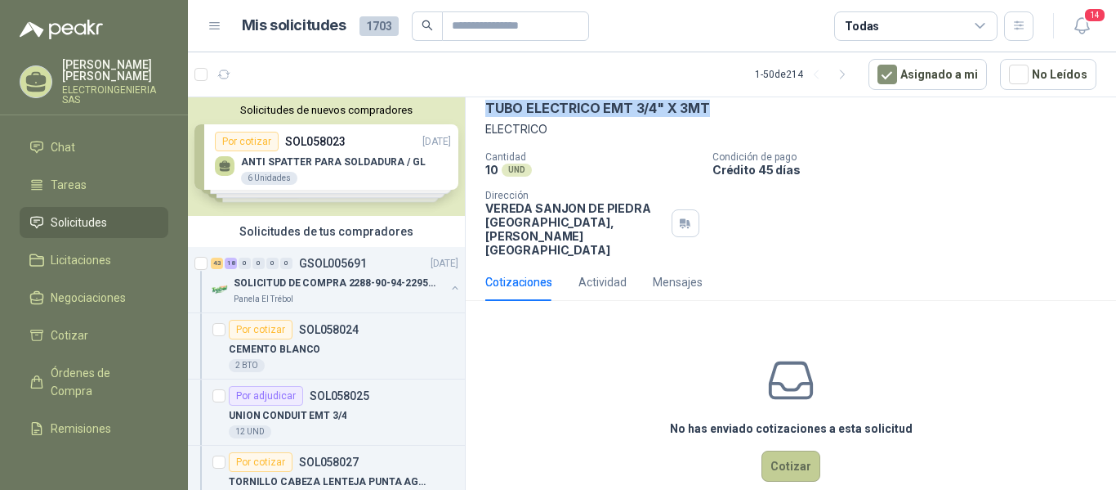
click at [794, 450] on button "Cotizar" at bounding box center [791, 465] width 59 height 31
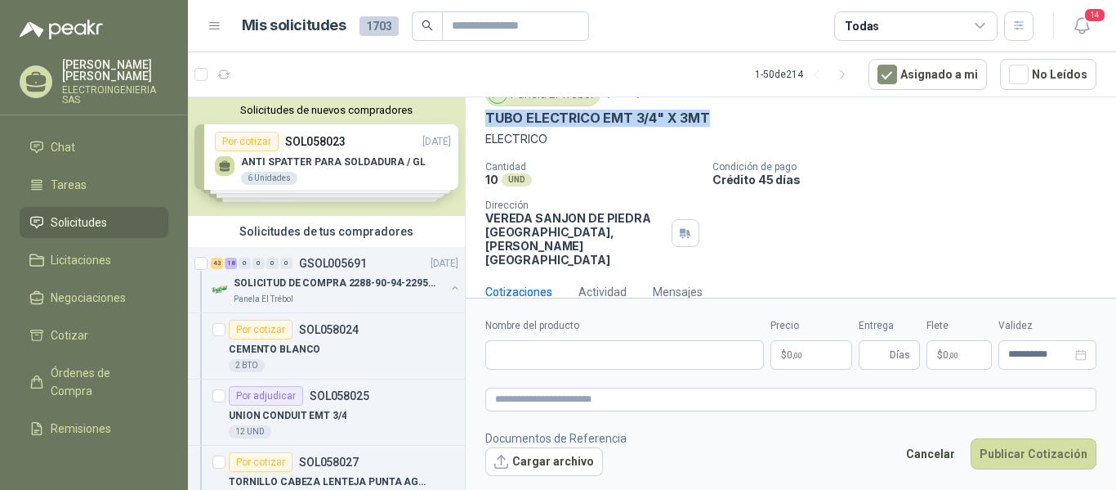
scroll to position [67, 0]
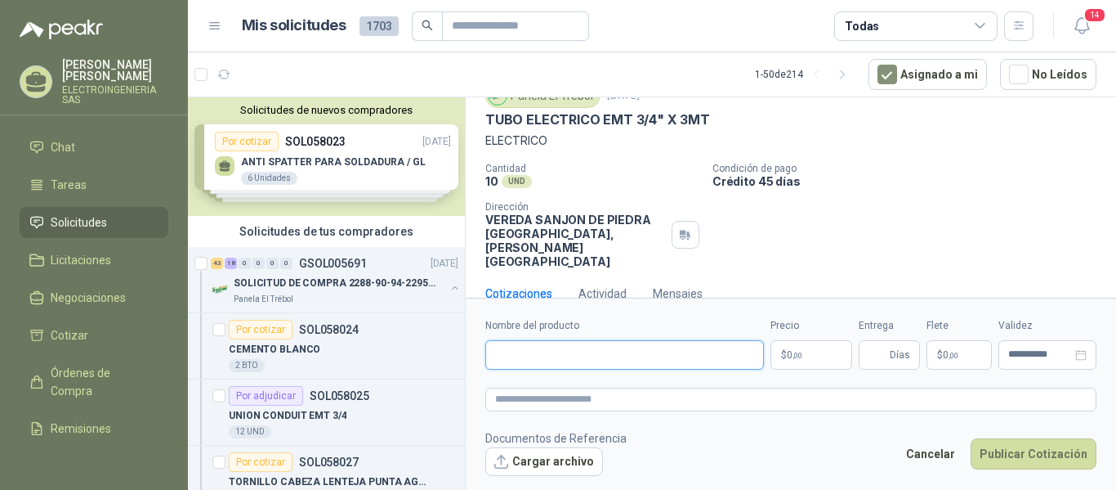
paste input "**********"
type input "**********"
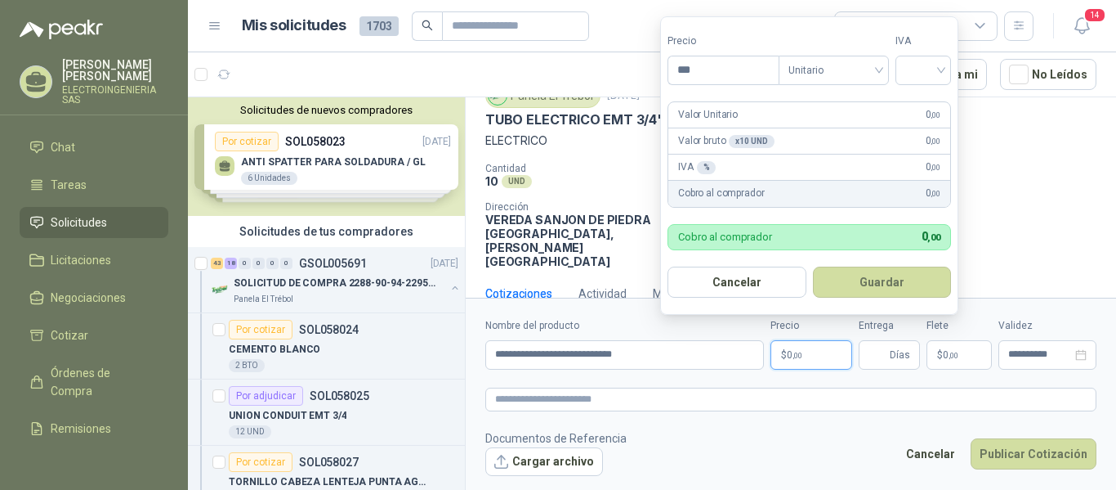
click at [817, 361] on p "$ 0 ,00" at bounding box center [812, 354] width 82 height 29
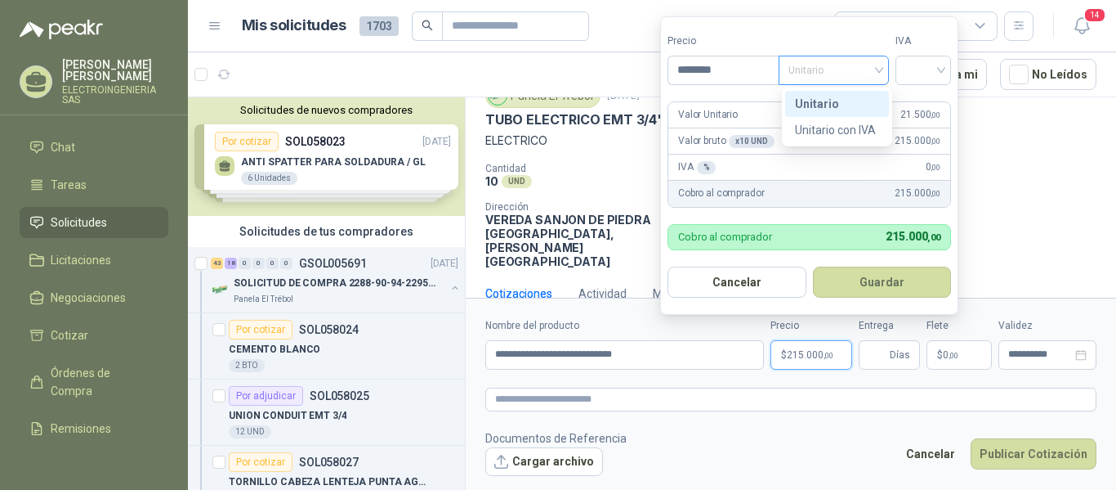
click at [831, 67] on span "Unitario" at bounding box center [834, 70] width 91 height 25
type input "********"
click at [821, 92] on div "Unitario" at bounding box center [837, 104] width 104 height 26
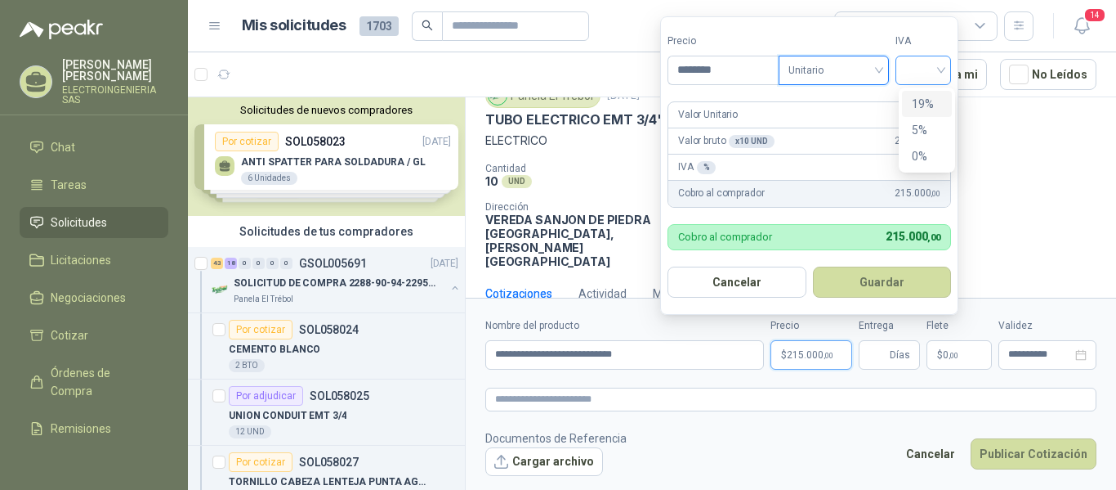
click at [908, 69] on div at bounding box center [924, 70] width 56 height 29
click at [921, 104] on div "19%" at bounding box center [927, 104] width 30 height 18
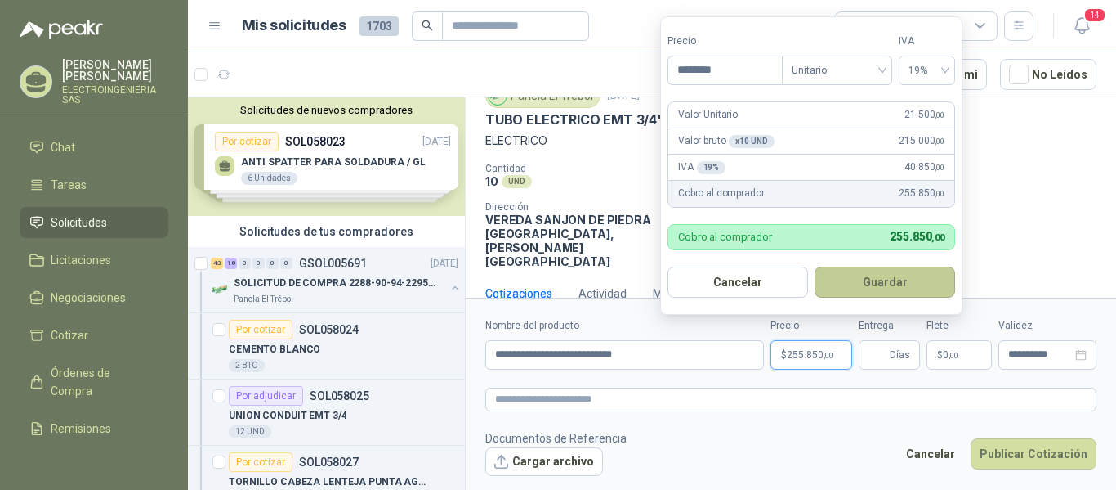
click at [888, 273] on button "Guardar" at bounding box center [885, 281] width 141 height 31
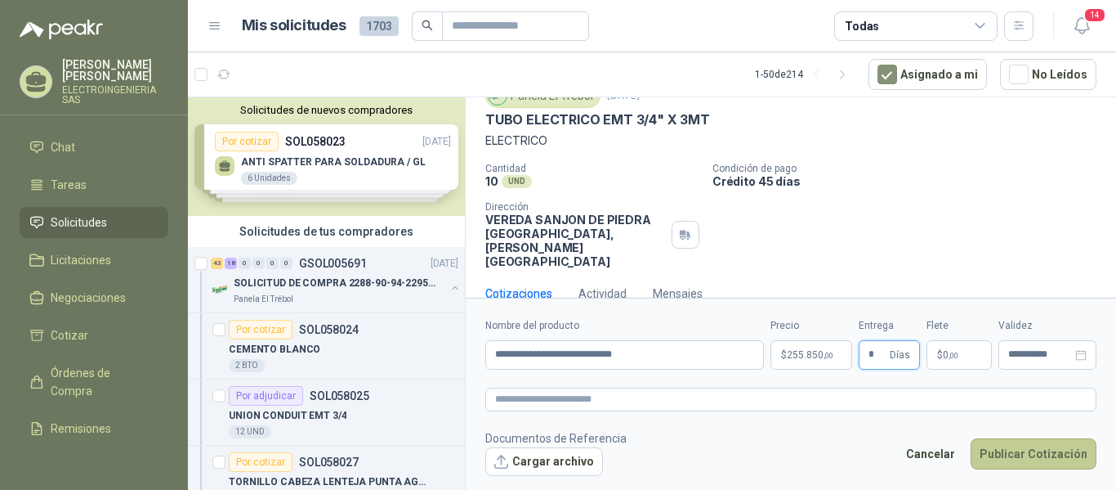
type input "*"
click at [1048, 454] on button "Publicar Cotización" at bounding box center [1034, 453] width 126 height 31
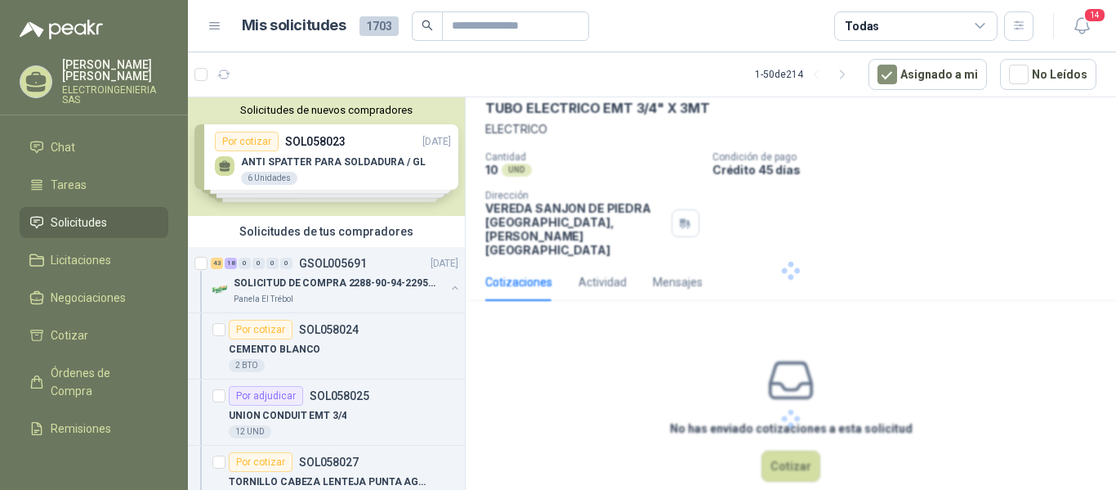
scroll to position [0, 0]
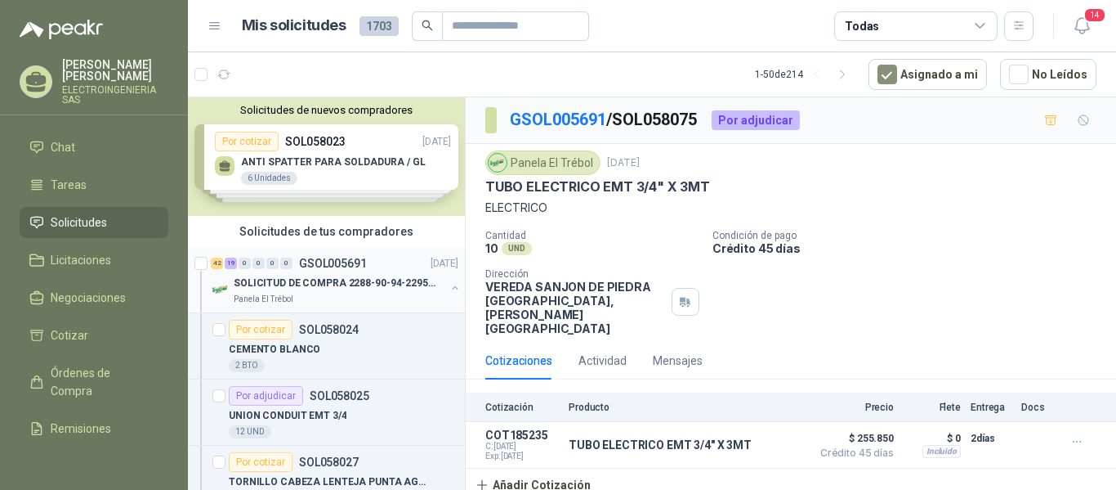
click at [352, 285] on p "SOLICITUD DE COMPRA 2288-90-94-2295-96-2301-02-04" at bounding box center [335, 283] width 203 height 16
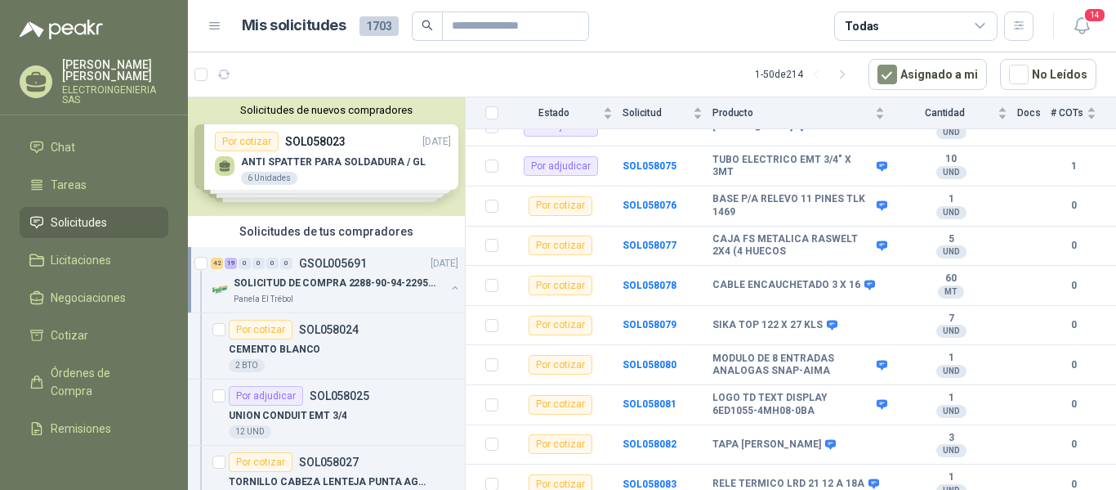
scroll to position [2163, 0]
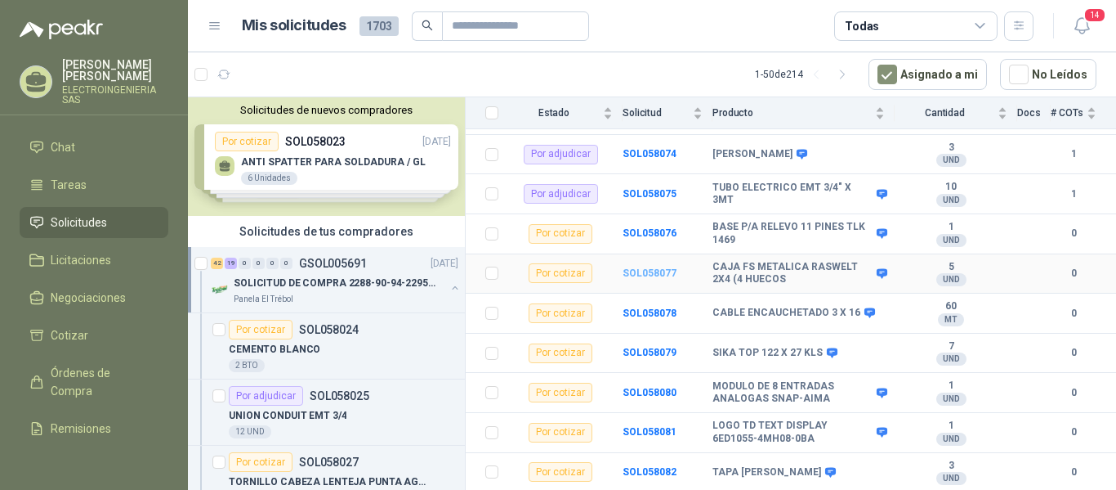
click at [643, 267] on b "SOL058077" at bounding box center [650, 272] width 54 height 11
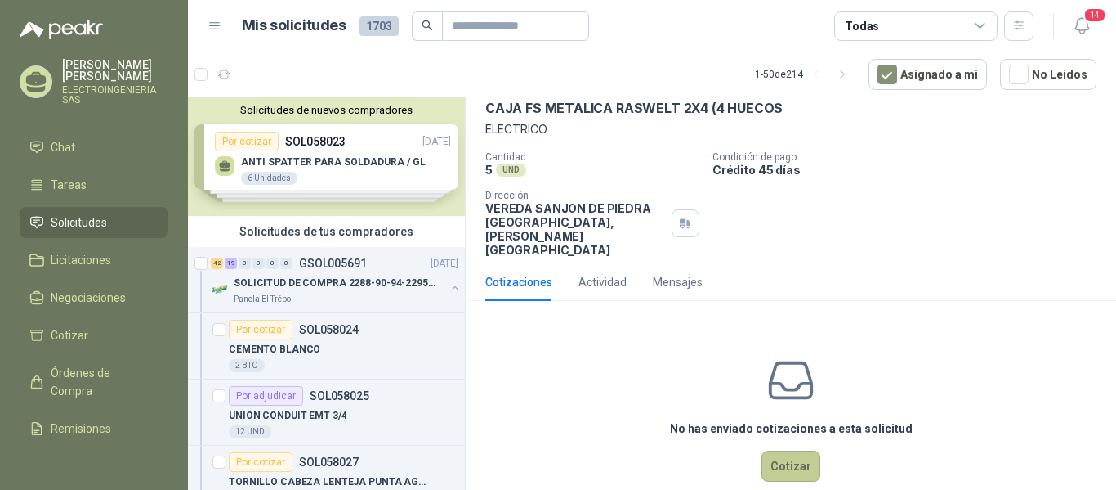
click at [791, 450] on button "Cotizar" at bounding box center [791, 465] width 59 height 31
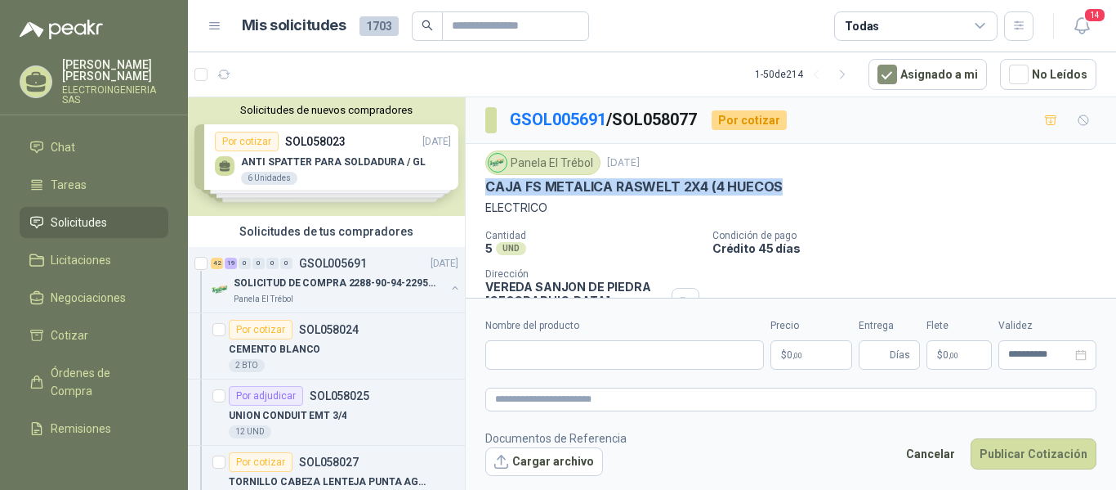
drag, startPoint x: 486, startPoint y: 117, endPoint x: 782, endPoint y: 195, distance: 306.1
click at [787, 195] on div "CAJA FS METALICA RASWELT 2X4 (4 HUECOS" at bounding box center [790, 186] width 611 height 17
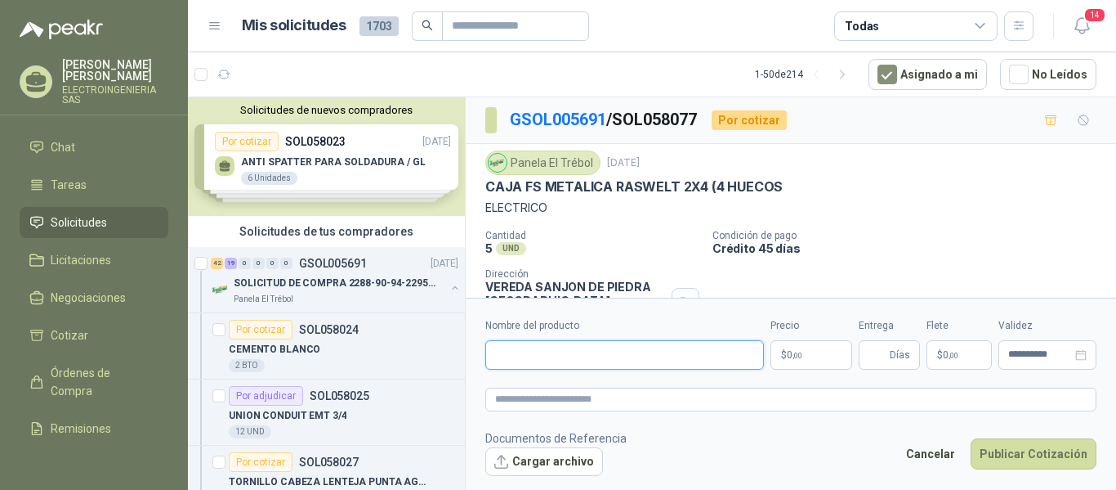
paste input "**********"
type input "**********"
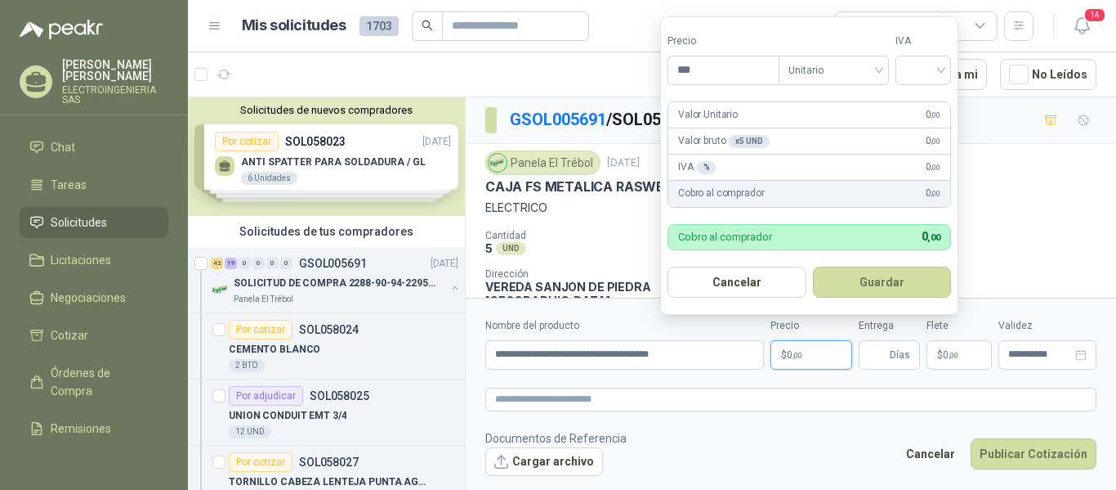
click at [812, 350] on p "$ 0 ,00" at bounding box center [812, 354] width 82 height 29
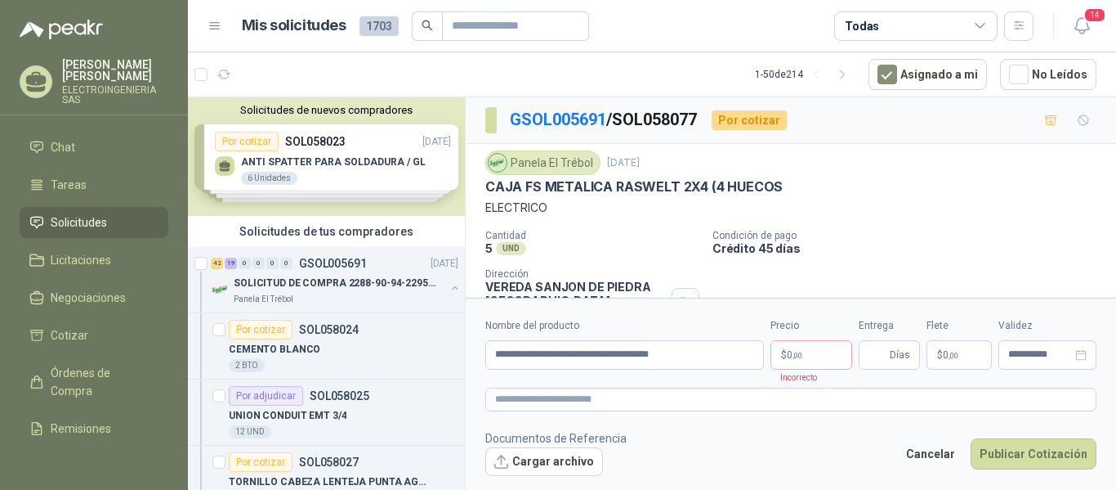
click at [593, 244] on div "5 UND" at bounding box center [592, 248] width 214 height 14
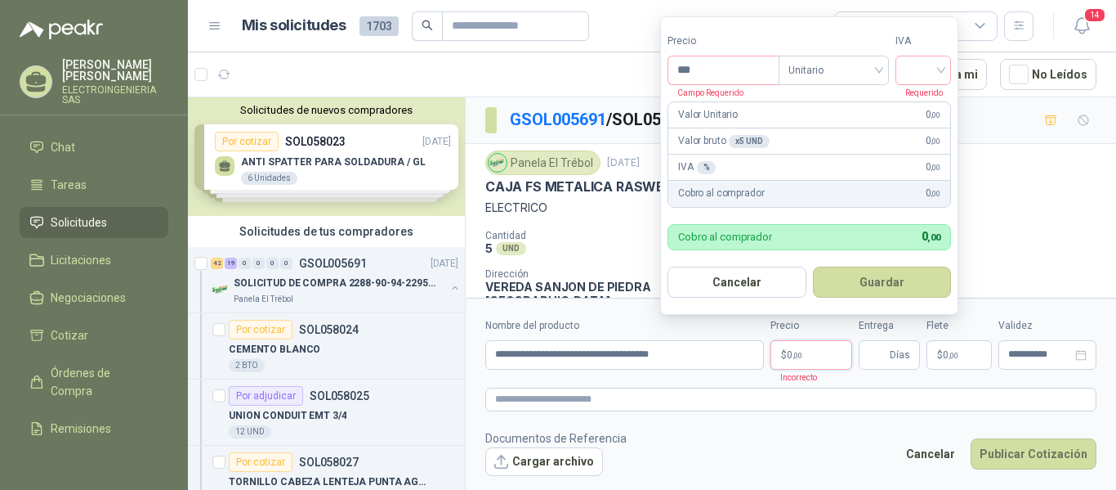
click at [811, 355] on p "$ 0 ,00" at bounding box center [812, 354] width 82 height 29
click at [713, 70] on input "***" at bounding box center [724, 70] width 110 height 28
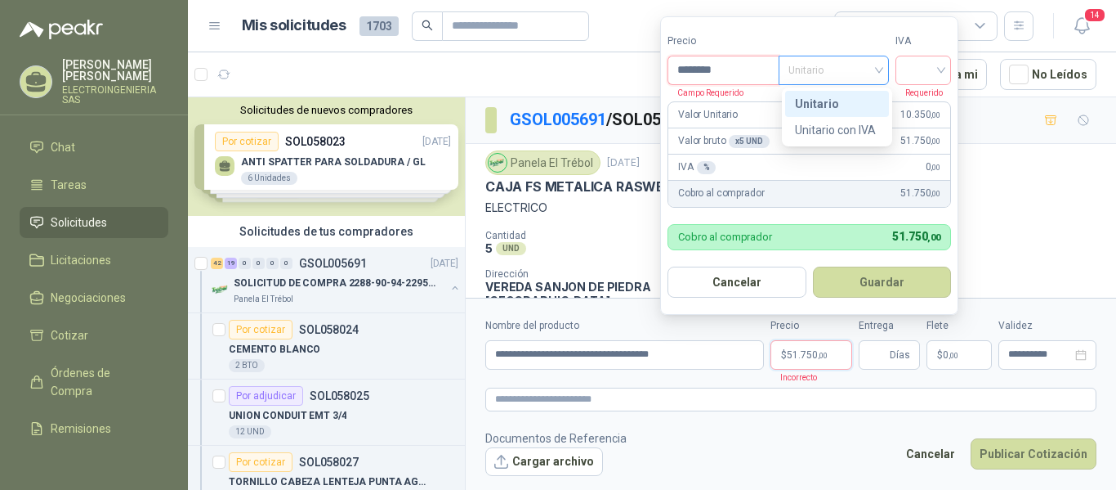
click at [811, 69] on span "Unitario" at bounding box center [834, 70] width 91 height 25
type input "********"
click at [822, 99] on div "Unitario" at bounding box center [837, 104] width 84 height 18
click at [919, 65] on input "search" at bounding box center [924, 68] width 36 height 25
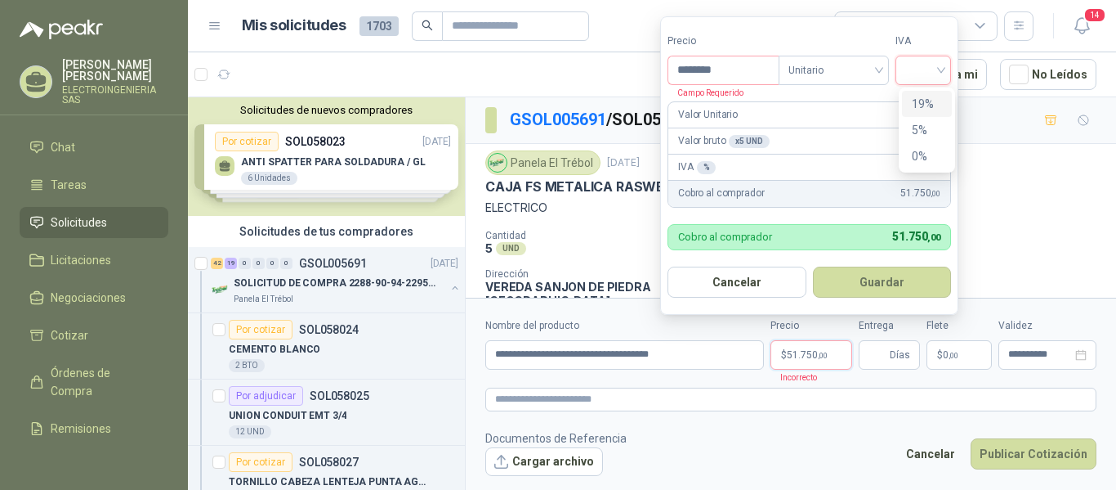
click at [917, 105] on div "19%" at bounding box center [927, 104] width 30 height 18
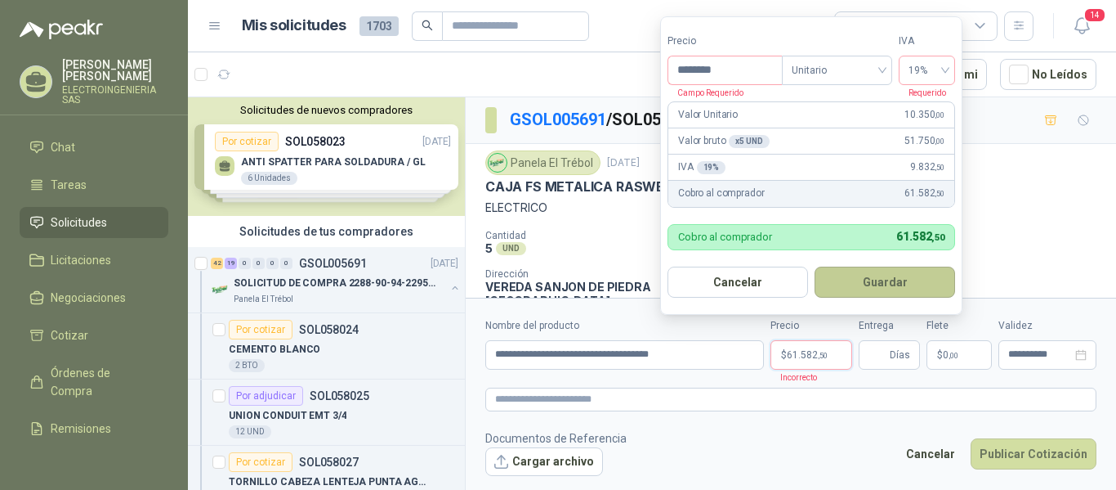
click at [893, 266] on button "Guardar" at bounding box center [885, 281] width 141 height 31
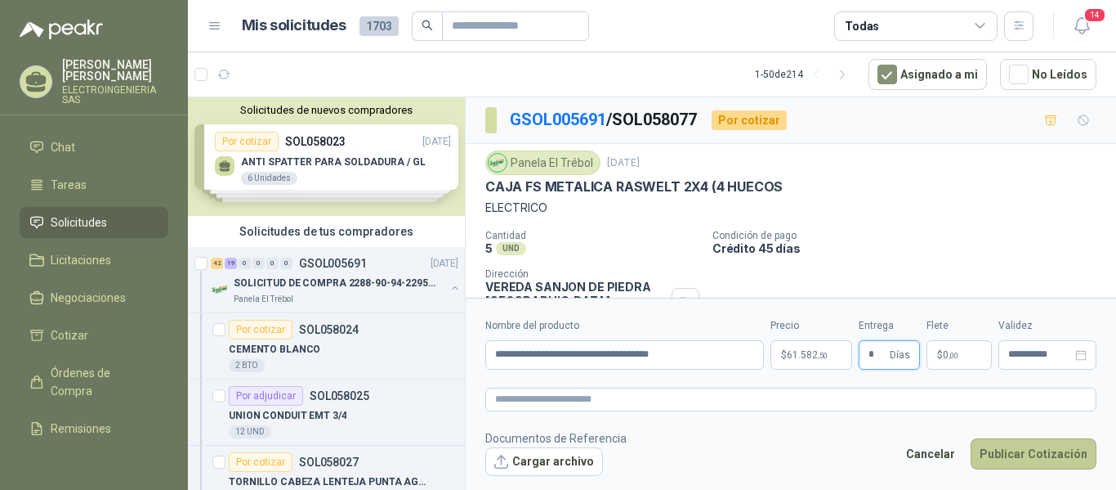
type input "*"
click at [1012, 459] on button "Publicar Cotización" at bounding box center [1034, 453] width 126 height 31
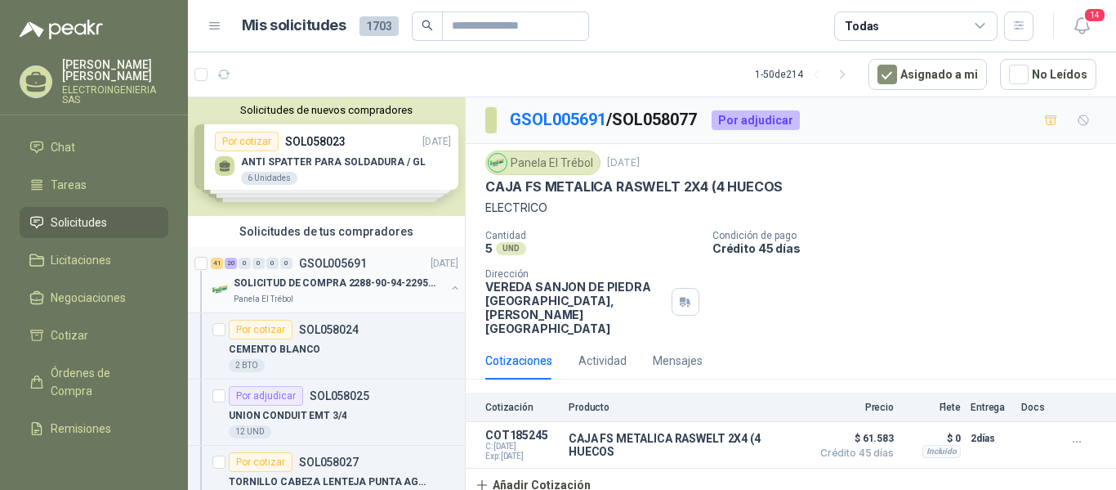
click at [294, 285] on p "SOLICITUD DE COMPRA 2288-90-94-2295-96-2301-02-04" at bounding box center [335, 283] width 203 height 16
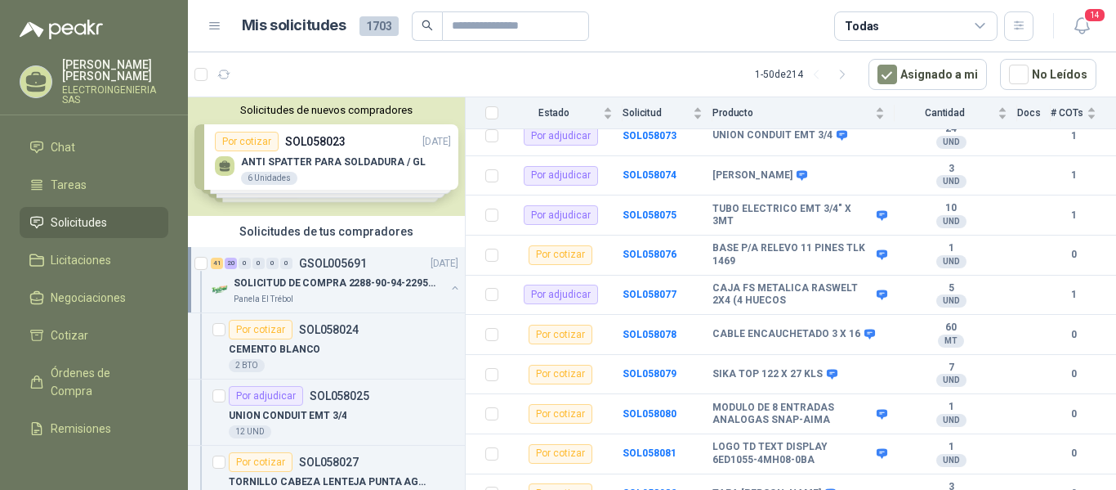
scroll to position [2136, 0]
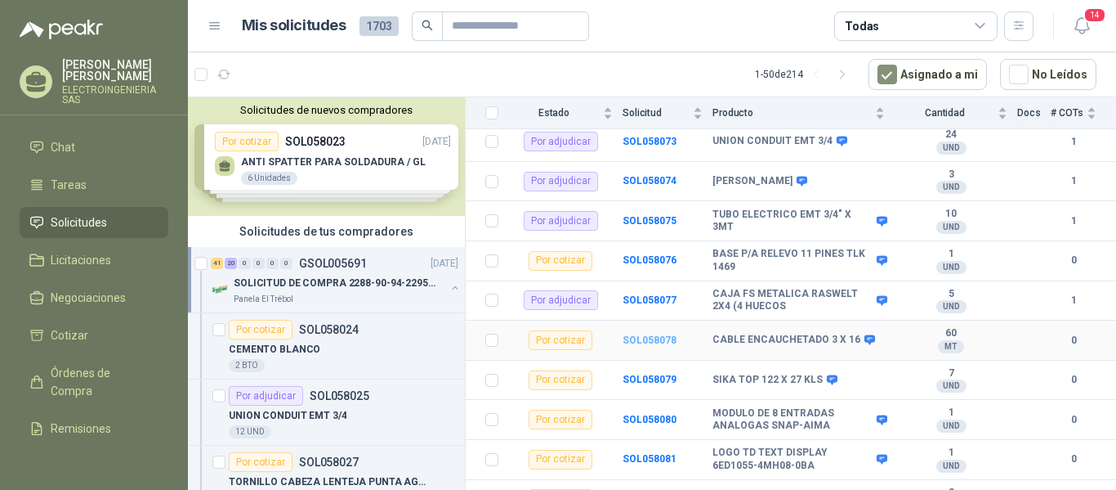
click at [646, 334] on b "SOL058078" at bounding box center [650, 339] width 54 height 11
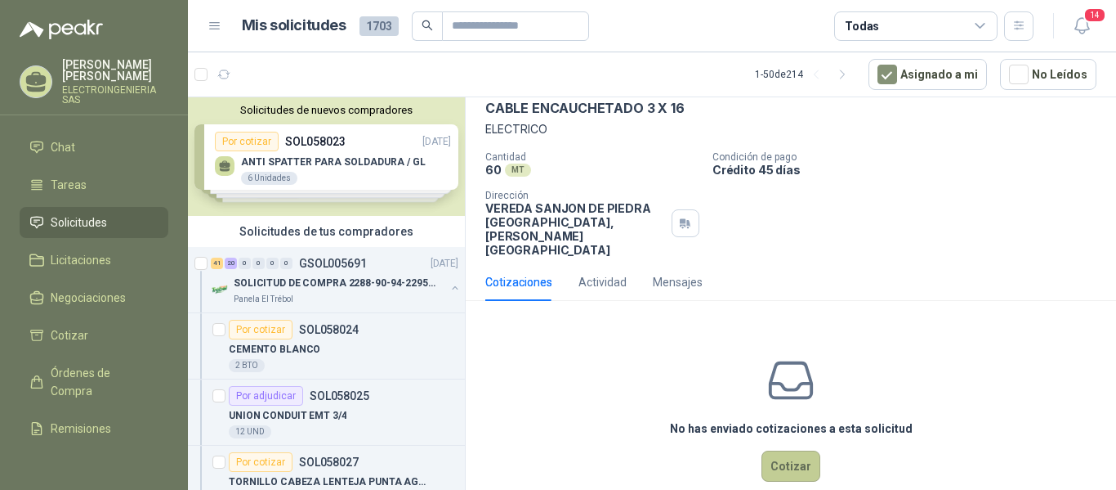
click at [804, 450] on button "Cotizar" at bounding box center [791, 465] width 59 height 31
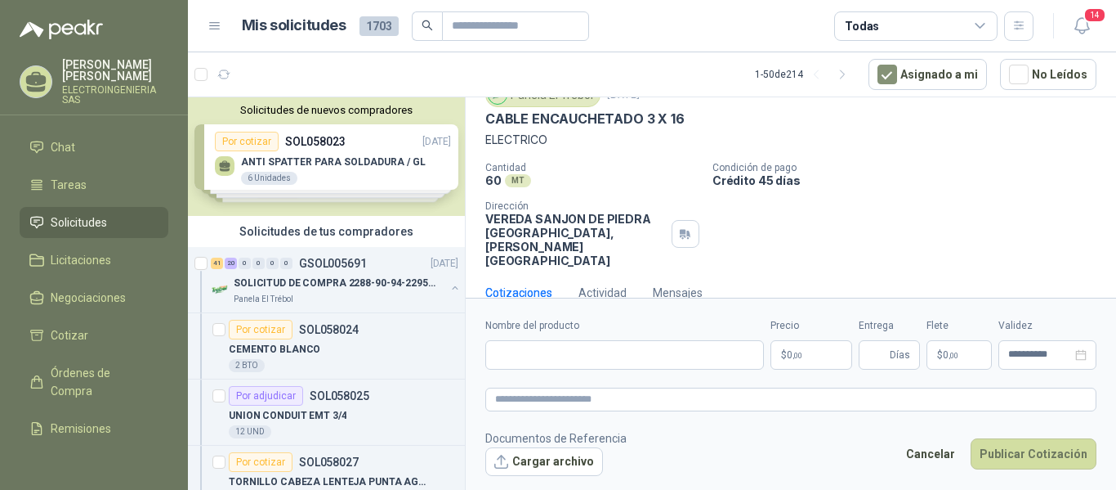
scroll to position [67, 0]
drag, startPoint x: 485, startPoint y: 116, endPoint x: 708, endPoint y: 120, distance: 222.3
click at [708, 120] on div "CABLE ENCAUCHETADO 3 X 16" at bounding box center [790, 119] width 611 height 17
paste input "**********"
type input "**********"
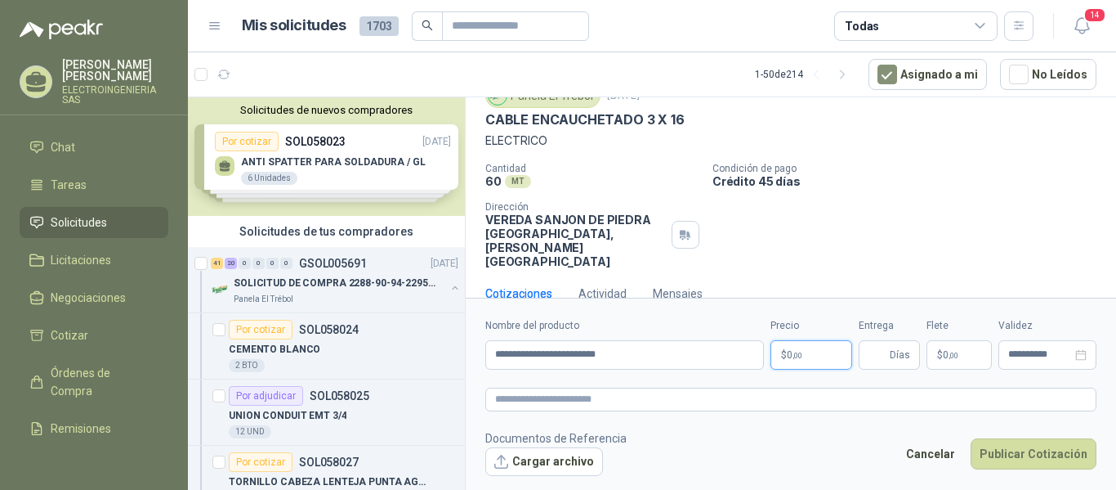
click at [813, 358] on p "$ 0 ,00" at bounding box center [812, 354] width 82 height 29
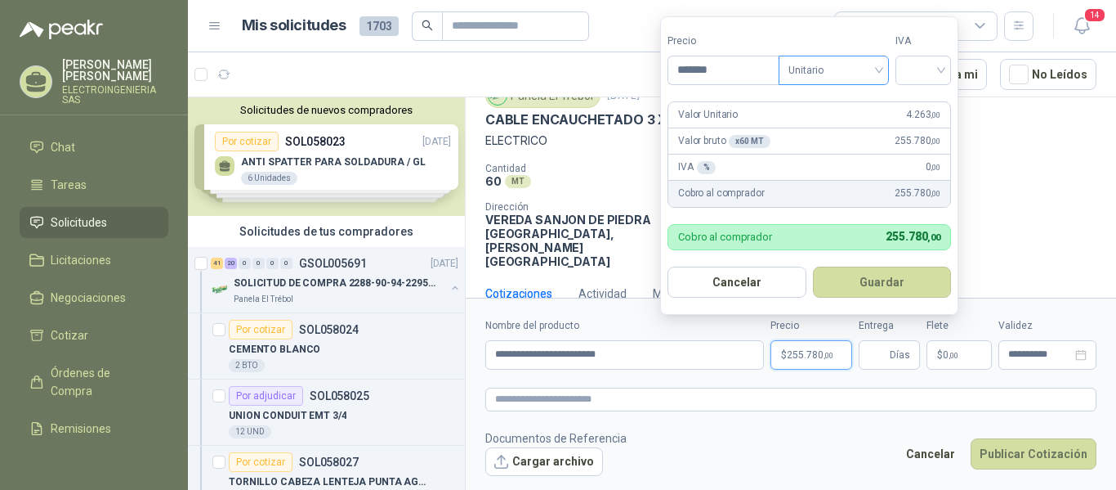
click at [867, 70] on span "Unitario" at bounding box center [834, 70] width 91 height 25
type input "*******"
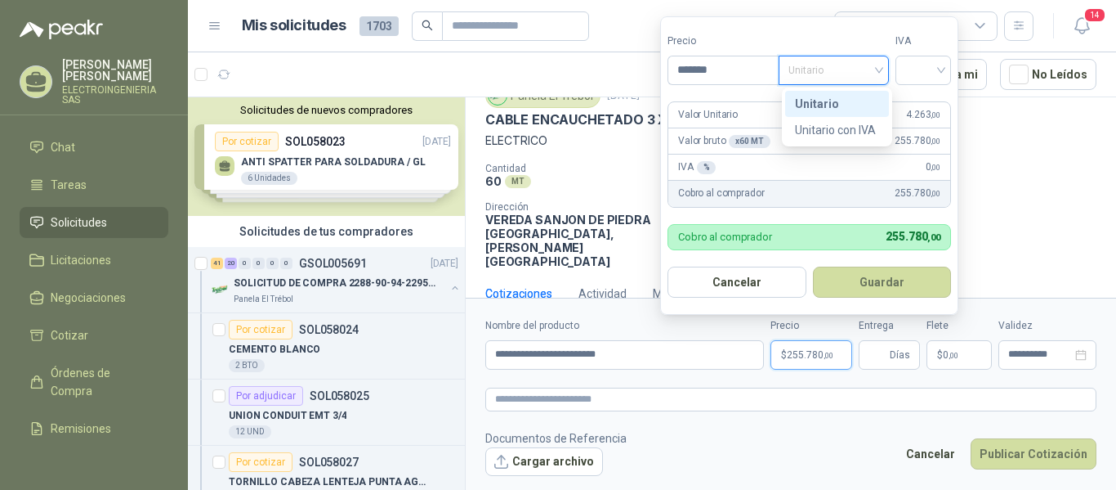
click at [830, 97] on div "Unitario" at bounding box center [837, 104] width 84 height 18
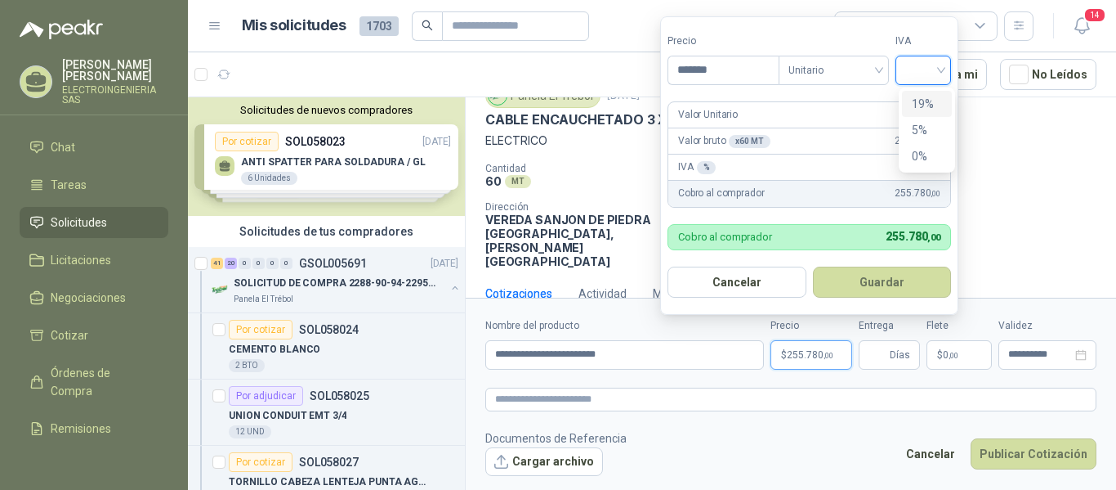
click at [928, 75] on input "search" at bounding box center [924, 68] width 36 height 25
click at [918, 96] on div "19%" at bounding box center [927, 104] width 30 height 18
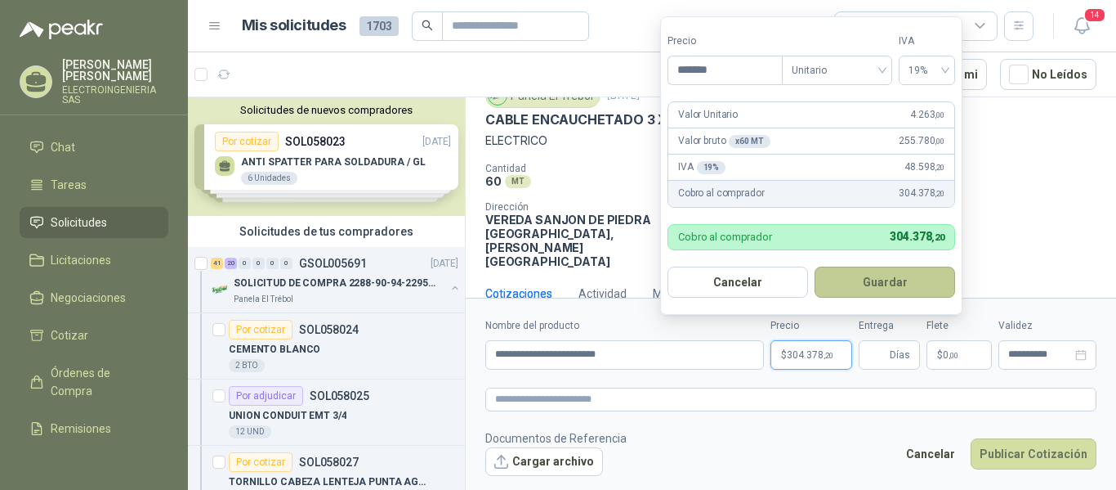
click at [894, 275] on button "Guardar" at bounding box center [885, 281] width 141 height 31
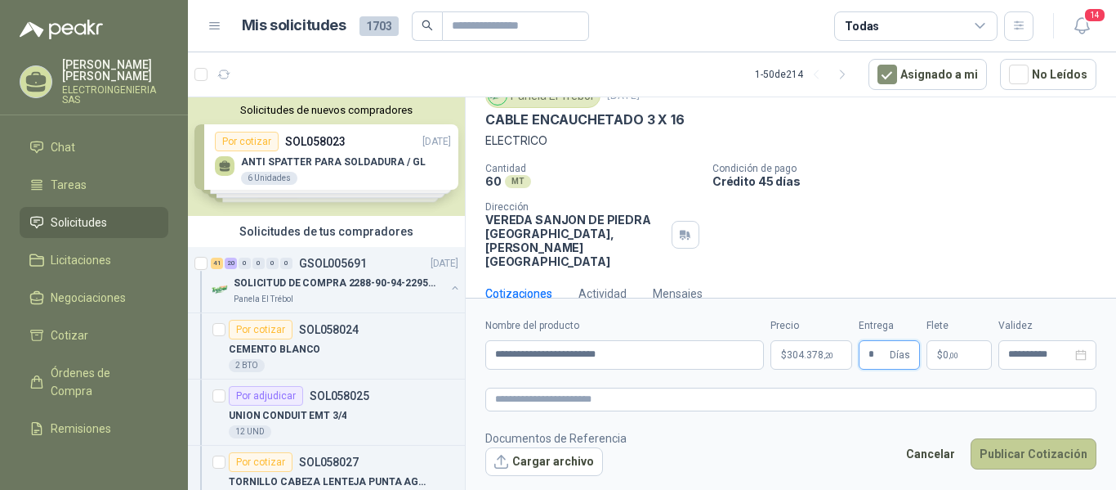
type input "*"
click at [1011, 455] on button "Publicar Cotización" at bounding box center [1034, 453] width 126 height 31
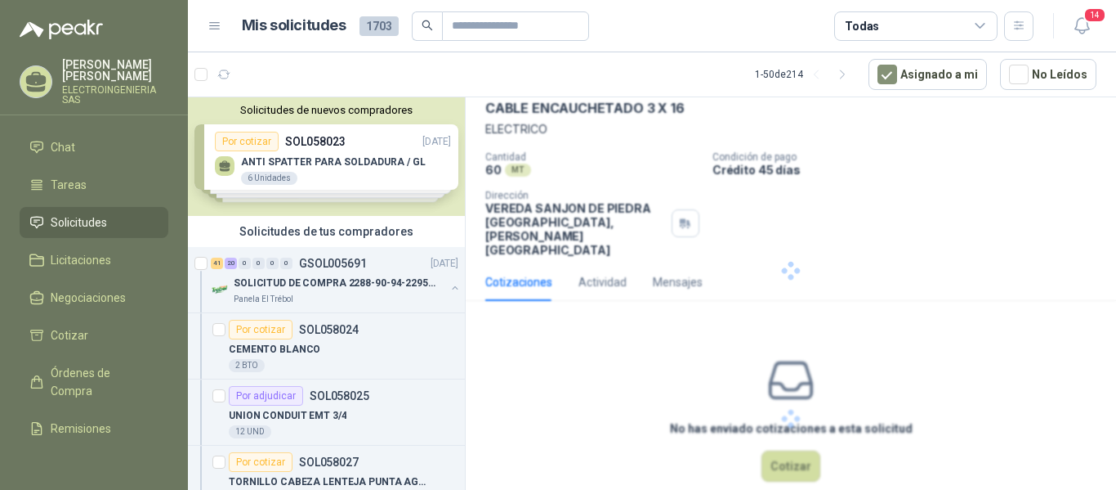
scroll to position [0, 0]
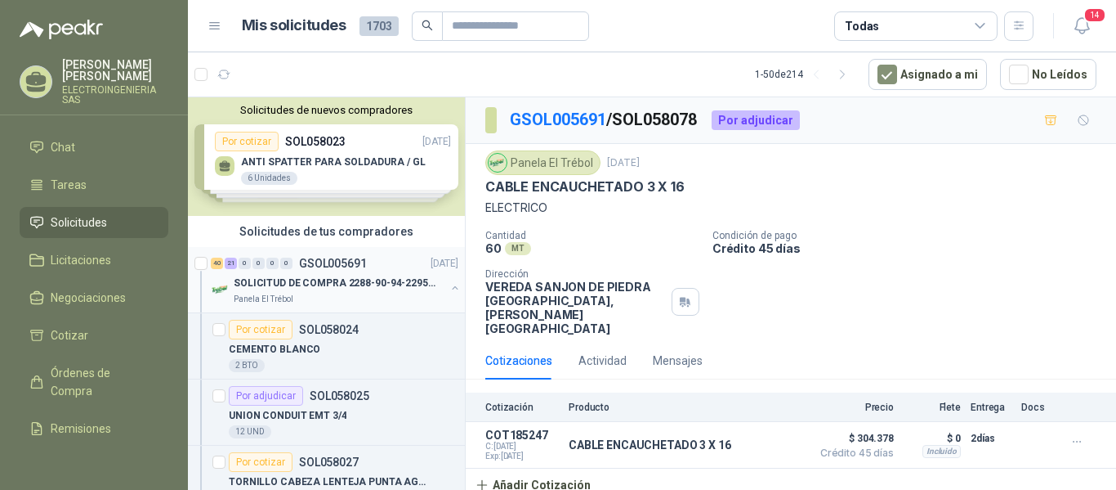
click at [321, 277] on p "SOLICITUD DE COMPRA 2288-90-94-2295-96-2301-02-04" at bounding box center [335, 283] width 203 height 16
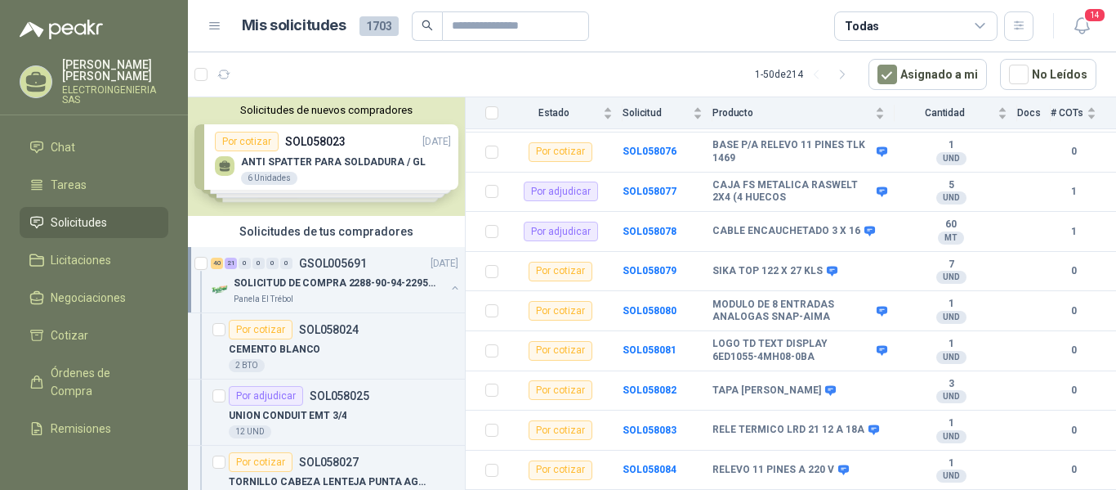
scroll to position [2268, 0]
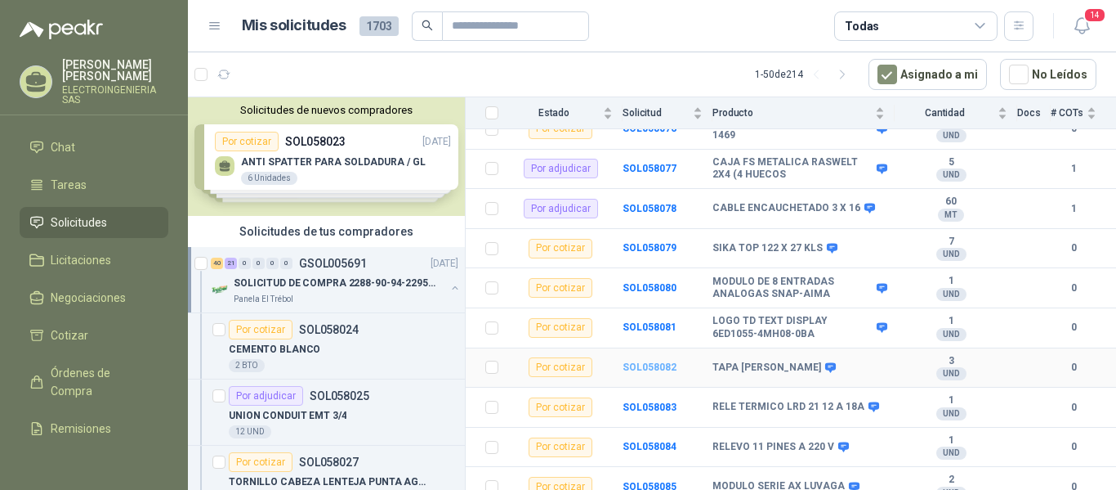
click at [642, 361] on b "SOL058082" at bounding box center [650, 366] width 54 height 11
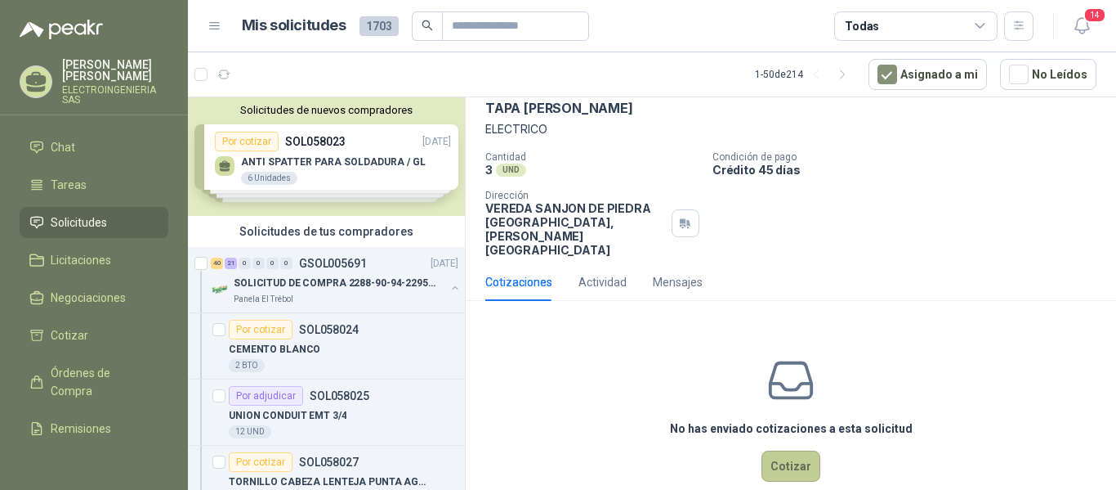
click at [794, 450] on button "Cotizar" at bounding box center [791, 465] width 59 height 31
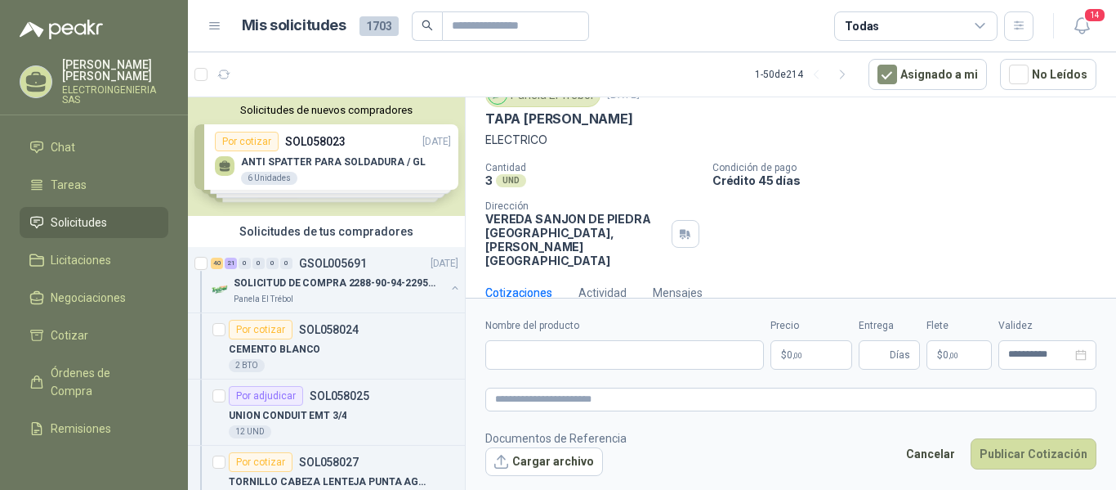
scroll to position [67, 0]
drag, startPoint x: 488, startPoint y: 120, endPoint x: 695, endPoint y: 119, distance: 206.8
click at [695, 119] on div "TAPA [PERSON_NAME]" at bounding box center [790, 119] width 611 height 17
paste input "**********"
type input "**********"
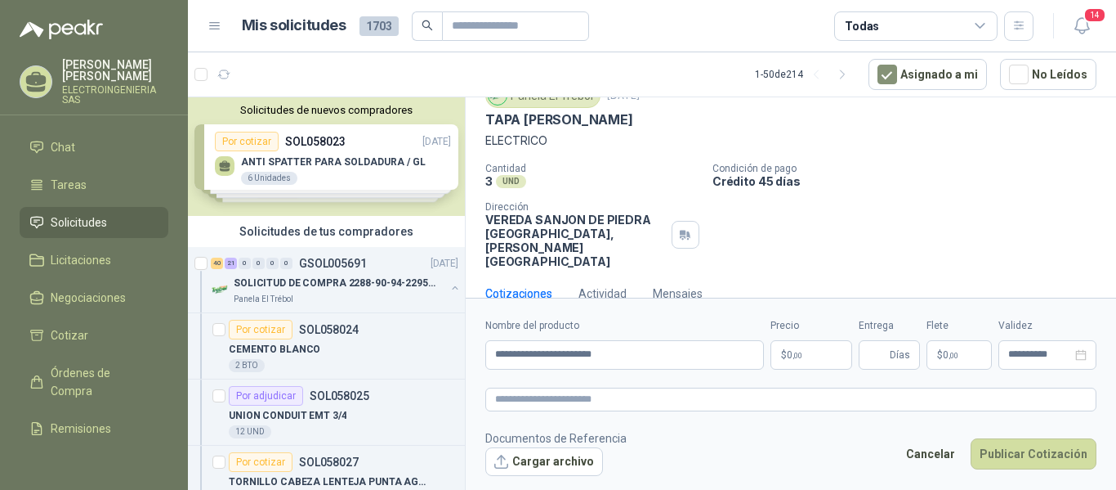
click at [827, 355] on p "$ 0 ,00" at bounding box center [812, 354] width 82 height 29
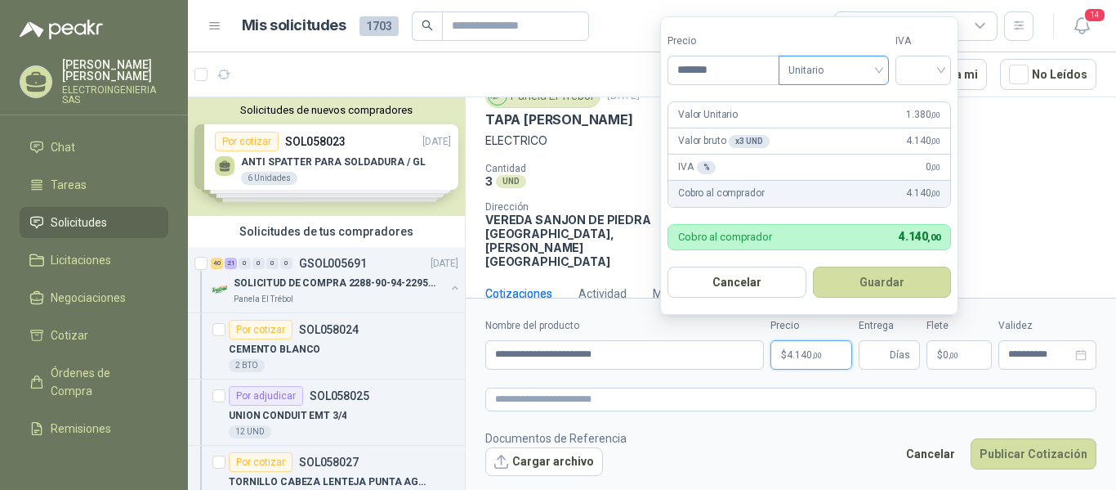
click at [816, 71] on span "Unitario" at bounding box center [834, 70] width 91 height 25
type input "*******"
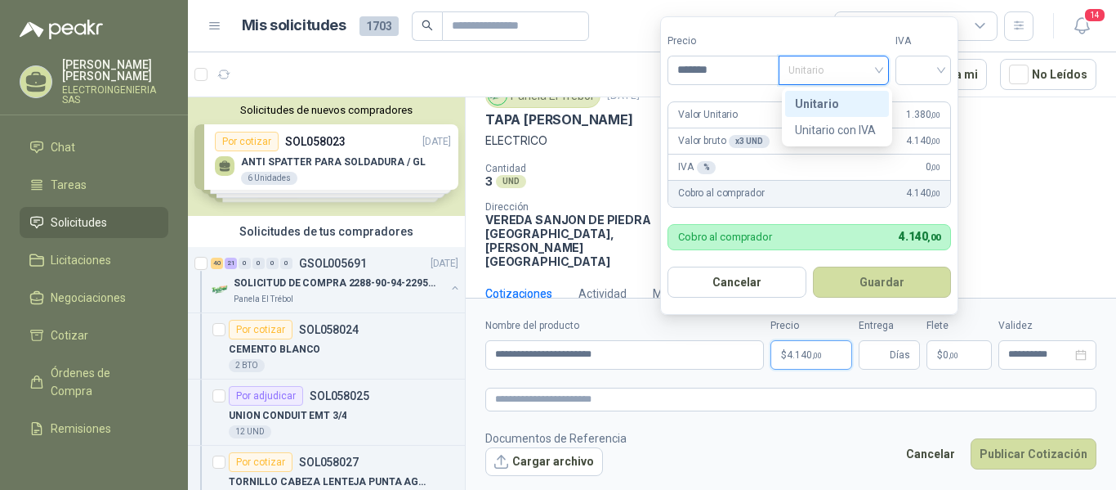
drag, startPoint x: 819, startPoint y: 98, endPoint x: 869, endPoint y: 91, distance: 50.4
click at [820, 98] on div "Unitario" at bounding box center [837, 104] width 84 height 18
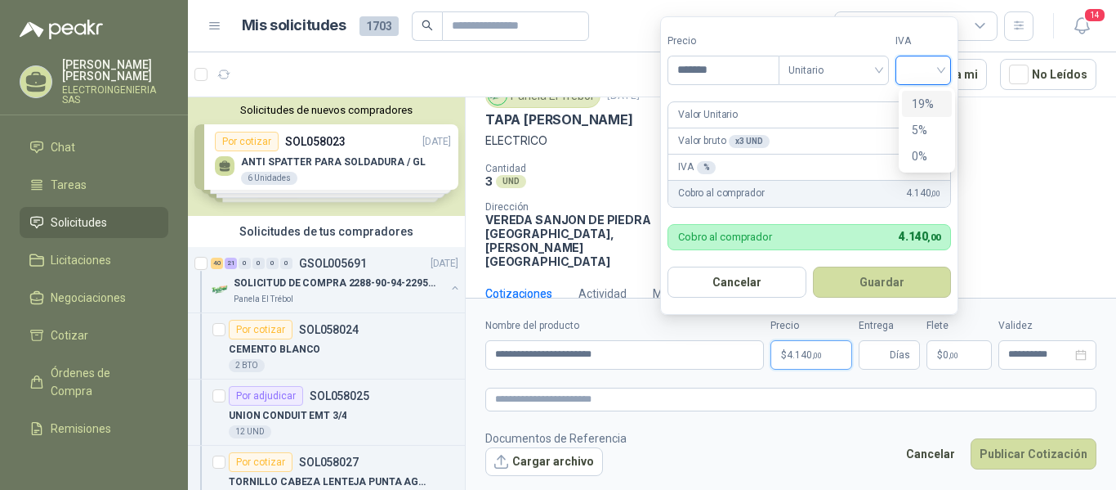
click at [919, 65] on input "search" at bounding box center [924, 68] width 36 height 25
click at [924, 104] on div "19%" at bounding box center [927, 104] width 30 height 18
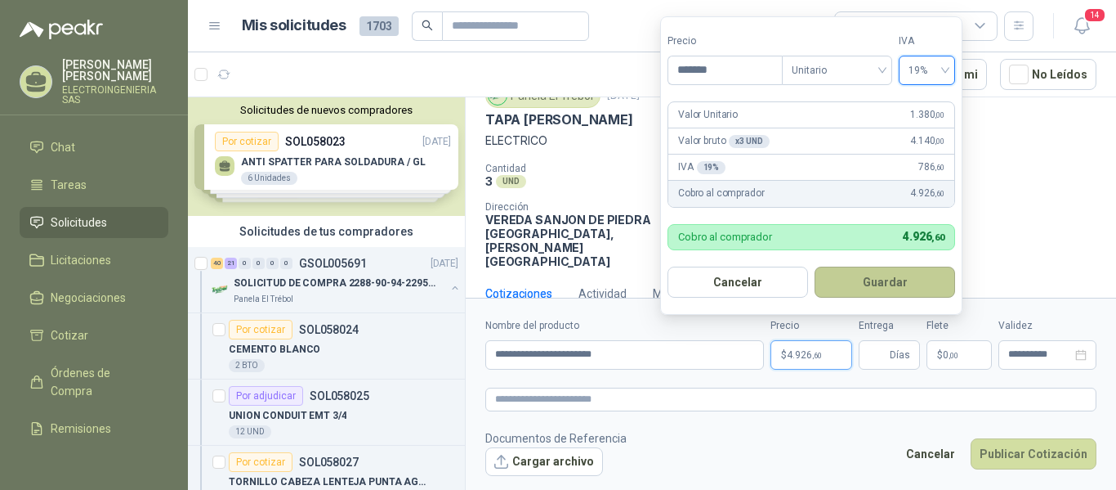
click at [870, 281] on button "Guardar" at bounding box center [885, 281] width 141 height 31
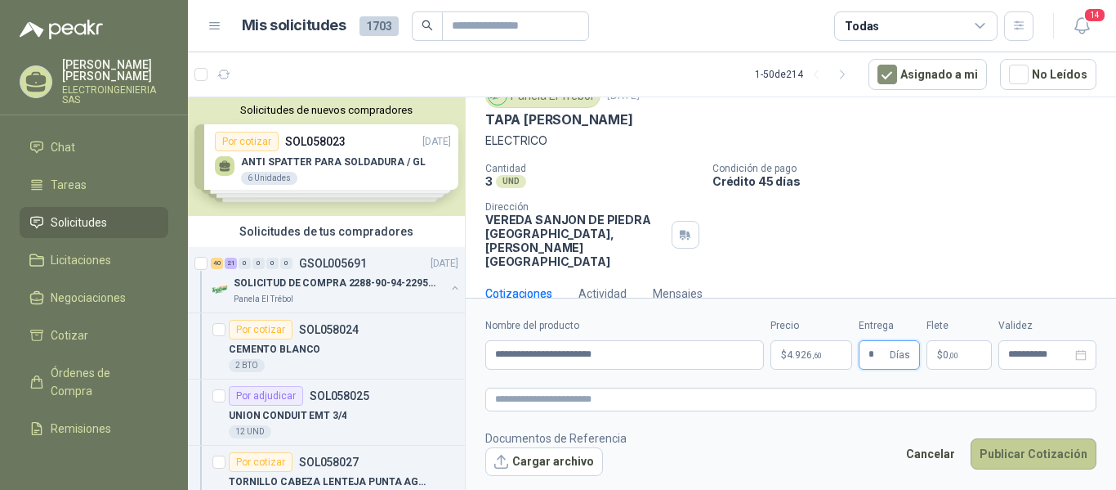
type input "*"
click at [1036, 454] on button "Publicar Cotización" at bounding box center [1034, 453] width 126 height 31
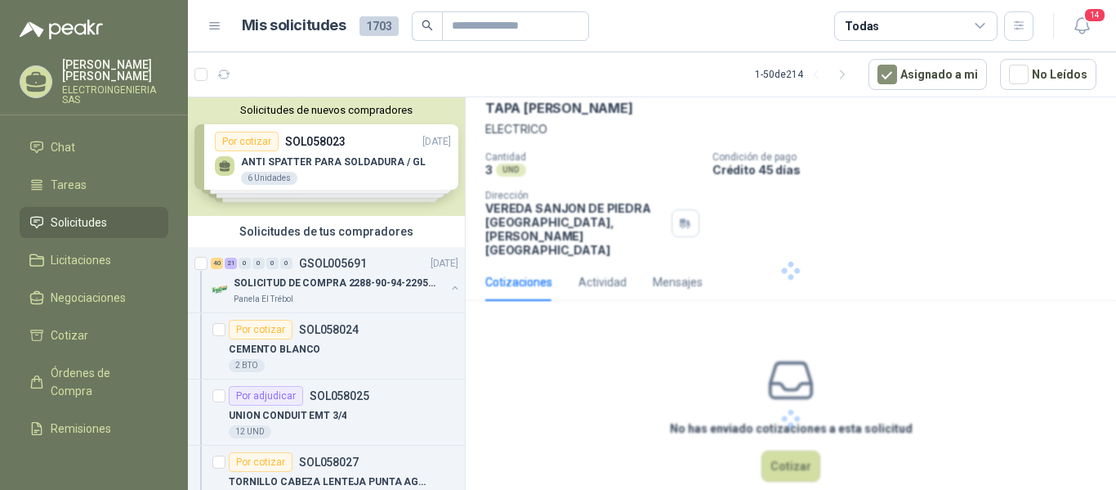
scroll to position [0, 0]
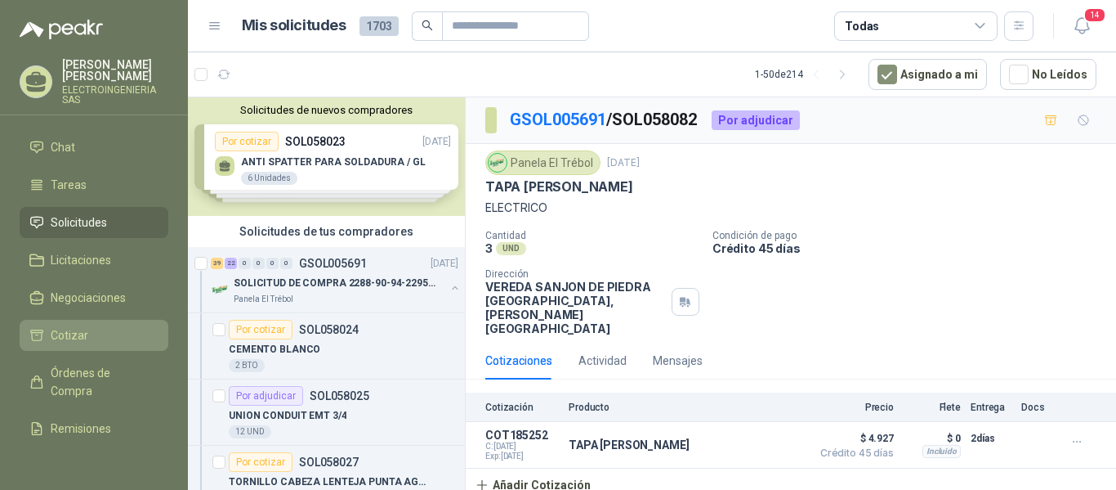
click at [78, 330] on span "Cotizar" at bounding box center [70, 335] width 38 height 18
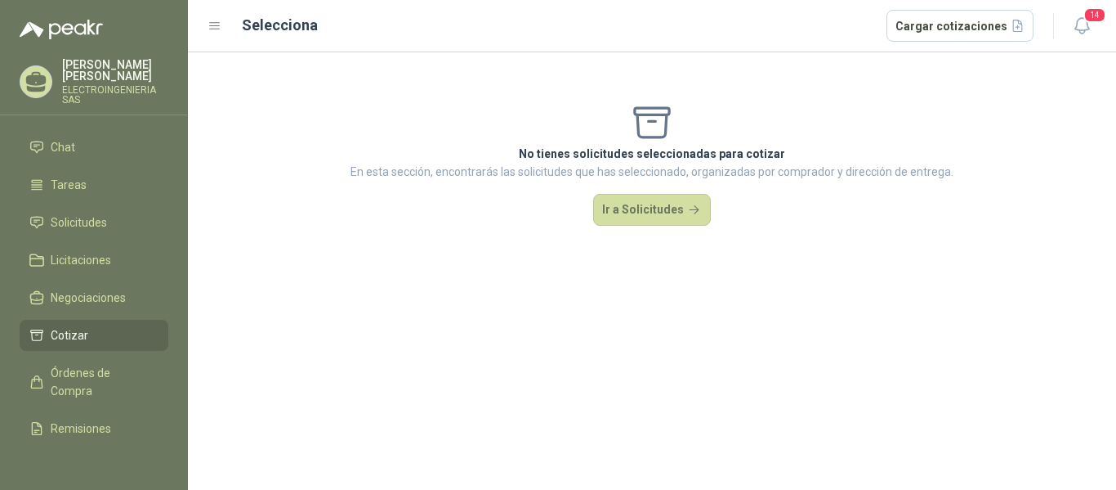
click at [88, 326] on li "Cotizar" at bounding box center [93, 335] width 129 height 18
click at [659, 209] on button "Ir a Solicitudes" at bounding box center [652, 210] width 118 height 33
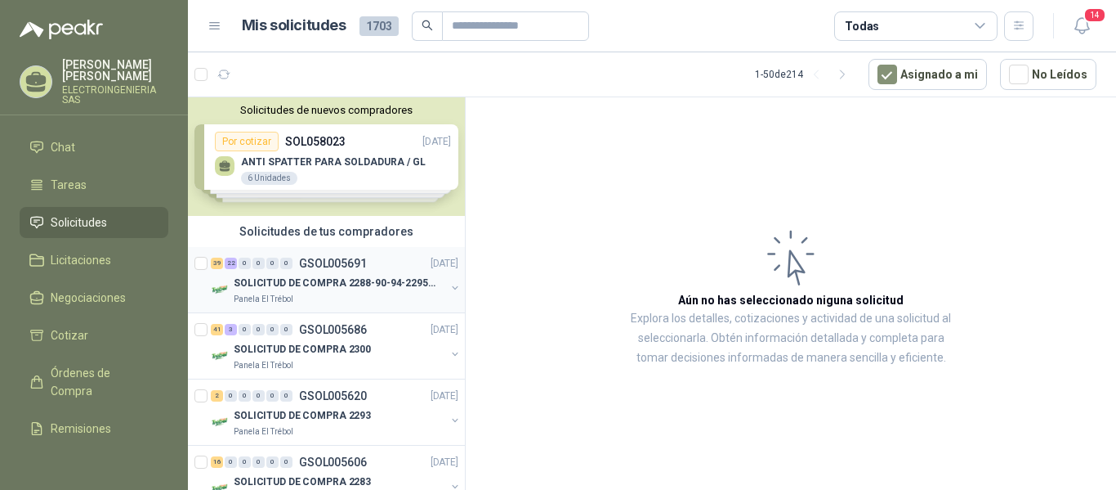
click at [351, 281] on p "SOLICITUD DE COMPRA 2288-90-94-2295-96-2301-02-04" at bounding box center [335, 283] width 203 height 16
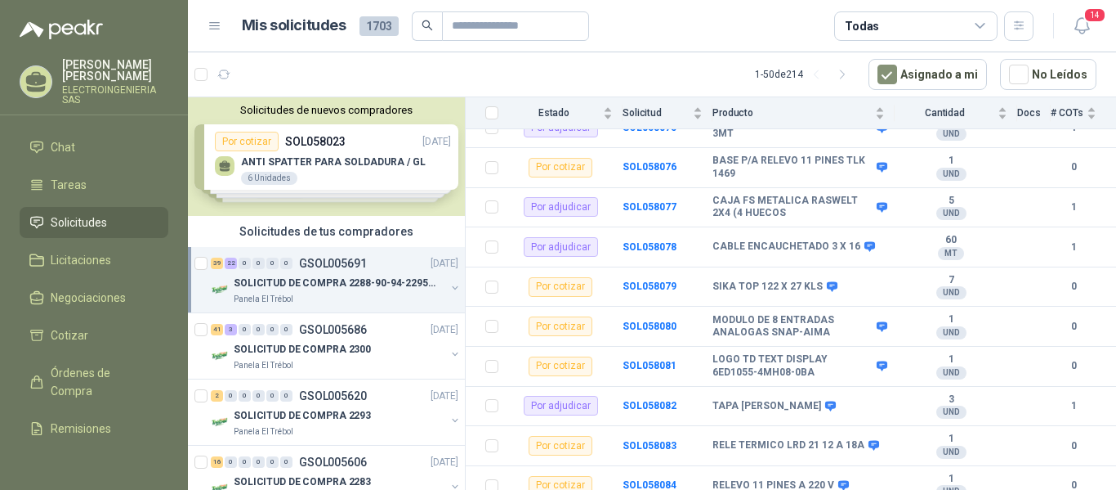
scroll to position [2268, 0]
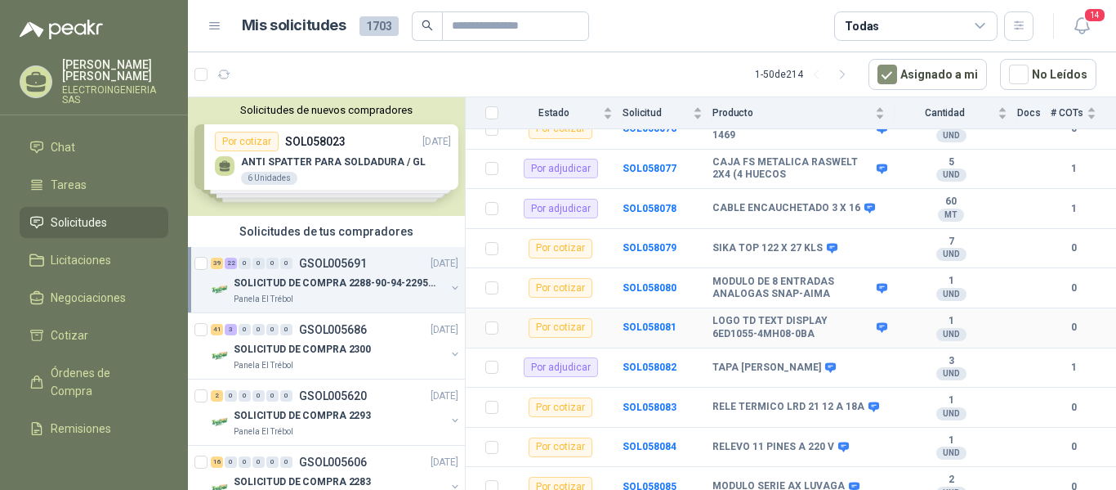
click at [788, 317] on b "LOGO TD TEXT DISPLAY 6ED1055-4MH08-0BA" at bounding box center [793, 327] width 160 height 25
click at [781, 324] on b "LOGO TD TEXT DISPLAY 6ED1055-4MH08-0BA" at bounding box center [793, 327] width 160 height 25
click at [648, 311] on td "SOL058081" at bounding box center [668, 328] width 90 height 40
click at [643, 321] on b "SOL058081" at bounding box center [650, 326] width 54 height 11
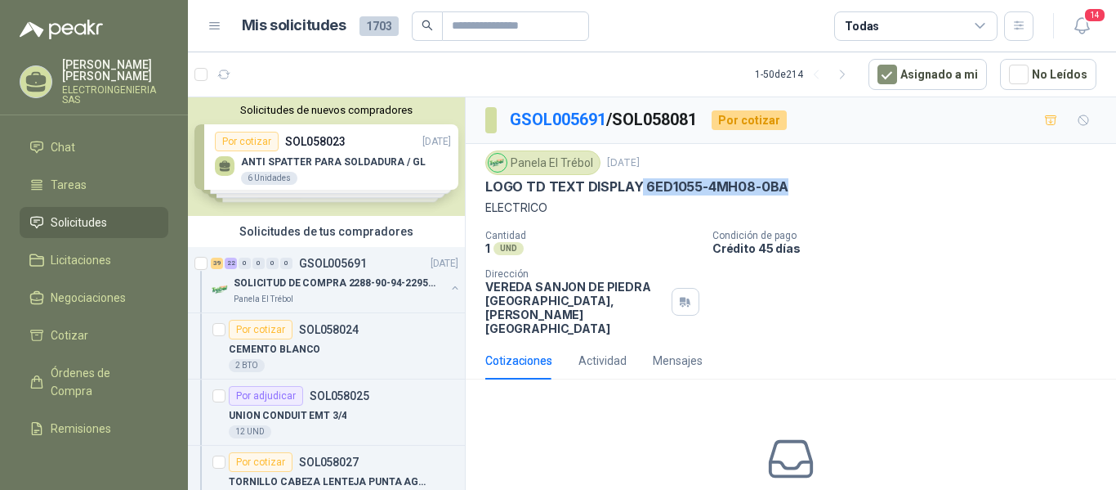
drag, startPoint x: 638, startPoint y: 187, endPoint x: 781, endPoint y: 185, distance: 143.0
click at [795, 185] on div "LOGO TD TEXT DISPLAY 6ED1055-4MH08-0BA" at bounding box center [790, 186] width 611 height 17
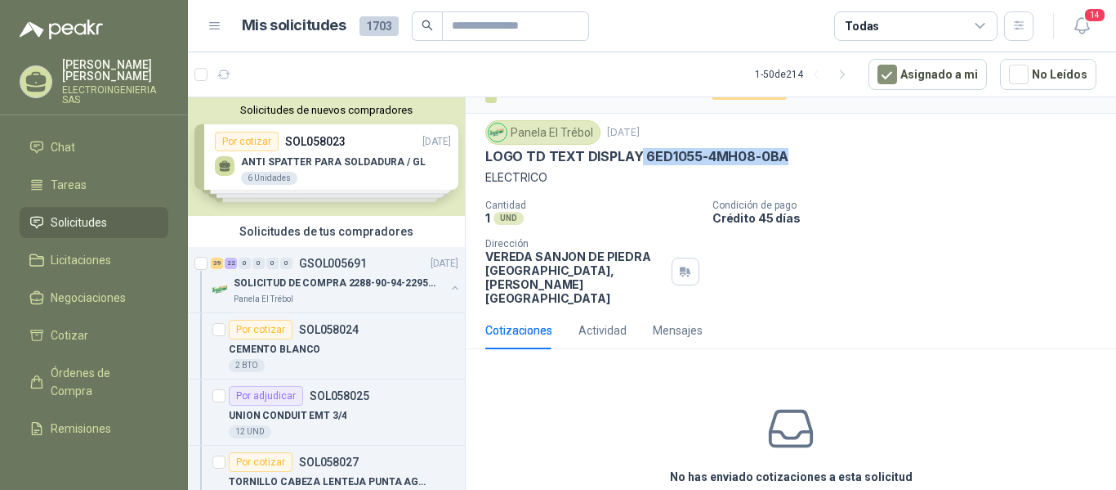
scroll to position [78, 0]
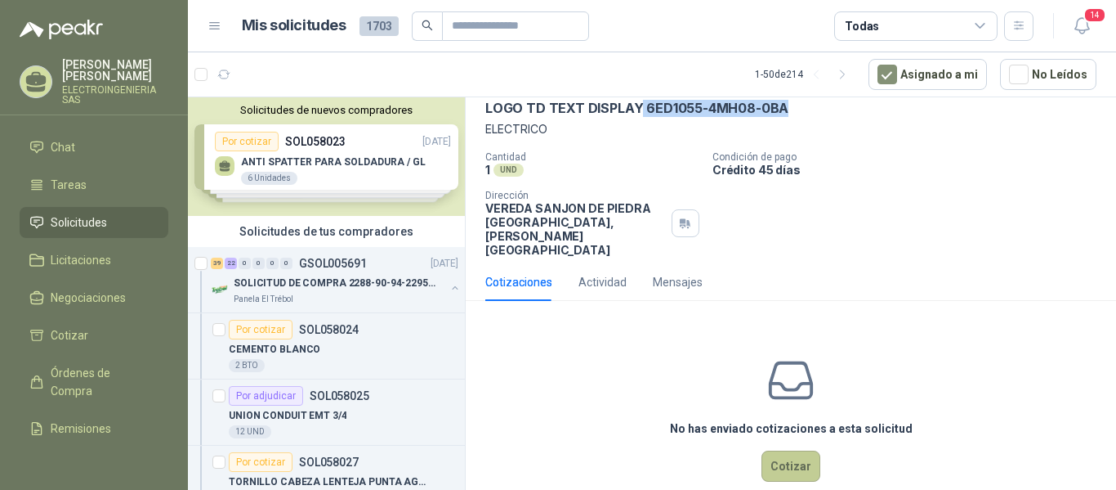
click at [782, 450] on button "Cotizar" at bounding box center [791, 465] width 59 height 31
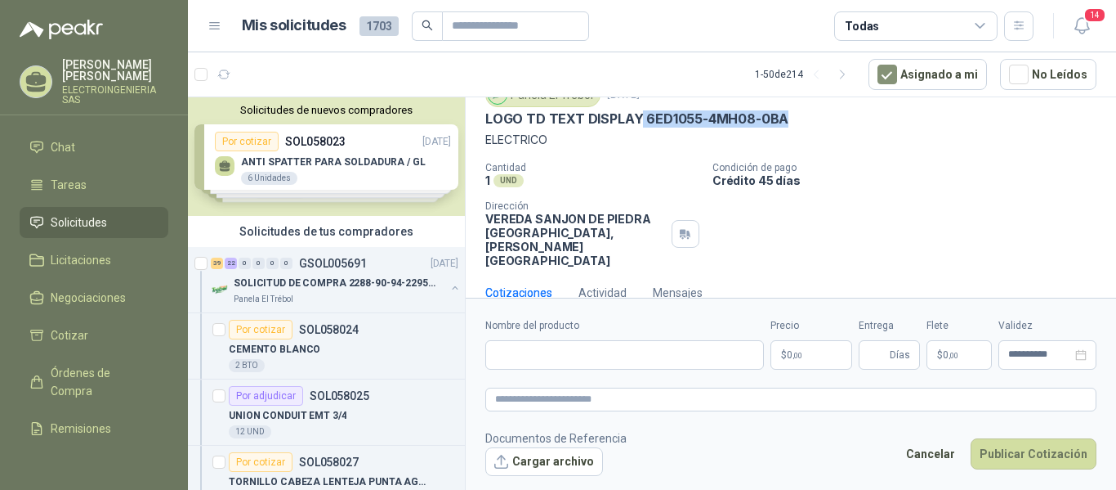
scroll to position [67, 0]
drag, startPoint x: 488, startPoint y: 117, endPoint x: 788, endPoint y: 120, distance: 299.9
click at [788, 120] on div "LOGO TD TEXT DISPLAY 6ED1055-4MH08-0BA" at bounding box center [790, 119] width 611 height 17
paste input "**********"
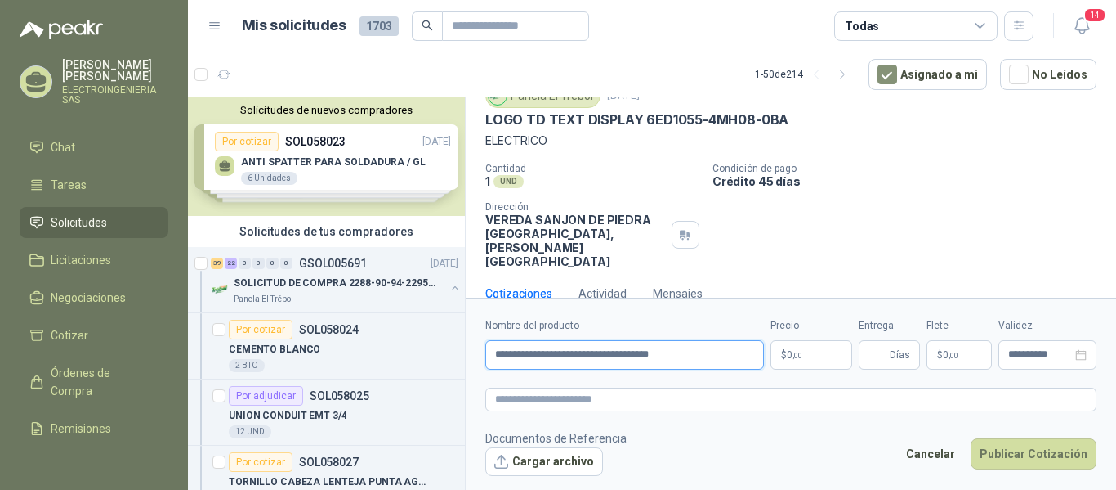
type input "**********"
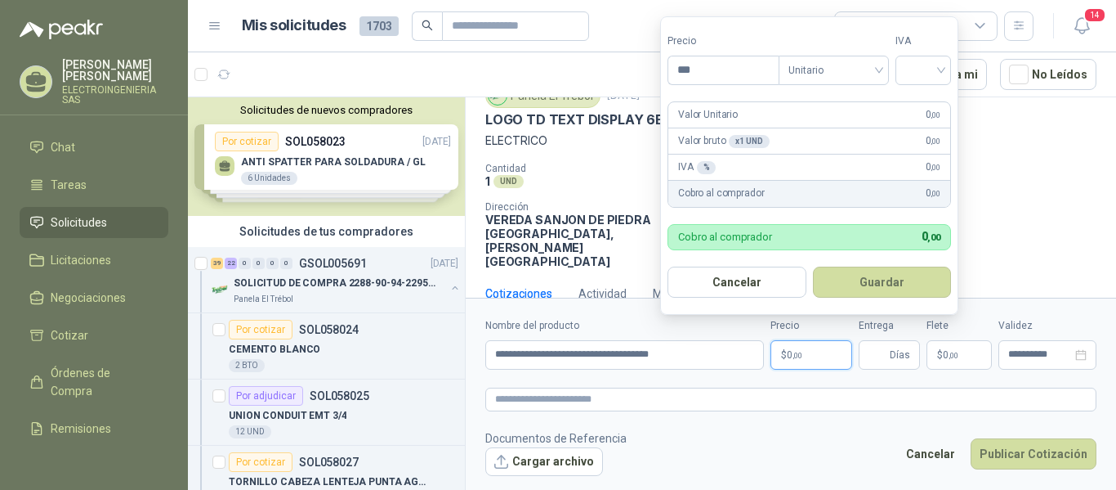
click at [829, 348] on p "$ 0 ,00" at bounding box center [812, 354] width 82 height 29
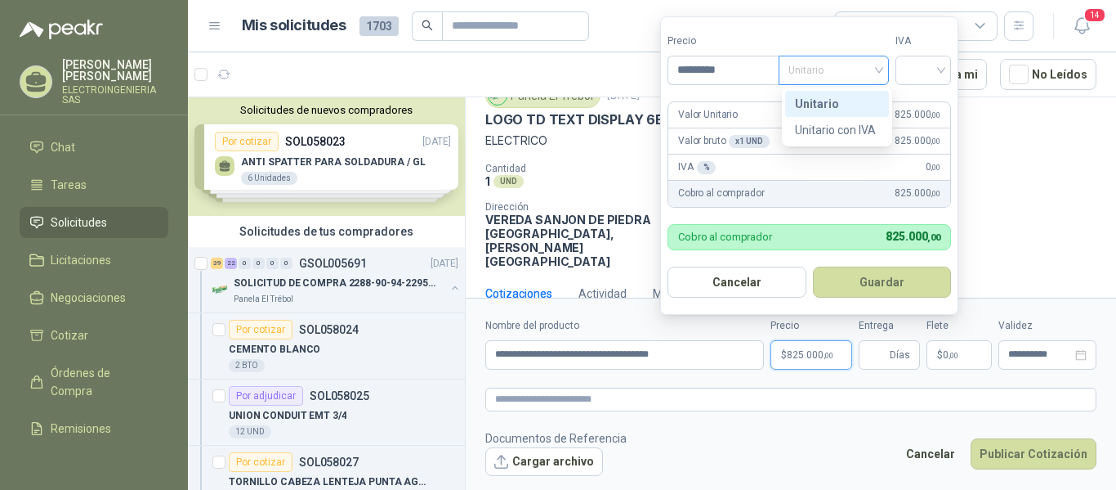
click at [843, 59] on span "Unitario" at bounding box center [834, 70] width 91 height 25
type input "*********"
drag, startPoint x: 828, startPoint y: 103, endPoint x: 854, endPoint y: 84, distance: 32.2
click at [829, 101] on div "Unitario" at bounding box center [837, 104] width 84 height 18
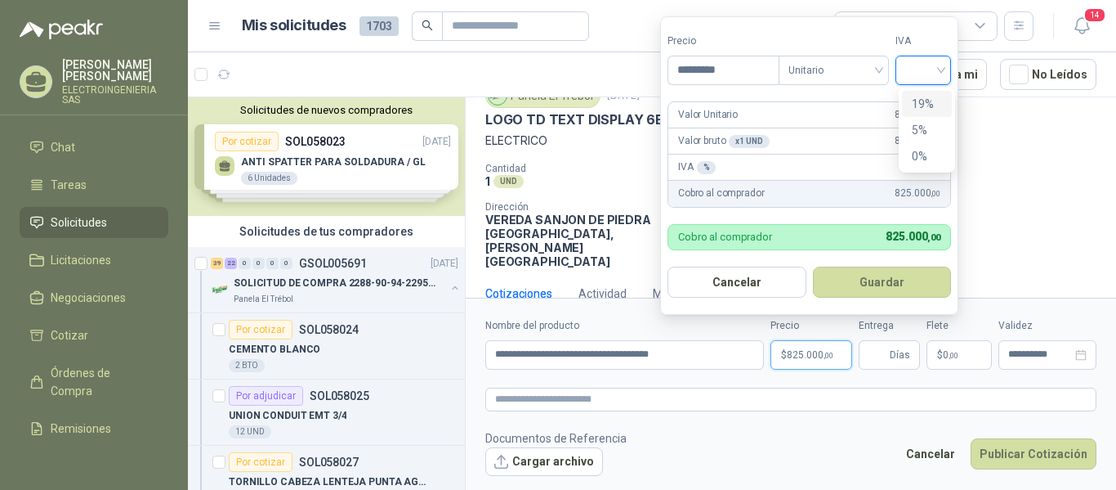
click at [915, 66] on input "search" at bounding box center [924, 68] width 36 height 25
click at [925, 92] on div "19%" at bounding box center [927, 104] width 50 height 26
click at [874, 348] on input "Entrega" at bounding box center [878, 355] width 18 height 28
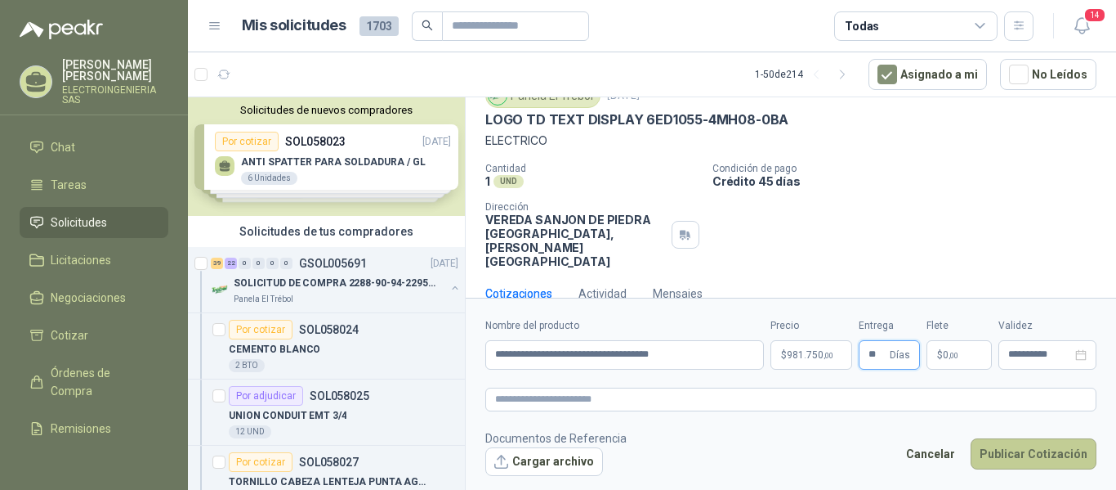
type input "**"
click at [1064, 454] on button "Publicar Cotización" at bounding box center [1034, 453] width 126 height 31
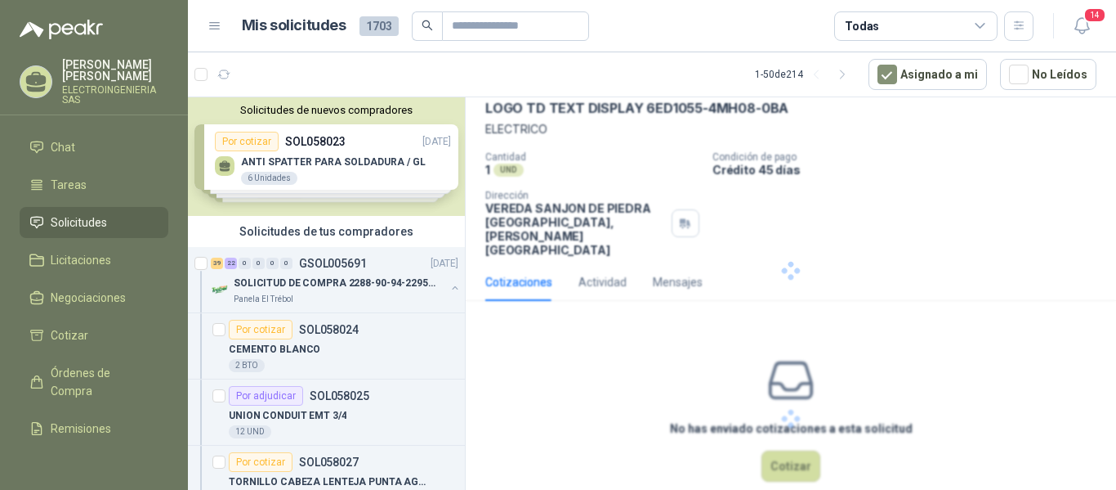
scroll to position [0, 0]
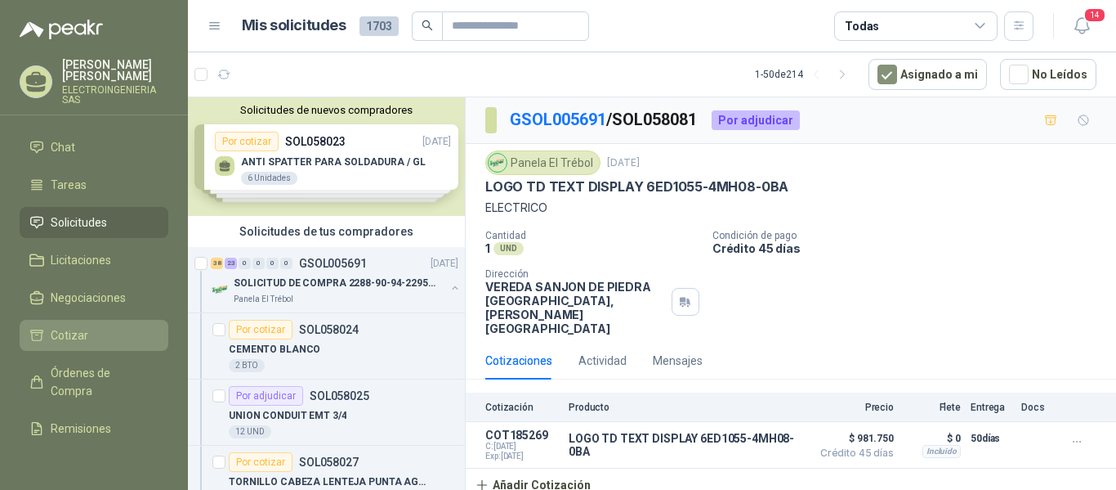
click at [64, 326] on span "Cotizar" at bounding box center [70, 335] width 38 height 18
